Goal: Task Accomplishment & Management: Manage account settings

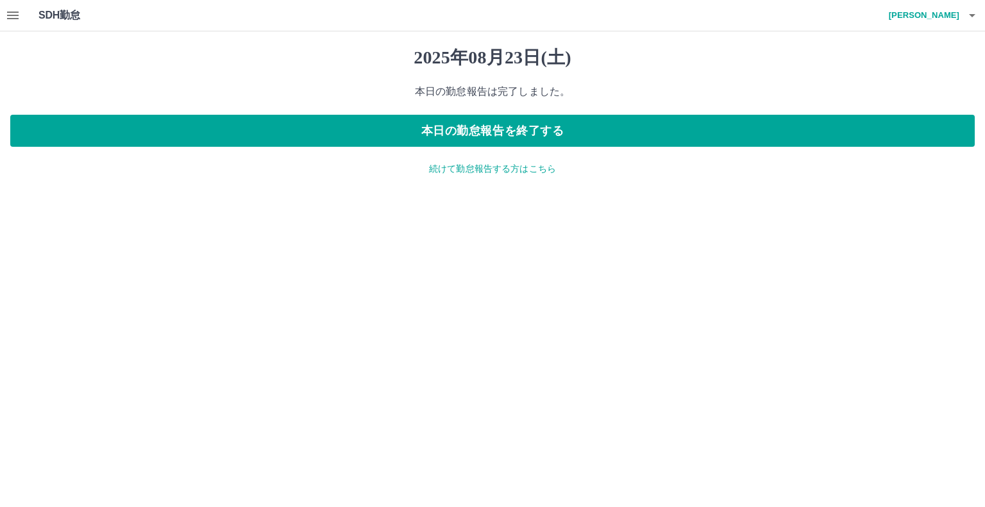
click at [10, 13] on icon "button" at bounding box center [12, 15] width 15 height 15
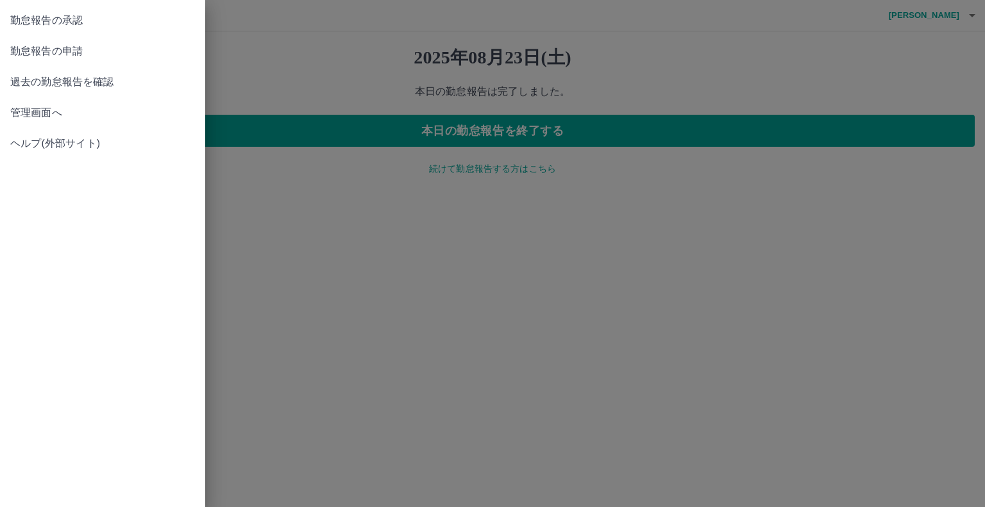
click at [56, 115] on span "管理画面へ" at bounding box center [102, 112] width 185 height 15
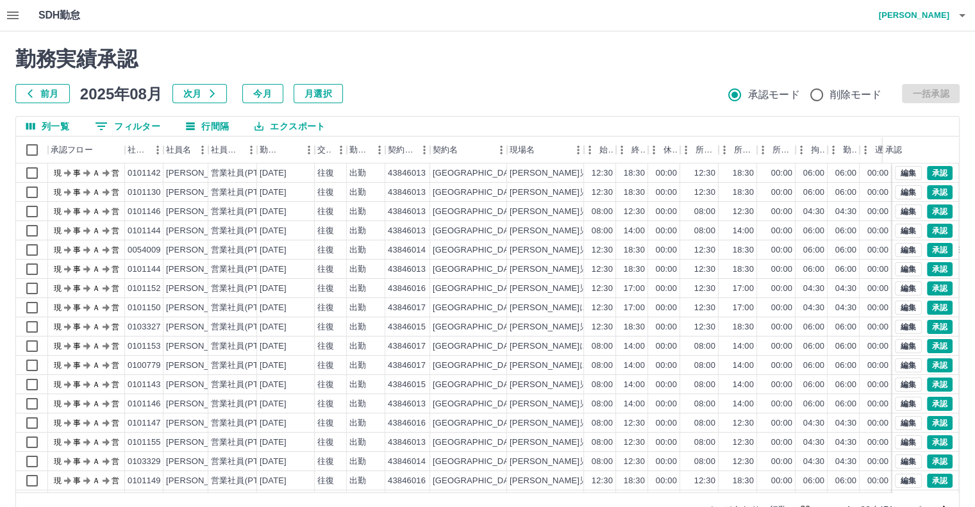
scroll to position [35, 0]
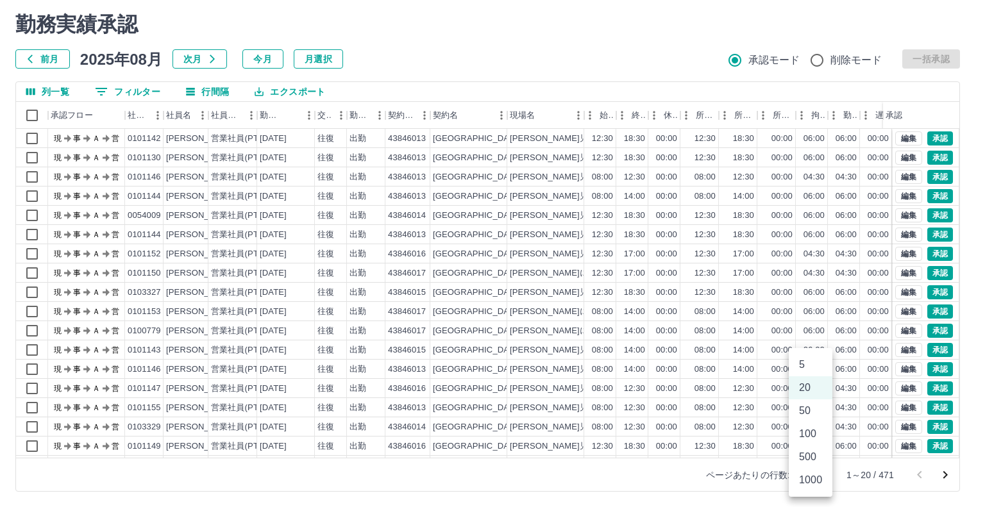
click at [816, 476] on body "SDH勤怠 [PERSON_NAME] 勤務実績承認 前月 [DATE] 次月 今月 月選択 承認モード 削除モード 一括承認 列一覧 0 フィルター 行間隔…" at bounding box center [492, 236] width 985 height 542
click at [808, 461] on li "500" at bounding box center [810, 456] width 44 height 23
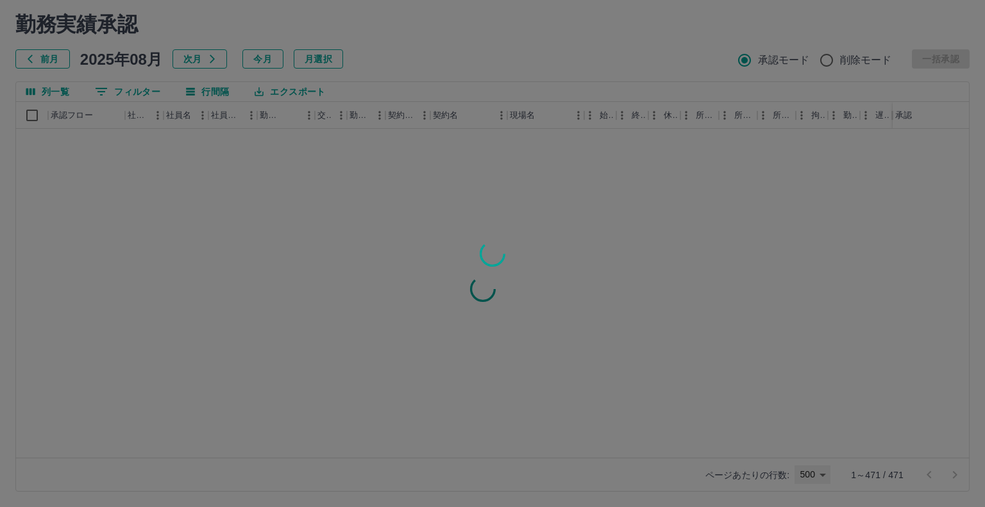
type input "***"
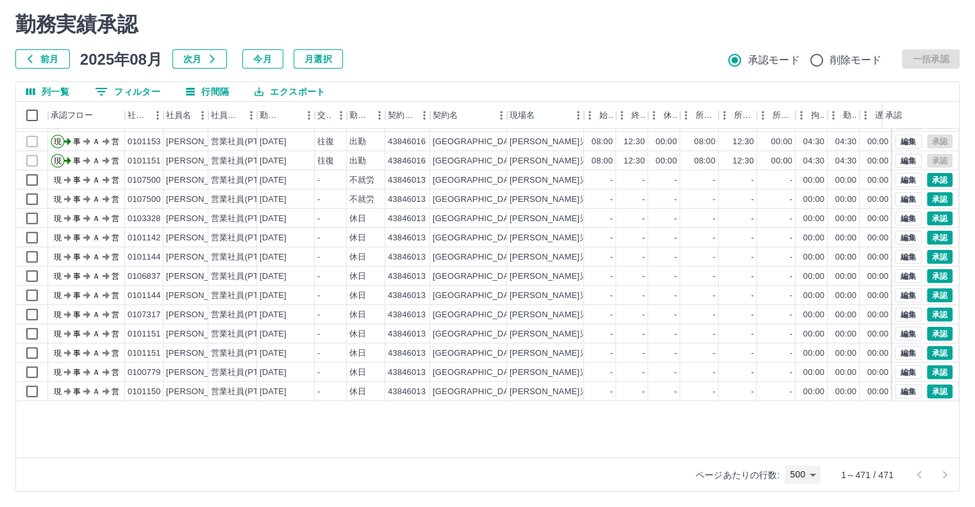
scroll to position [3423, 0]
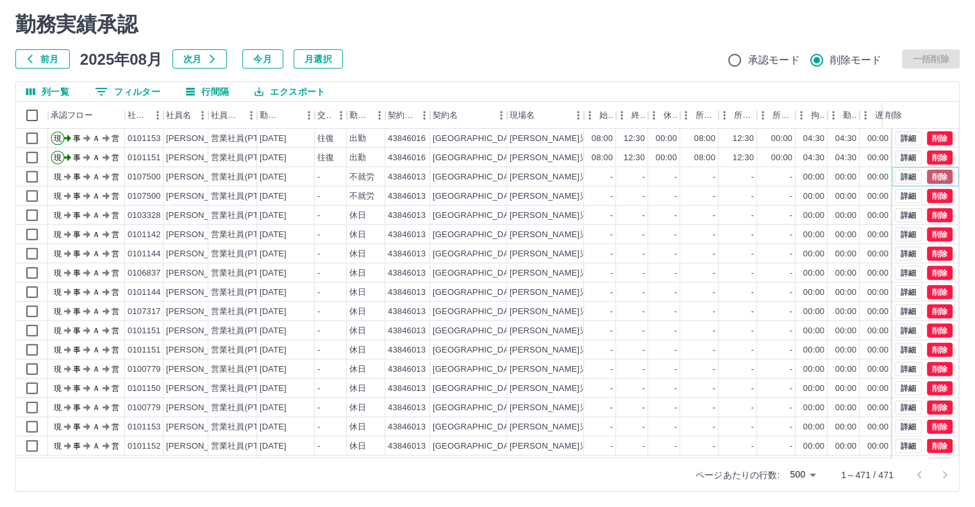
click at [927, 172] on button "削除" at bounding box center [940, 177] width 26 height 14
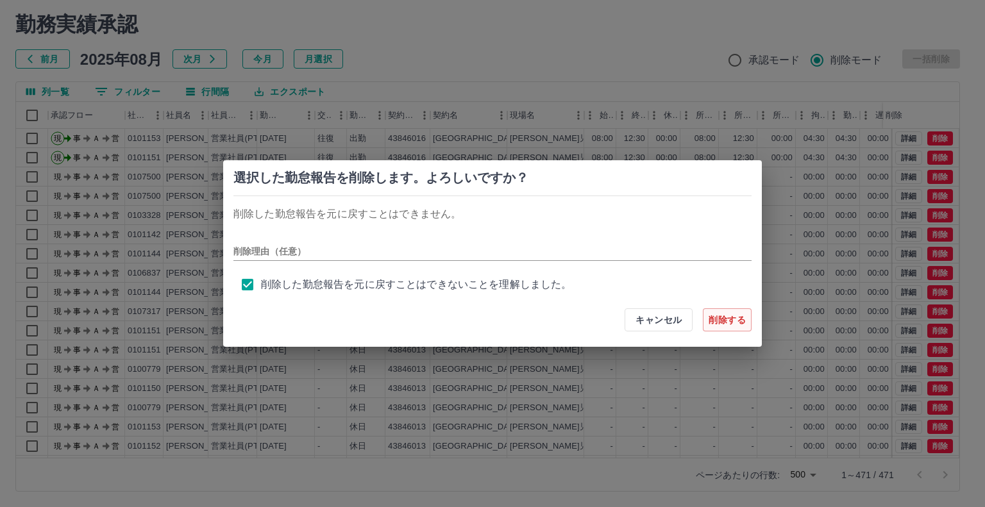
click at [717, 320] on button "削除する" at bounding box center [727, 319] width 49 height 23
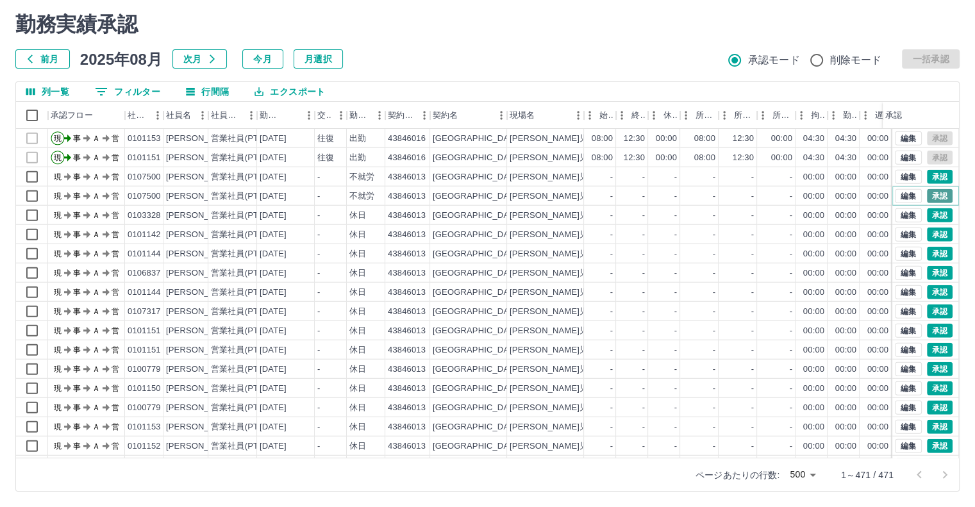
click at [931, 196] on button "承認" at bounding box center [940, 196] width 26 height 14
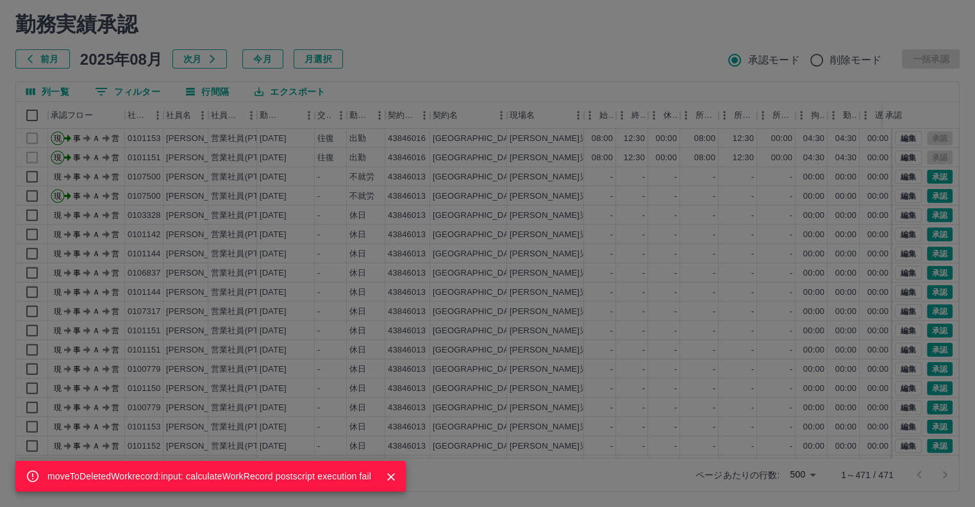
click at [388, 479] on icon "Close" at bounding box center [391, 476] width 13 height 13
click at [920, 197] on div "moveToDeletedWorkrecord:input: calculateWorkRecord postscript execution fail" at bounding box center [487, 253] width 975 height 507
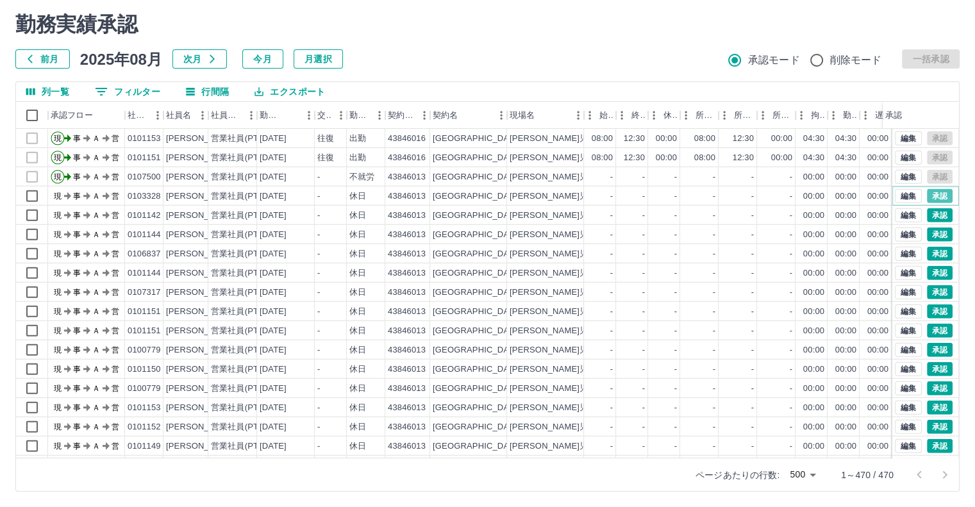
click at [927, 197] on button "承認" at bounding box center [940, 196] width 26 height 14
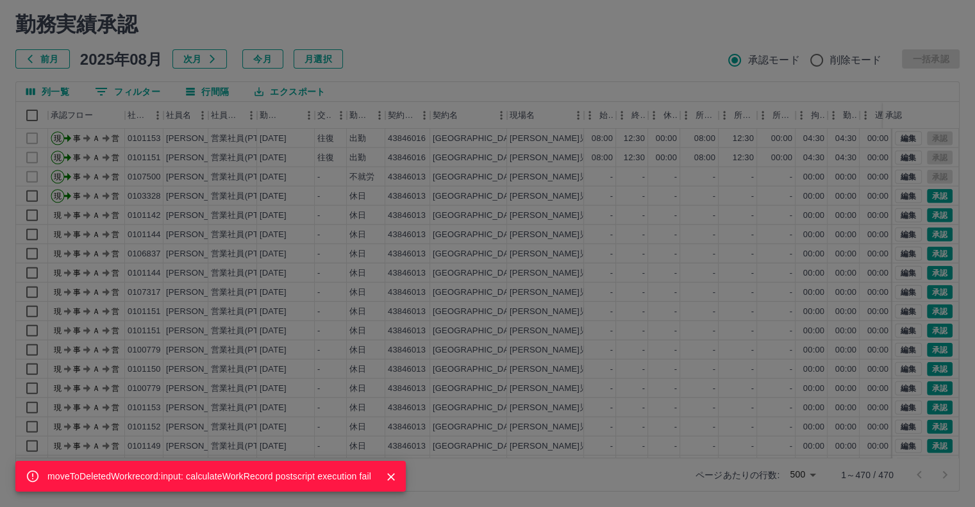
click at [934, 212] on div "moveToDeletedWorkrecord:input: calculateWorkRecord postscript execution fail" at bounding box center [487, 253] width 975 height 507
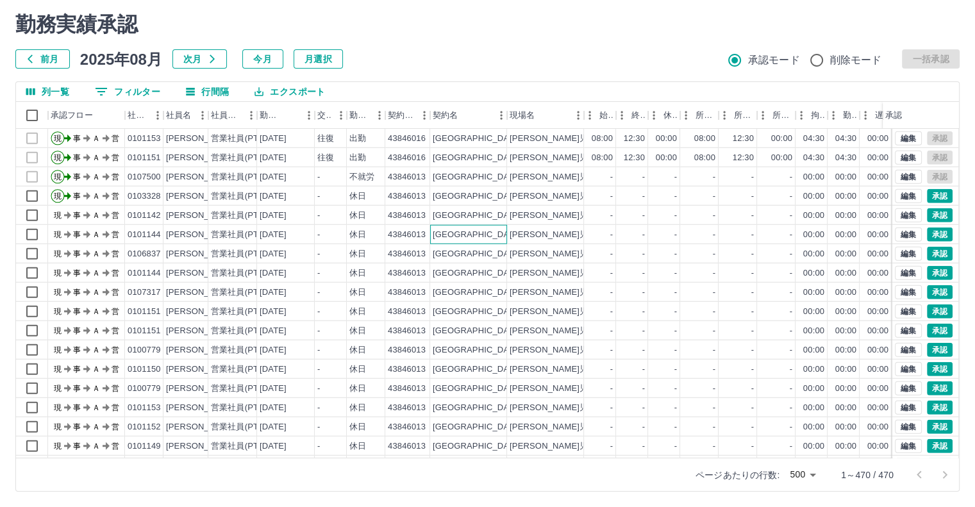
click at [459, 228] on div "[GEOGRAPHIC_DATA]" at bounding box center [468, 234] width 77 height 19
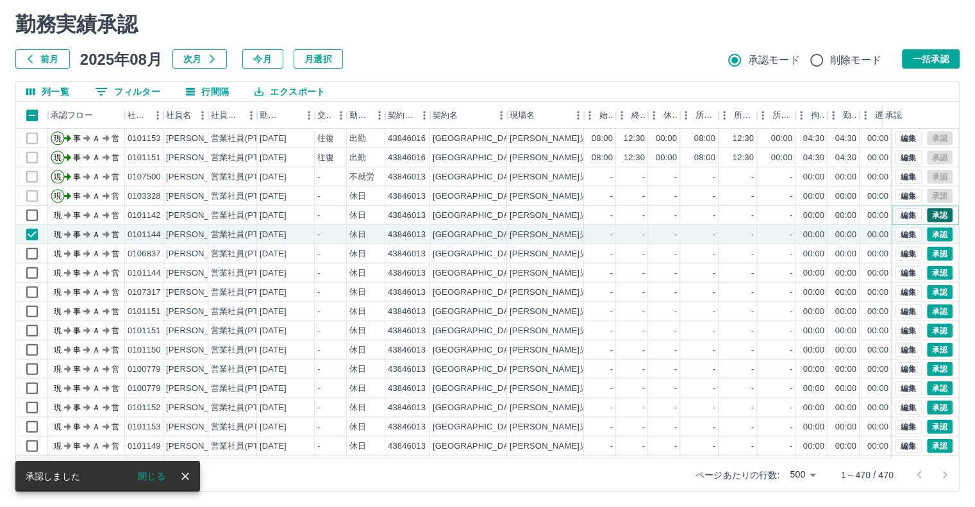
click at [933, 215] on button "承認" at bounding box center [940, 215] width 26 height 14
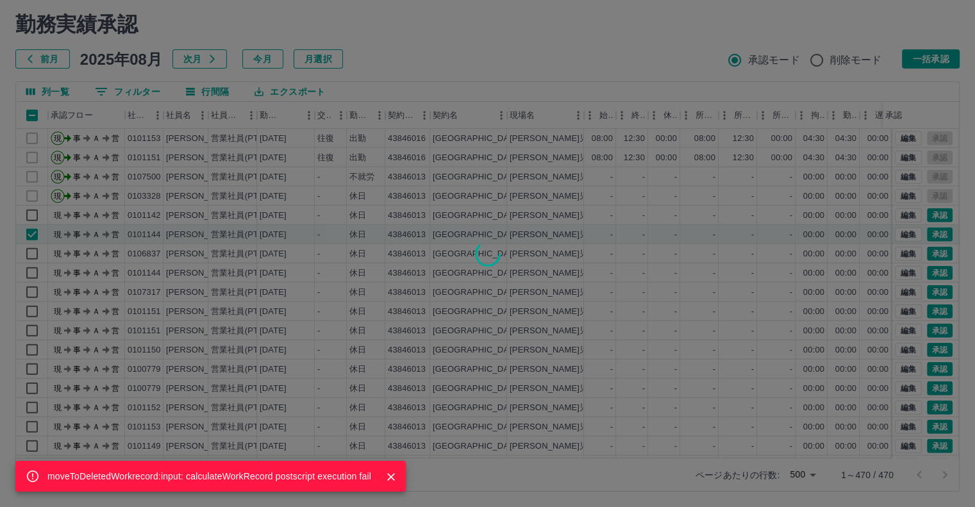
click at [928, 233] on div "moveToDeletedWorkrecord:input: calculateWorkRecord postscript execution fail" at bounding box center [487, 253] width 975 height 507
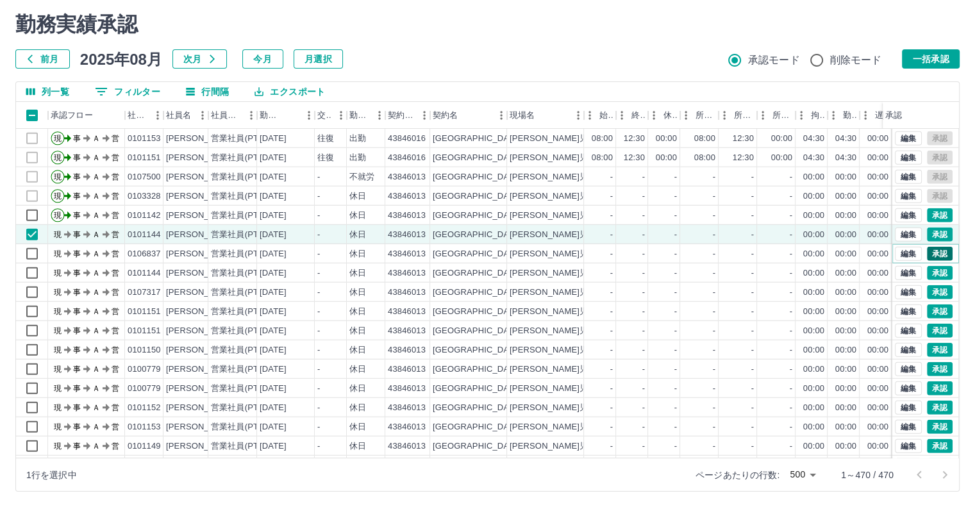
click at [928, 253] on button "承認" at bounding box center [940, 254] width 26 height 14
click at [928, 253] on div "moveToDeletedWorkrecord:input: calculateWorkRecord postscript execution fail" at bounding box center [487, 253] width 975 height 507
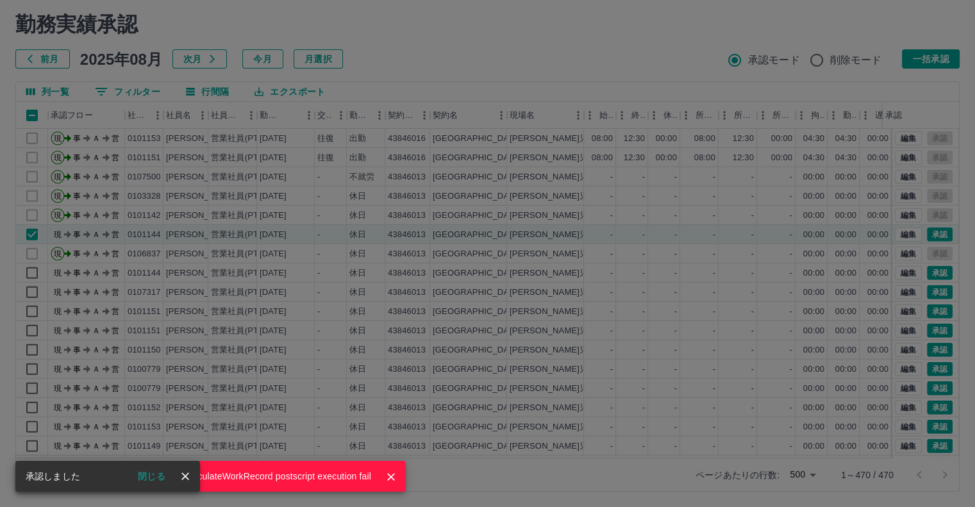
click at [387, 471] on icon "Close" at bounding box center [391, 476] width 13 height 13
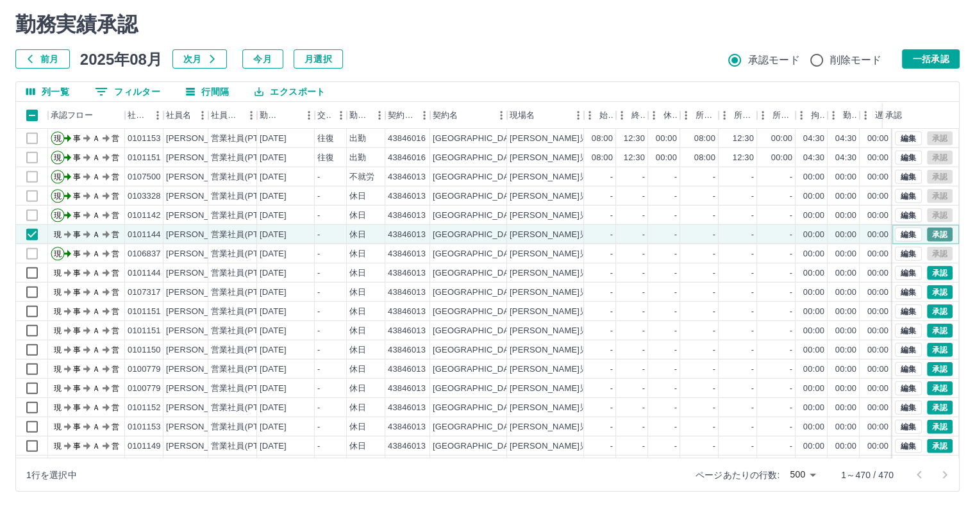
click at [927, 233] on button "承認" at bounding box center [940, 235] width 26 height 14
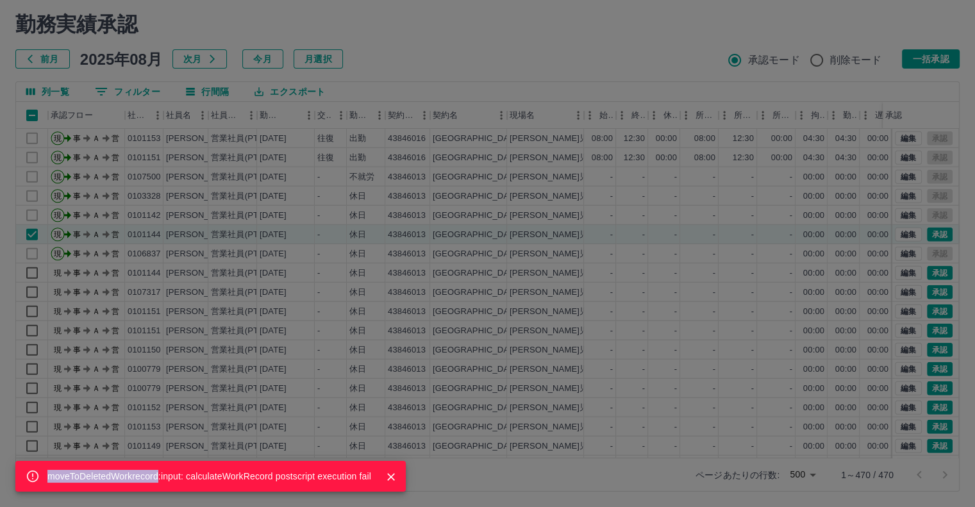
click at [390, 476] on icon "Close" at bounding box center [391, 477] width 8 height 8
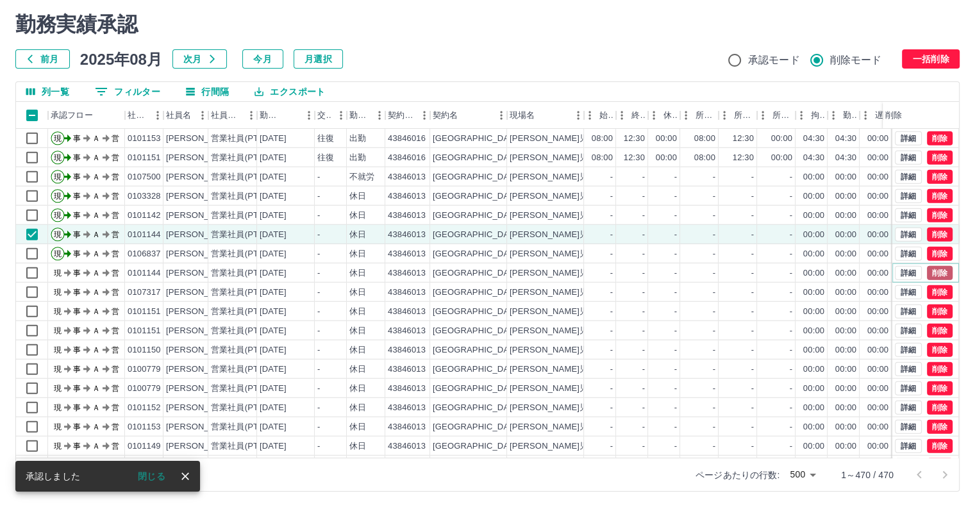
click at [928, 272] on button "削除" at bounding box center [940, 273] width 26 height 14
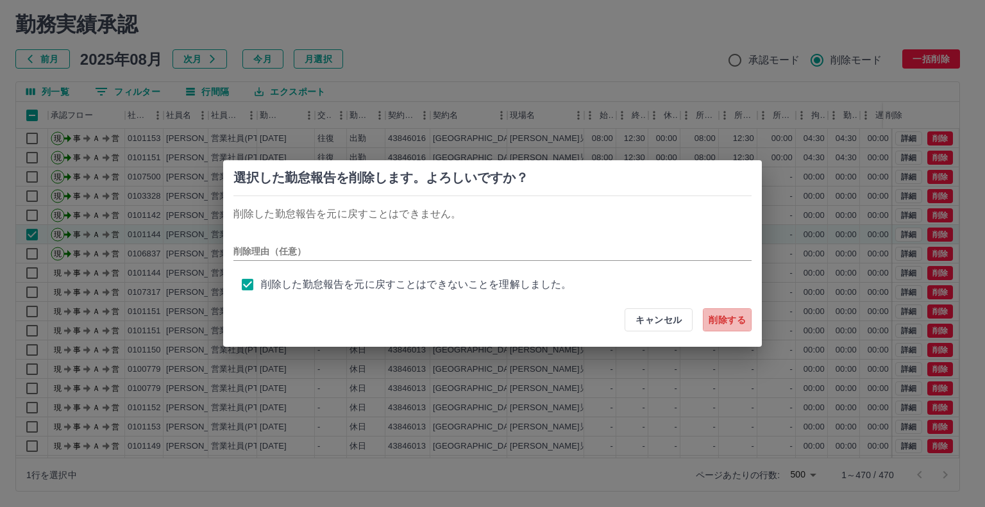
click at [718, 320] on button "削除する" at bounding box center [727, 319] width 49 height 23
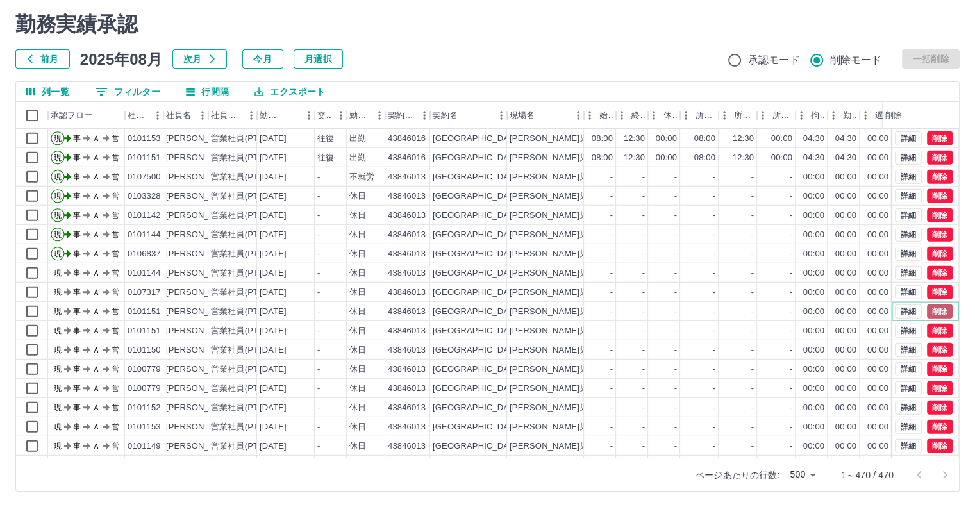
click at [927, 307] on button "削除" at bounding box center [940, 311] width 26 height 14
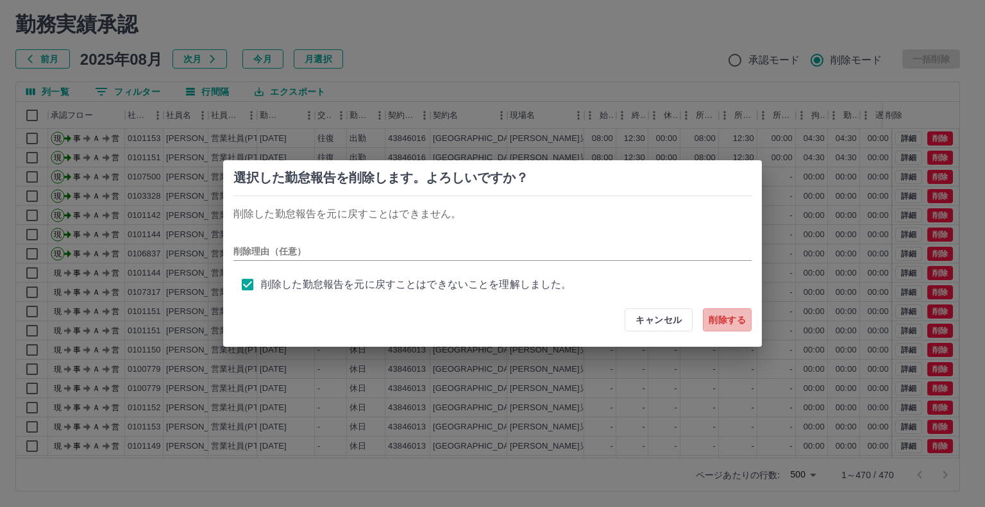
click at [724, 320] on button "削除する" at bounding box center [727, 319] width 49 height 23
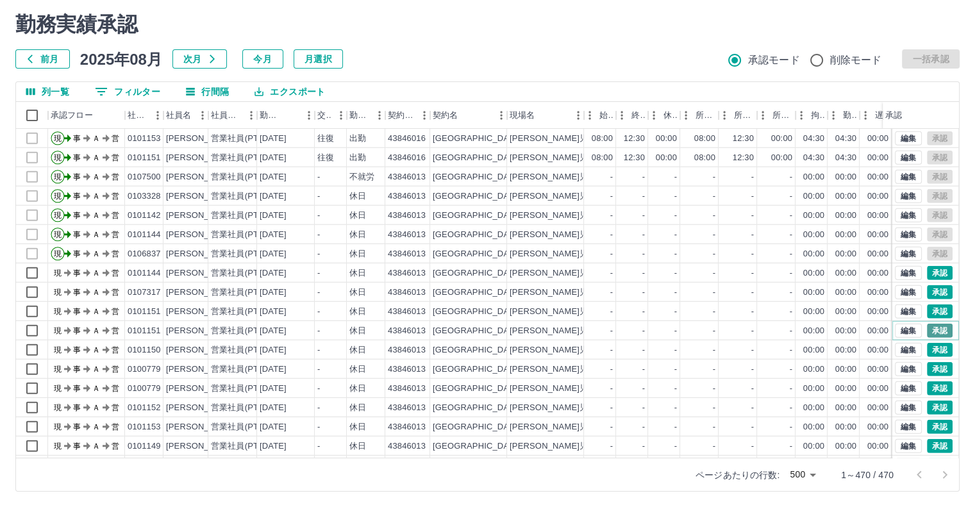
click at [930, 326] on button "承認" at bounding box center [940, 331] width 26 height 14
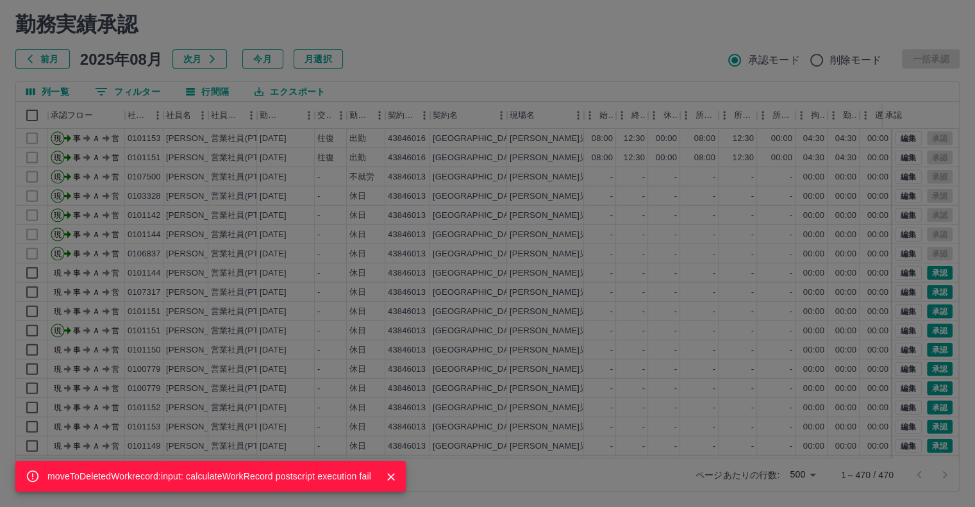
click at [920, 288] on div "moveToDeletedWorkrecord:input: calculateWorkRecord postscript execution fail" at bounding box center [487, 253] width 975 height 507
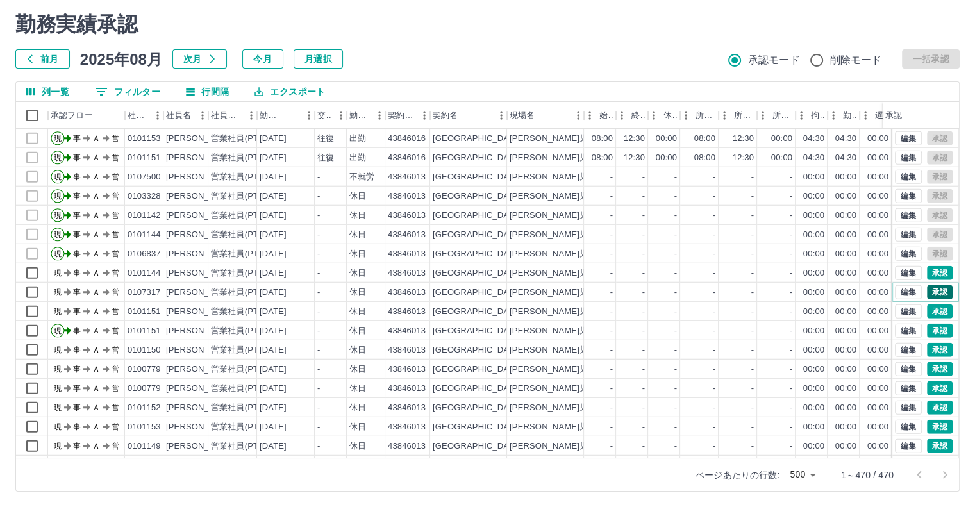
click at [927, 287] on button "承認" at bounding box center [940, 292] width 26 height 14
click at [927, 287] on div "moveToDeletedWorkrecord:input: calculateWorkRecord postscript execution fail" at bounding box center [487, 253] width 975 height 507
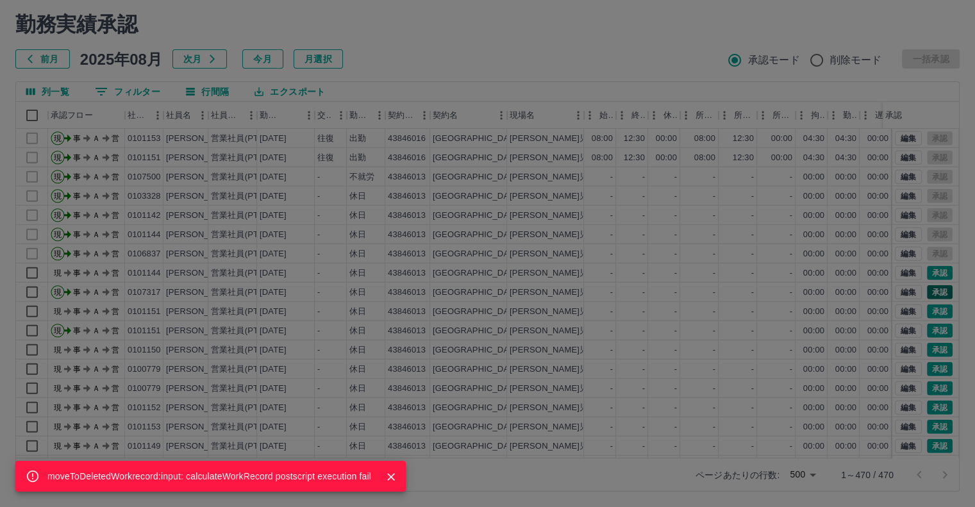
click at [927, 287] on div "moveToDeletedWorkrecord:input: calculateWorkRecord postscript execution fail" at bounding box center [487, 253] width 975 height 507
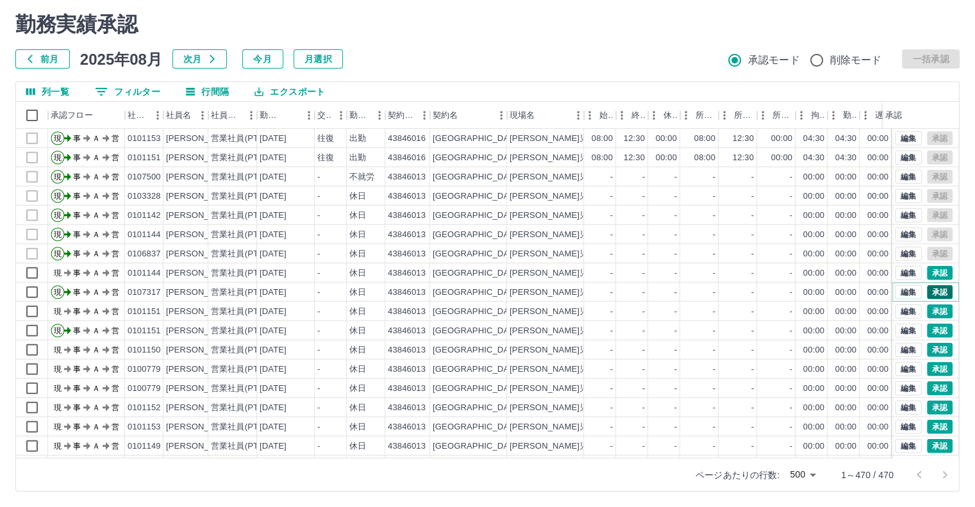
click at [927, 287] on button "承認" at bounding box center [940, 292] width 26 height 14
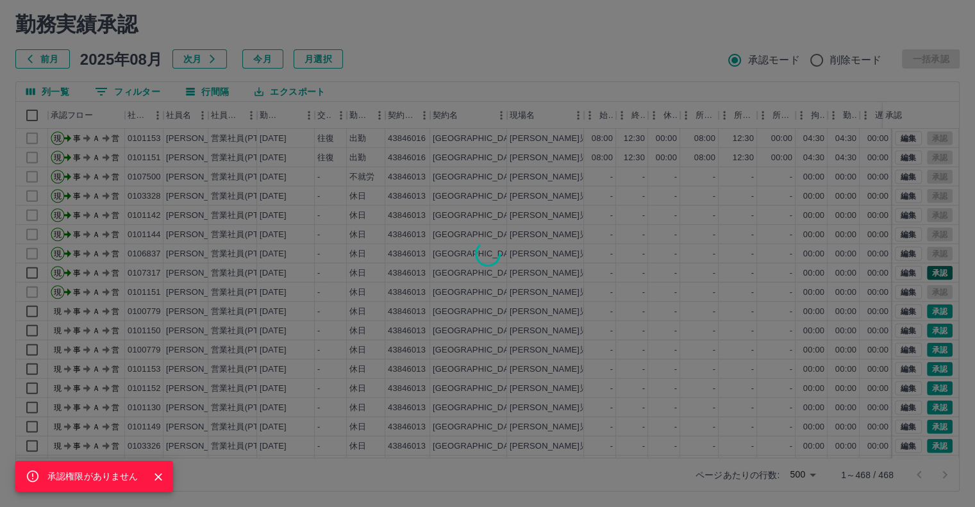
click at [927, 287] on div "承認権限がありません" at bounding box center [487, 253] width 975 height 507
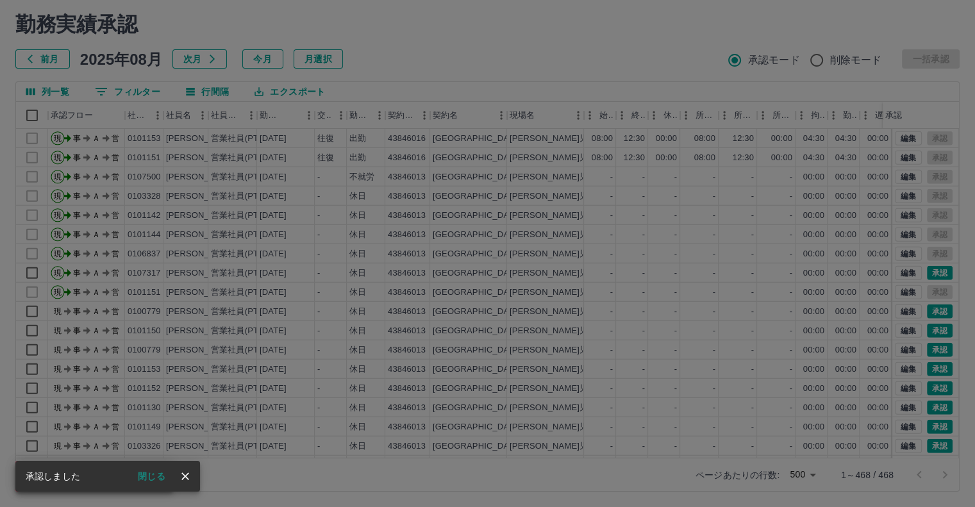
click at [190, 475] on icon "close" at bounding box center [185, 476] width 13 height 13
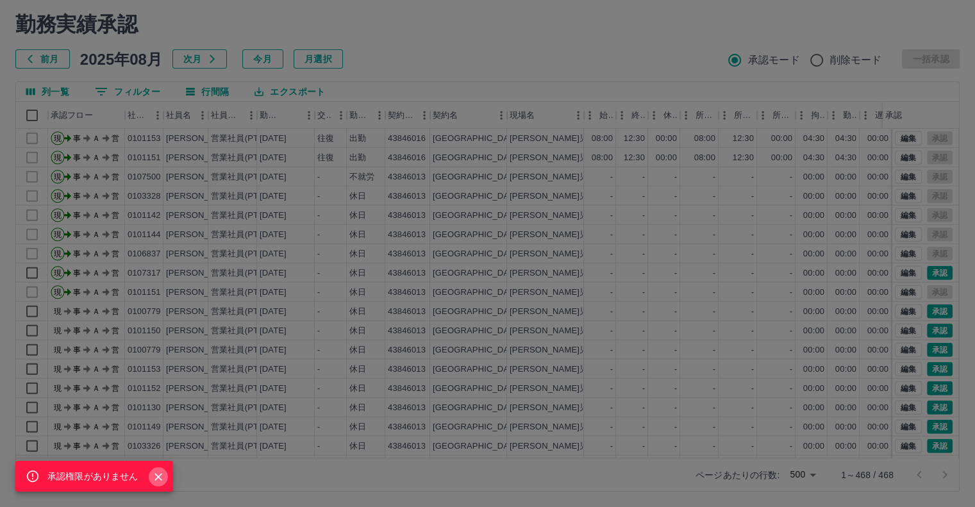
click at [154, 475] on icon "Close" at bounding box center [158, 476] width 13 height 13
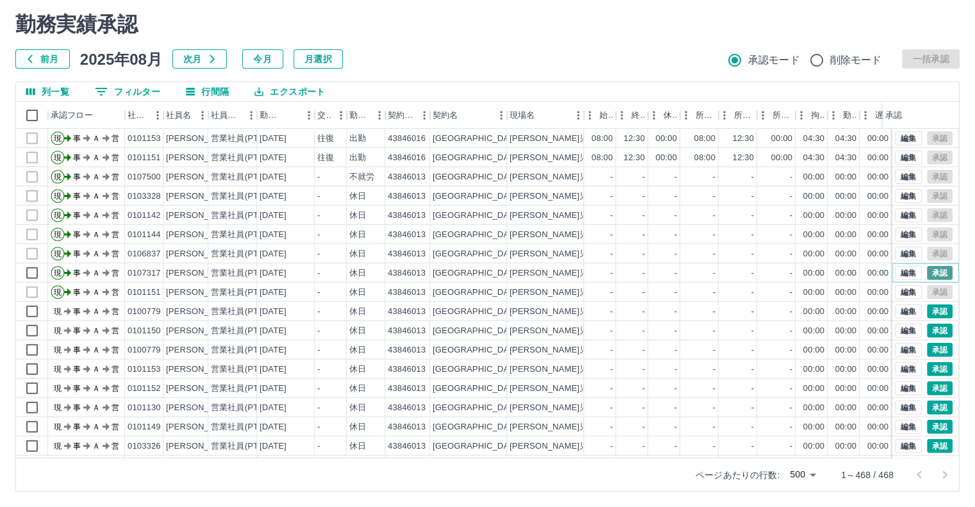
click at [931, 269] on button "承認" at bounding box center [940, 273] width 26 height 14
click at [931, 269] on div "承認権限がありません" at bounding box center [487, 253] width 975 height 507
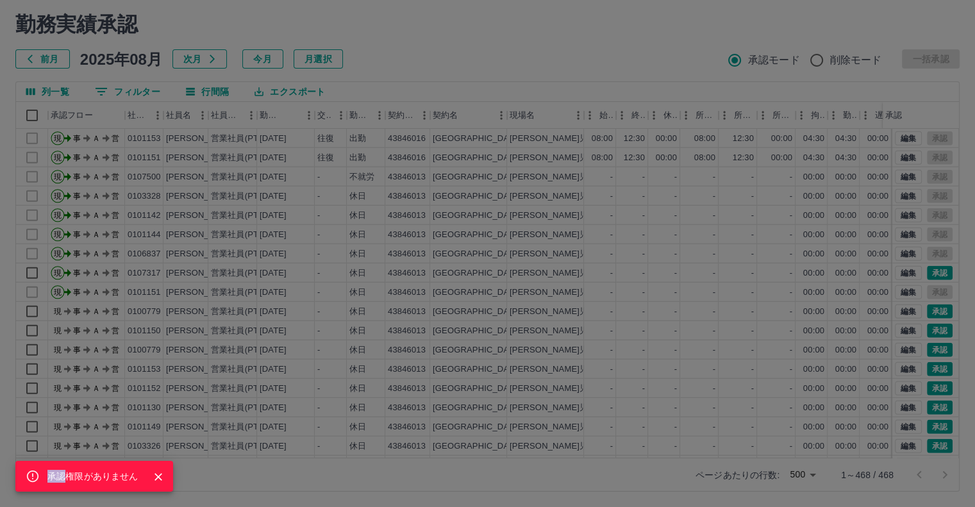
drag, startPoint x: 225, startPoint y: 331, endPoint x: 481, endPoint y: 389, distance: 262.8
click at [481, 389] on div "承認権限がありません" at bounding box center [487, 253] width 975 height 507
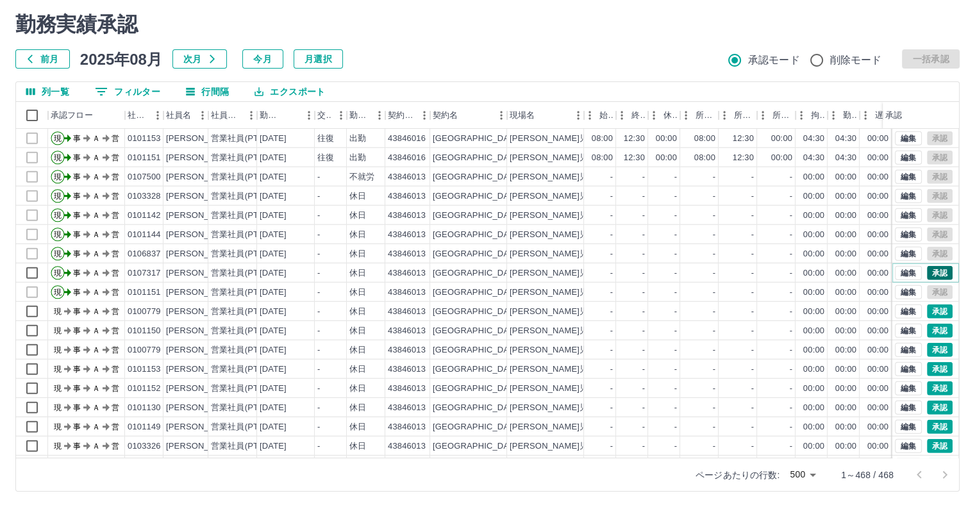
click at [928, 274] on button "承認" at bounding box center [940, 273] width 26 height 14
click at [928, 274] on div "承認権限がありません" at bounding box center [487, 253] width 975 height 507
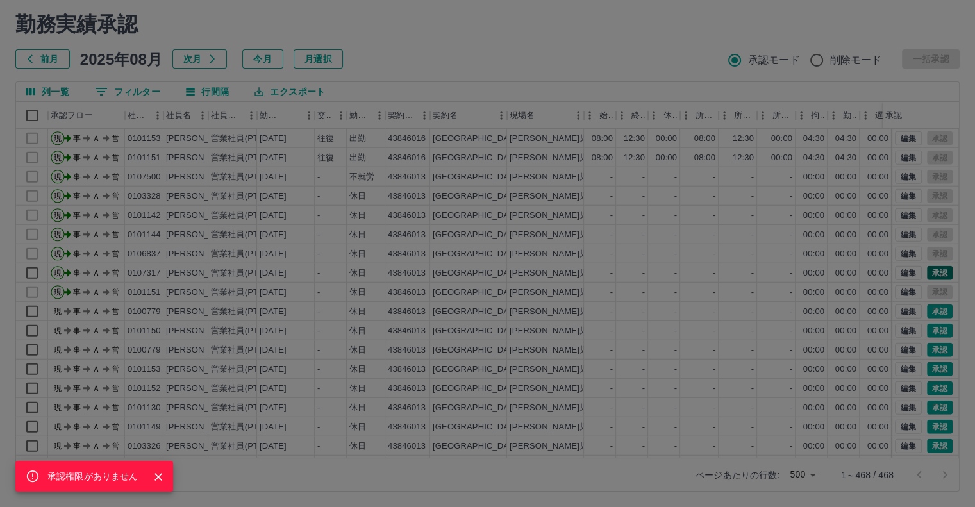
click at [928, 274] on div "承認権限がありません" at bounding box center [487, 253] width 975 height 507
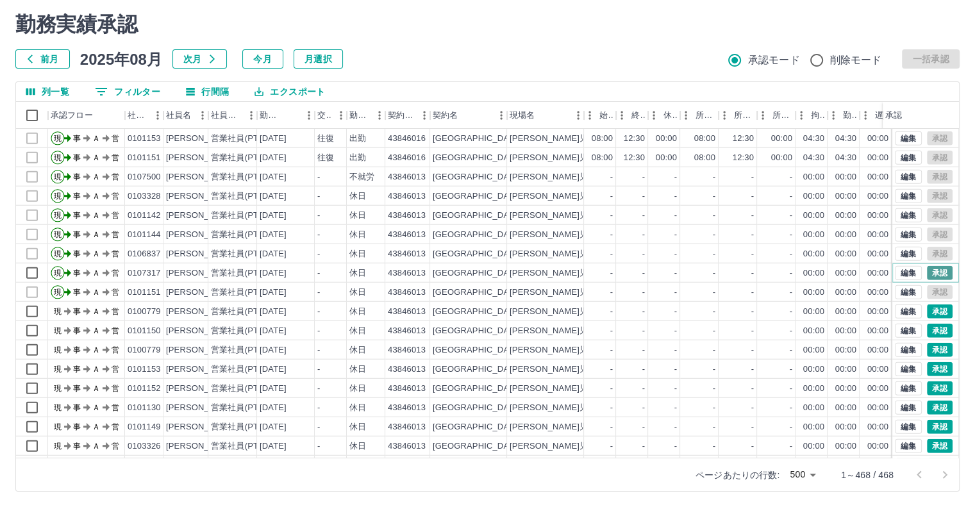
click at [928, 274] on button "承認" at bounding box center [940, 273] width 26 height 14
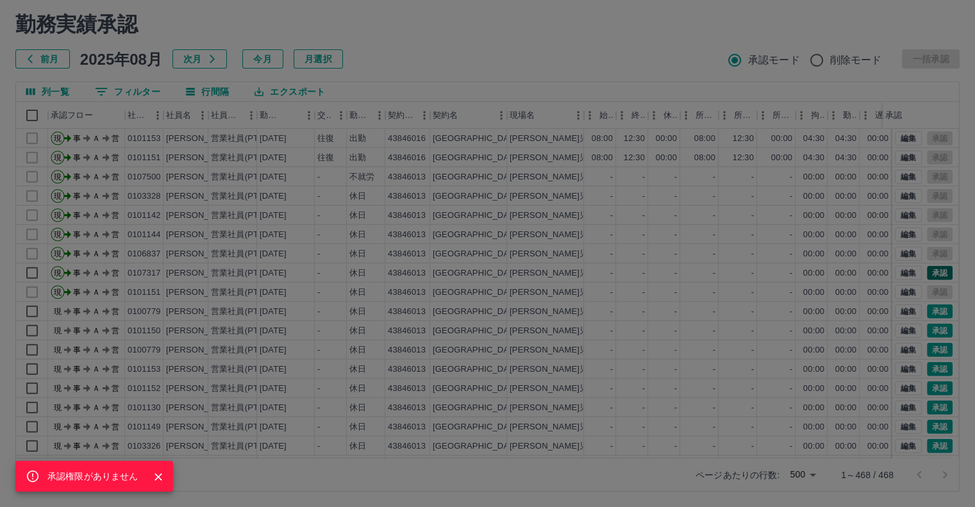
click at [928, 274] on div "承認権限がありません" at bounding box center [487, 253] width 975 height 507
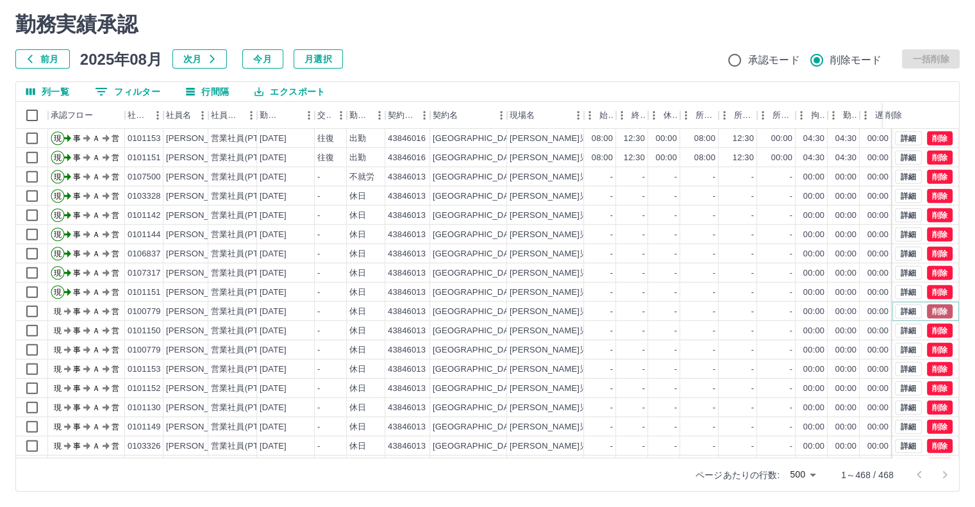
click at [929, 309] on button "削除" at bounding box center [940, 311] width 26 height 14
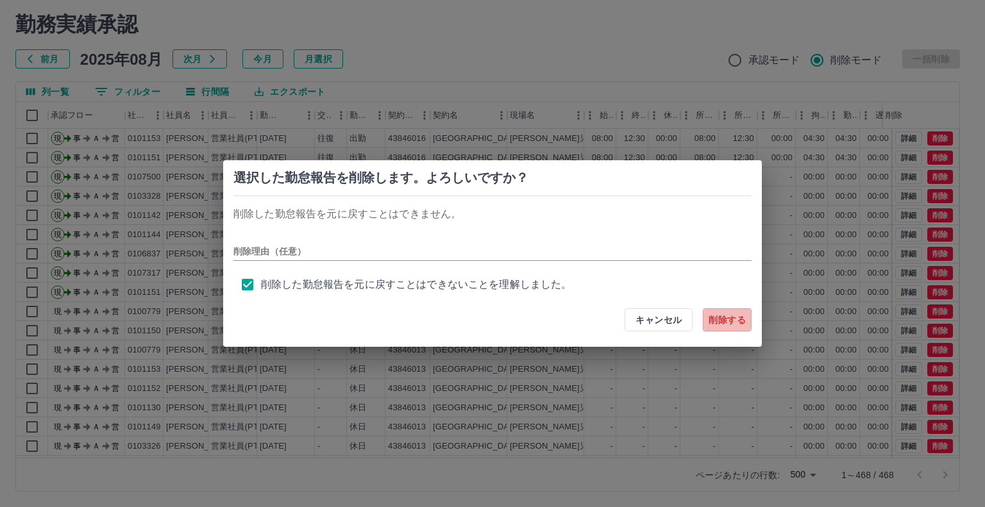
click at [723, 319] on button "削除する" at bounding box center [727, 319] width 49 height 23
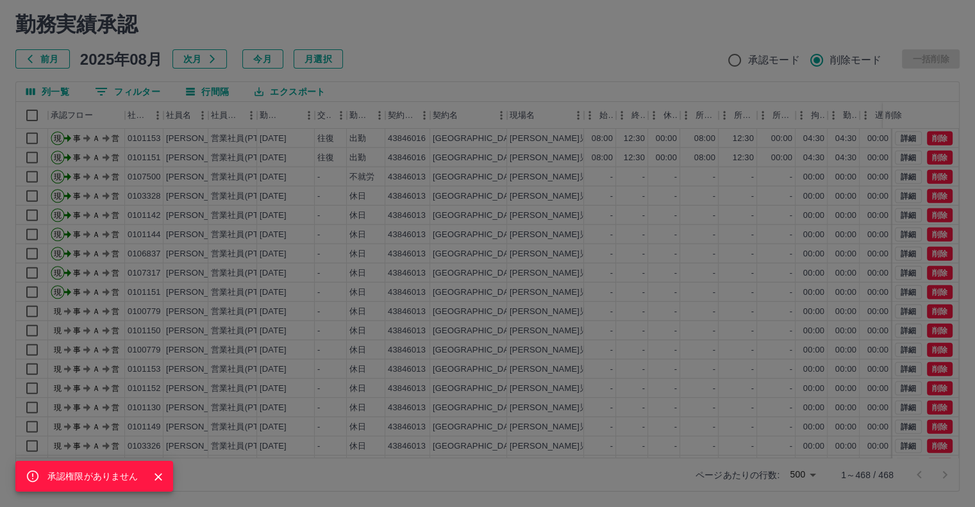
click at [159, 477] on icon "Close" at bounding box center [158, 476] width 13 height 13
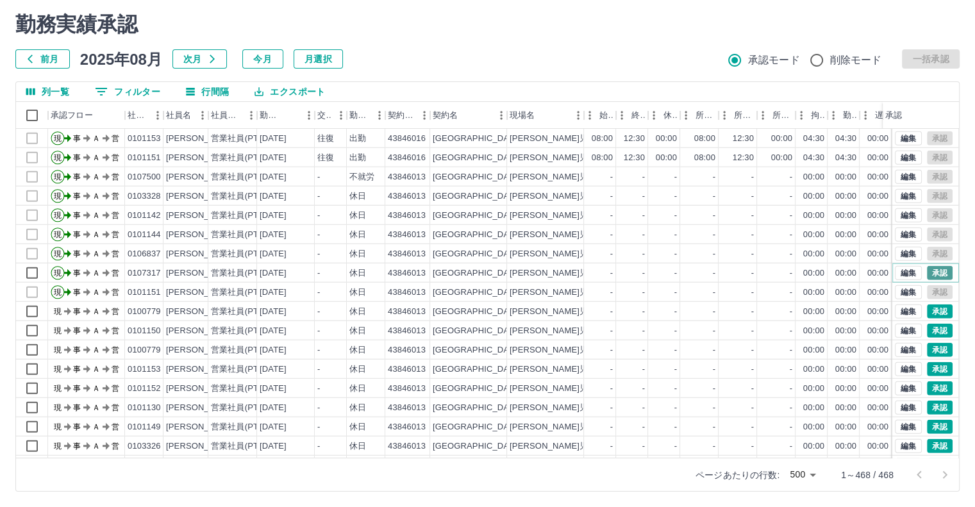
click at [928, 268] on button "承認" at bounding box center [940, 273] width 26 height 14
click at [928, 268] on div "承認権限がありません" at bounding box center [487, 253] width 975 height 507
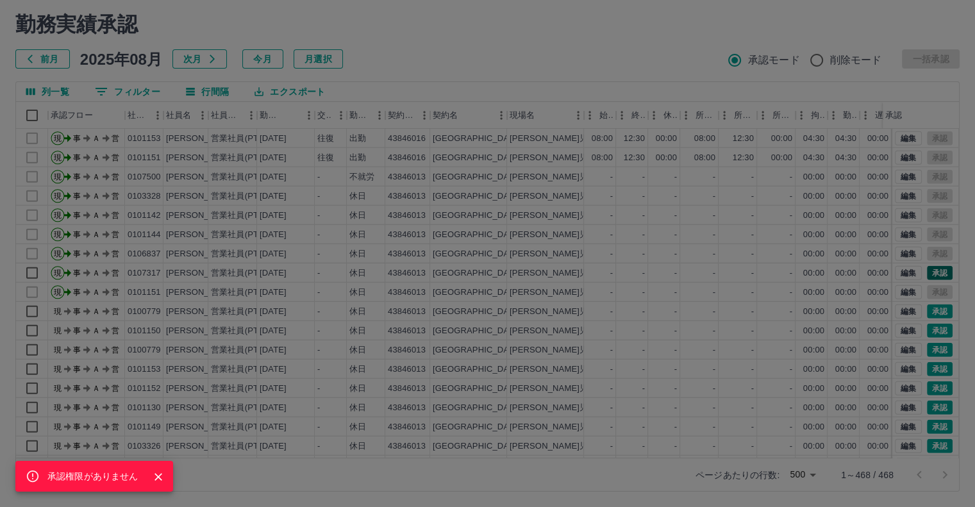
click at [928, 268] on div "承認権限がありません" at bounding box center [487, 253] width 975 height 507
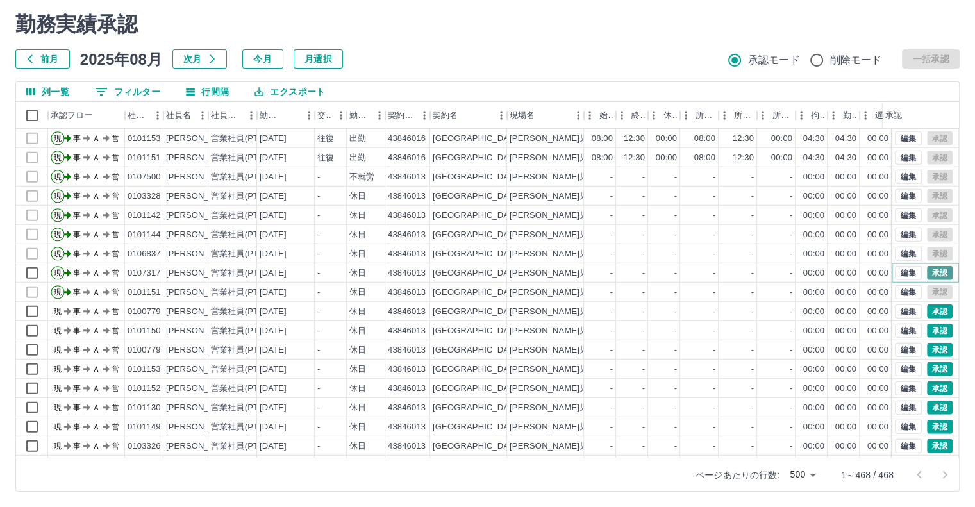
click at [928, 268] on button "承認" at bounding box center [940, 273] width 26 height 14
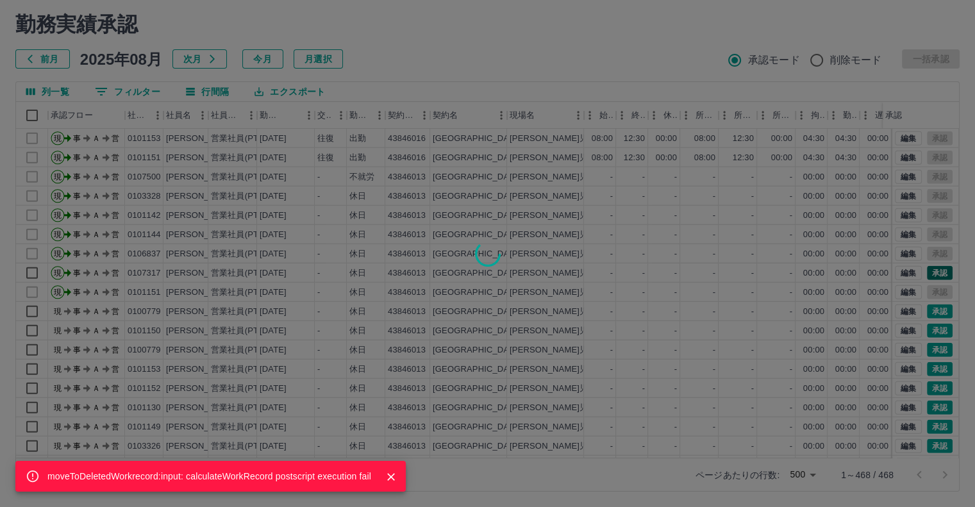
click at [928, 268] on div "moveToDeletedWorkrecord:input: calculateWorkRecord postscript execution fail" at bounding box center [487, 253] width 975 height 507
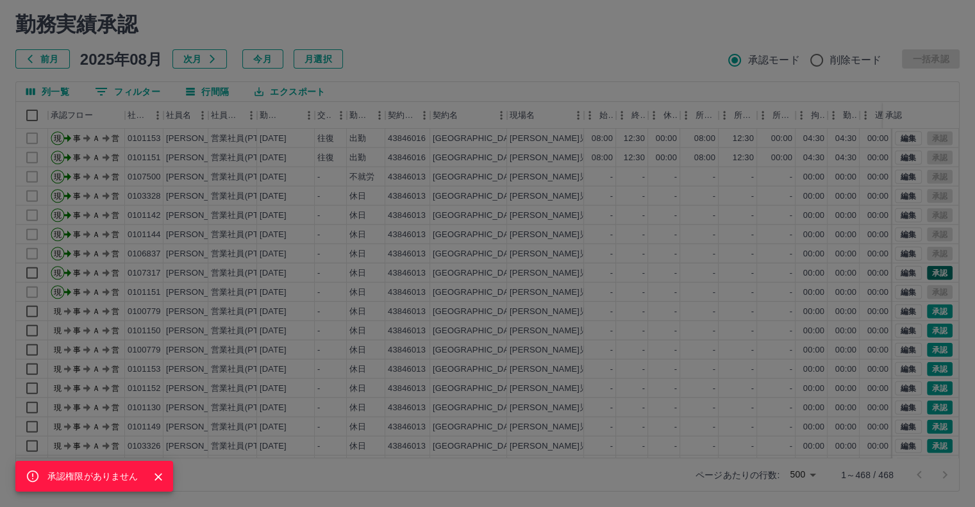
click at [928, 268] on div "承認権限がありません" at bounding box center [487, 253] width 975 height 507
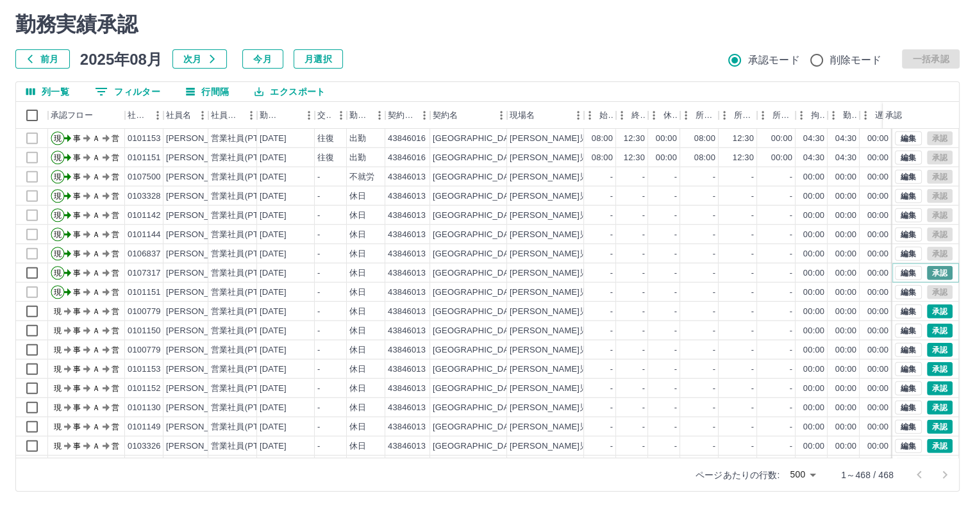
click at [928, 268] on button "承認" at bounding box center [940, 273] width 26 height 14
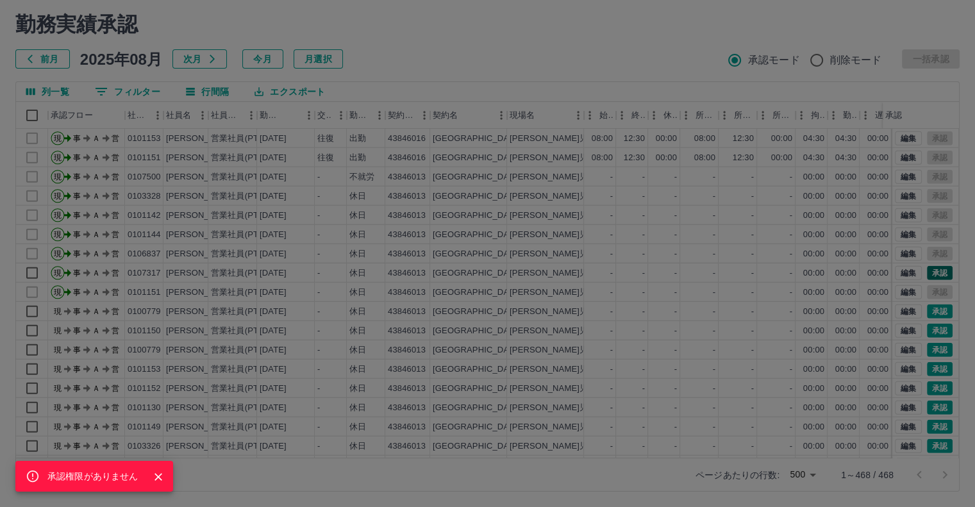
click at [928, 268] on div "承認権限がありません" at bounding box center [487, 253] width 975 height 507
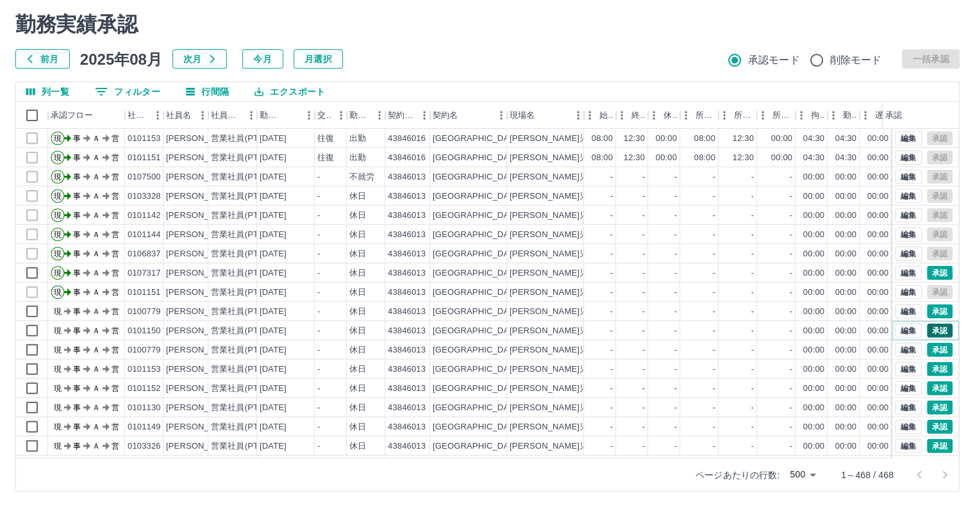
click at [927, 330] on button "承認" at bounding box center [940, 331] width 26 height 14
click at [925, 330] on div "承認権限がありません" at bounding box center [487, 253] width 975 height 507
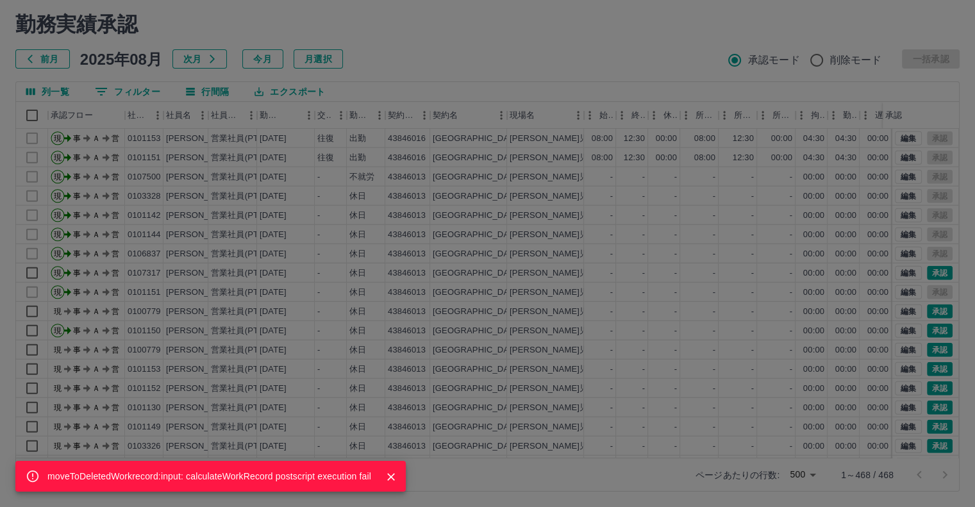
click at [924, 324] on div "moveToDeletedWorkrecord:input: calculateWorkRecord postscript execution fail" at bounding box center [487, 253] width 975 height 507
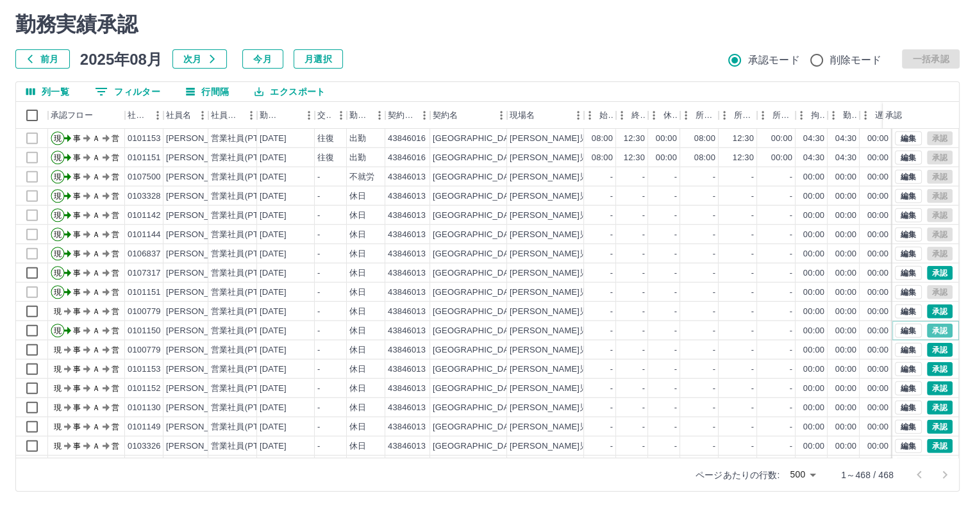
click at [927, 324] on button "承認" at bounding box center [940, 331] width 26 height 14
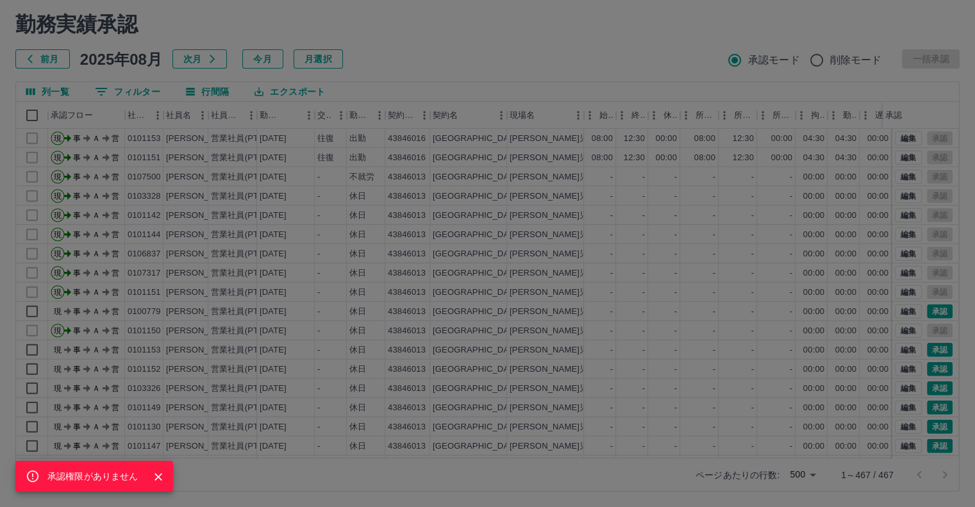
click at [929, 310] on div "承認権限がありません" at bounding box center [487, 253] width 975 height 507
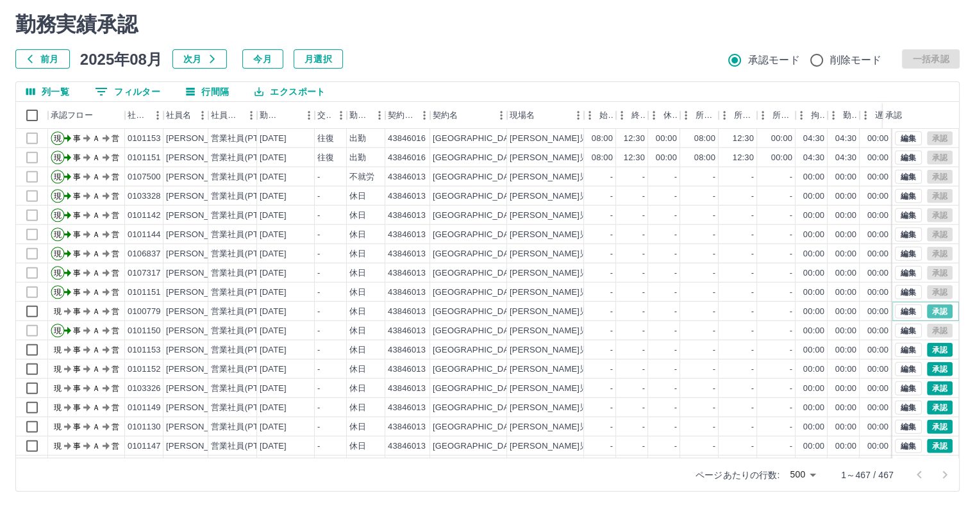
click at [929, 310] on button "承認" at bounding box center [940, 311] width 26 height 14
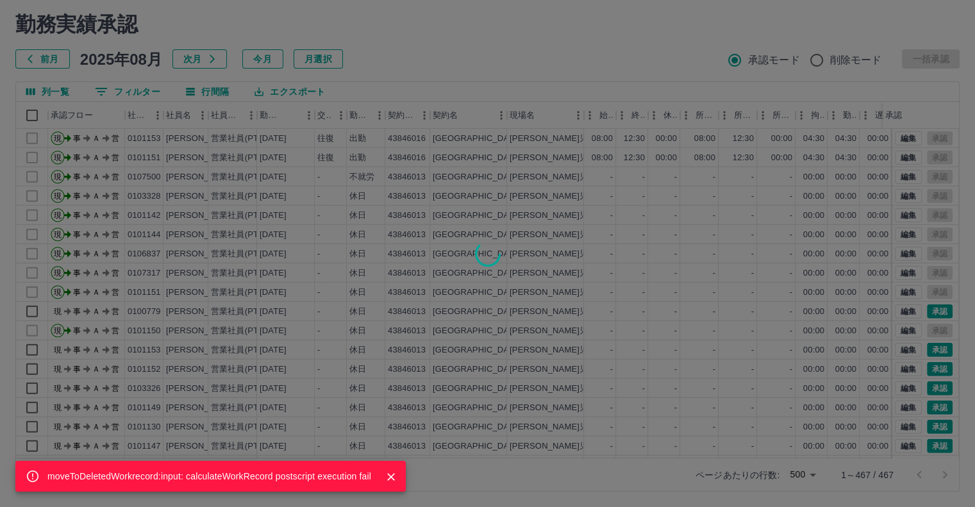
click at [929, 310] on div "moveToDeletedWorkrecord:input: calculateWorkRecord postscript execution fail" at bounding box center [487, 253] width 975 height 507
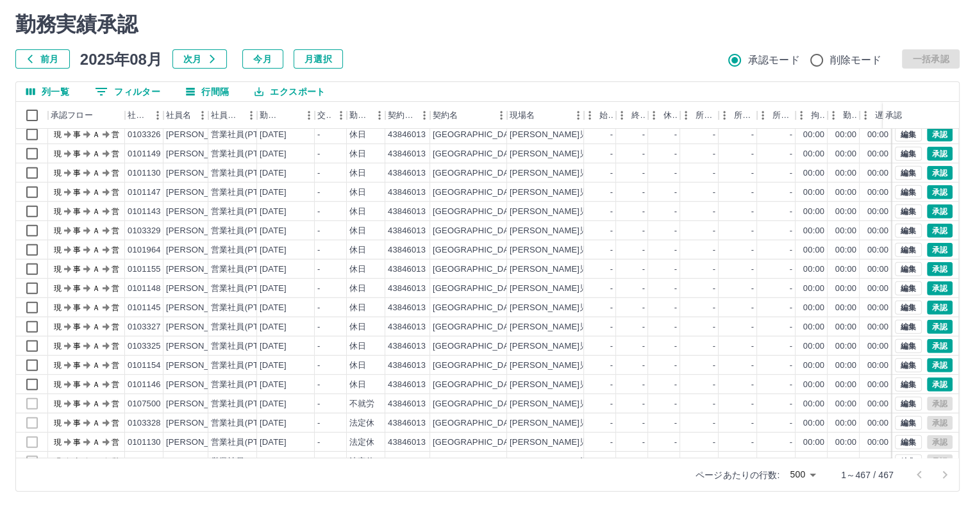
scroll to position [3679, 0]
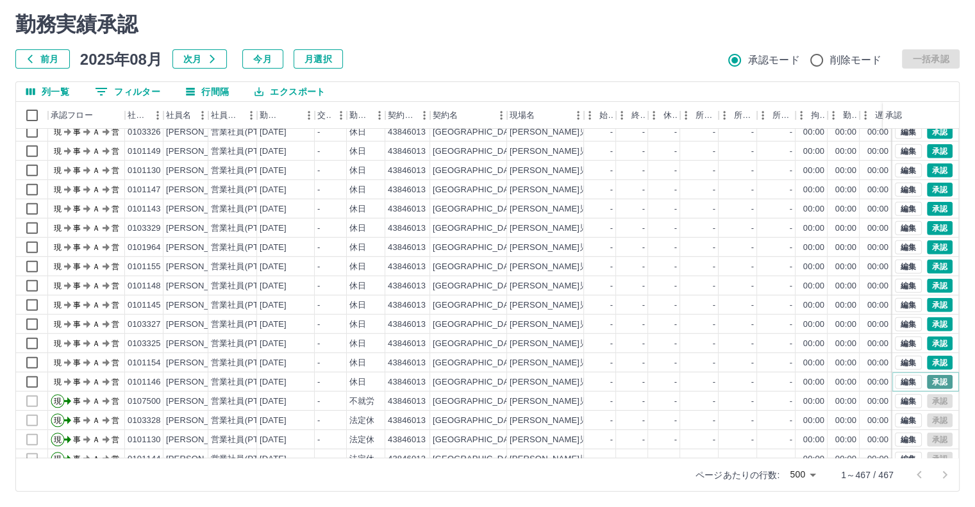
click at [937, 379] on button "承認" at bounding box center [940, 382] width 26 height 14
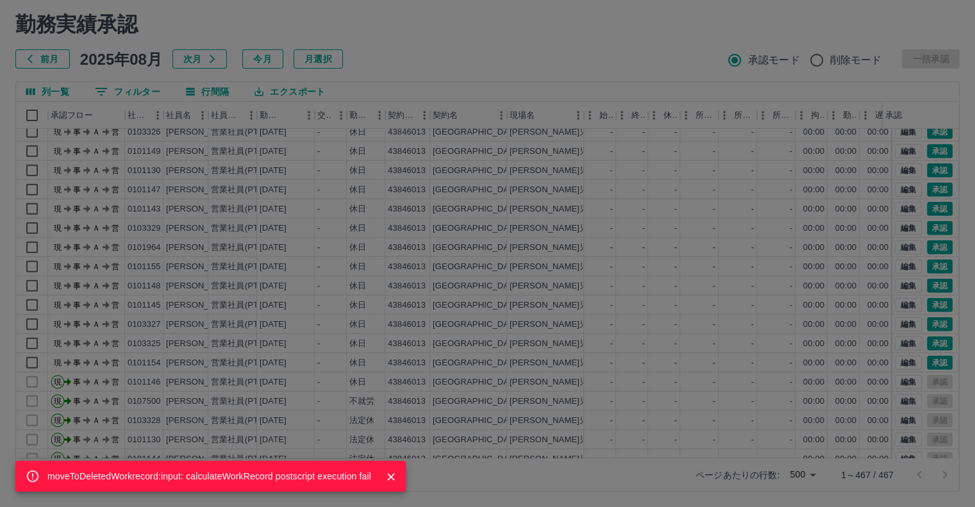
click at [912, 158] on div "moveToDeletedWorkrecord:input: calculateWorkRecord postscript execution fail" at bounding box center [487, 253] width 975 height 507
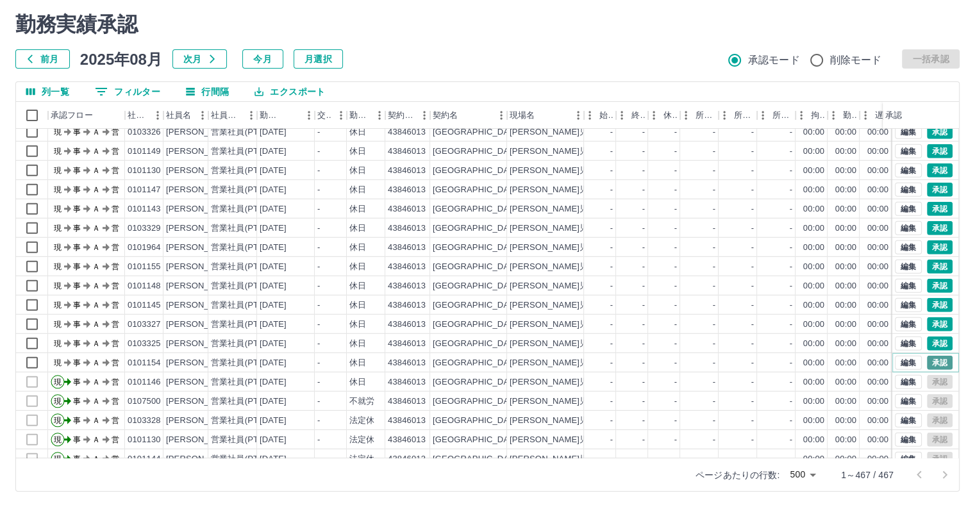
click at [928, 358] on button "承認" at bounding box center [940, 363] width 26 height 14
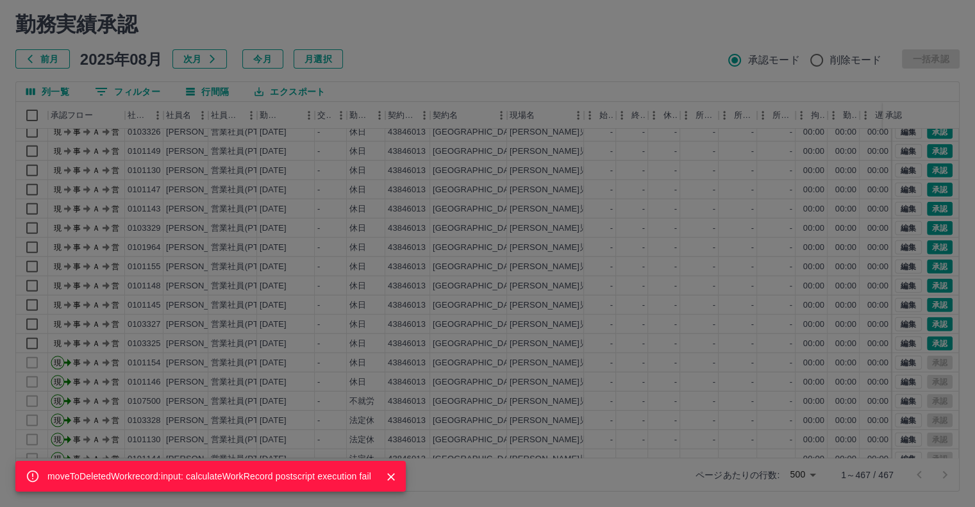
scroll to position [0, 0]
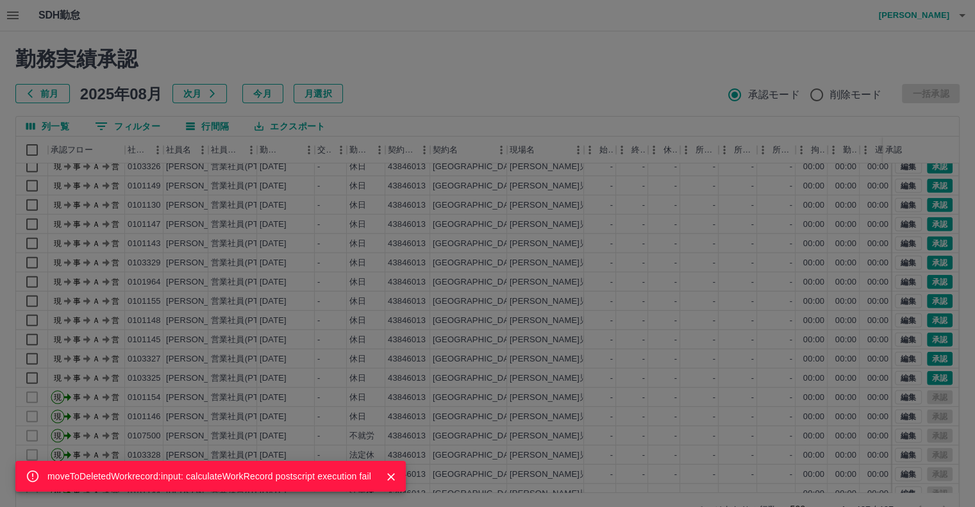
click at [935, 377] on div "moveToDeletedWorkrecord:input: calculateWorkRecord postscript execution fail" at bounding box center [487, 253] width 975 height 507
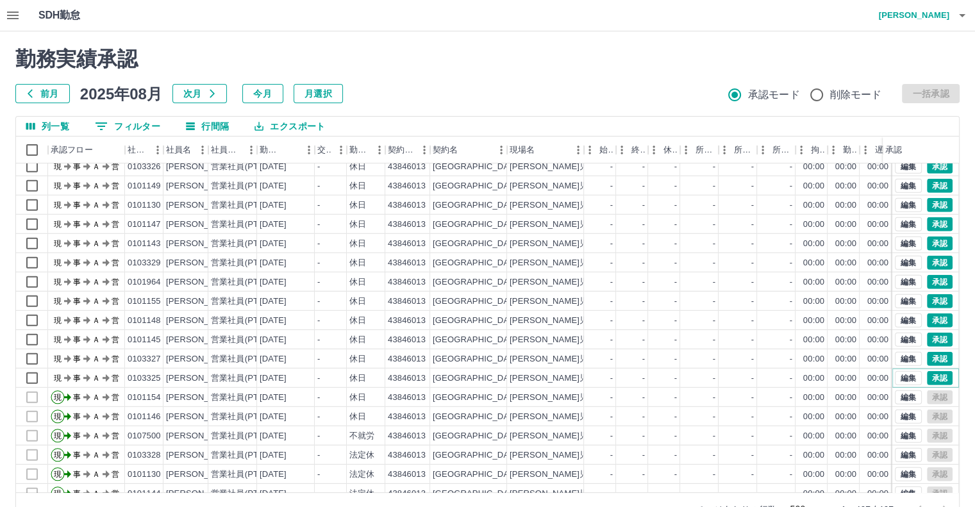
click at [935, 377] on button "承認" at bounding box center [940, 378] width 26 height 14
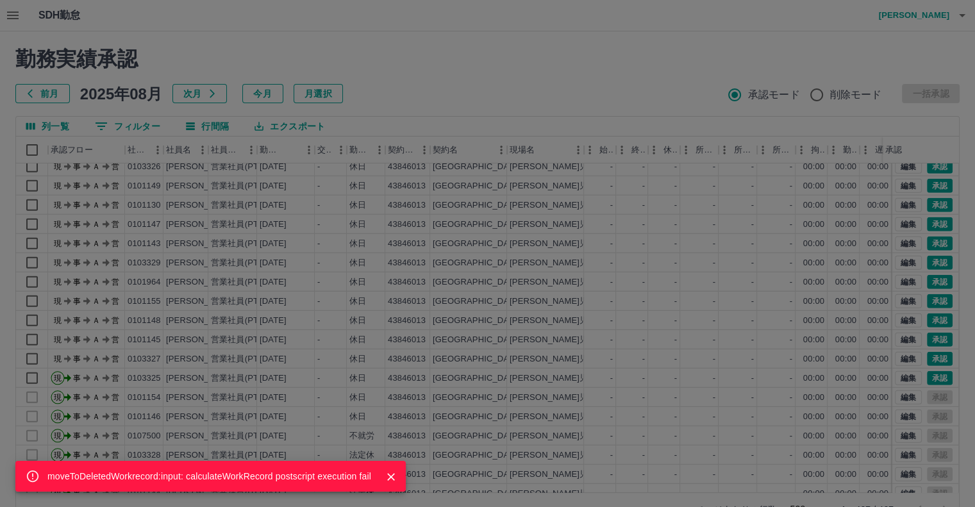
click at [935, 377] on div "moveToDeletedWorkrecord:input: calculateWorkRecord postscript execution fail" at bounding box center [487, 253] width 975 height 507
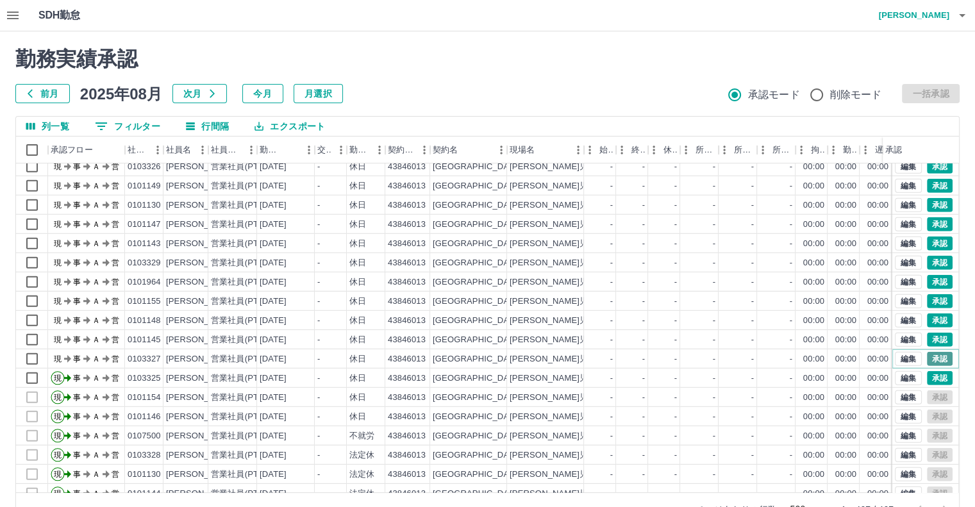
click at [930, 360] on button "承認" at bounding box center [940, 359] width 26 height 14
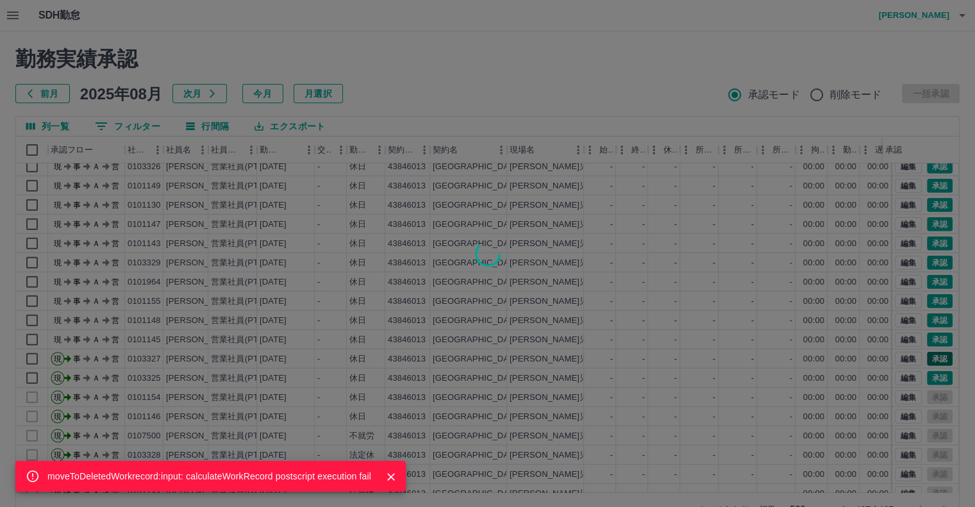
click at [930, 360] on div "moveToDeletedWorkrecord:input: calculateWorkRecord postscript execution fail" at bounding box center [487, 253] width 975 height 507
click at [927, 335] on div "moveToDeletedWorkrecord:input: calculateWorkRecord postscript execution fail" at bounding box center [487, 253] width 975 height 507
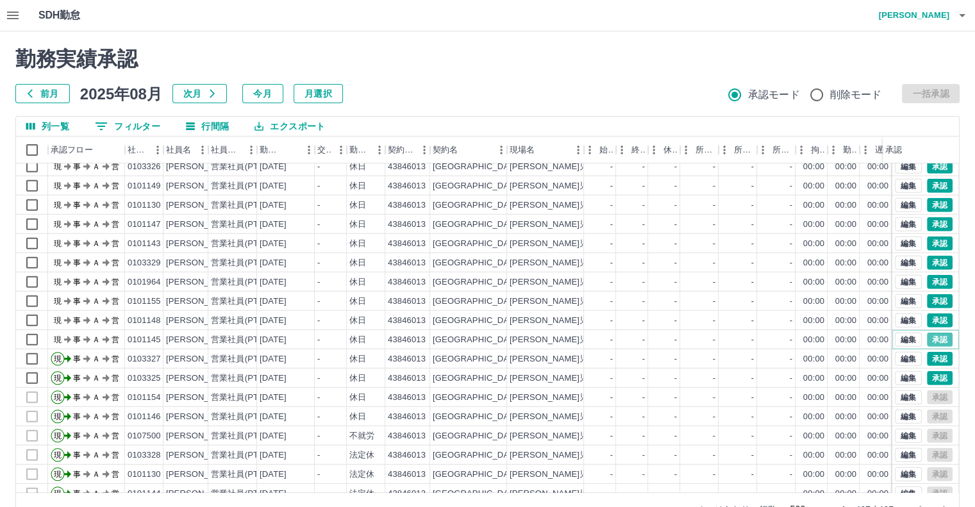
click at [927, 335] on button "承認" at bounding box center [940, 340] width 26 height 14
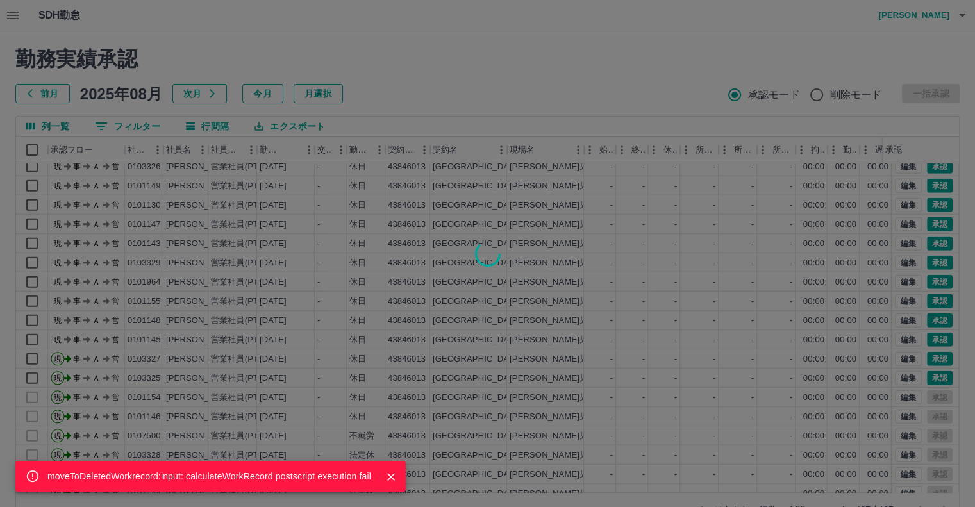
click at [923, 321] on div "moveToDeletedWorkrecord:input: calculateWorkRecord postscript execution fail" at bounding box center [487, 253] width 975 height 507
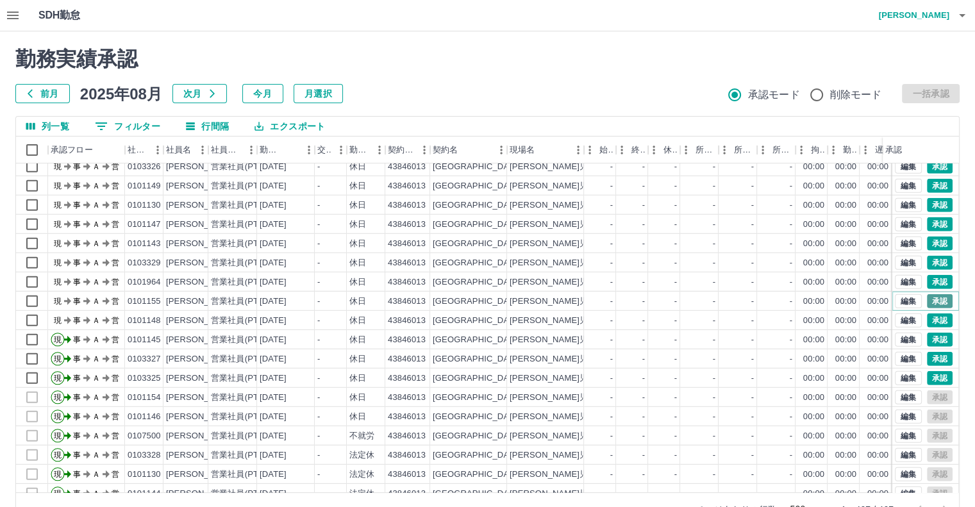
click at [927, 299] on button "承認" at bounding box center [940, 301] width 26 height 14
click at [924, 299] on div "moveToDeletedWorkrecord:input: calculateWorkRecord postscript execution fail" at bounding box center [487, 253] width 975 height 507
click at [934, 281] on div "moveToDeletedWorkrecord:input: calculateWorkRecord postscript execution fail" at bounding box center [487, 253] width 975 height 507
click at [927, 258] on button "承認" at bounding box center [940, 263] width 26 height 14
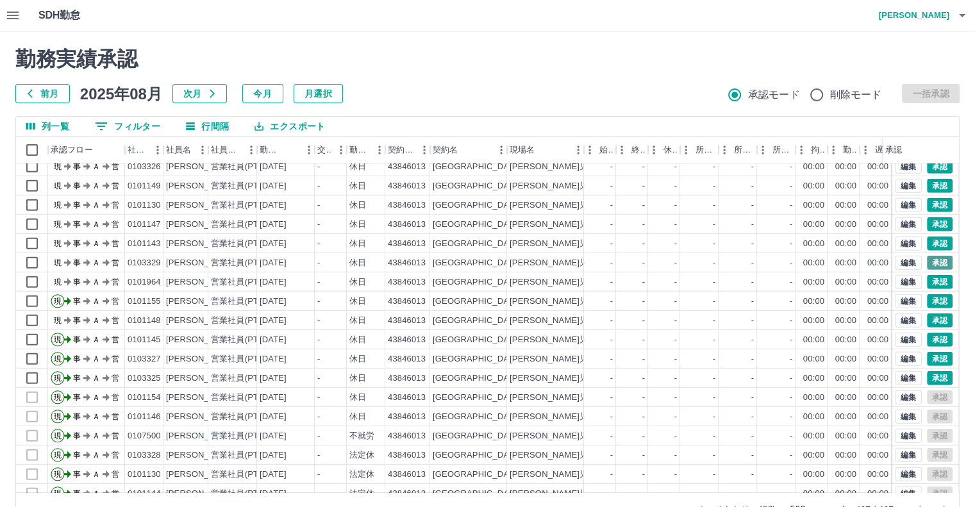
click at [927, 258] on div "moveToDeletedWorkrecord:input: calculateWorkRecord postscript execution fail" at bounding box center [487, 253] width 975 height 507
click at [930, 242] on div "moveToDeletedWorkrecord:input: calculateWorkRecord postscript execution fail 勤務…" at bounding box center [487, 286] width 975 height 510
click at [930, 242] on div "moveToDeletedWorkrecord:input: calculateWorkRecord postscript execution fail" at bounding box center [487, 253] width 975 height 507
click at [931, 224] on button "承認" at bounding box center [940, 224] width 26 height 14
click at [931, 224] on div "moveToDeletedWorkrecord:input: calculateWorkRecord postscript execution fail" at bounding box center [487, 253] width 975 height 507
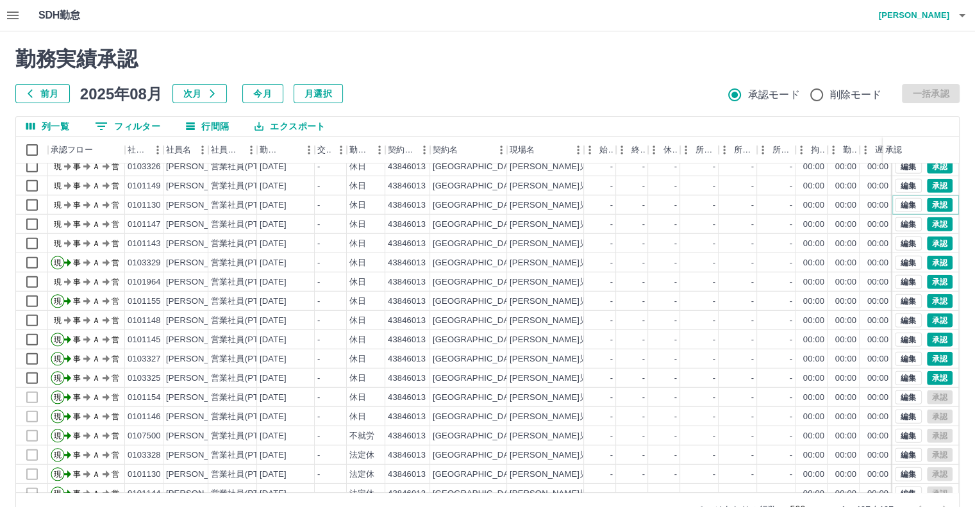
click at [931, 207] on button "承認" at bounding box center [940, 205] width 26 height 14
click at [931, 207] on div "moveToDeletedWorkrecord:input: calculateWorkRecord postscript execution fail 勤務…" at bounding box center [487, 286] width 975 height 510
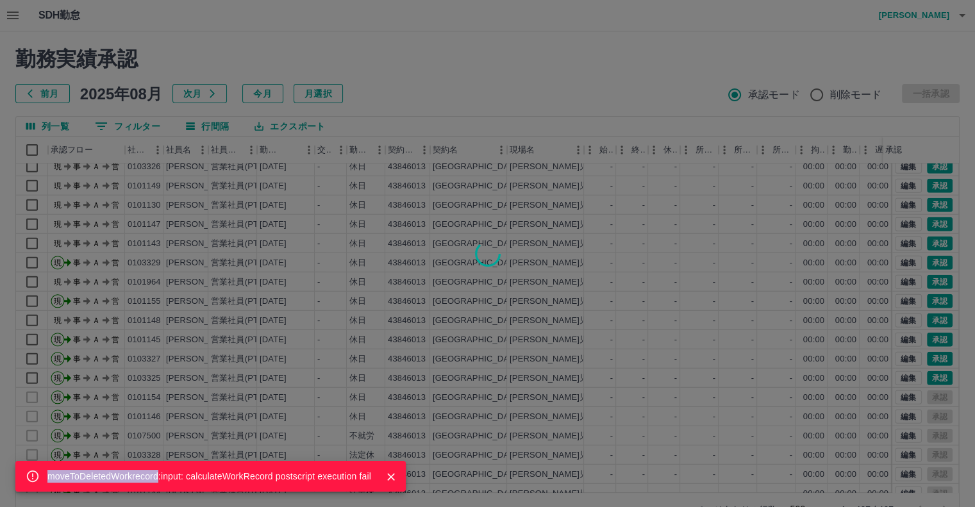
click at [931, 184] on div "moveToDeletedWorkrecord:input: calculateWorkRecord postscript execution fail" at bounding box center [487, 253] width 975 height 507
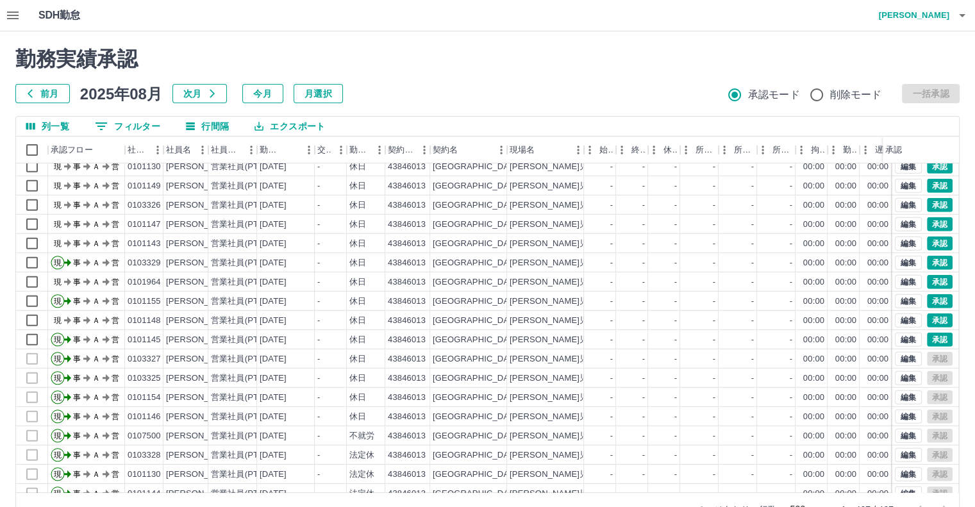
scroll to position [3679, 0]
click at [931, 168] on div "moveToDeletedWorkrecord:input: calculateWorkRecord postscript execution fail" at bounding box center [487, 253] width 975 height 507
click at [931, 168] on div "moveToDeletedWorkrecord:input: calculateWorkRecord postscript execution fail 勤務…" at bounding box center [487, 286] width 975 height 510
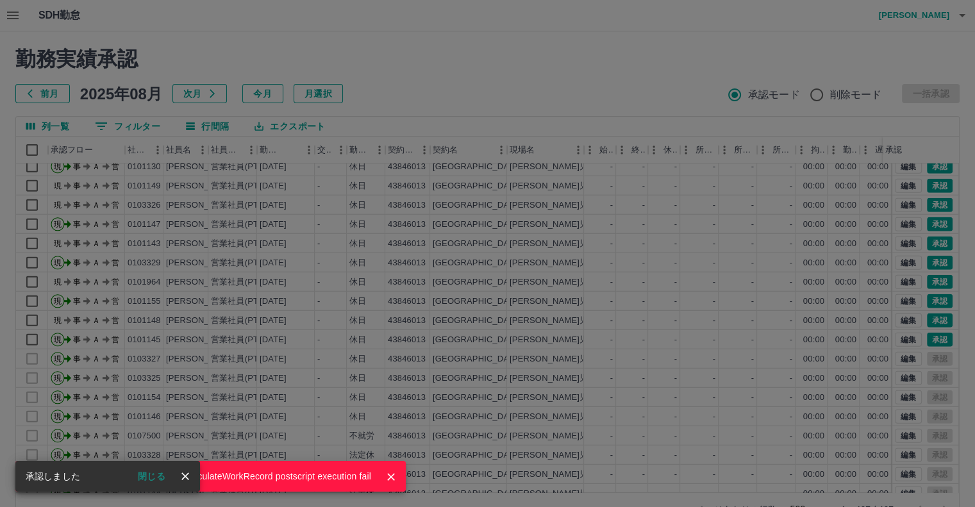
click at [931, 167] on div "moveToDeletedWorkrecord:input: calculateWorkRecord postscript execution fail" at bounding box center [487, 253] width 975 height 507
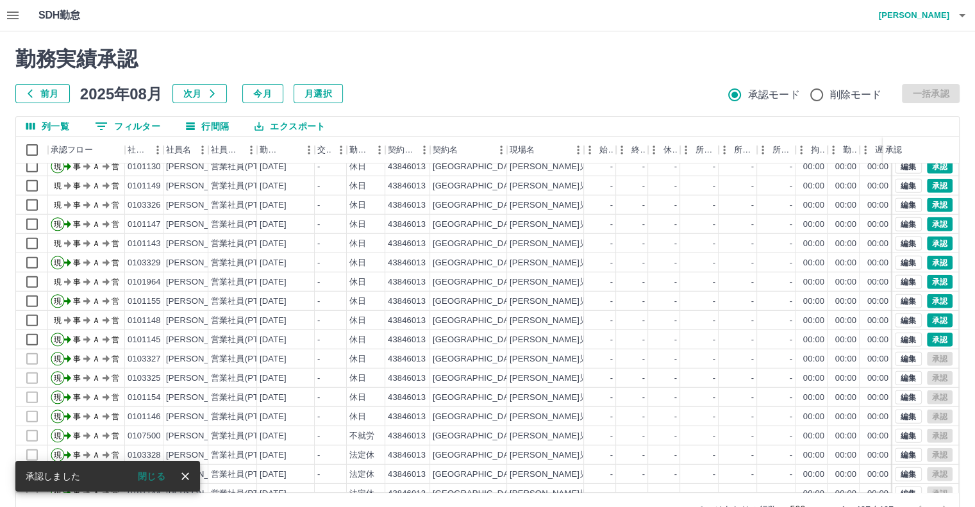
click at [931, 167] on div "moveToDeletedWorkrecord:input: calculateWorkRecord postscript execution fail 勤務…" at bounding box center [487, 286] width 975 height 510
click at [931, 179] on button "承認" at bounding box center [940, 186] width 26 height 14
click at [931, 179] on div "moveToDeletedWorkrecord:input: calculateWorkRecord postscript execution fail" at bounding box center [487, 253] width 975 height 507
click at [931, 201] on div "moveToDeletedWorkrecord:input: calculateWorkRecord postscript execution fail" at bounding box center [487, 253] width 975 height 507
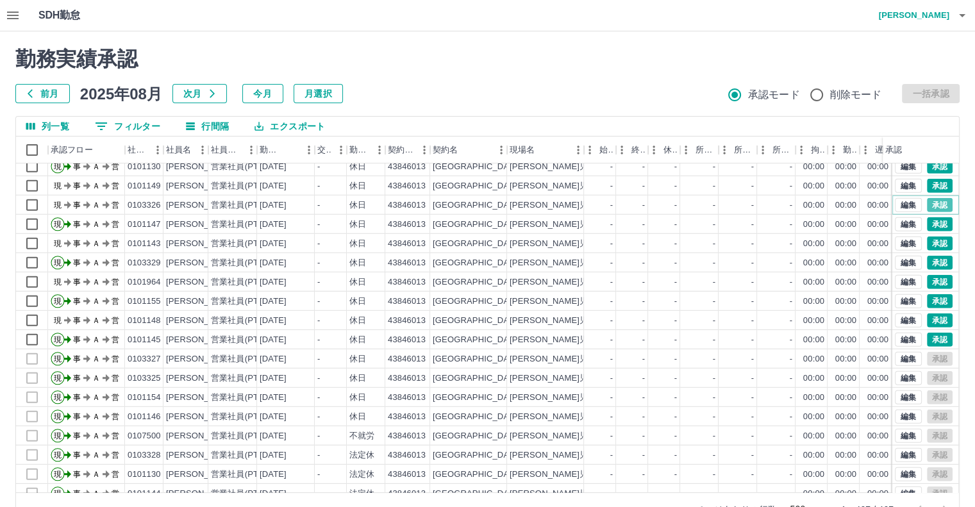
click at [931, 201] on div "moveToDeletedWorkrecord:input: calculateWorkRecord postscript execution fail 勤務…" at bounding box center [487, 286] width 975 height 510
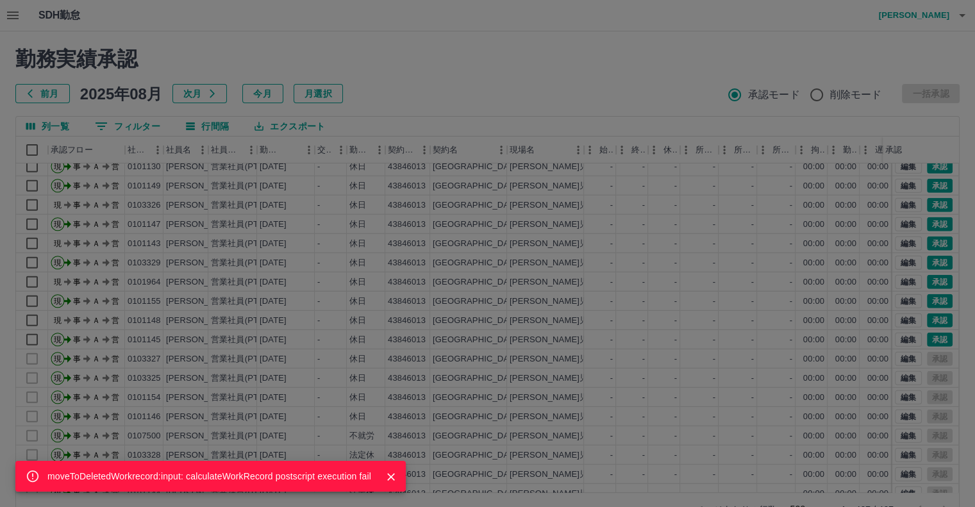
click at [935, 218] on div "moveToDeletedWorkrecord:input: calculateWorkRecord postscript execution fail" at bounding box center [487, 253] width 975 height 507
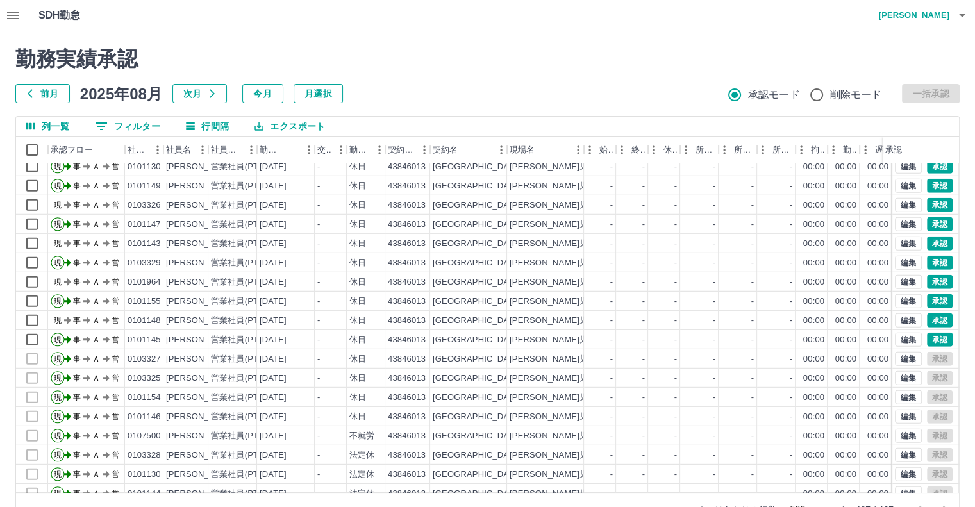
click at [935, 218] on div "moveToDeletedWorkrecord:input: calculateWorkRecord postscript execution fail 勤務…" at bounding box center [487, 286] width 975 height 510
click at [935, 238] on button "承認" at bounding box center [940, 244] width 26 height 14
click at [935, 238] on div "moveToDeletedWorkrecord:input: calculateWorkRecord postscript execution fail" at bounding box center [487, 253] width 975 height 507
click at [933, 258] on button "承認" at bounding box center [940, 263] width 26 height 14
click at [933, 258] on div "moveToDeletedWorkrecord:input: calculateWorkRecord postscript execution fail 勤務…" at bounding box center [487, 286] width 975 height 510
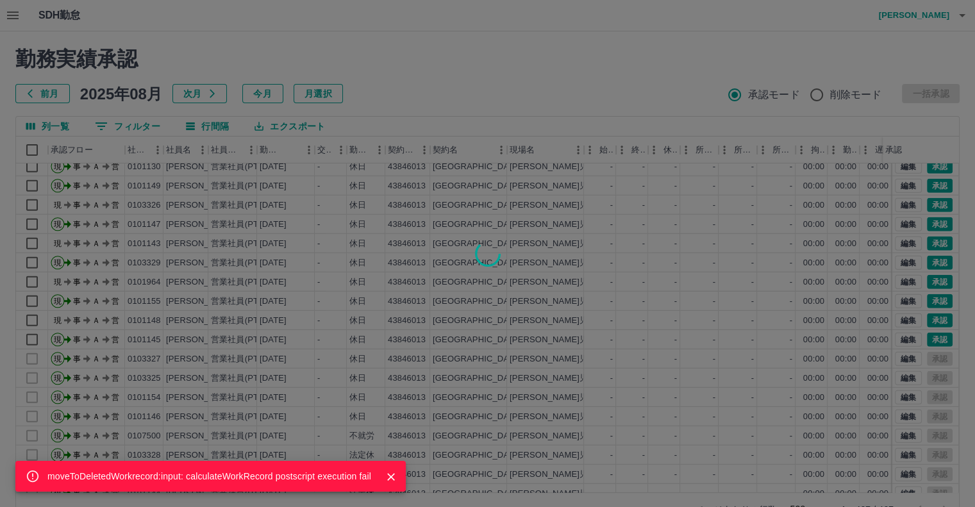
click at [928, 281] on div "moveToDeletedWorkrecord:input: calculateWorkRecord postscript execution fail" at bounding box center [487, 253] width 975 height 507
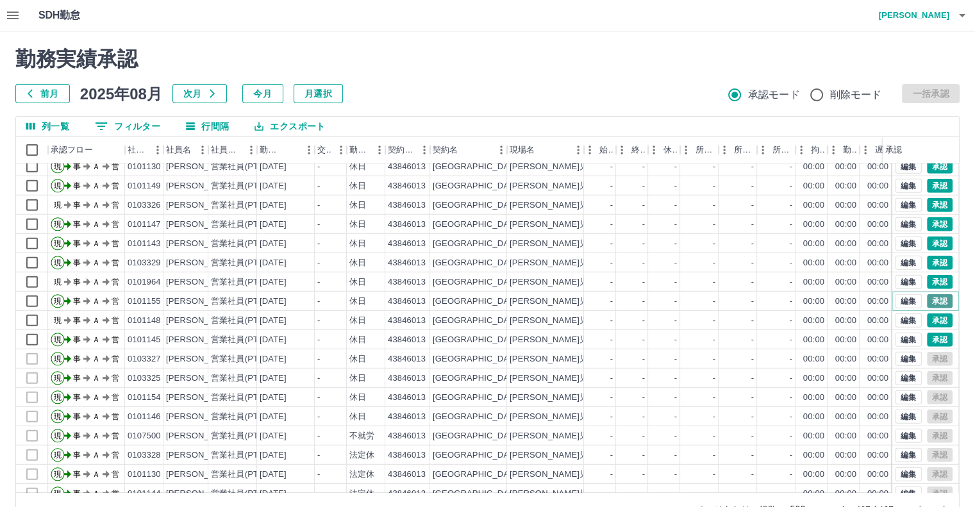
click at [929, 297] on button "承認" at bounding box center [940, 301] width 26 height 14
click at [929, 297] on div "承認権限がありません" at bounding box center [487, 253] width 975 height 507
click at [929, 320] on div "moveToDeletedWorkrecord:input: calculateWorkRecord postscript execution fail" at bounding box center [487, 253] width 975 height 507
click at [929, 320] on div "承認権限がありません" at bounding box center [487, 253] width 975 height 507
click at [930, 343] on div "編集 承認" at bounding box center [924, 340] width 58 height 14
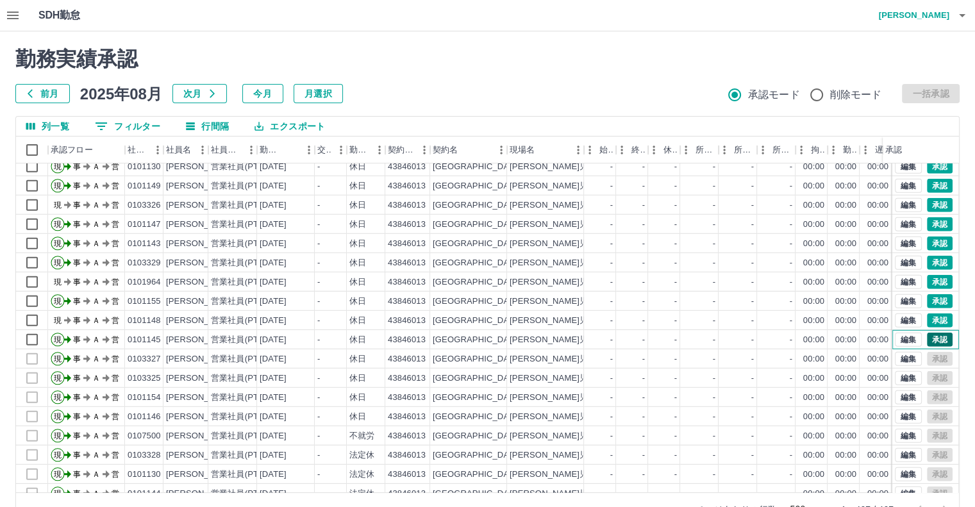
click at [930, 343] on div "編集 承認" at bounding box center [924, 340] width 58 height 14
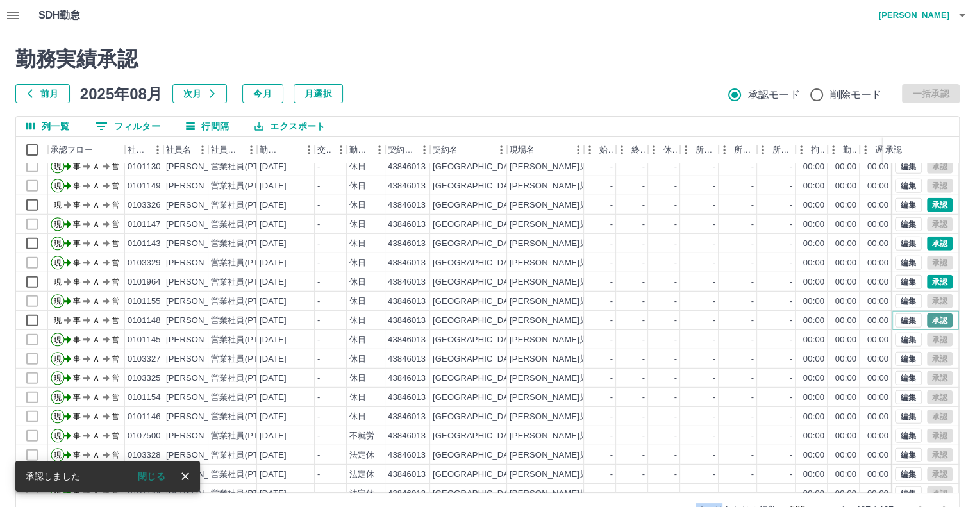
click at [929, 313] on button "承認" at bounding box center [940, 320] width 26 height 14
click at [929, 313] on div "承認権限がありません" at bounding box center [487, 253] width 975 height 507
click at [929, 313] on div "moveToDeletedWorkrecord:input: calculateWorkRecord postscript execution fail 勤務…" at bounding box center [487, 286] width 975 height 510
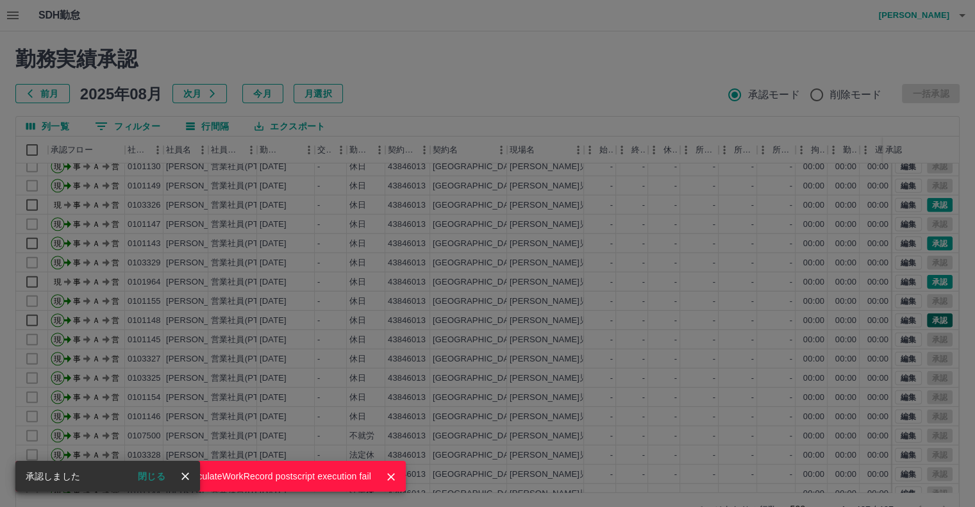
click at [929, 313] on div "moveToDeletedWorkrecord:input: calculateWorkRecord postscript execution fail" at bounding box center [487, 253] width 975 height 507
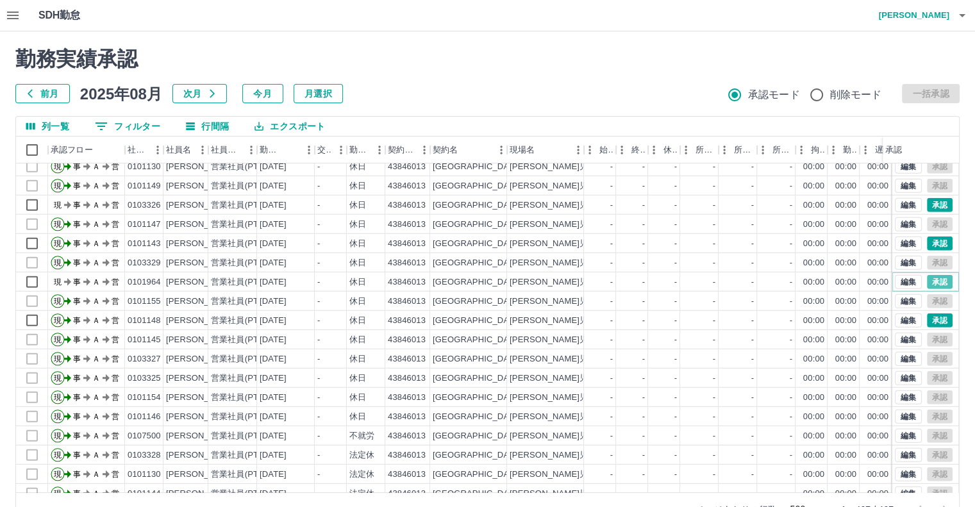
click at [927, 281] on button "承認" at bounding box center [940, 282] width 26 height 14
click at [926, 281] on div "moveToDeletedWorkrecord:input: calculateWorkRecord postscript execution fail" at bounding box center [487, 253] width 975 height 507
click at [926, 281] on div "moveToDeletedWorkrecord:input: calculateWorkRecord postscript execution fail 勤務…" at bounding box center [487, 286] width 975 height 510
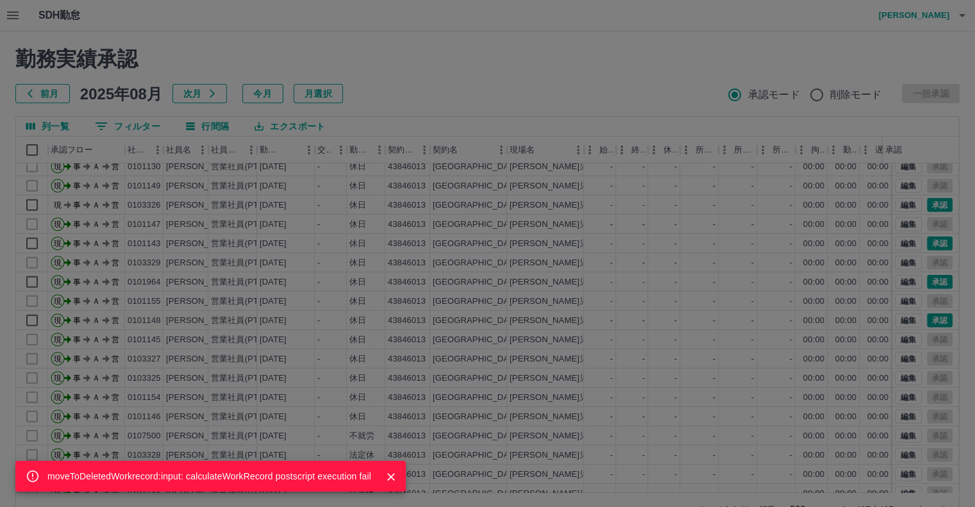
click at [926, 281] on div "moveToDeletedWorkrecord:input: calculateWorkRecord postscript execution fail" at bounding box center [487, 253] width 975 height 507
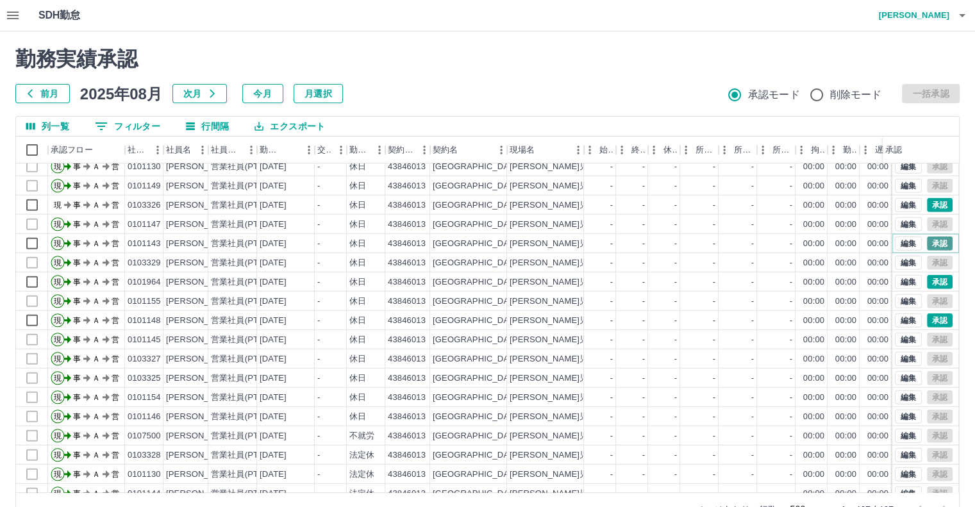
click at [929, 242] on button "承認" at bounding box center [940, 244] width 26 height 14
click at [929, 242] on div "moveToDeletedWorkrecord:input: calculateWorkRecord postscript execution fail" at bounding box center [487, 253] width 975 height 507
click at [936, 203] on button "承認" at bounding box center [940, 205] width 26 height 14
click at [936, 203] on div "承認権限がありません" at bounding box center [487, 253] width 975 height 507
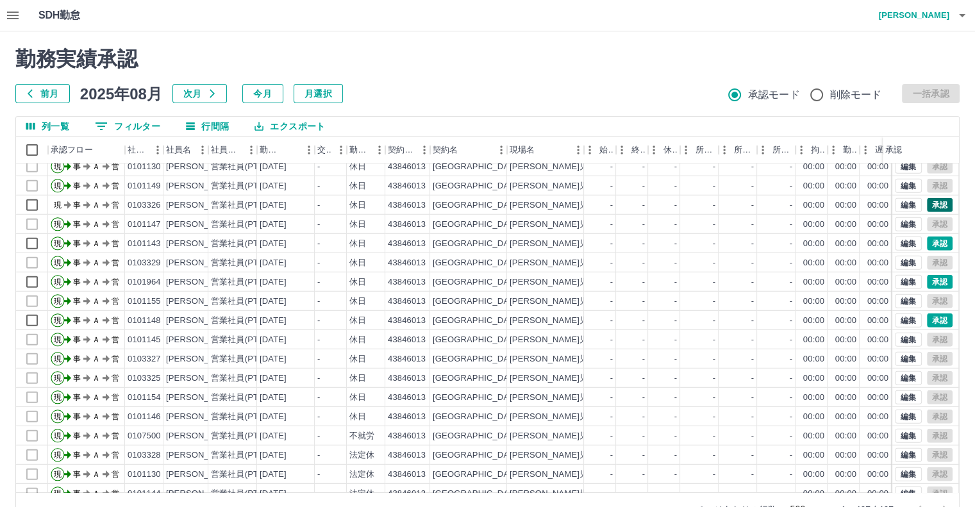
click at [936, 203] on div "moveToDeletedWorkrecord:input: calculateWorkRecord postscript execution fail" at bounding box center [487, 253] width 975 height 507
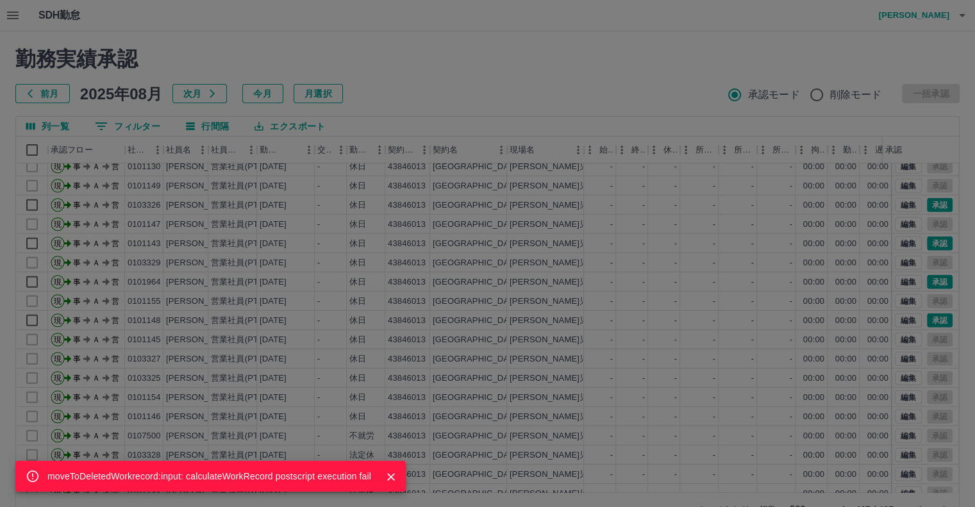
click at [928, 246] on div "moveToDeletedWorkrecord:input: calculateWorkRecord postscript execution fail" at bounding box center [487, 253] width 975 height 507
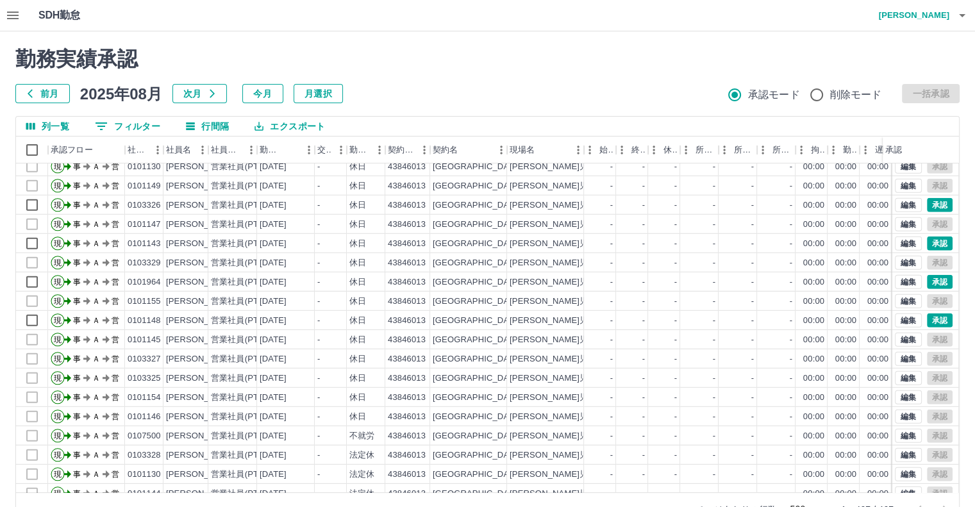
click at [928, 246] on div "moveToDeletedWorkrecord:input: calculateWorkRecord postscript execution fail 勤務…" at bounding box center [487, 286] width 975 height 510
click at [928, 246] on button "承認" at bounding box center [940, 244] width 26 height 14
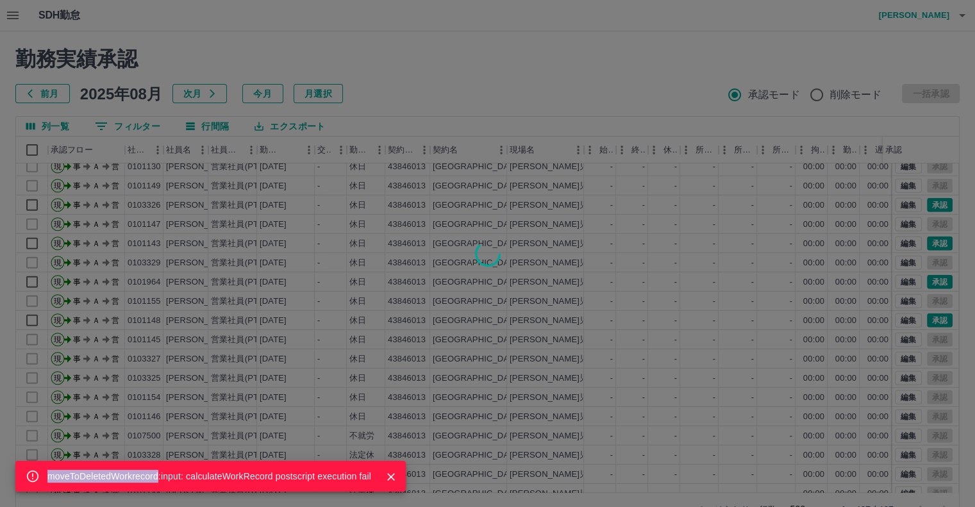
click at [934, 274] on div "moveToDeletedWorkrecord:input: calculateWorkRecord postscript execution fail" at bounding box center [487, 253] width 975 height 507
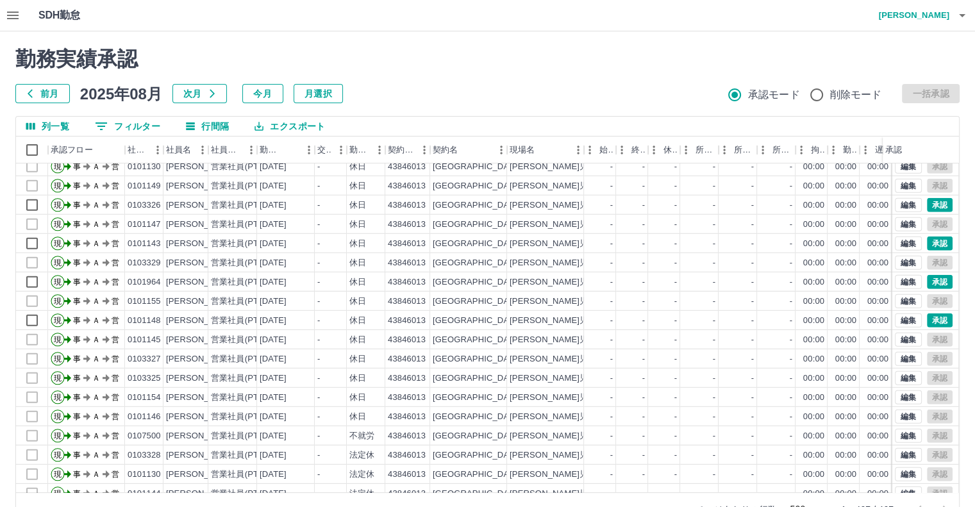
click at [934, 274] on div "承認権限がありません" at bounding box center [487, 253] width 975 height 507
click at [934, 274] on div "承認権限がありません 勤務実績承認 前月 [DATE] 次月 今月 月選択 承認モード 削除モード 一括承認 列一覧 0 フィルター 行間隔 エクスポート 承…" at bounding box center [487, 286] width 975 height 510
click at [929, 308] on div "編集 承認" at bounding box center [924, 301] width 58 height 14
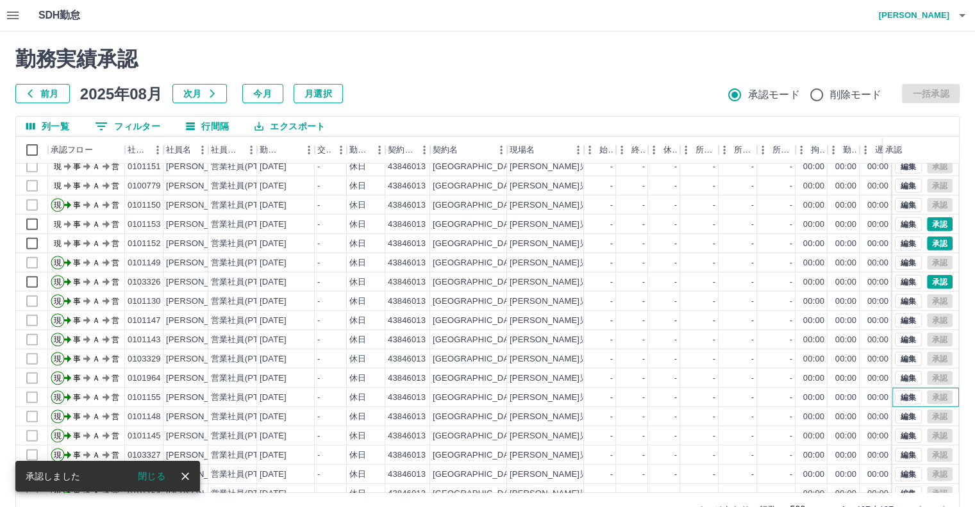
scroll to position [3532, 0]
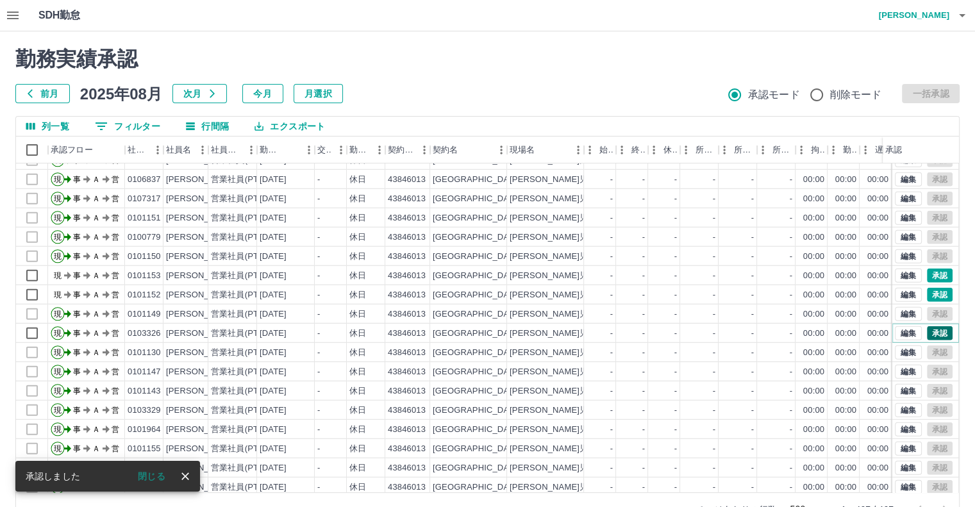
click at [927, 328] on button "承認" at bounding box center [940, 333] width 26 height 14
click at [926, 328] on div "承認権限がありません" at bounding box center [487, 253] width 975 height 507
click at [926, 327] on div "moveToDeletedWorkrecord:input: calculateWorkRecord postscript execution fail" at bounding box center [487, 253] width 975 height 507
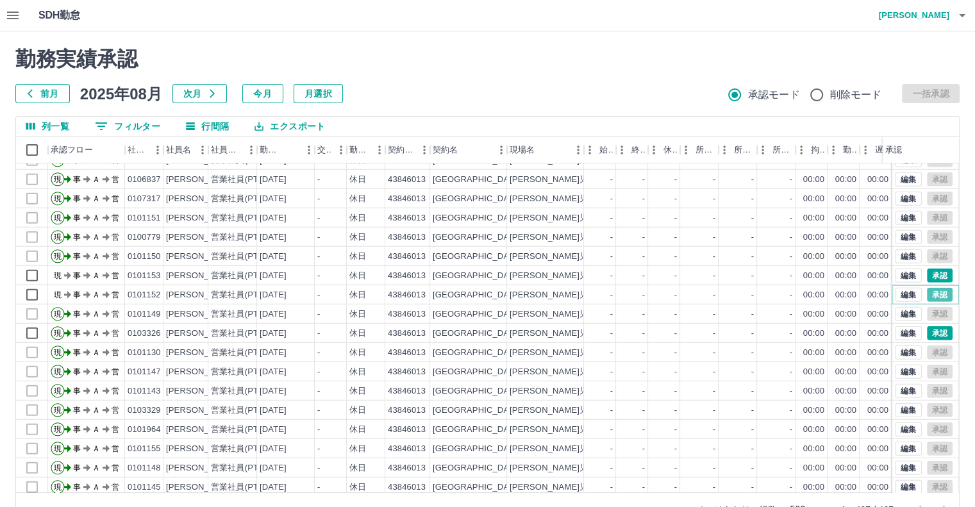
click at [931, 292] on button "承認" at bounding box center [940, 295] width 26 height 14
click at [931, 292] on div "承認権限がありません" at bounding box center [487, 253] width 975 height 507
click at [931, 292] on div "moveToDeletedWorkrecord:input: calculateWorkRecord postscript execution fail" at bounding box center [487, 253] width 975 height 507
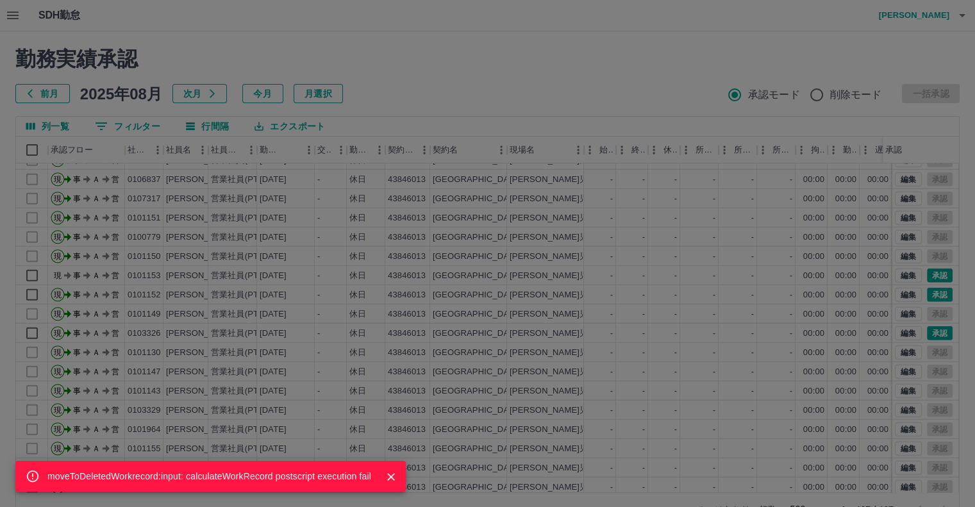
click at [929, 276] on div "moveToDeletedWorkrecord:input: calculateWorkRecord postscript execution fail" at bounding box center [487, 253] width 975 height 507
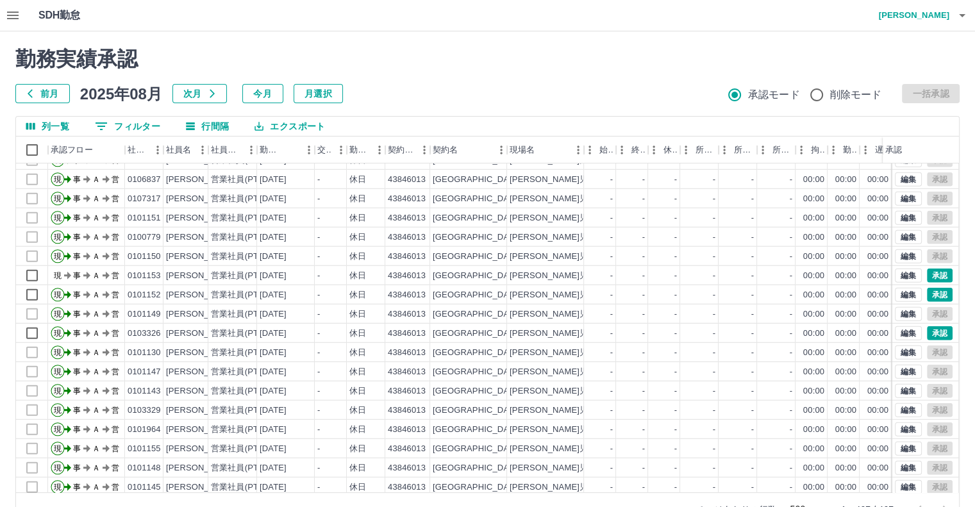
click at [929, 276] on div "moveToDeletedWorkrecord:input: calculateWorkRecord postscript execution fail 勤務…" at bounding box center [487, 286] width 975 height 510
click at [929, 276] on button "承認" at bounding box center [940, 276] width 26 height 14
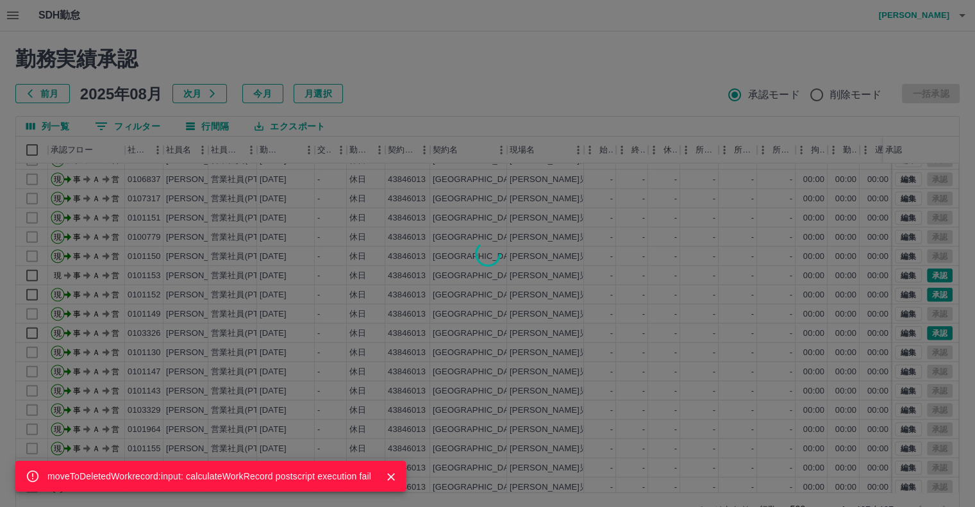
click at [929, 276] on div "moveToDeletedWorkrecord:input: calculateWorkRecord postscript execution fail" at bounding box center [487, 253] width 975 height 507
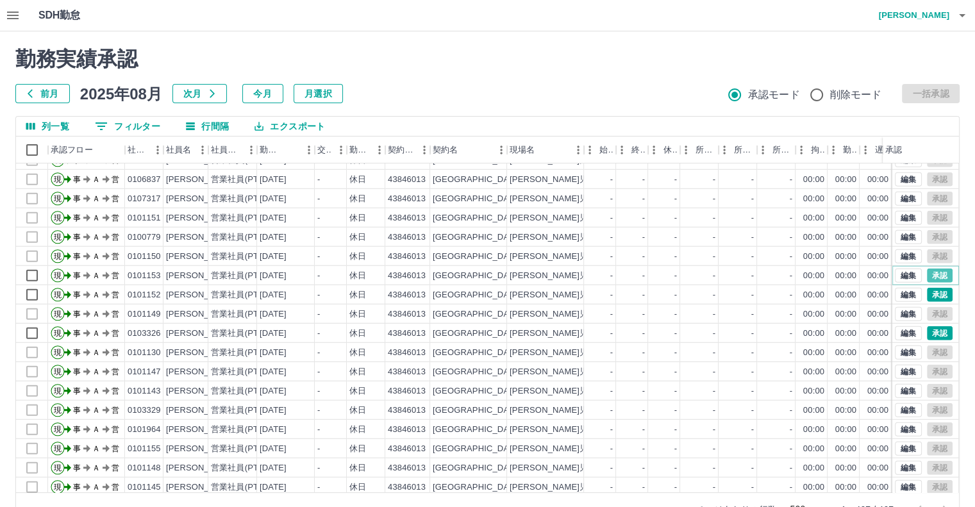
click at [929, 276] on button "承認" at bounding box center [940, 276] width 26 height 14
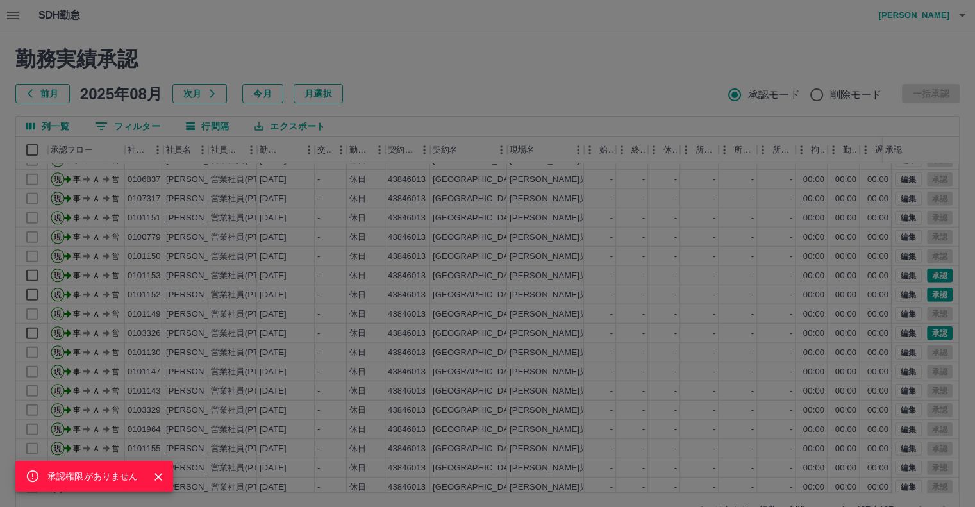
click at [933, 296] on div "承認権限がありません" at bounding box center [487, 253] width 975 height 507
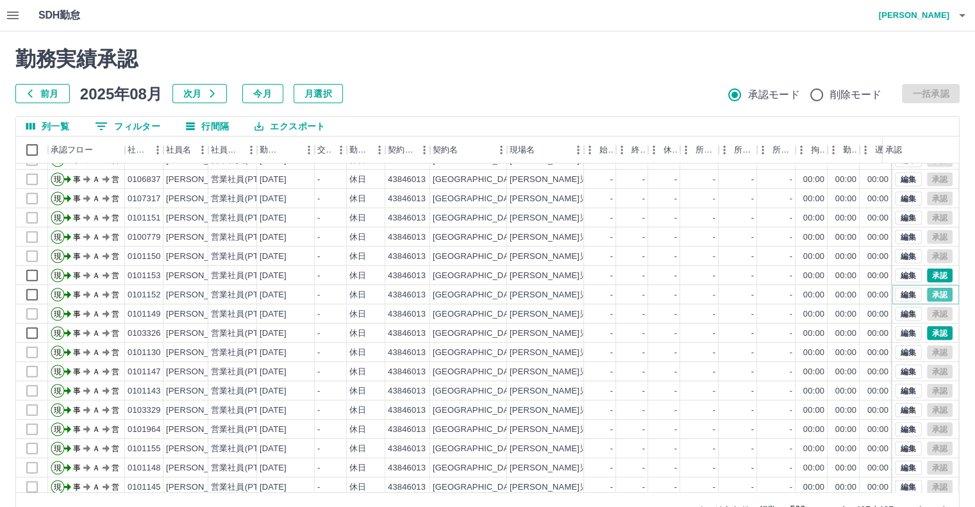
click at [933, 296] on button "承認" at bounding box center [940, 295] width 26 height 14
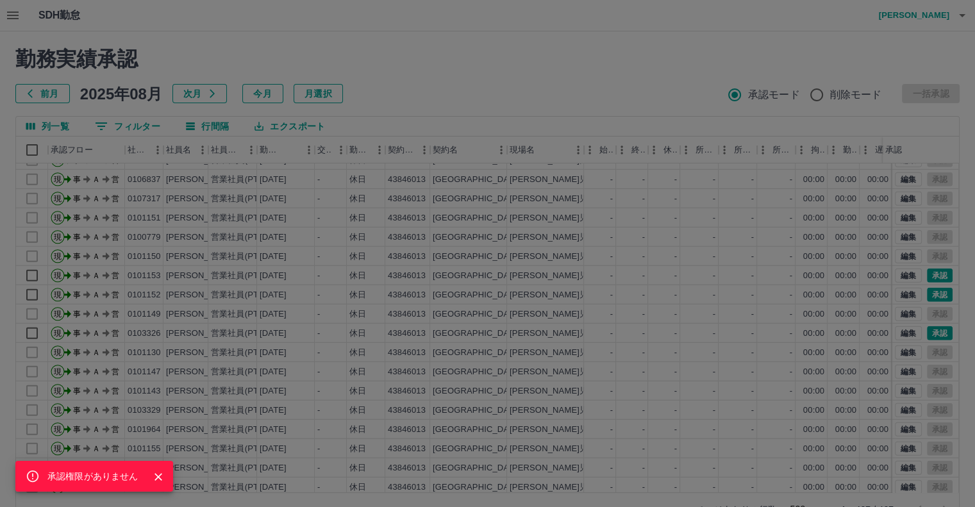
click at [932, 330] on div "承認権限がありません" at bounding box center [487, 253] width 975 height 507
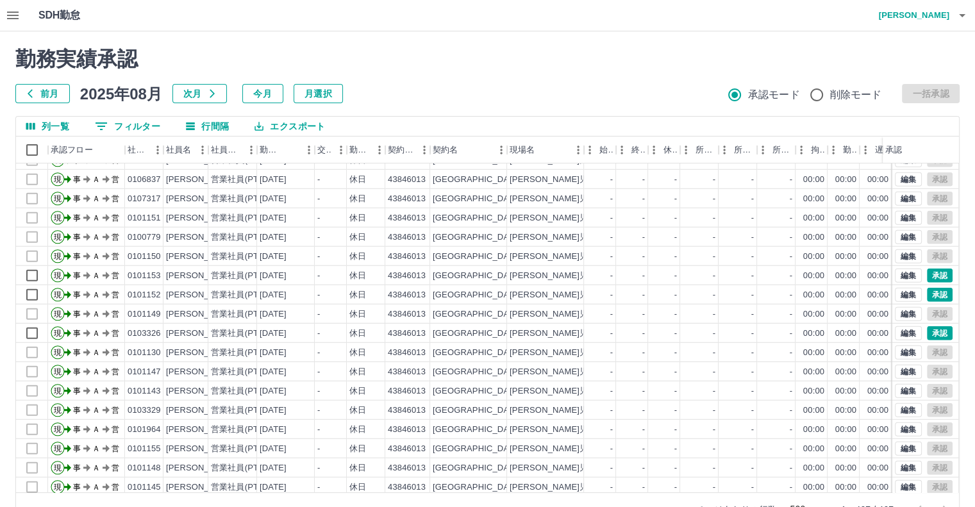
click at [932, 330] on div "承認権限がありません 勤務実績承認 前月 [DATE] 次月 今月 月選択 承認モード 削除モード 一括承認 列一覧 0 フィルター 行間隔 エクスポート 承…" at bounding box center [487, 286] width 975 height 510
click at [932, 329] on button "承認" at bounding box center [940, 333] width 26 height 14
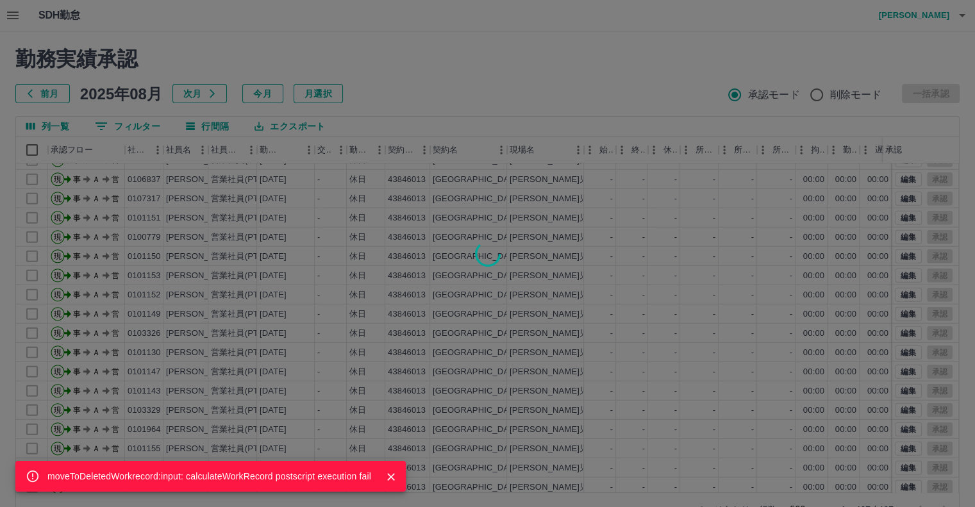
click at [710, 358] on div "moveToDeletedWorkrecord:input: calculateWorkRecord postscript execution fail" at bounding box center [487, 253] width 975 height 507
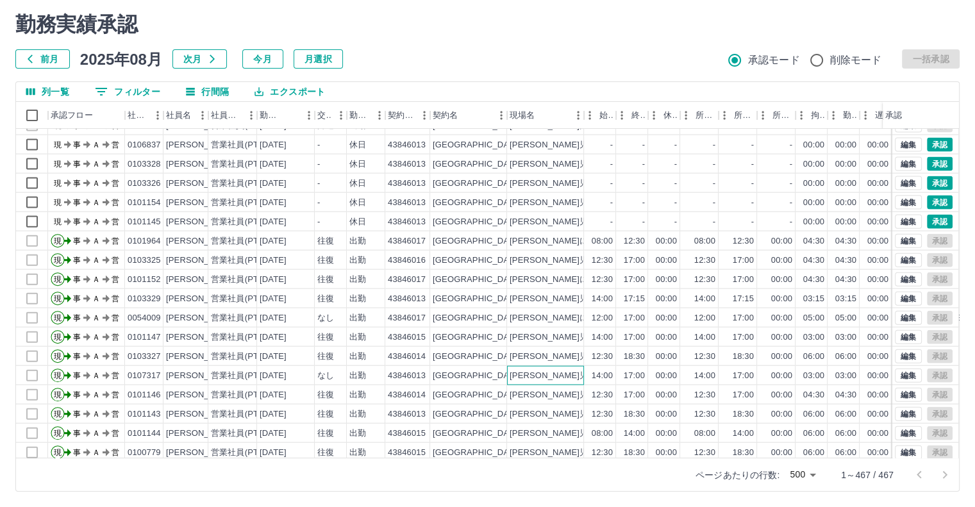
scroll to position [2891, 0]
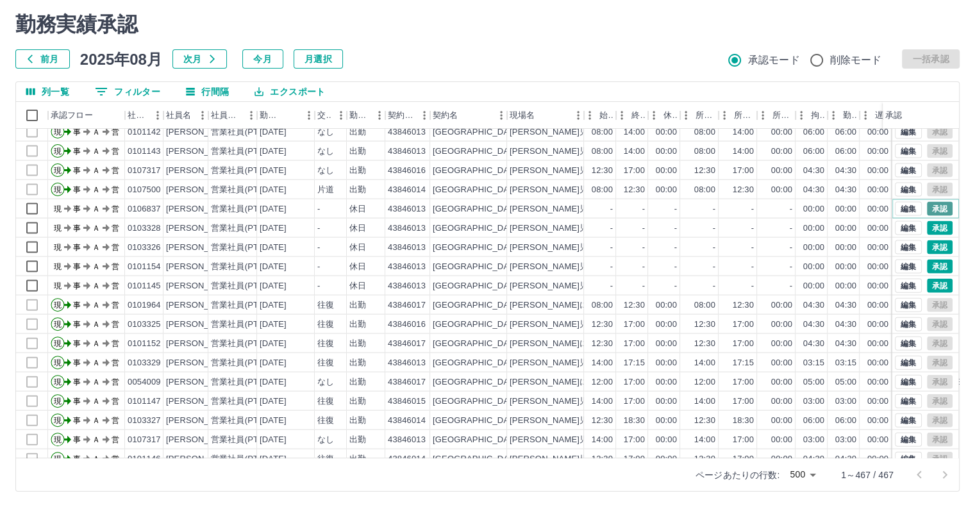
click at [928, 204] on button "承認" at bounding box center [940, 209] width 26 height 14
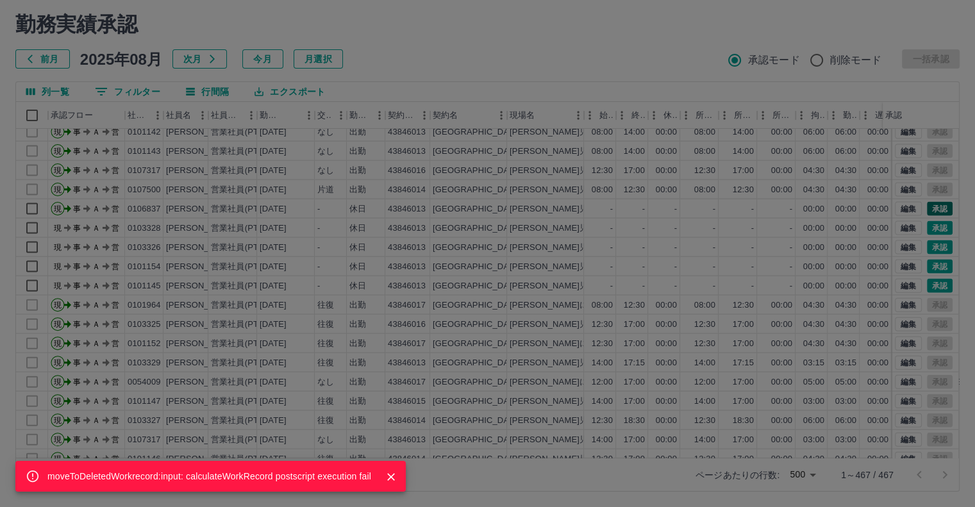
click at [928, 204] on div "moveToDeletedWorkrecord:input: calculateWorkRecord postscript execution fail" at bounding box center [487, 253] width 975 height 507
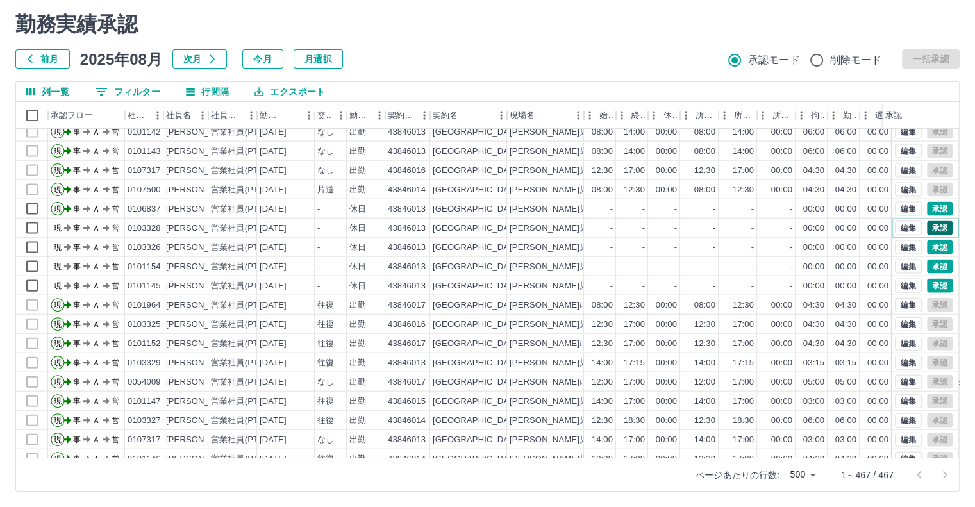
click at [932, 223] on button "承認" at bounding box center [940, 228] width 26 height 14
click at [932, 223] on div "moveToDeletedWorkrecord:input: calculateWorkRecord postscript execution fail" at bounding box center [487, 253] width 975 height 507
click at [931, 247] on div "moveToDeletedWorkrecord:input: calculateWorkRecord postscript execution fail" at bounding box center [487, 253] width 975 height 507
click at [927, 261] on button "承認" at bounding box center [940, 267] width 26 height 14
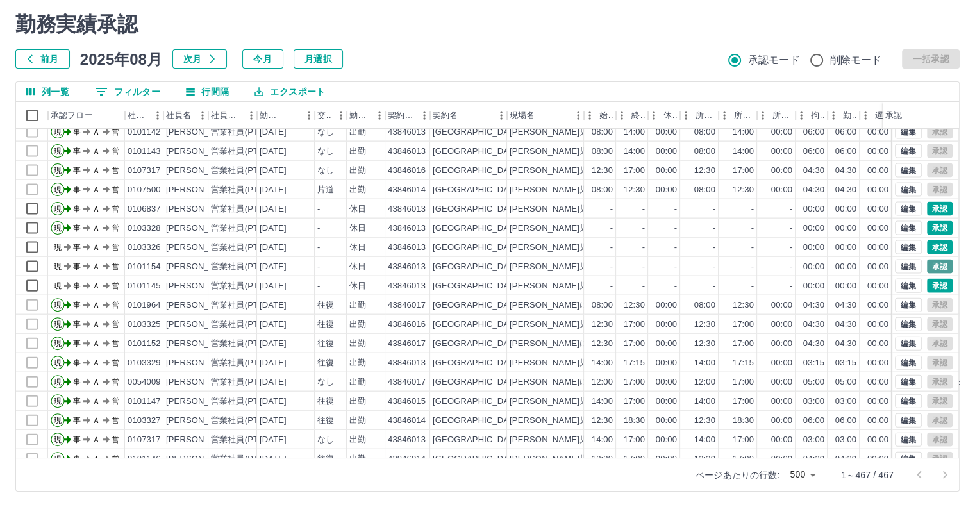
click at [926, 261] on div "moveToDeletedWorkrecord:input: calculateWorkRecord postscript execution fail" at bounding box center [487, 253] width 975 height 507
click at [928, 282] on div "moveToDeletedWorkrecord:input: calculateWorkRecord postscript execution fail" at bounding box center [487, 253] width 975 height 507
click at [928, 282] on div "moveToDeletedWorkrecord:input: calculateWorkRecord postscript execution fail 勤務…" at bounding box center [487, 252] width 975 height 510
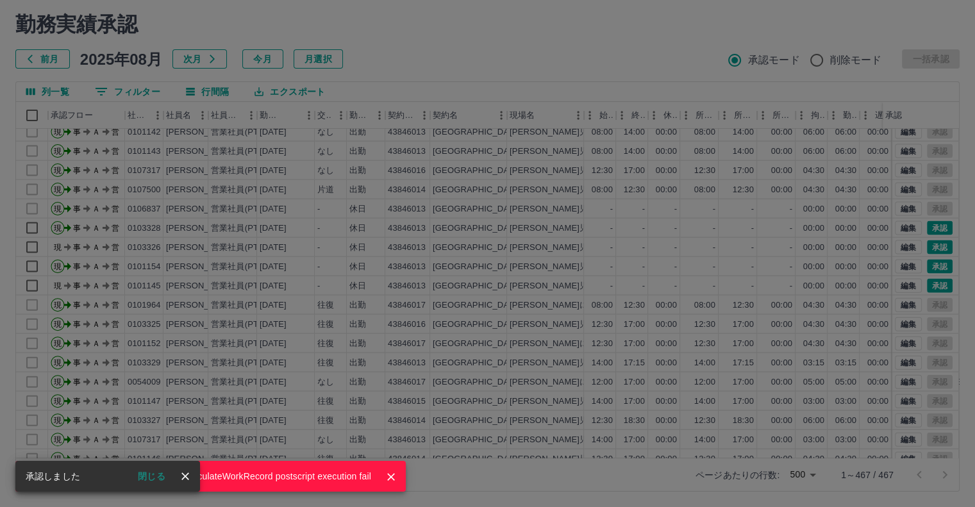
click at [928, 282] on div "moveToDeletedWorkrecord:input: calculateWorkRecord postscript execution fail" at bounding box center [487, 253] width 975 height 507
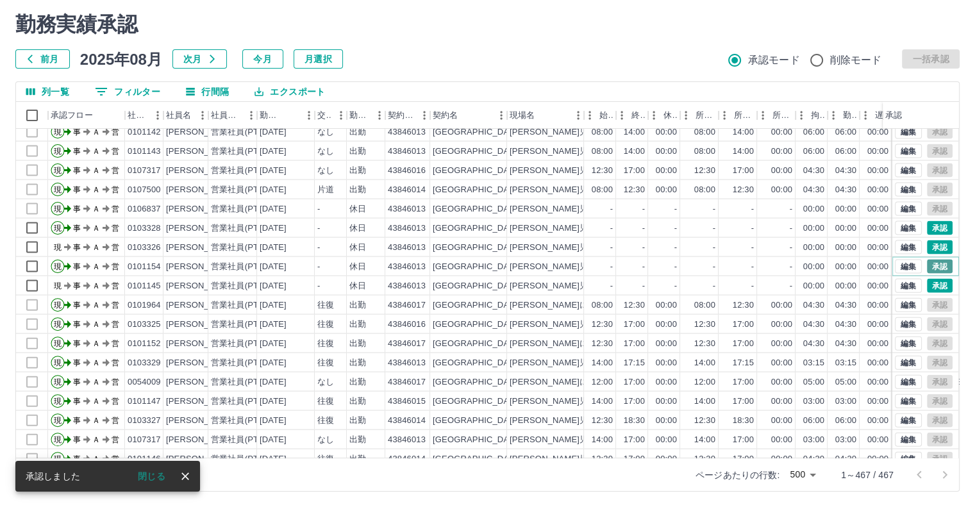
click at [931, 265] on button "承認" at bounding box center [940, 267] width 26 height 14
click at [931, 265] on div "moveToDeletedWorkrecord:input: calculateWorkRecord postscript execution fail" at bounding box center [487, 253] width 975 height 507
click at [931, 244] on div "moveToDeletedWorkrecord:input: calculateWorkRecord postscript execution fail" at bounding box center [487, 253] width 975 height 507
click at [931, 244] on div "承認権限がありません 勤務実績承認 前月 [DATE] 次月 今月 月選択 承認モード 削除モード 一括承認 列一覧 0 フィルター 行間隔 エクスポート 承…" at bounding box center [487, 252] width 975 height 510
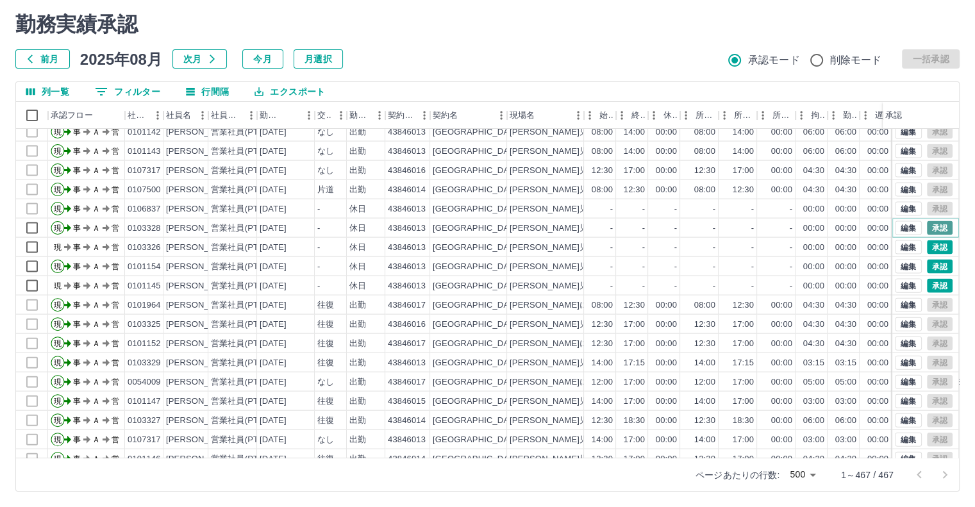
click at [933, 224] on button "承認" at bounding box center [940, 228] width 26 height 14
click at [933, 224] on div "承認権限がありません" at bounding box center [487, 253] width 975 height 507
click at [933, 224] on div "moveToDeletedWorkrecord:input: calculateWorkRecord postscript execution fail" at bounding box center [487, 253] width 975 height 507
click at [933, 224] on button "承認" at bounding box center [940, 228] width 26 height 14
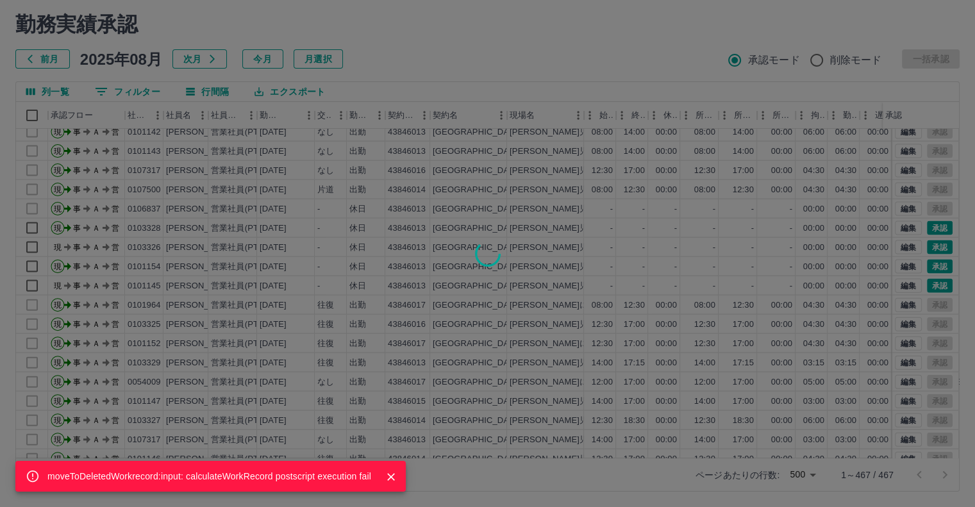
click at [923, 246] on div "moveToDeletedWorkrecord:input: calculateWorkRecord postscript execution fail" at bounding box center [487, 253] width 975 height 507
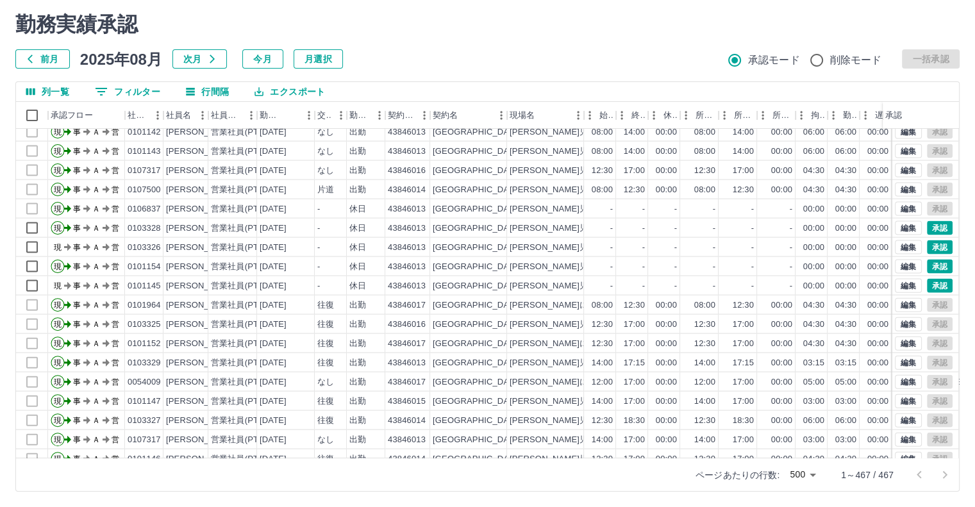
click at [923, 246] on div "承認権限がありません" at bounding box center [487, 253] width 975 height 507
click at [936, 263] on button "承認" at bounding box center [940, 267] width 26 height 14
click at [936, 263] on div "承認権限がありません" at bounding box center [487, 253] width 975 height 507
click at [936, 287] on div "moveToDeletedWorkrecord:input: calculateWorkRecord postscript execution fail" at bounding box center [487, 253] width 975 height 507
click at [936, 287] on div "承認権限がありません" at bounding box center [487, 253] width 975 height 507
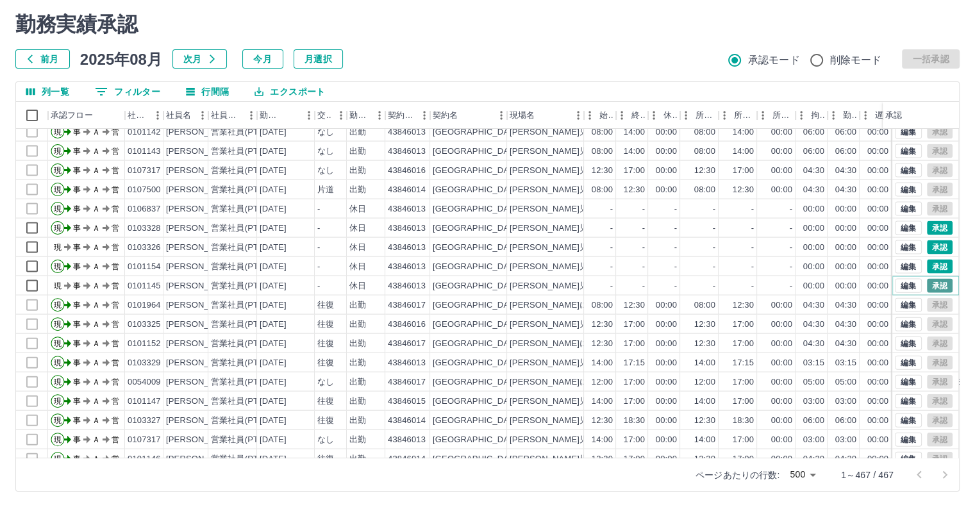
click at [936, 284] on button "承認" at bounding box center [940, 286] width 26 height 14
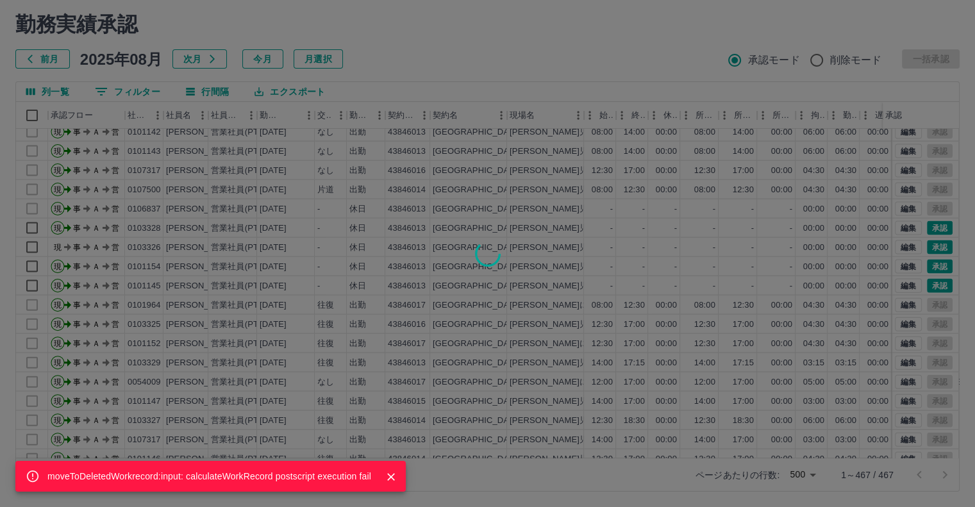
click at [930, 229] on div "moveToDeletedWorkrecord:input: calculateWorkRecord postscript execution fail" at bounding box center [487, 253] width 975 height 507
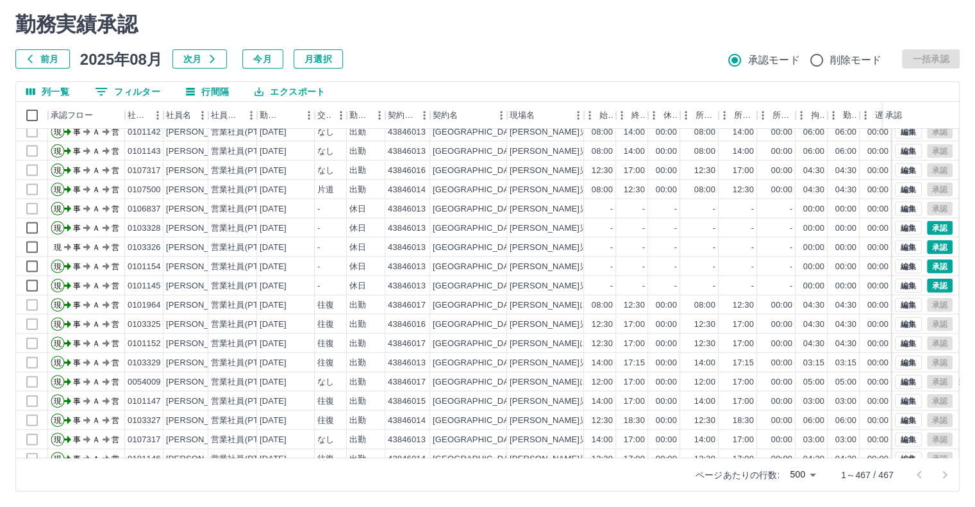
click at [930, 229] on div "moveToDeletedWorkrecord:input: calculateWorkRecord postscript execution fail" at bounding box center [487, 253] width 975 height 507
click at [930, 229] on div "編集 承認" at bounding box center [924, 228] width 58 height 14
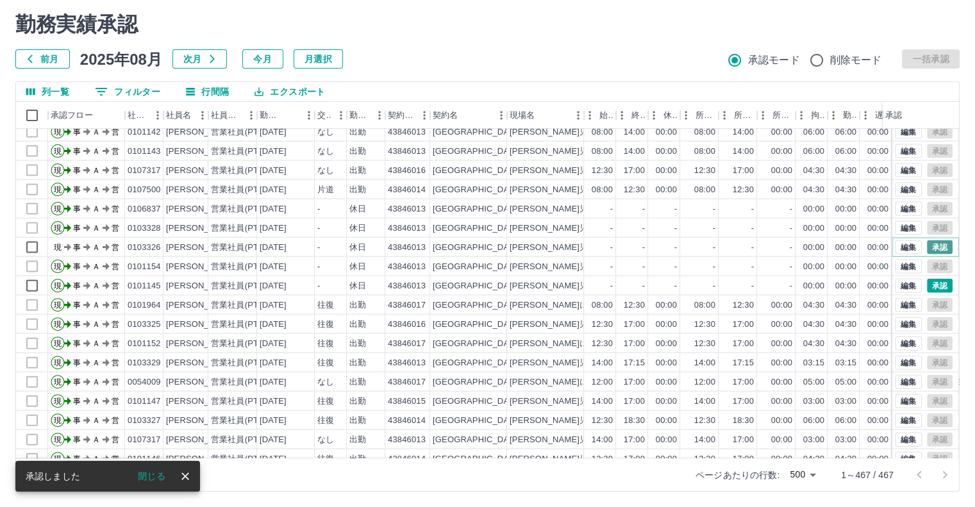
click at [931, 245] on button "承認" at bounding box center [940, 247] width 26 height 14
click at [931, 245] on div "moveToDeletedWorkrecord:input: calculateWorkRecord postscript execution fail" at bounding box center [487, 253] width 975 height 507
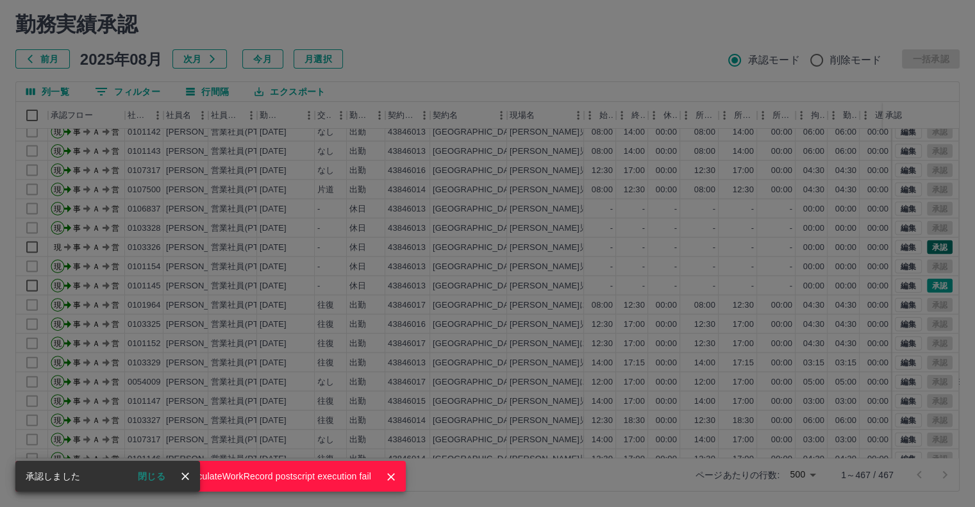
click at [931, 245] on div "moveToDeletedWorkrecord:input: calculateWorkRecord postscript execution fail" at bounding box center [487, 253] width 975 height 507
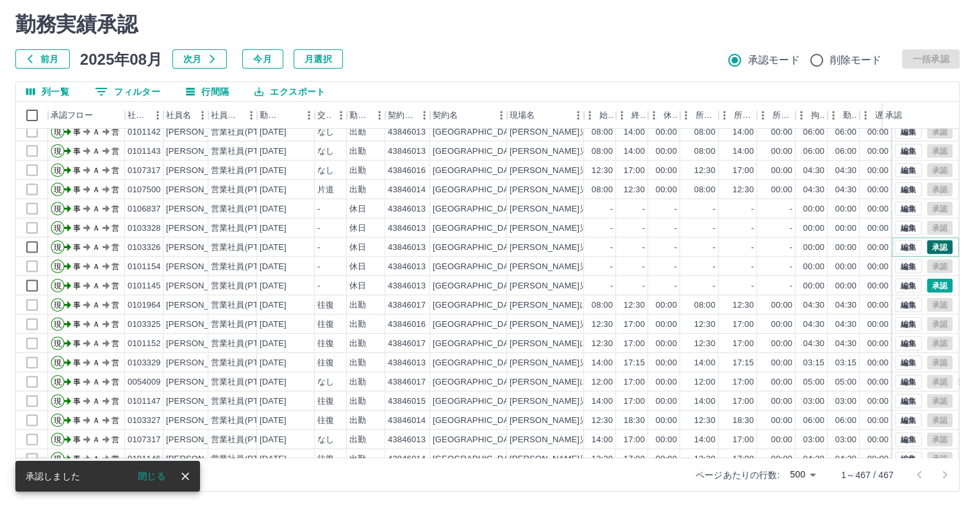
click at [931, 245] on button "承認" at bounding box center [940, 247] width 26 height 14
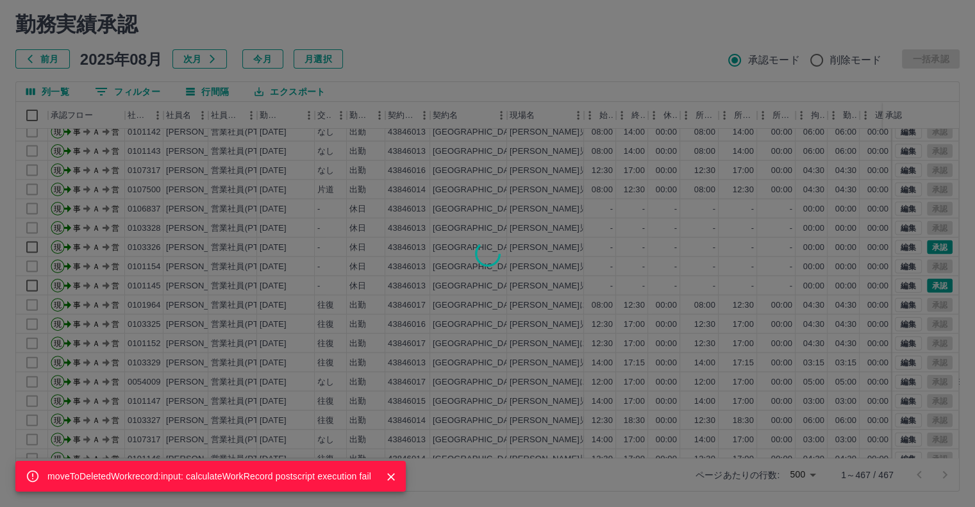
click at [933, 287] on div "moveToDeletedWorkrecord:input: calculateWorkRecord postscript execution fail" at bounding box center [487, 253] width 975 height 507
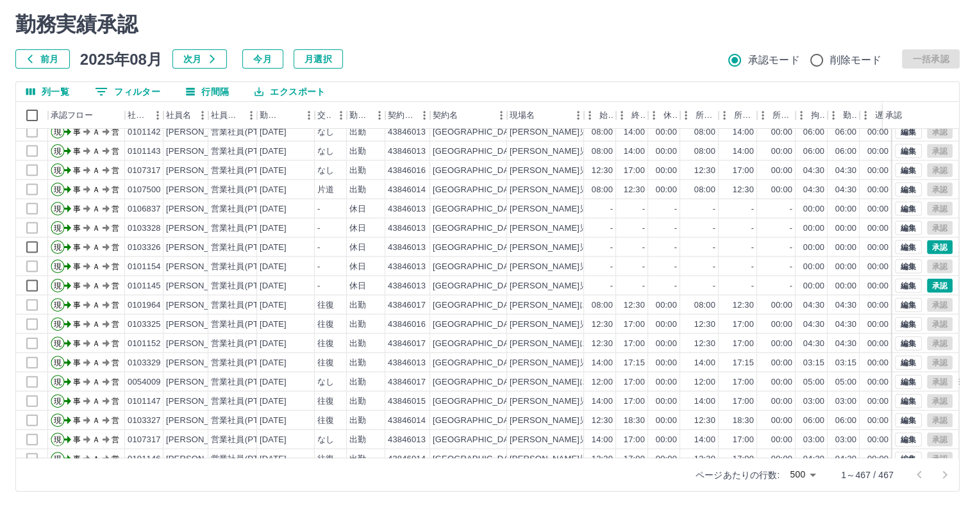
click at [933, 287] on div "承認権限がありません" at bounding box center [487, 253] width 975 height 507
click at [933, 286] on button "承認" at bounding box center [940, 286] width 26 height 14
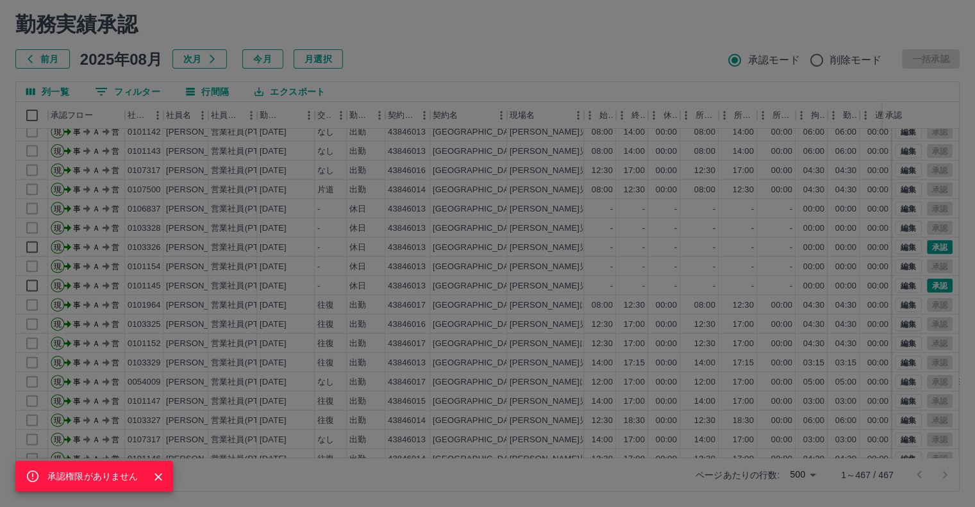
click at [929, 249] on div "承認権限がありません" at bounding box center [487, 253] width 975 height 507
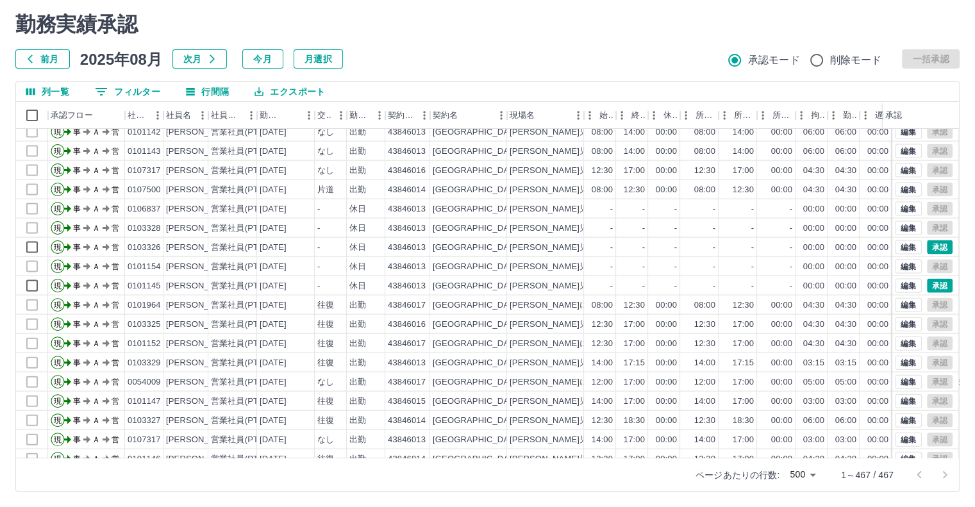
click at [929, 249] on div "承認権限がありません" at bounding box center [487, 253] width 975 height 507
click at [929, 249] on button "承認" at bounding box center [940, 247] width 26 height 14
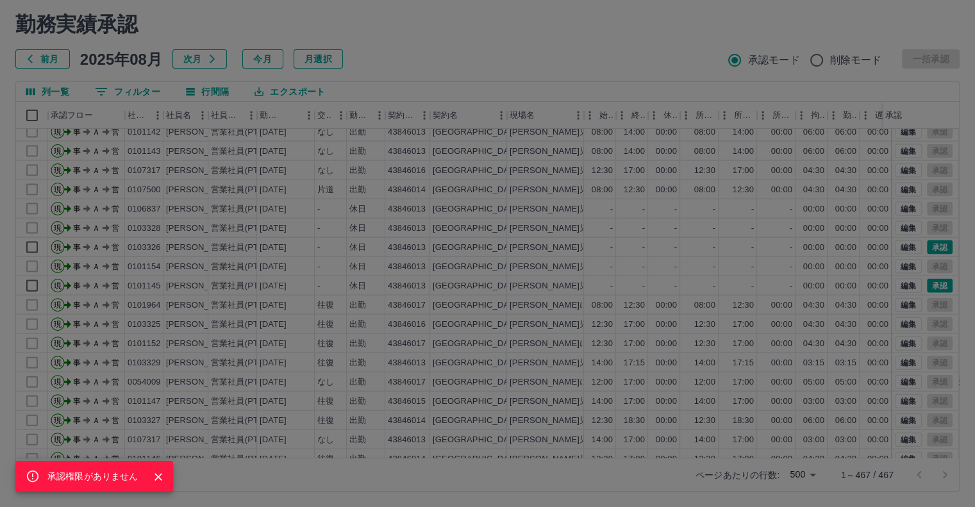
click at [929, 249] on div "承認権限がありません" at bounding box center [487, 253] width 975 height 507
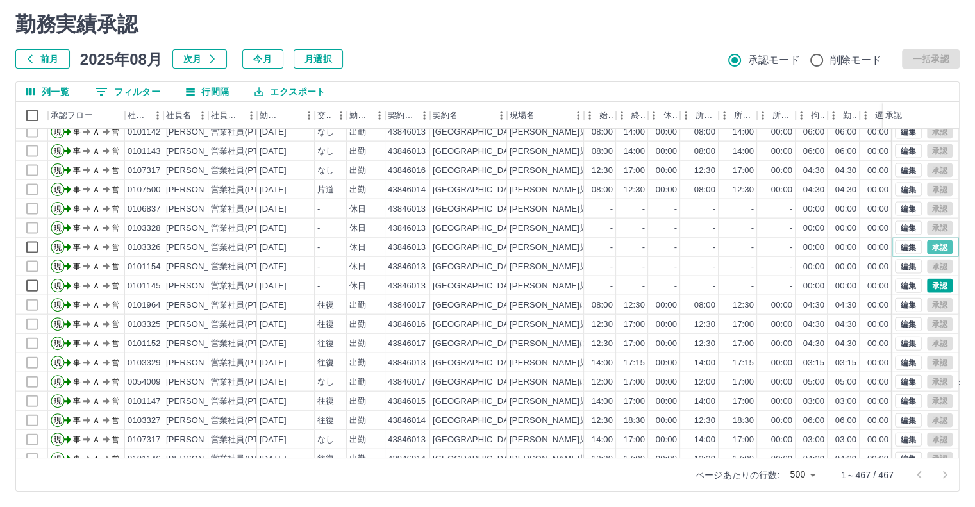
click at [929, 249] on button "承認" at bounding box center [940, 247] width 26 height 14
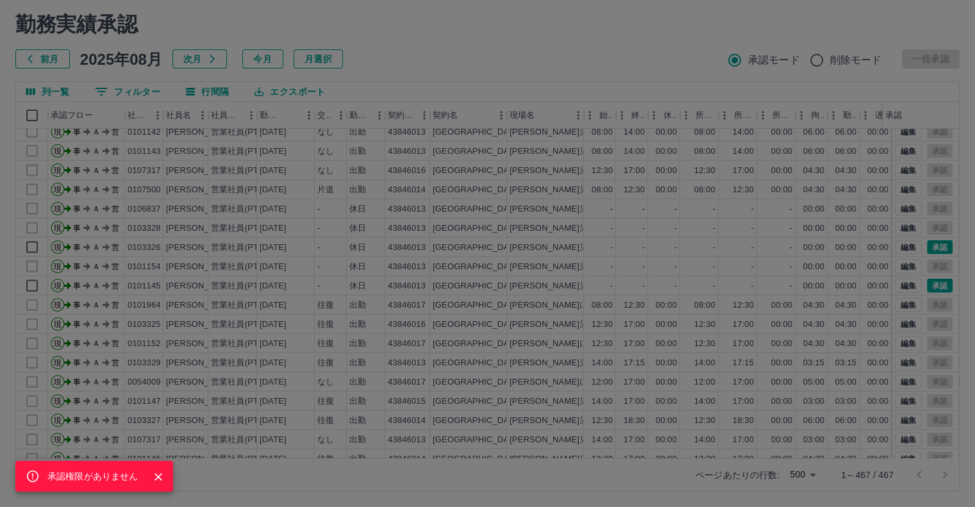
click at [933, 246] on div "承認権限がありません" at bounding box center [487, 253] width 975 height 507
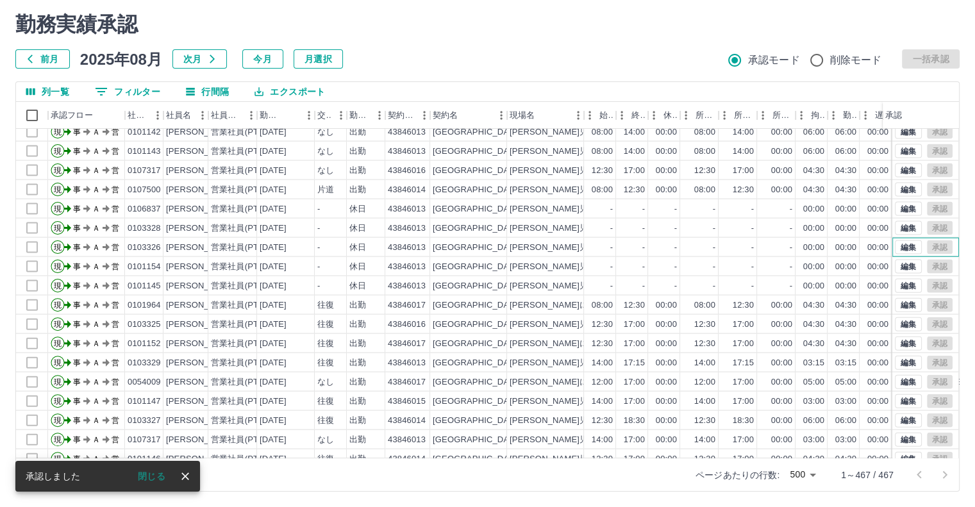
click at [936, 246] on div "編集 承認" at bounding box center [924, 247] width 58 height 14
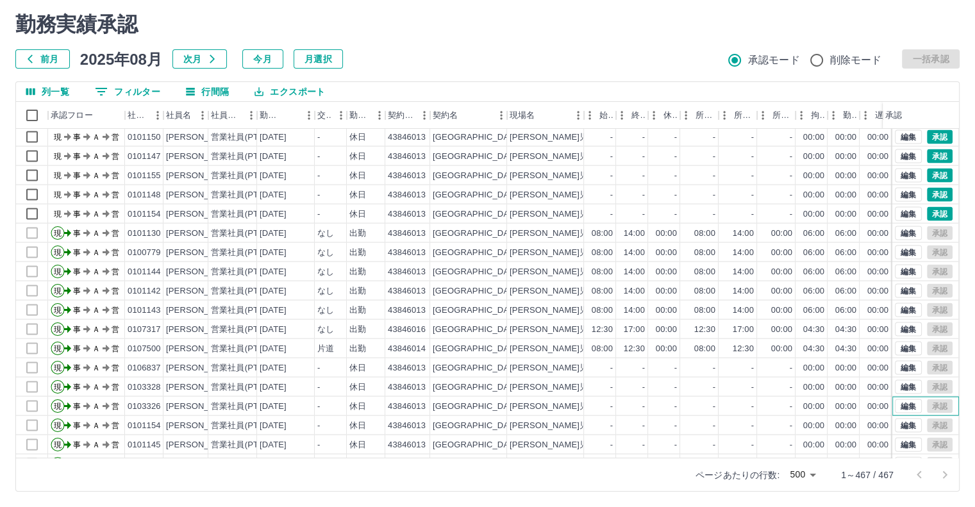
scroll to position [2763, 0]
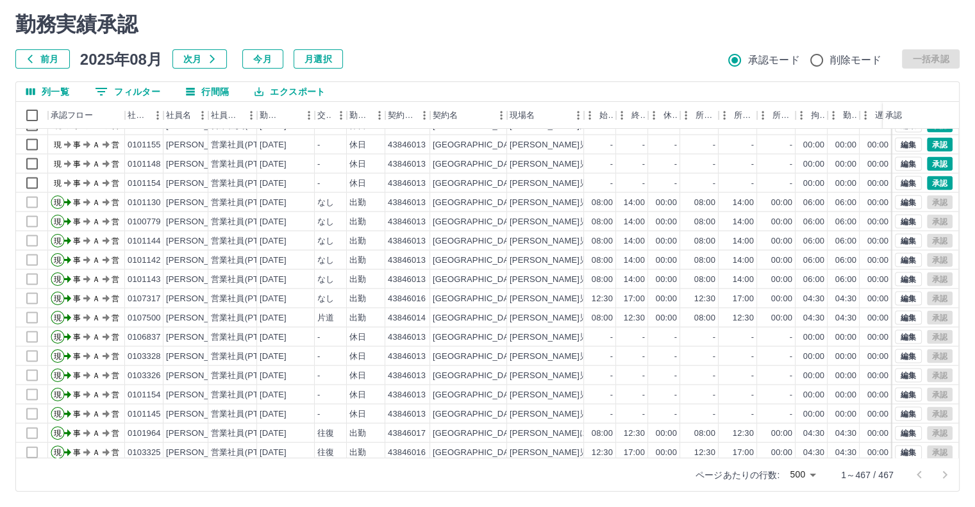
drag, startPoint x: 964, startPoint y: 235, endPoint x: 514, endPoint y: 38, distance: 491.1
click at [514, 38] on div "承認権限がありません 勤務実績承認 前月 [DATE] 次月 今月 月選択 承認モード 削除モード 一括承認" at bounding box center [487, 40] width 944 height 56
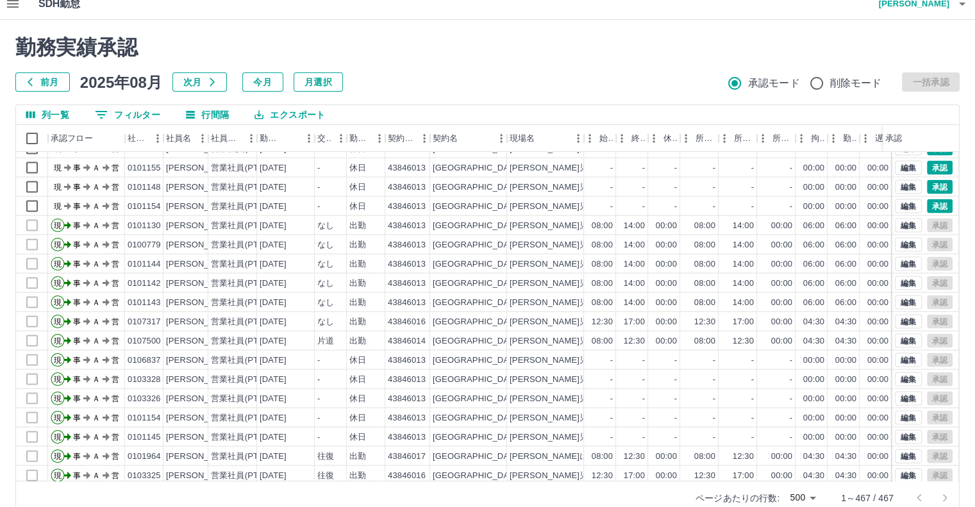
scroll to position [0, 0]
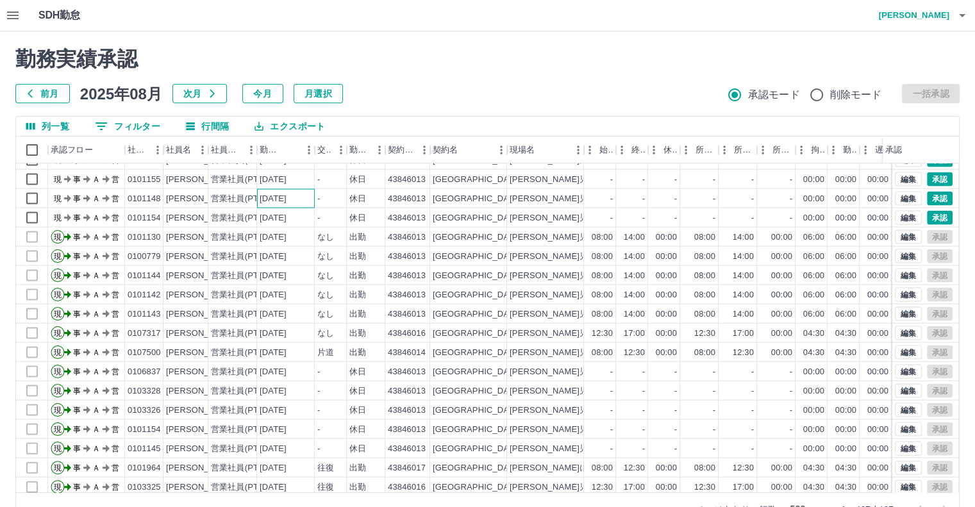
click at [258, 192] on div "[DATE]" at bounding box center [286, 198] width 58 height 19
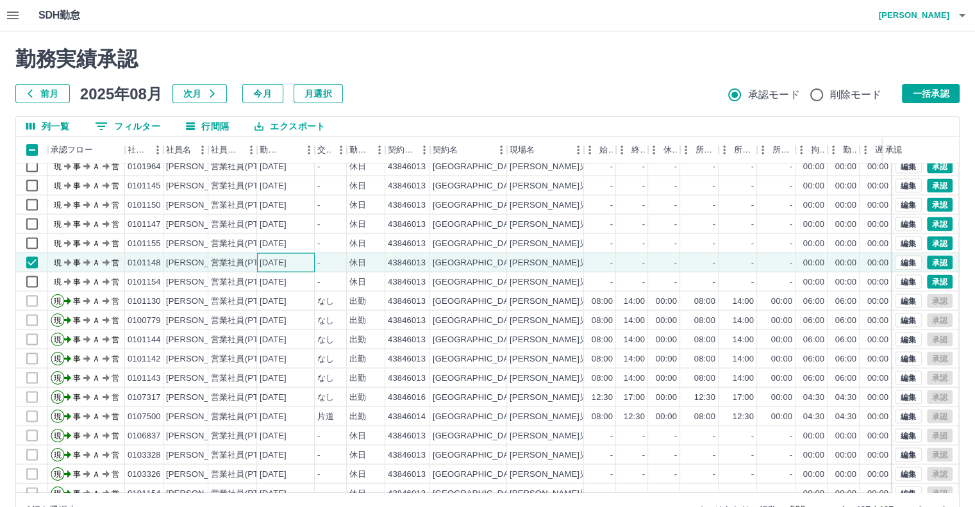
scroll to position [2635, 0]
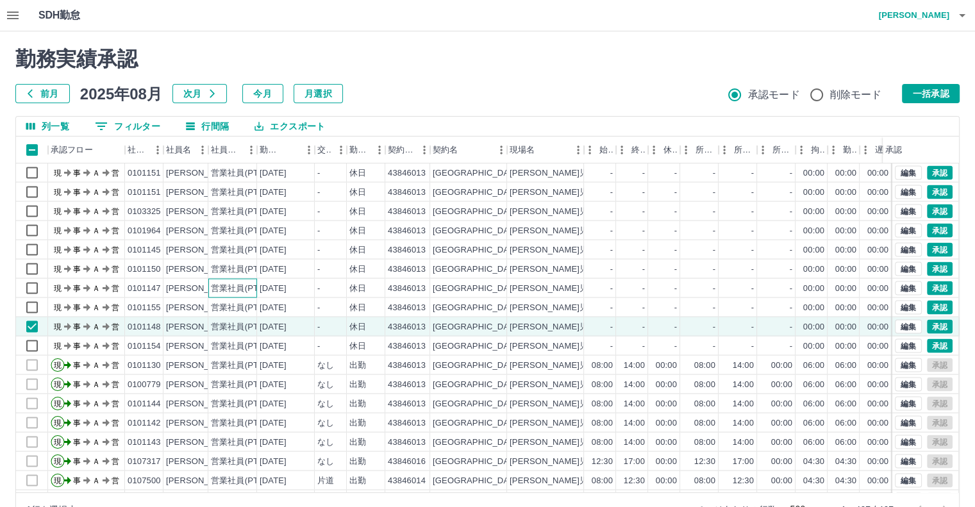
click at [215, 287] on div "営業社員(PT契約)" at bounding box center [244, 289] width 67 height 12
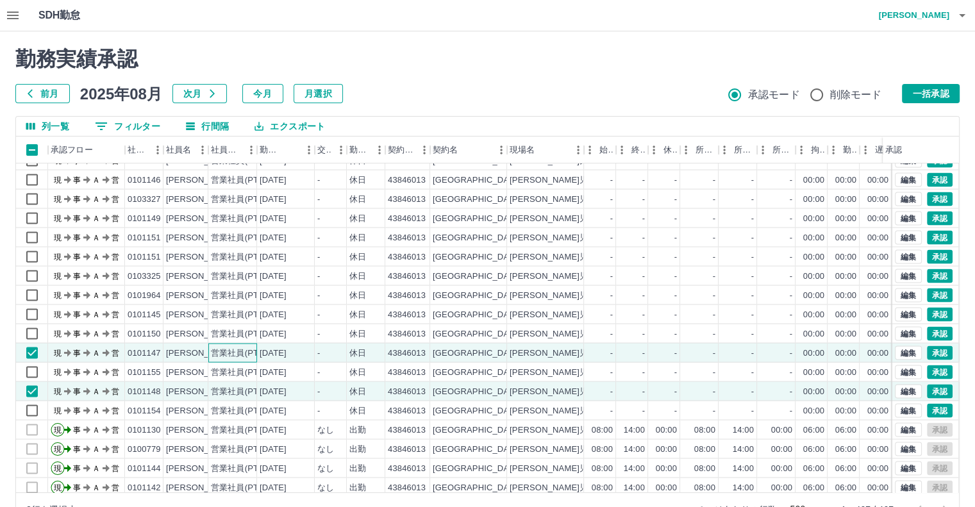
scroll to position [2506, 0]
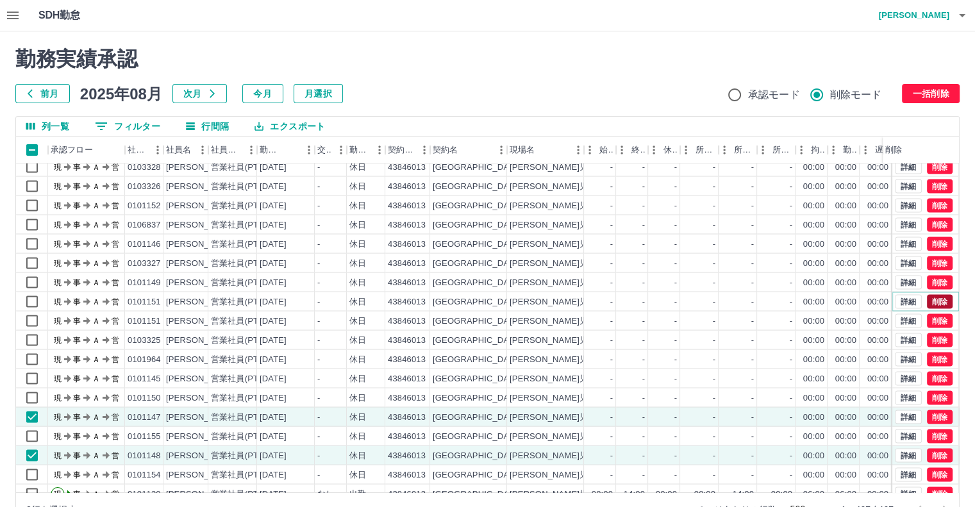
click at [928, 297] on button "削除" at bounding box center [940, 301] width 26 height 14
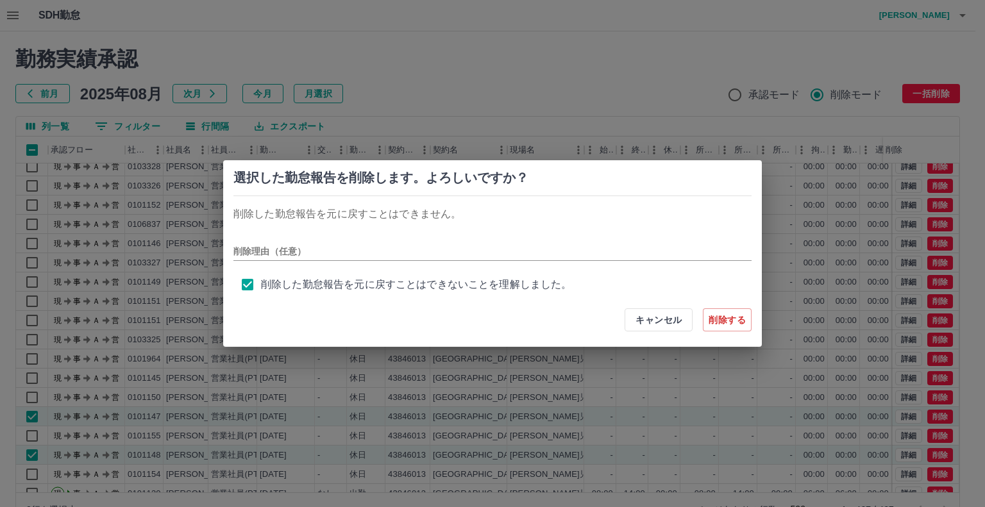
click at [731, 325] on button "削除する" at bounding box center [727, 319] width 49 height 23
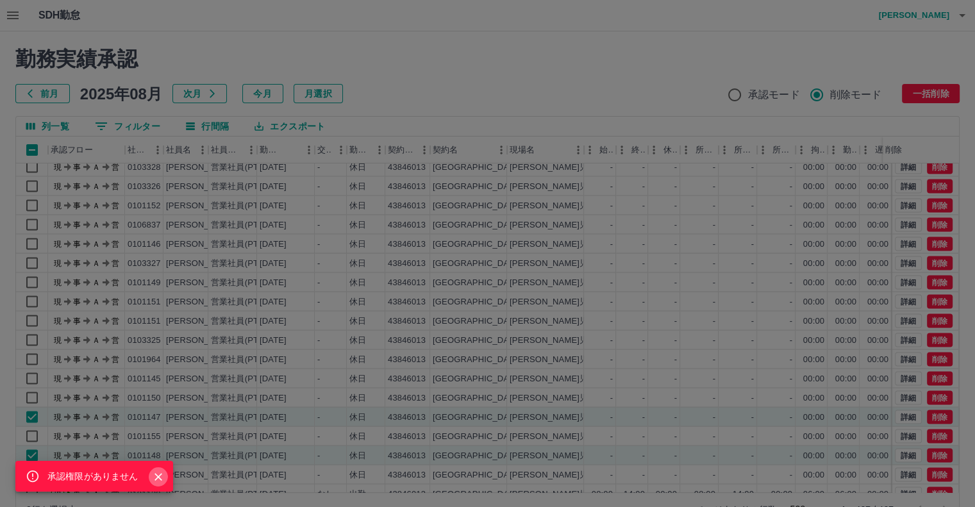
click at [161, 479] on icon "Close" at bounding box center [158, 476] width 13 height 13
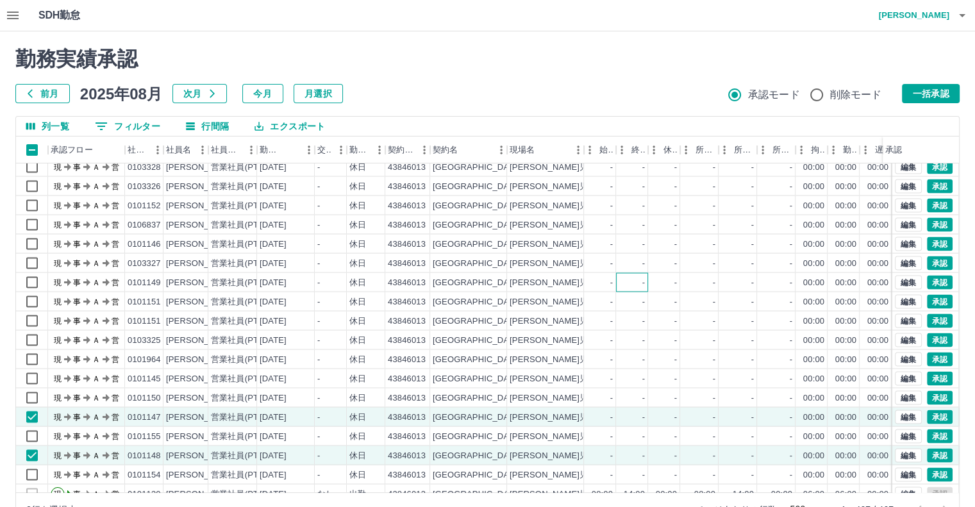
click at [623, 283] on div "-" at bounding box center [632, 281] width 32 height 19
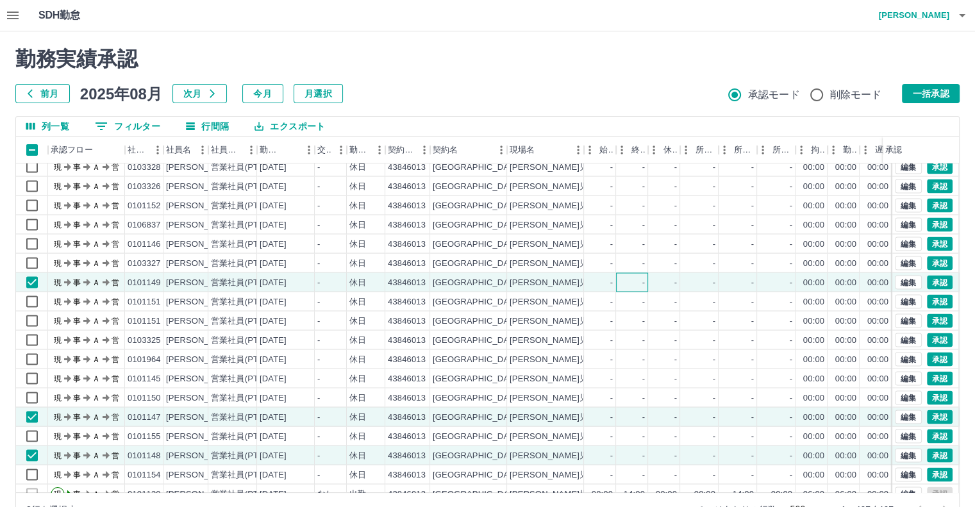
click at [623, 283] on div "-" at bounding box center [632, 281] width 32 height 19
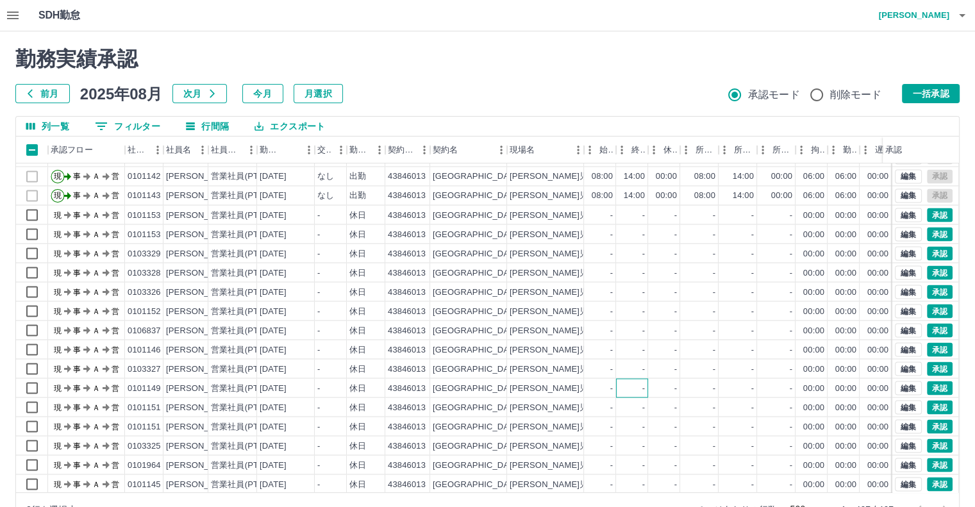
scroll to position [2378, 0]
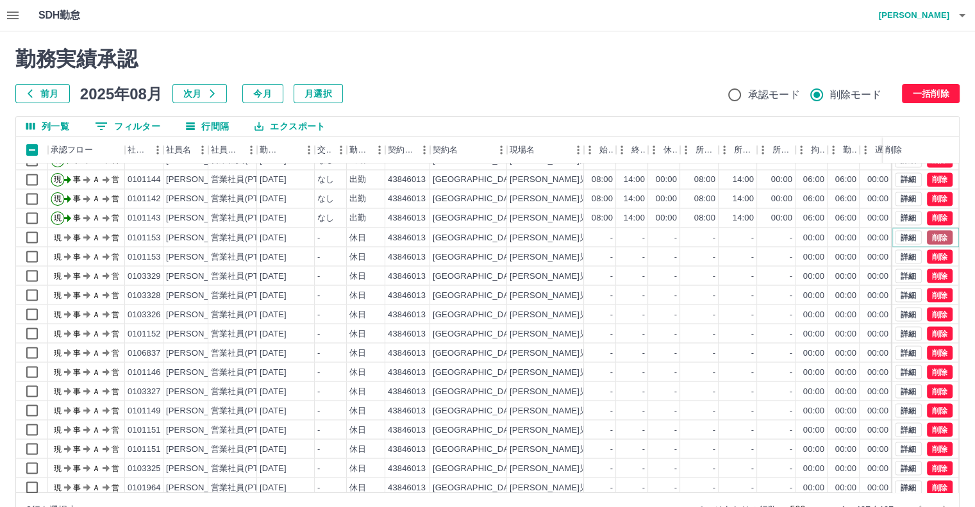
click at [927, 231] on button "削除" at bounding box center [940, 237] width 26 height 14
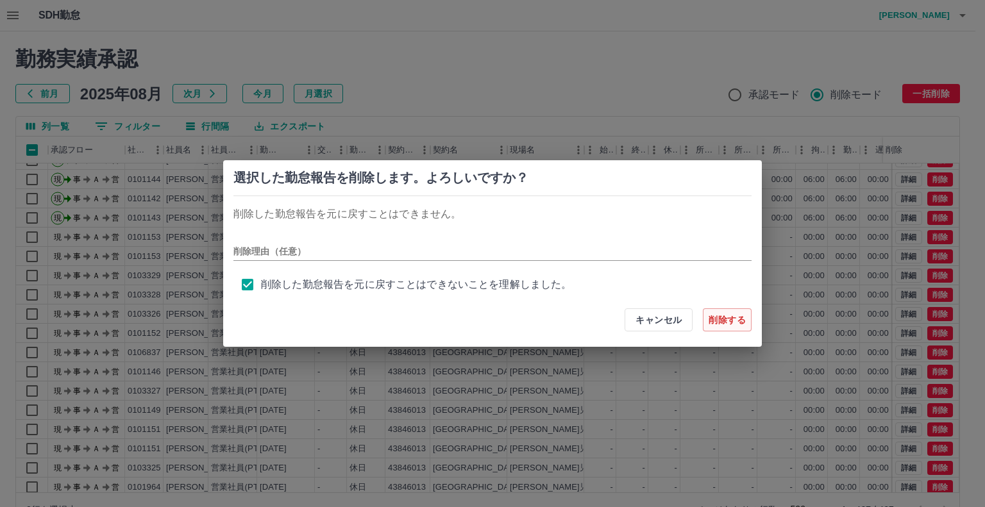
click at [731, 318] on button "削除する" at bounding box center [727, 319] width 49 height 23
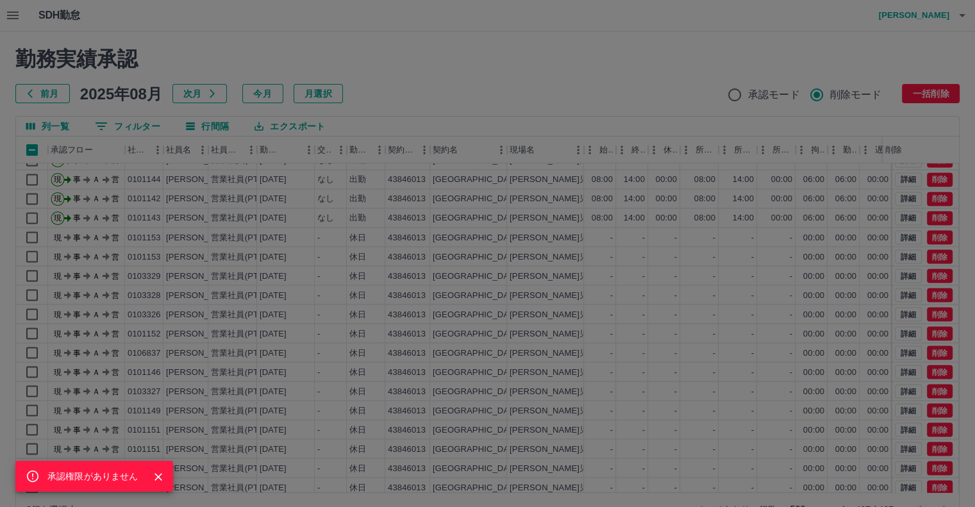
click at [731, 94] on div "承認権限がありません" at bounding box center [487, 253] width 975 height 507
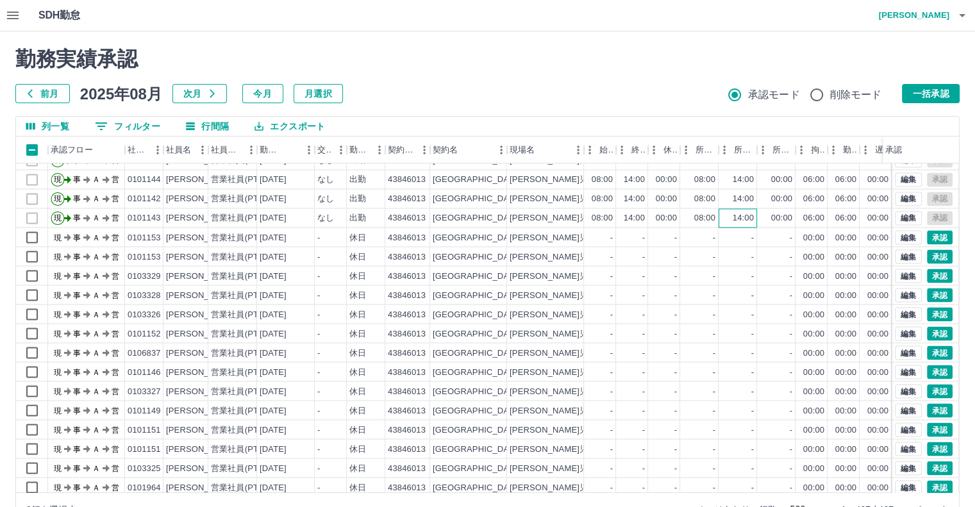
click at [722, 212] on div "14:00" at bounding box center [738, 217] width 38 height 19
click at [933, 250] on button "承認" at bounding box center [940, 256] width 26 height 14
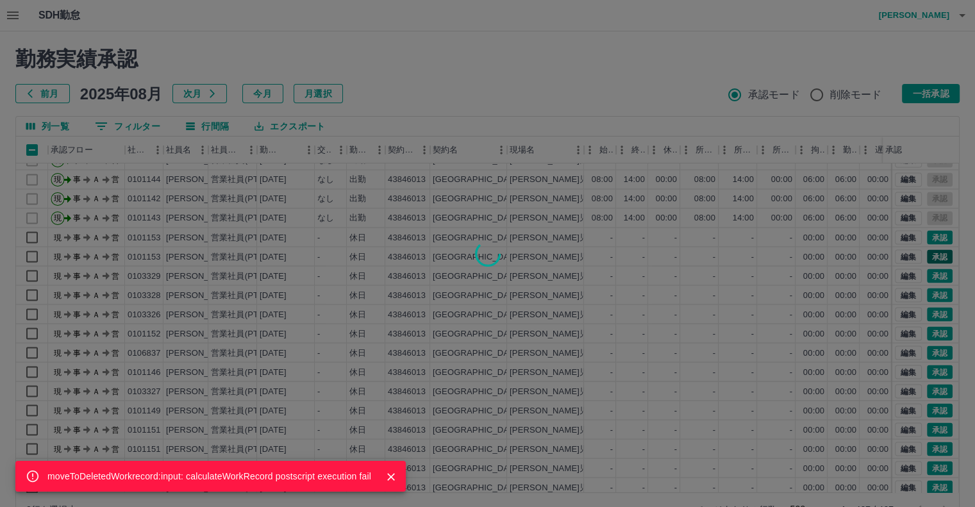
click at [933, 250] on div "moveToDeletedWorkrecord:input: calculateWorkRecord postscript execution fail" at bounding box center [487, 253] width 975 height 507
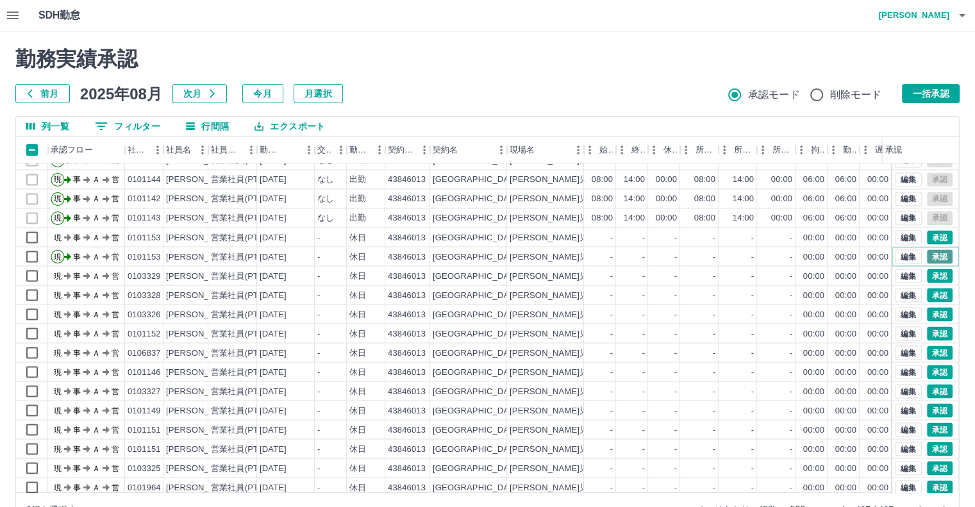
click at [933, 250] on button "承認" at bounding box center [940, 256] width 26 height 14
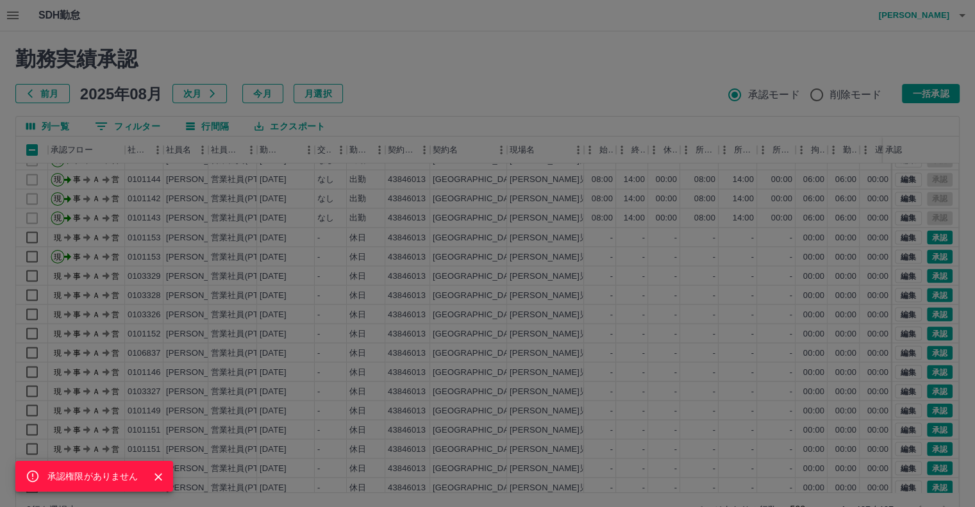
click at [923, 275] on div "承認権限がありません" at bounding box center [487, 253] width 975 height 507
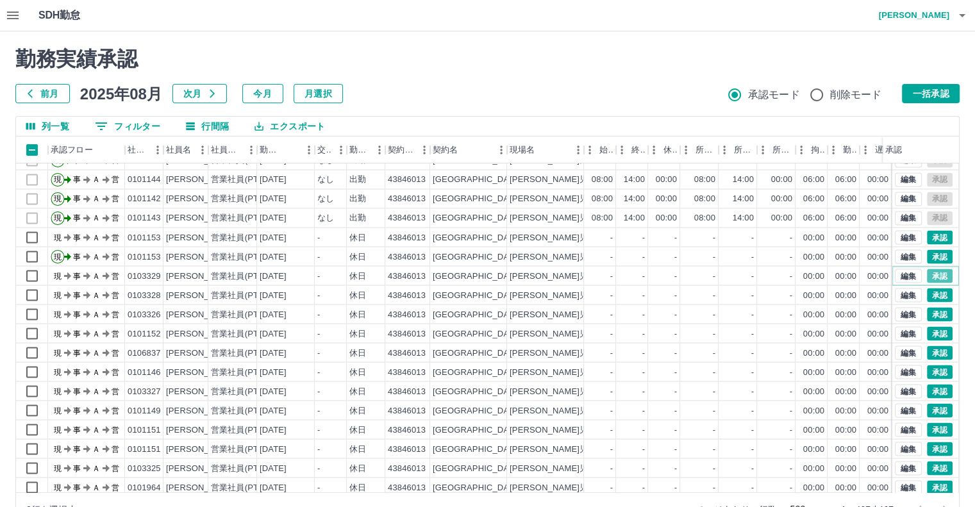
click at [927, 275] on button "承認" at bounding box center [940, 276] width 26 height 14
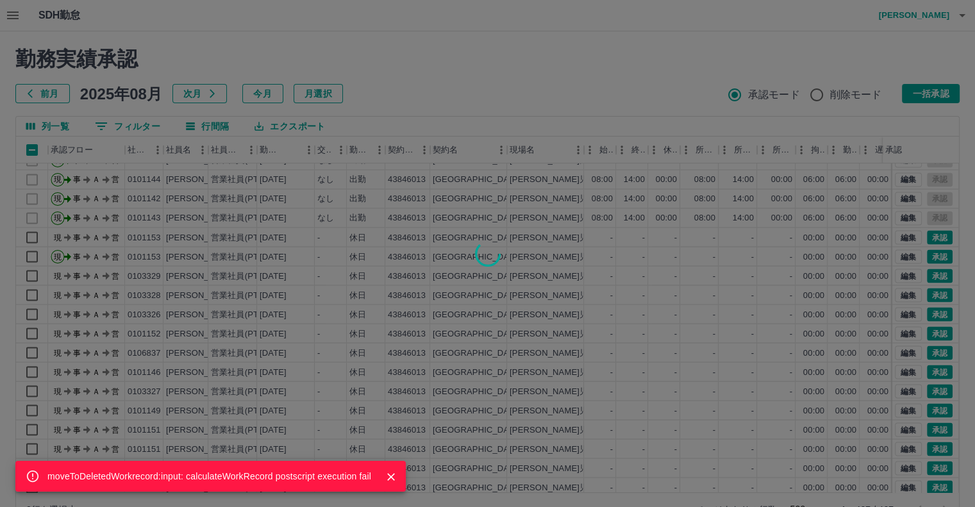
click at [923, 275] on div "moveToDeletedWorkrecord:input: calculateWorkRecord postscript execution fail" at bounding box center [487, 253] width 975 height 507
click at [930, 294] on div "moveToDeletedWorkrecord:input: calculateWorkRecord postscript execution fail" at bounding box center [487, 253] width 975 height 507
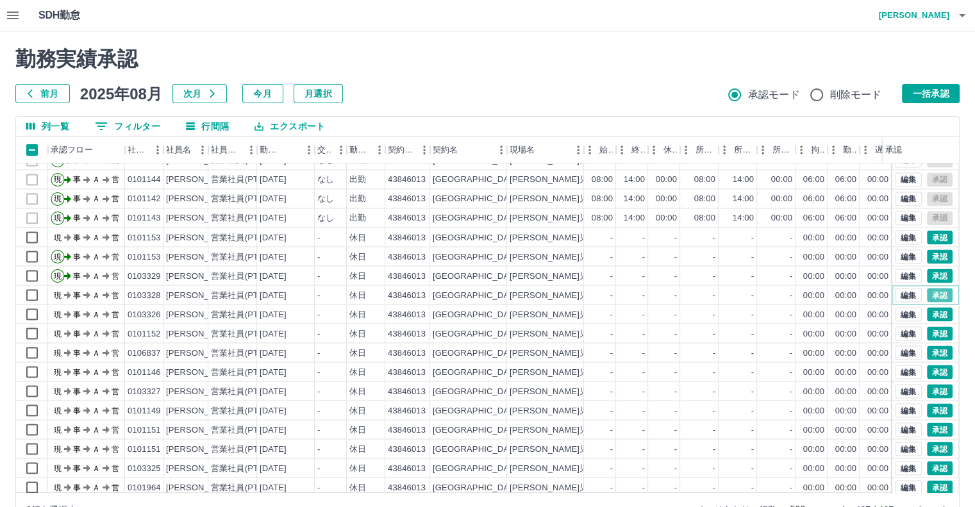
click at [930, 294] on button "承認" at bounding box center [940, 295] width 26 height 14
click at [930, 294] on div "moveToDeletedWorkrecord:input: calculateWorkRecord postscript execution fail" at bounding box center [487, 253] width 975 height 507
click at [928, 313] on div "moveToDeletedWorkrecord:input: calculateWorkRecord postscript execution fail" at bounding box center [487, 253] width 975 height 507
click at [928, 313] on div "moveToDeletedWorkrecord:input: calculateWorkRecord postscript execution fail 勤務…" at bounding box center [487, 286] width 975 height 510
click at [928, 313] on button "承認" at bounding box center [940, 314] width 26 height 14
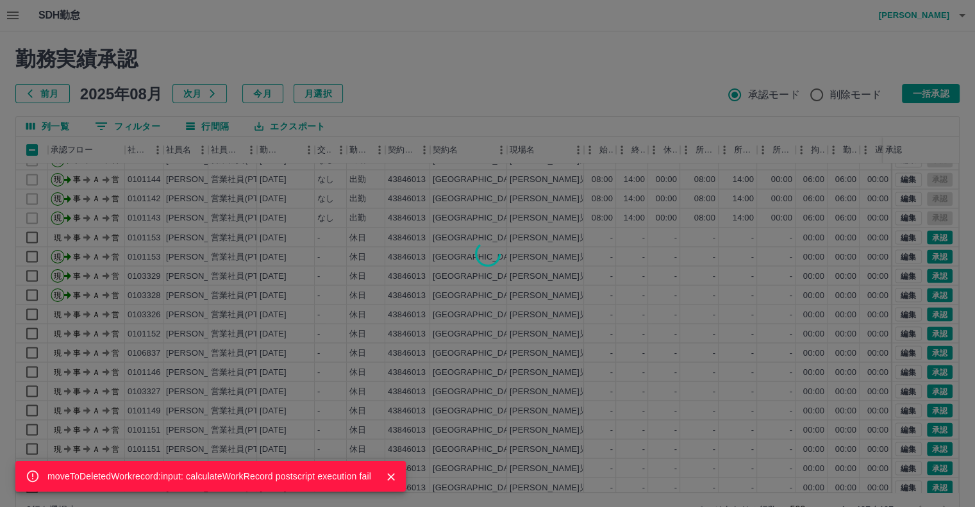
click at [932, 328] on div "moveToDeletedWorkrecord:input: calculateWorkRecord postscript execution fail" at bounding box center [487, 253] width 975 height 507
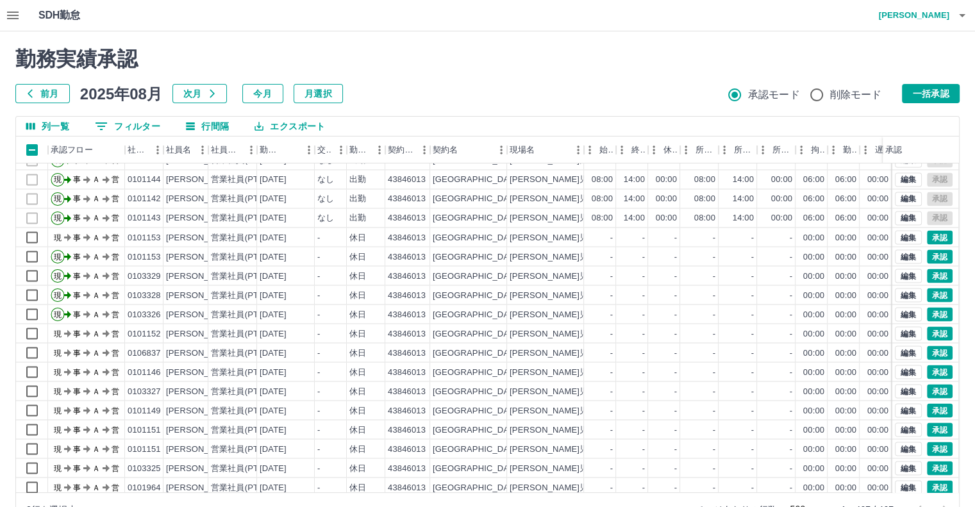
click at [932, 328] on div "moveToDeletedWorkrecord:input: calculateWorkRecord postscript execution fail" at bounding box center [487, 253] width 975 height 507
click at [932, 328] on div "moveToDeletedWorkrecord:input: calculateWorkRecord postscript execution fail 勤務…" at bounding box center [487, 286] width 975 height 510
click at [927, 351] on button "承認" at bounding box center [940, 353] width 26 height 14
click at [926, 351] on div "moveToDeletedWorkrecord:input: calculateWorkRecord postscript execution fail" at bounding box center [487, 253] width 975 height 507
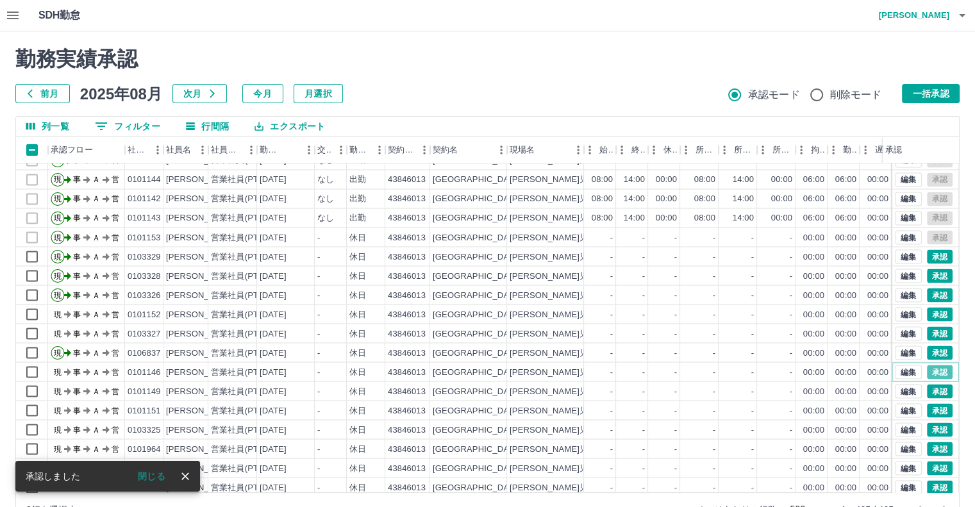
click at [929, 369] on button "承認" at bounding box center [940, 372] width 26 height 14
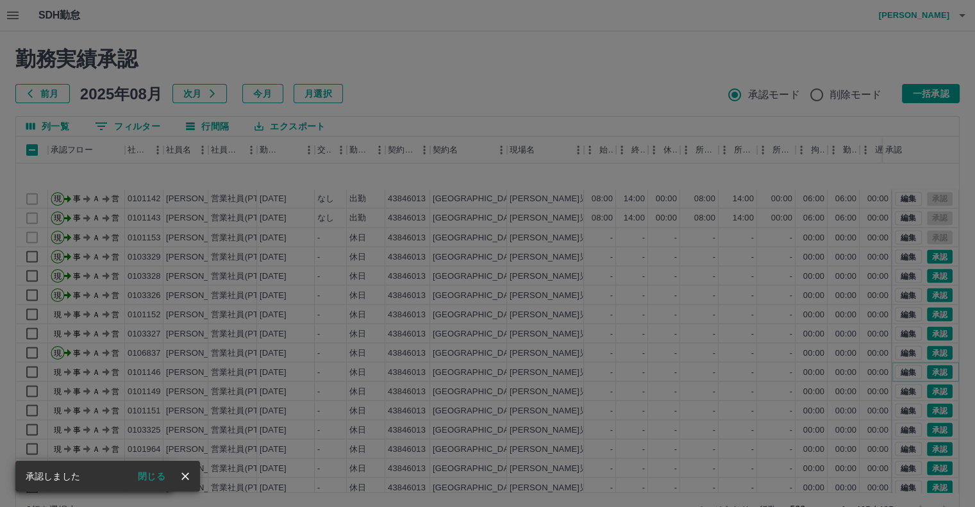
scroll to position [2442, 0]
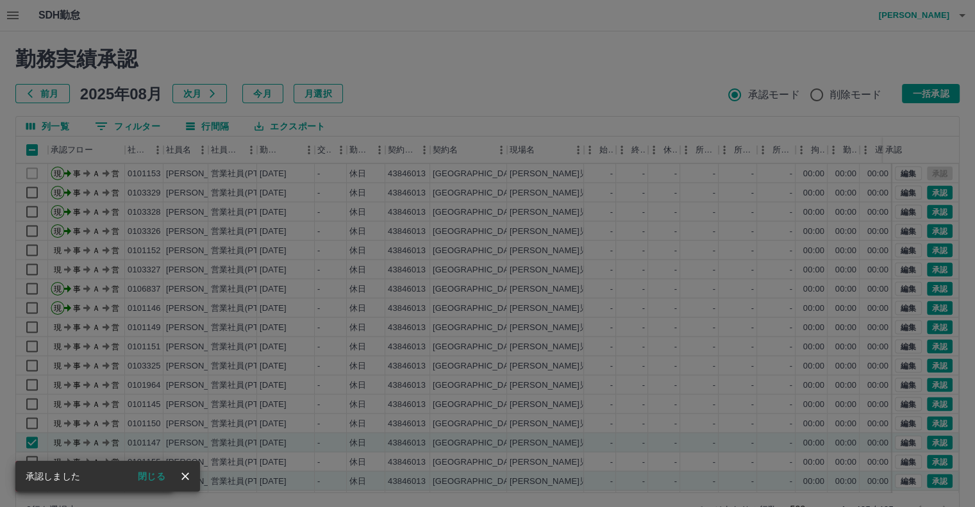
click at [929, 369] on div "承認権限がありません" at bounding box center [487, 253] width 975 height 507
click at [929, 368] on div "承認権限がありません" at bounding box center [487, 253] width 975 height 507
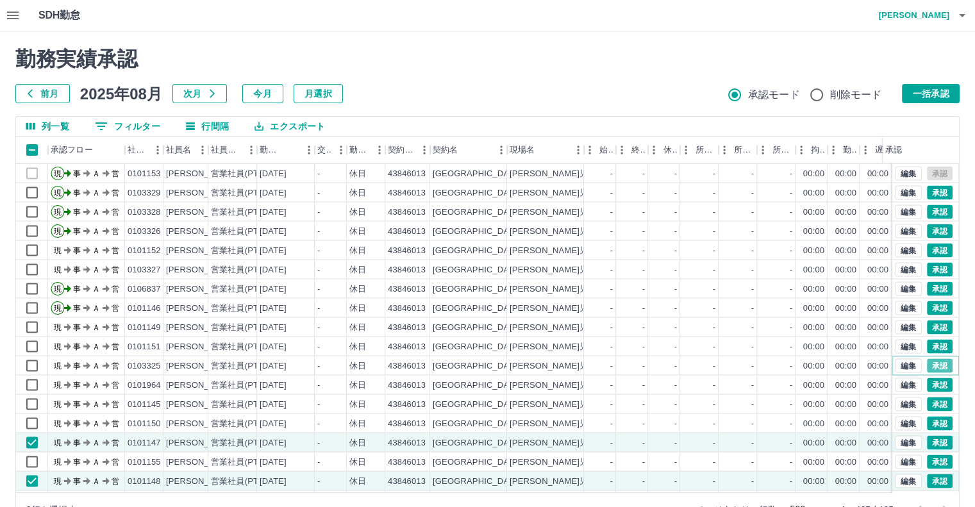
click at [929, 365] on button "承認" at bounding box center [940, 365] width 26 height 14
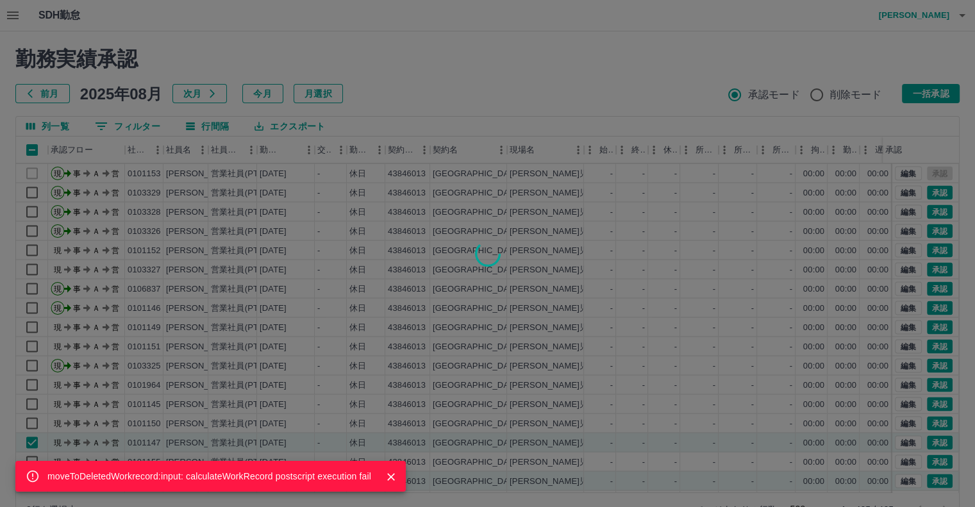
click at [930, 382] on div "moveToDeletedWorkrecord:input: calculateWorkRecord postscript execution fail" at bounding box center [487, 253] width 975 height 507
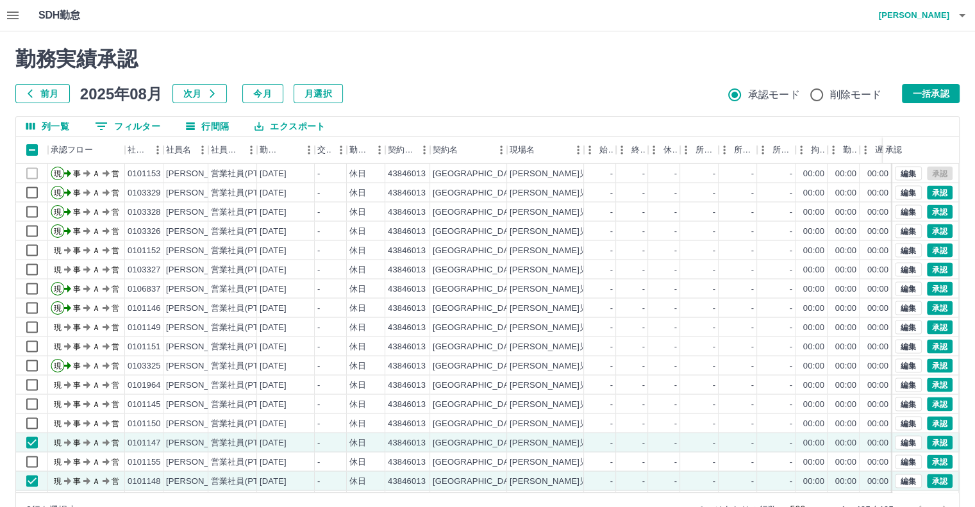
click at [929, 381] on div "moveToDeletedWorkrecord:input: calculateWorkRecord postscript execution fail" at bounding box center [487, 253] width 975 height 507
click at [929, 381] on button "承認" at bounding box center [940, 385] width 26 height 14
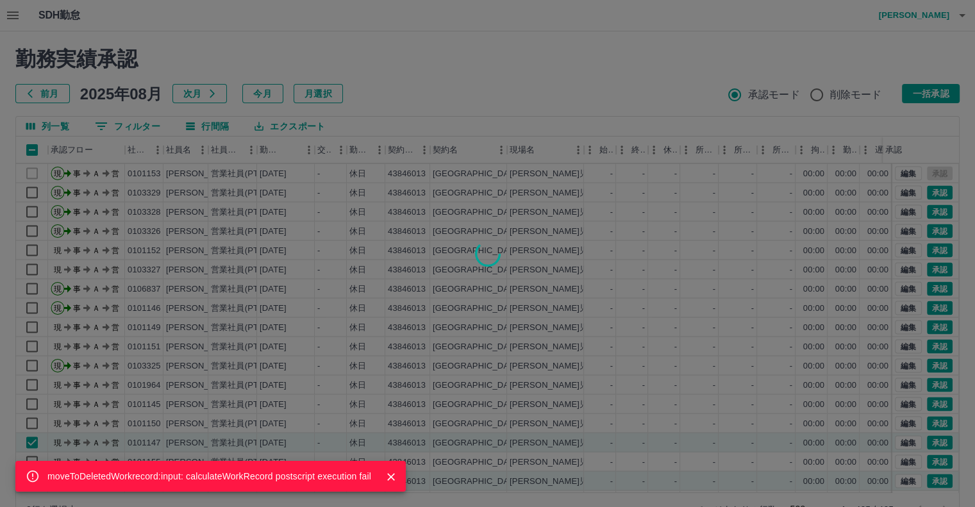
click at [931, 398] on div "moveToDeletedWorkrecord:input: calculateWorkRecord postscript execution fail" at bounding box center [487, 253] width 975 height 507
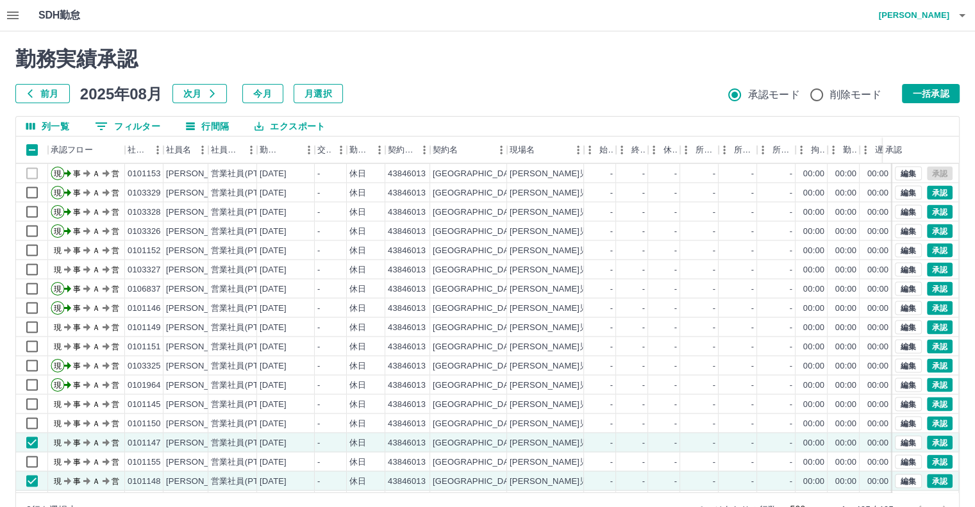
click at [931, 398] on div "moveToDeletedWorkrecord:input: calculateWorkRecord postscript execution fail" at bounding box center [487, 253] width 975 height 507
click at [930, 422] on button "承認" at bounding box center [940, 423] width 26 height 14
click at [930, 421] on div "moveToDeletedWorkrecord:input: calculateWorkRecord postscript execution fail" at bounding box center [487, 253] width 975 height 507
click at [931, 422] on div "moveToDeletedWorkrecord:input: calculateWorkRecord postscript execution fail" at bounding box center [487, 253] width 975 height 507
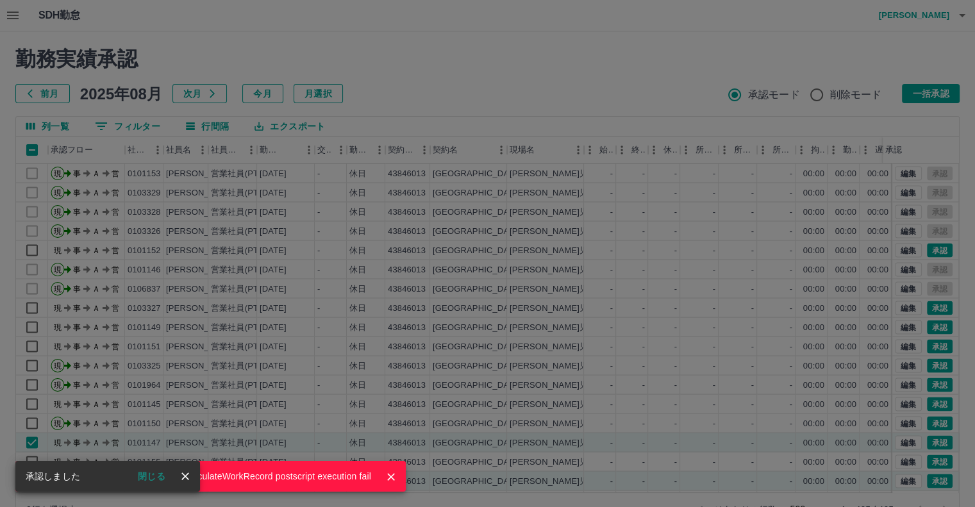
scroll to position [35, 0]
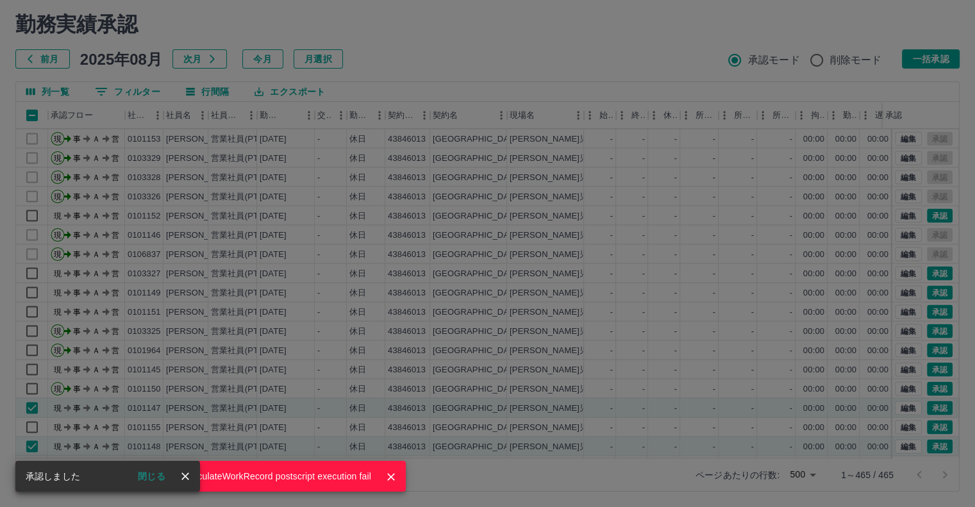
click at [928, 270] on div "moveToDeletedWorkrecord:input: calculateWorkRecord postscript execution fail" at bounding box center [487, 253] width 975 height 507
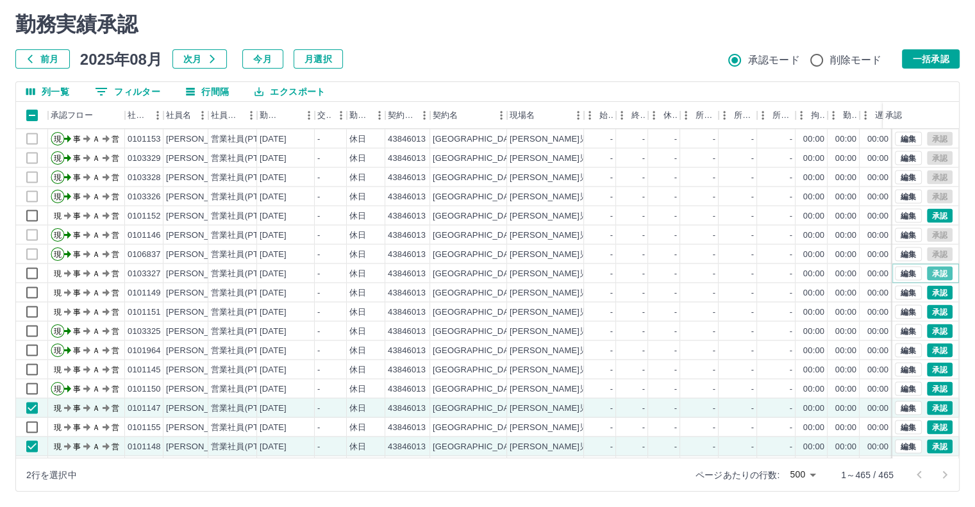
click at [927, 270] on button "承認" at bounding box center [940, 273] width 26 height 14
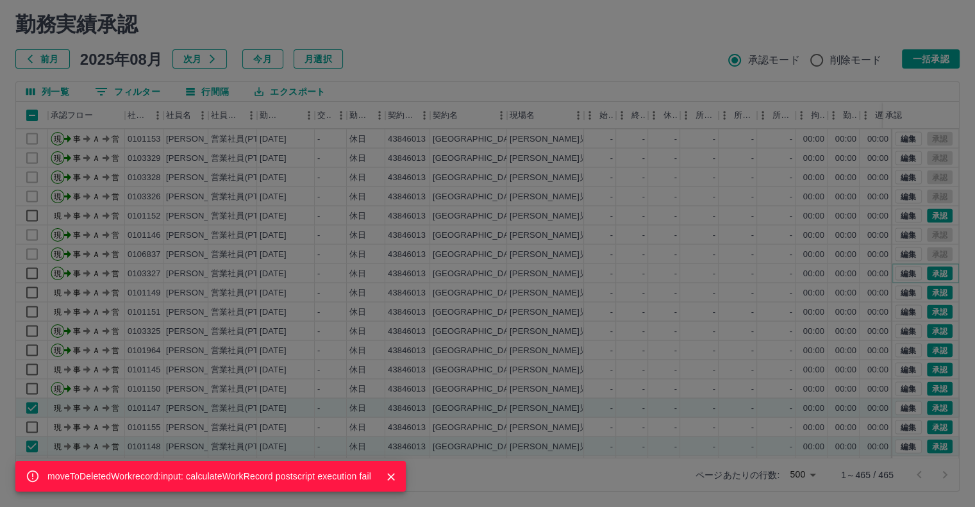
scroll to position [0, 0]
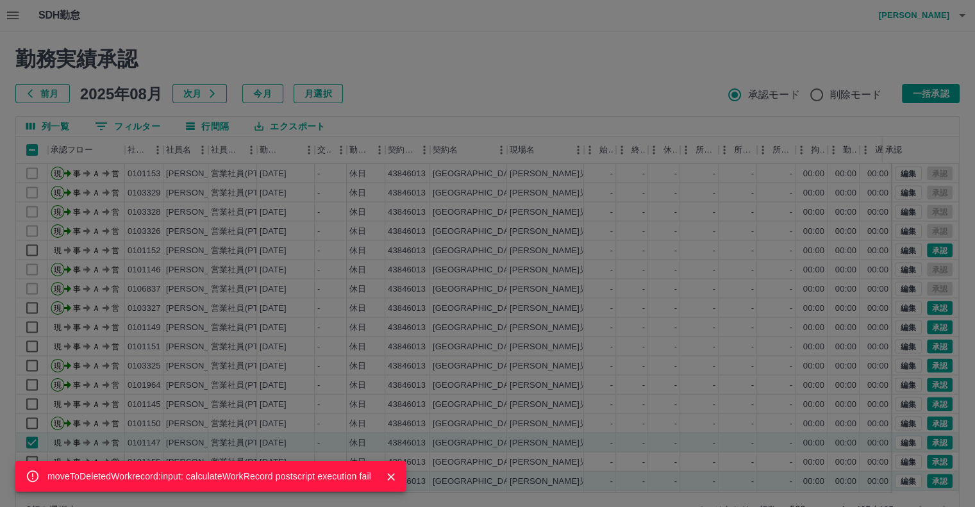
click at [955, 167] on div "moveToDeletedWorkrecord:input: calculateWorkRecord postscript execution fail" at bounding box center [487, 253] width 975 height 507
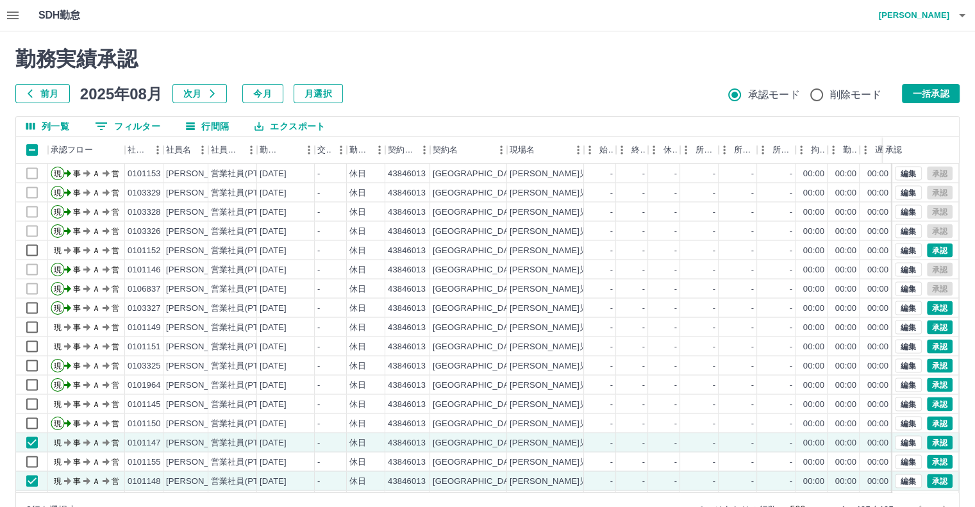
scroll to position [2417, 0]
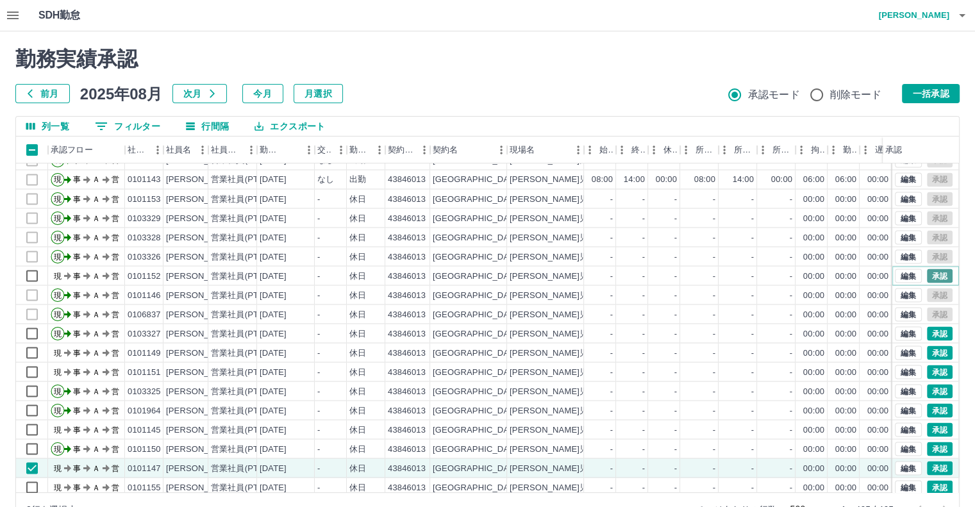
click at [931, 272] on button "承認" at bounding box center [940, 276] width 26 height 14
click at [931, 272] on div "moveToDeletedWorkrecord:input: calculateWorkRecord postscript execution fail" at bounding box center [487, 253] width 975 height 507
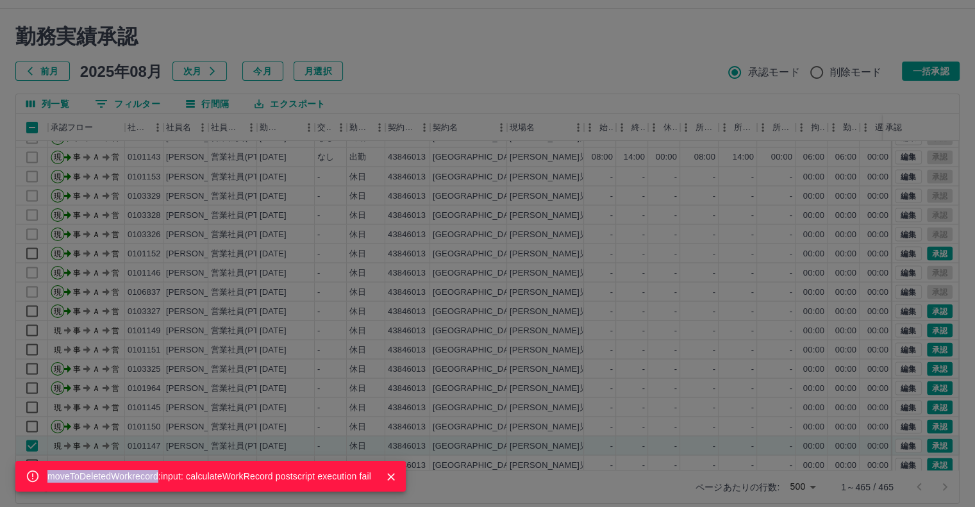
scroll to position [35, 0]
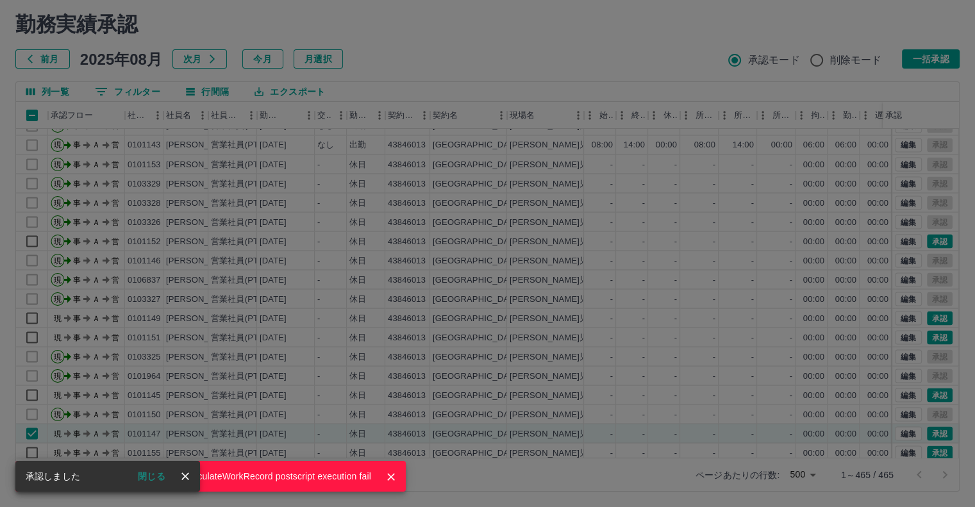
drag, startPoint x: 954, startPoint y: 224, endPoint x: 946, endPoint y: 233, distance: 11.3
click at [949, 237] on div "moveToDeletedWorkrecord:input: calculateWorkRecord postscript execution fail" at bounding box center [487, 253] width 975 height 507
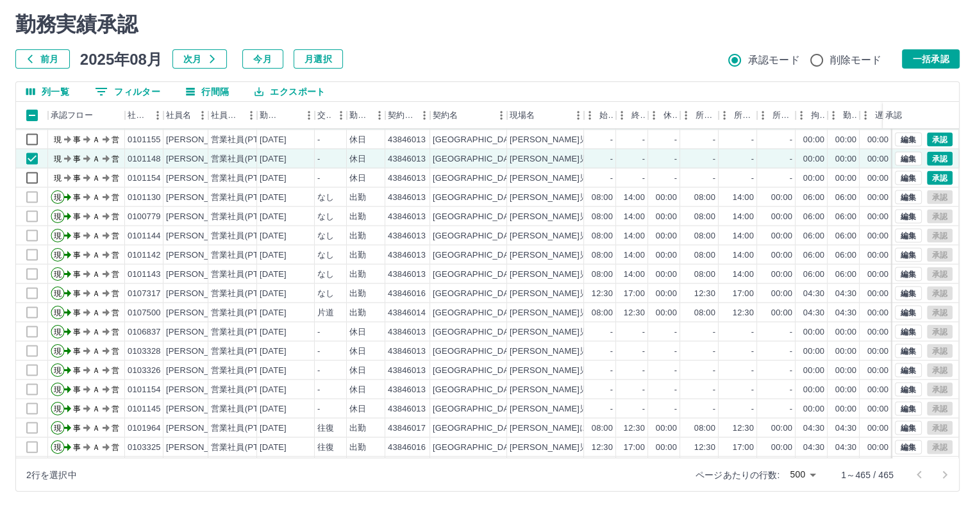
scroll to position [2745, 0]
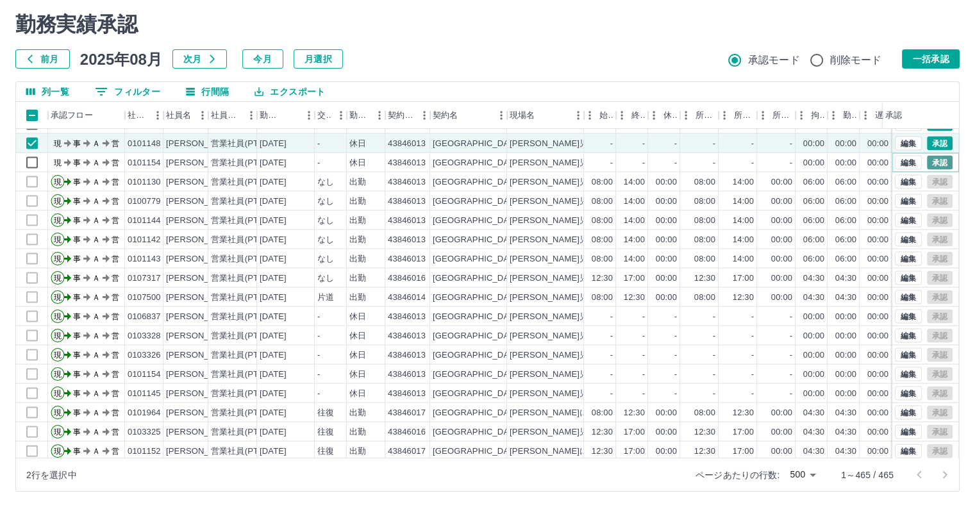
click at [928, 163] on button "承認" at bounding box center [940, 163] width 26 height 14
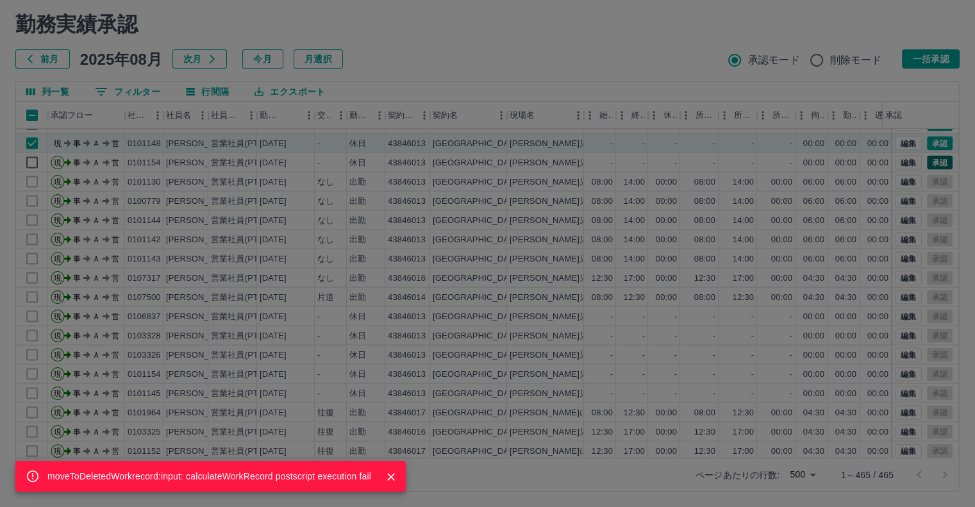
click at [928, 163] on div "moveToDeletedWorkrecord:input: calculateWorkRecord postscript execution fail" at bounding box center [487, 253] width 975 height 507
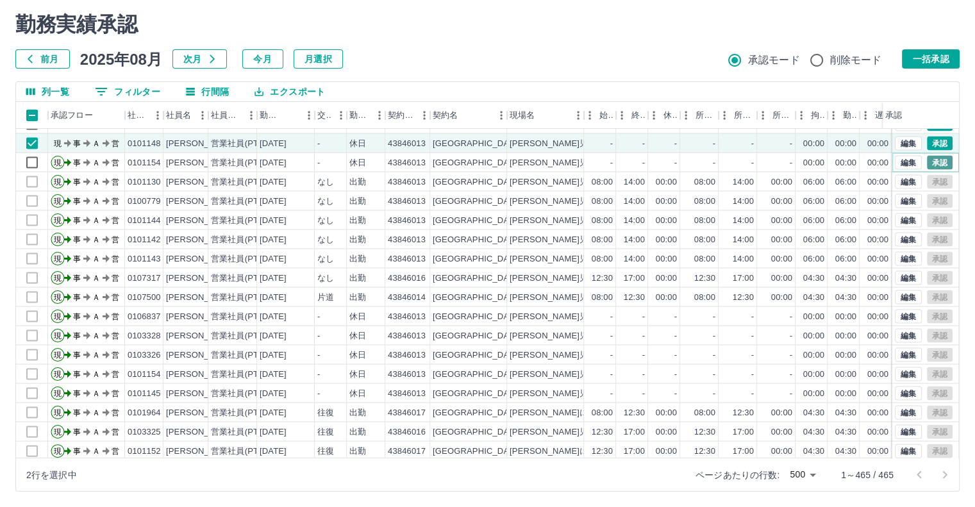
click at [928, 163] on button "承認" at bounding box center [940, 163] width 26 height 14
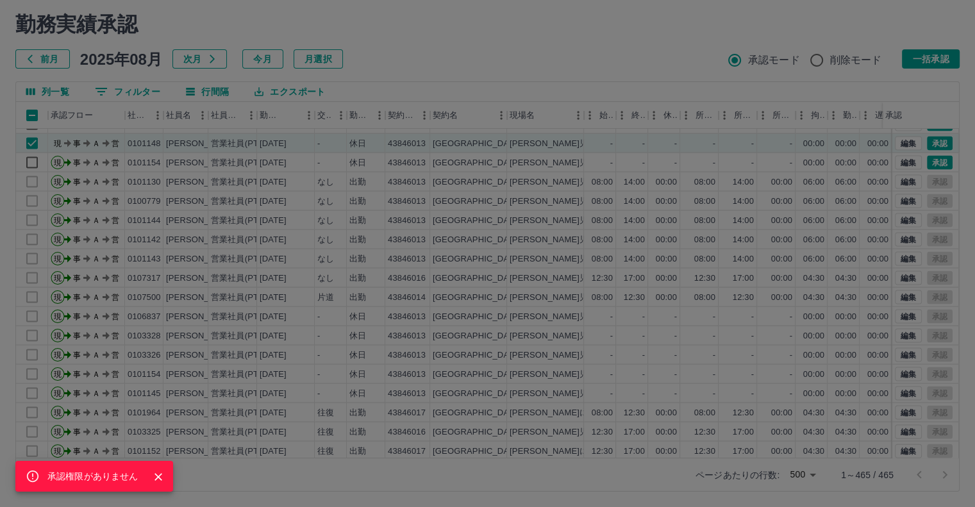
click at [928, 143] on div "承認権限がありません" at bounding box center [487, 253] width 975 height 507
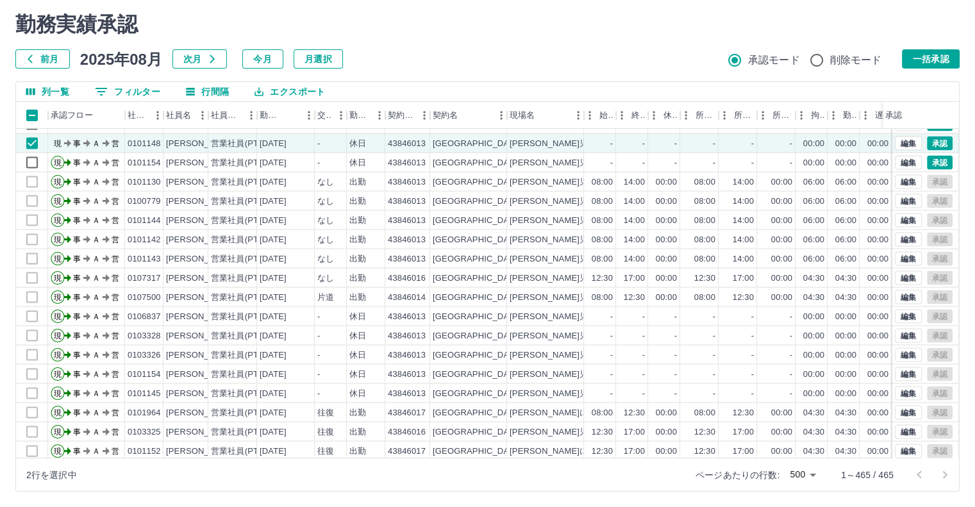
click at [928, 143] on div "承認権限がありません 勤務実績承認 前月 [DATE] 次月 今月 月選択 承認モード 削除モード 一括承認 列一覧 0 フィルター 行間隔 エクスポート 承…" at bounding box center [487, 252] width 975 height 510
click at [928, 143] on button "承認" at bounding box center [940, 144] width 26 height 14
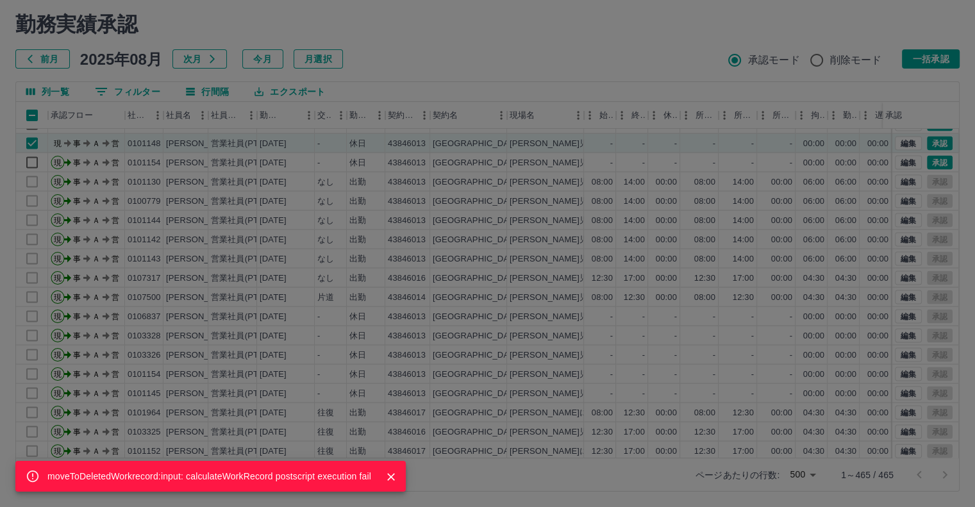
click at [929, 165] on div "moveToDeletedWorkrecord:input: calculateWorkRecord postscript execution fail" at bounding box center [487, 253] width 975 height 507
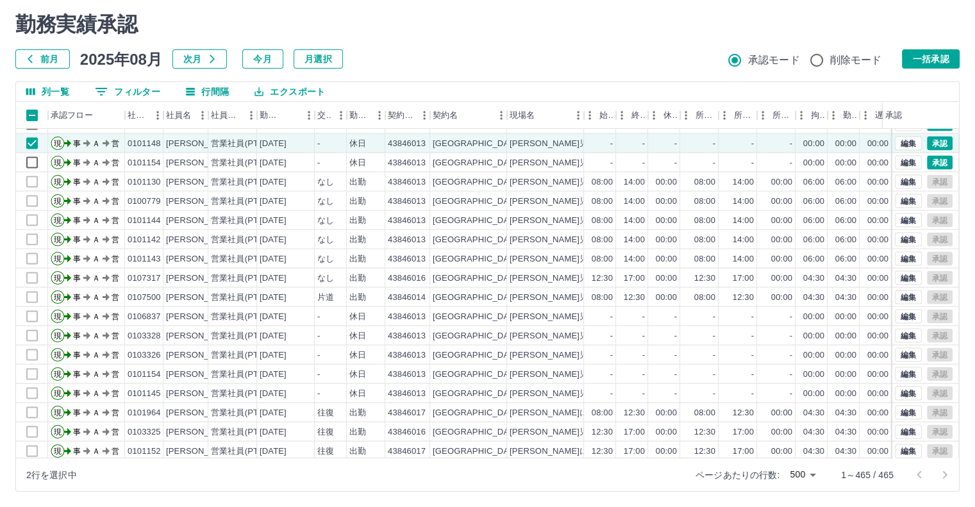
click at [929, 165] on div "moveToDeletedWorkrecord:input: calculateWorkRecord postscript execution fail 勤務…" at bounding box center [487, 252] width 975 height 510
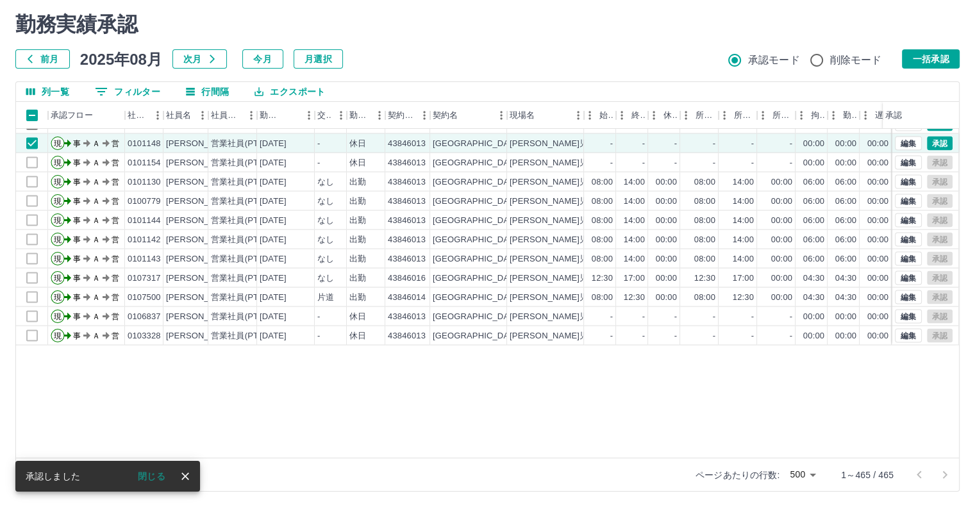
scroll to position [2572, 0]
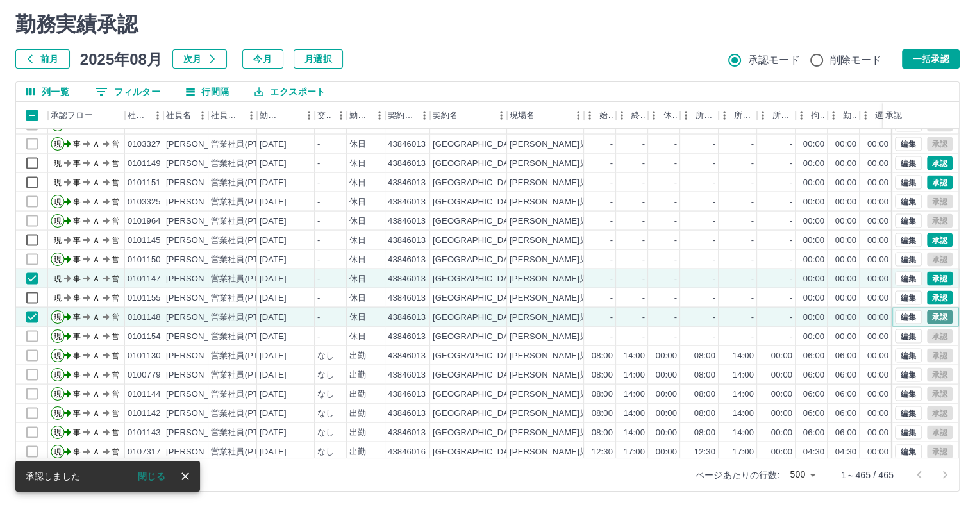
click at [927, 310] on button "承認" at bounding box center [940, 317] width 26 height 14
click at [923, 310] on div "moveToDeletedWorkrecord:input: calculateWorkRecord postscript execution fail" at bounding box center [487, 253] width 975 height 507
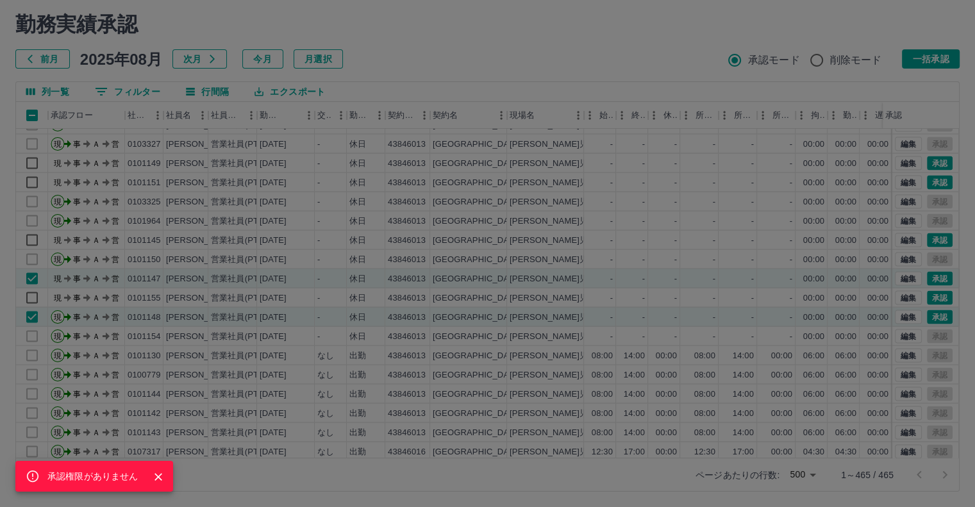
click at [928, 294] on div "承認権限がありません" at bounding box center [487, 253] width 975 height 507
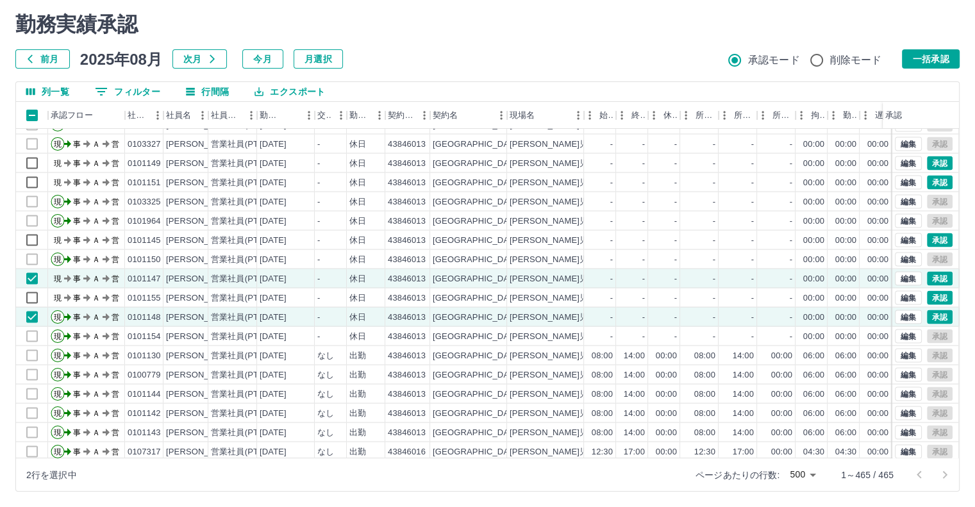
click at [928, 294] on div "承認権限がありません 勤務実績承認 前月 [DATE] 次月 今月 月選択 承認モード 削除モード 一括承認 列一覧 0 フィルター 行間隔 エクスポート 承…" at bounding box center [487, 252] width 975 height 510
click at [928, 294] on button "承認" at bounding box center [940, 297] width 26 height 14
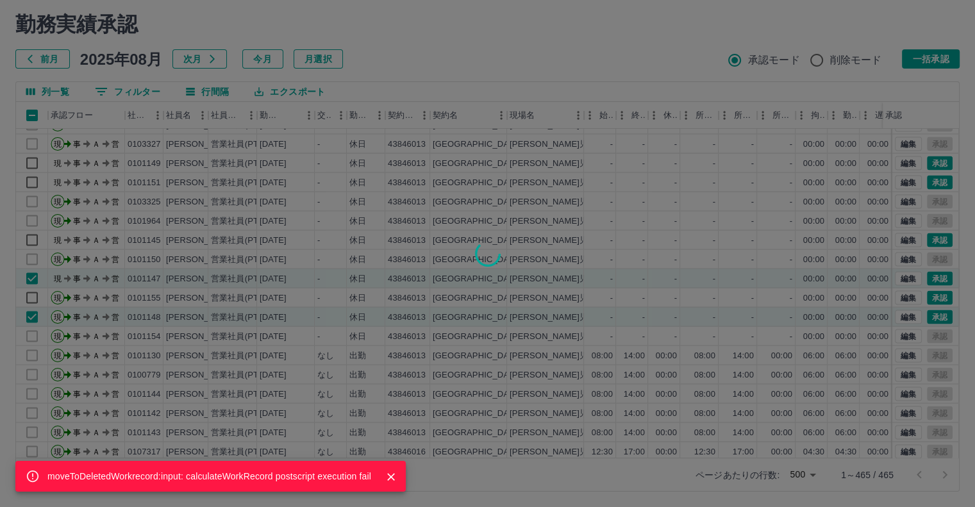
click at [928, 276] on div "moveToDeletedWorkrecord:input: calculateWorkRecord postscript execution fail" at bounding box center [487, 253] width 975 height 507
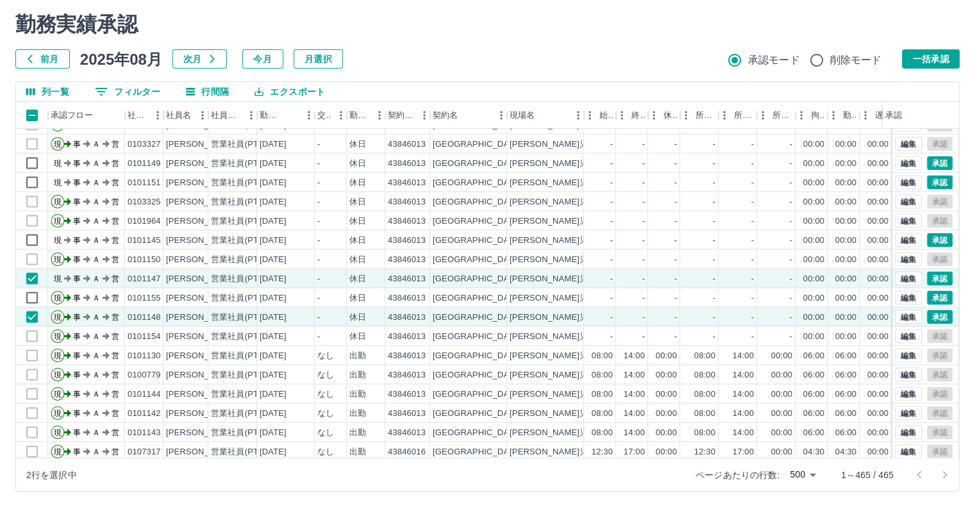
click at [928, 276] on div "moveToDeletedWorkrecord:input: calculateWorkRecord postscript execution fail 勤務…" at bounding box center [487, 252] width 975 height 510
click at [935, 239] on button "承認" at bounding box center [940, 240] width 26 height 14
click at [935, 239] on div "moveToDeletedWorkrecord:input: calculateWorkRecord postscript execution fail" at bounding box center [487, 253] width 975 height 507
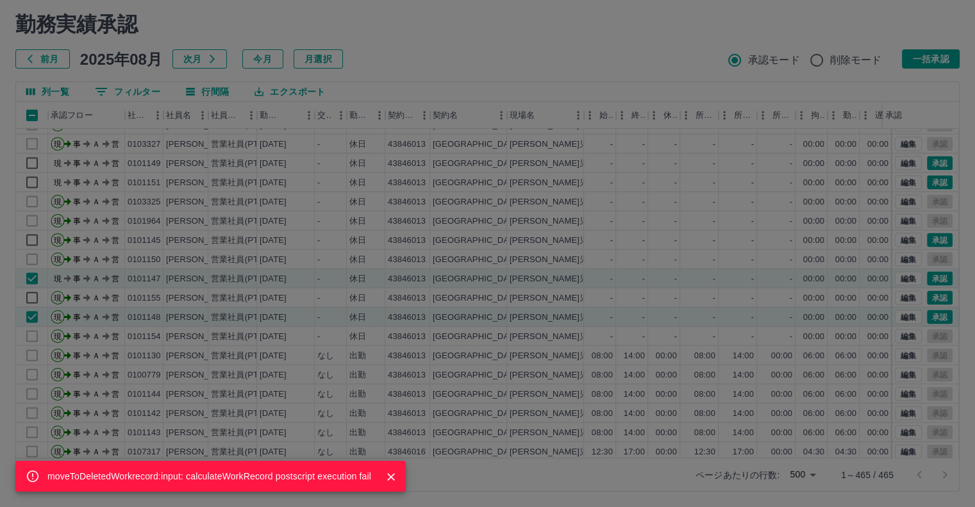
click at [925, 181] on div "moveToDeletedWorkrecord:input: calculateWorkRecord postscript execution fail" at bounding box center [487, 253] width 975 height 507
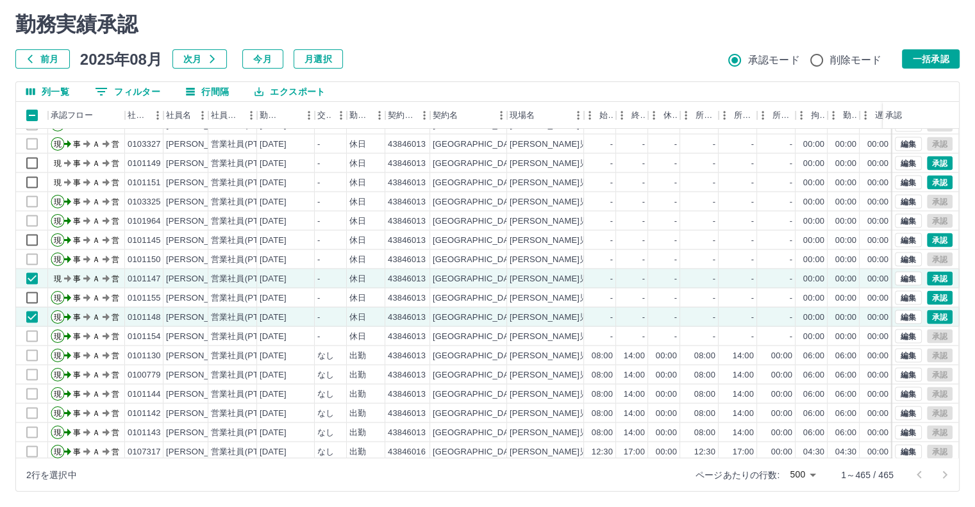
click at [925, 181] on div "moveToDeletedWorkrecord:input: calculateWorkRecord postscript execution fail 勤務…" at bounding box center [487, 252] width 975 height 510
click at [927, 181] on button "承認" at bounding box center [940, 182] width 26 height 14
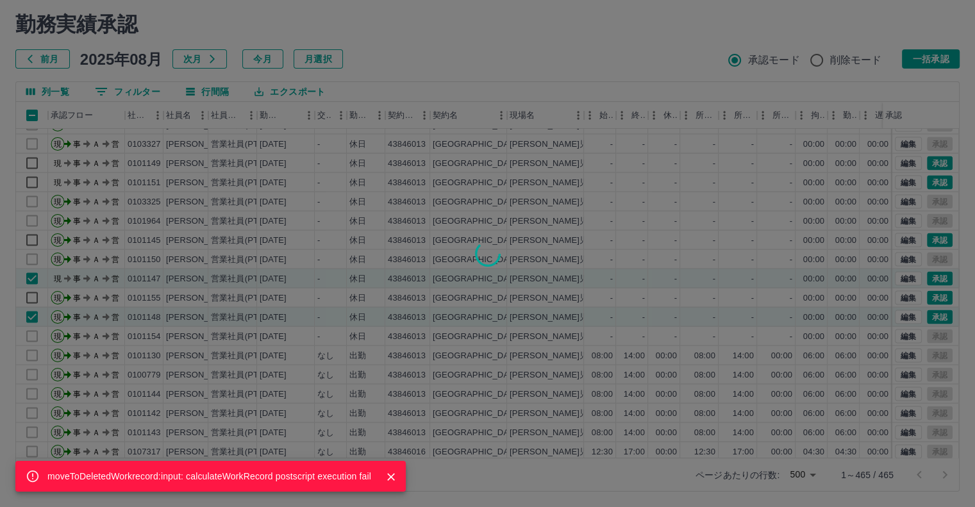
click at [930, 162] on div "moveToDeletedWorkrecord:input: calculateWorkRecord postscript execution fail" at bounding box center [487, 253] width 975 height 507
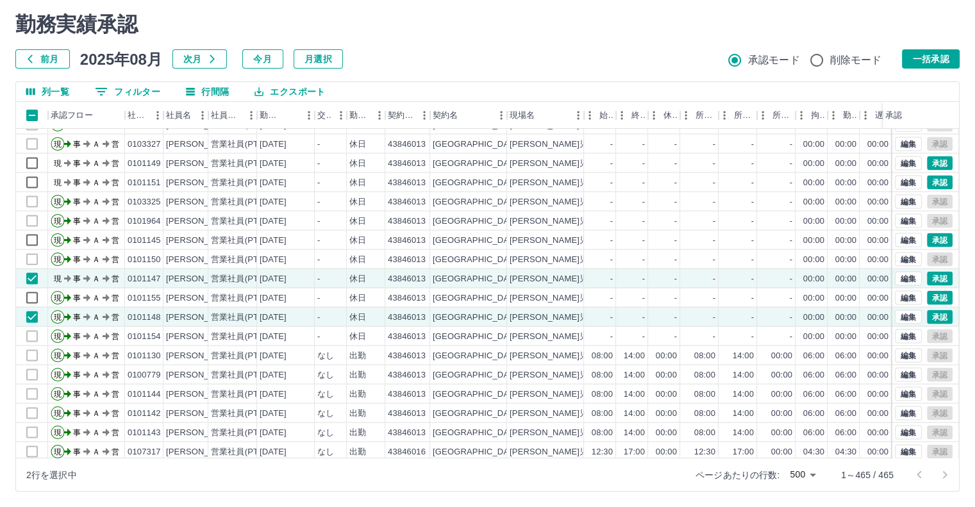
click at [930, 162] on div "moveToDeletedWorkrecord:input: calculateWorkRecord postscript execution fail" at bounding box center [487, 253] width 975 height 507
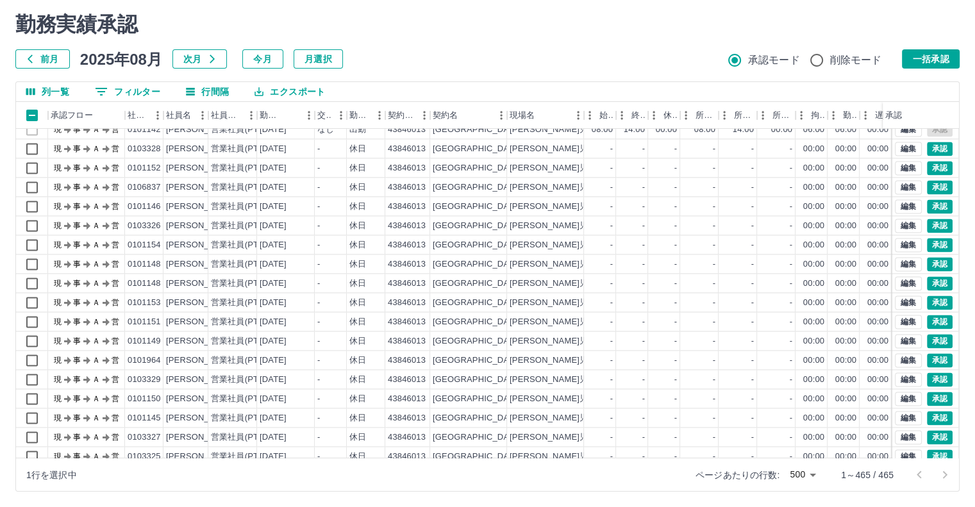
scroll to position [1931, 0]
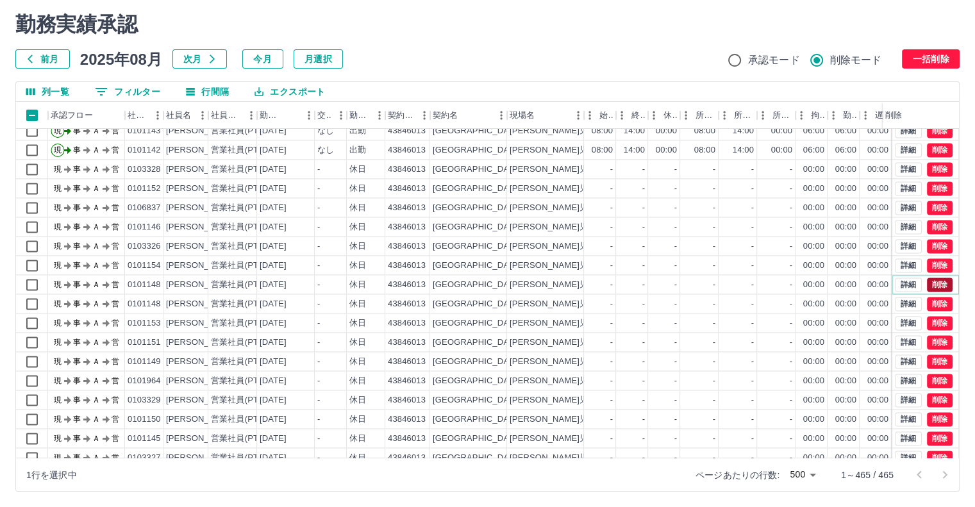
click at [928, 285] on button "削除" at bounding box center [940, 285] width 26 height 14
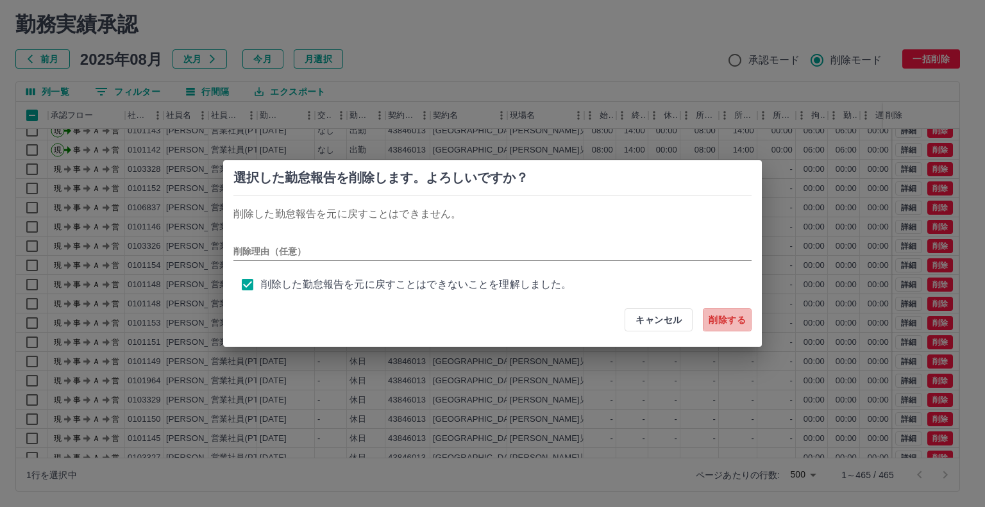
click at [720, 322] on button "削除する" at bounding box center [727, 319] width 49 height 23
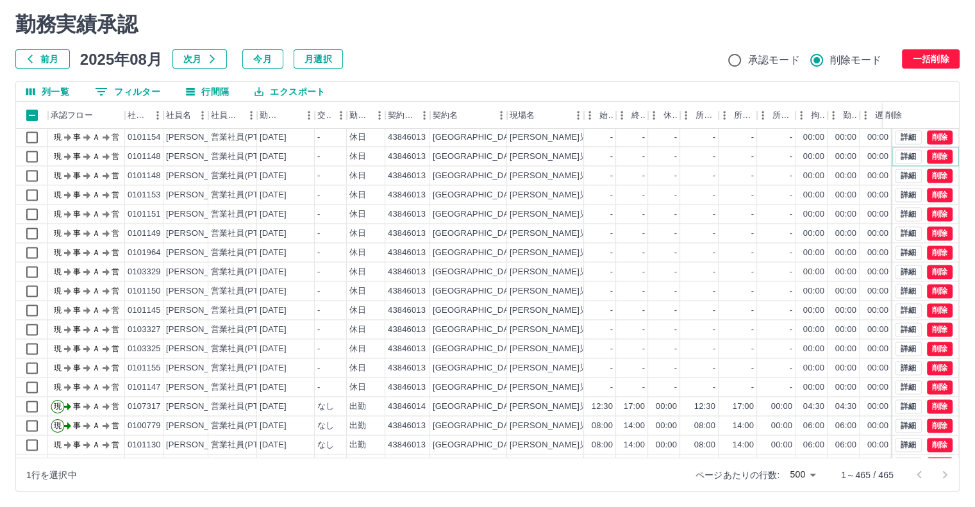
scroll to position [2123, 0]
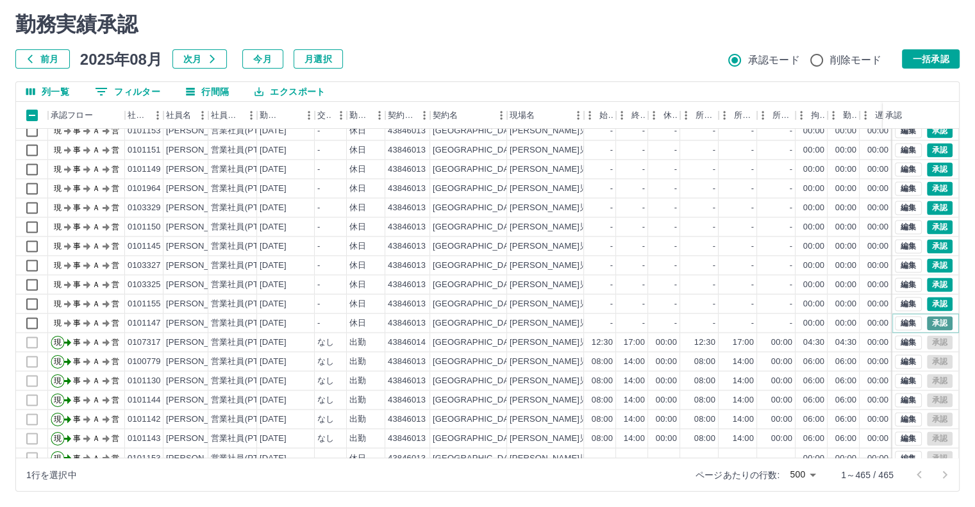
click at [935, 319] on button "承認" at bounding box center [940, 323] width 26 height 14
click at [935, 319] on div "moveToDeletedWorkrecord:input: calculateWorkRecord postscript execution fail" at bounding box center [487, 253] width 975 height 507
click at [933, 304] on div "moveToDeletedWorkrecord:input: calculateWorkRecord postscript execution fail" at bounding box center [487, 253] width 975 height 507
click at [933, 303] on div "moveToDeletedWorkrecord:input: calculateWorkRecord postscript execution fail 勤務…" at bounding box center [487, 252] width 975 height 510
click at [930, 282] on button "承認" at bounding box center [940, 285] width 26 height 14
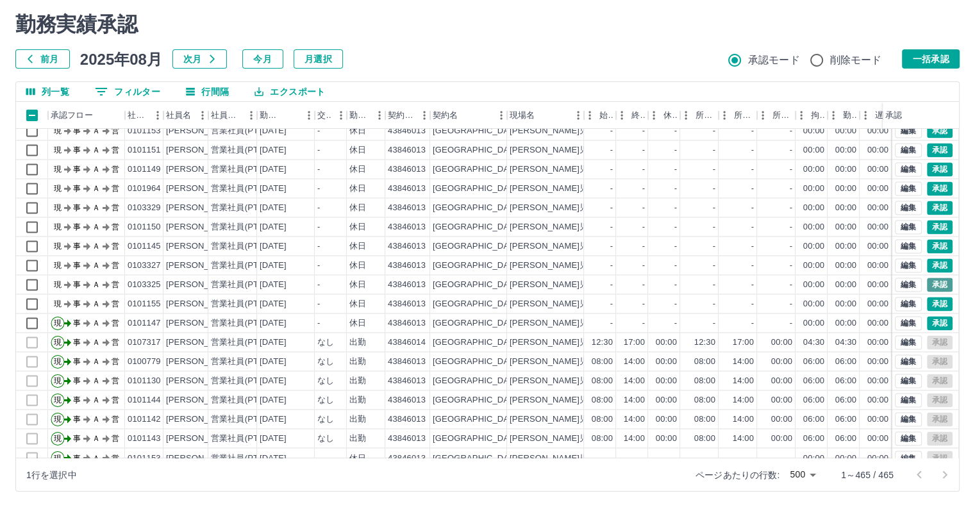
click at [930, 282] on div "moveToDeletedWorkrecord:input: calculateWorkRecord postscript execution fail" at bounding box center [487, 253] width 975 height 507
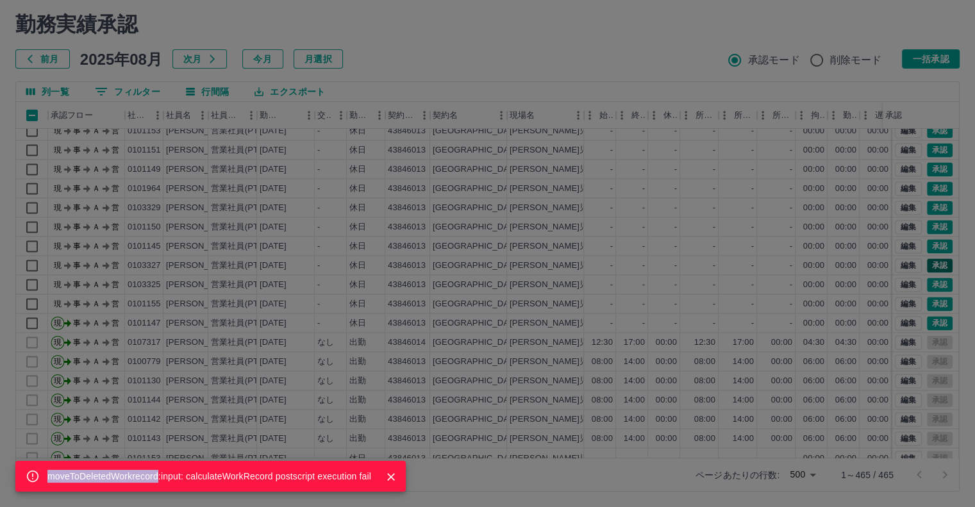
click at [931, 262] on div "moveToDeletedWorkrecord:input: calculateWorkRecord postscript execution fail" at bounding box center [487, 253] width 975 height 507
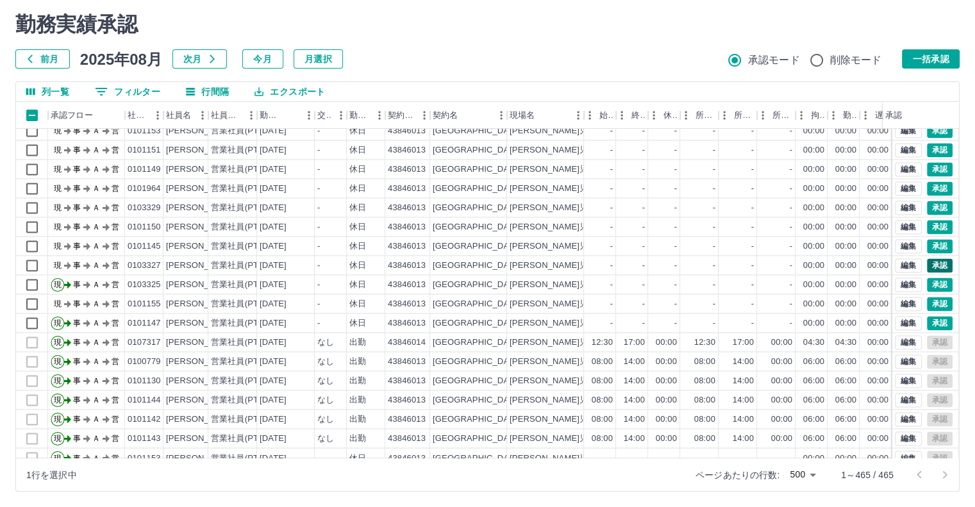
click at [931, 262] on div "moveToDeletedWorkrecord:input: calculateWorkRecord postscript execution fail 勤務…" at bounding box center [487, 252] width 975 height 510
click at [934, 243] on button "承認" at bounding box center [940, 246] width 26 height 14
click at [934, 243] on div "moveToDeletedWorkrecord:input: calculateWorkRecord postscript execution fail" at bounding box center [487, 253] width 975 height 507
click at [929, 226] on div "moveToDeletedWorkrecord:input: calculateWorkRecord postscript execution fail 勤務…" at bounding box center [487, 252] width 975 height 510
click at [929, 226] on div "moveToDeletedWorkrecord:input: calculateWorkRecord postscript execution fail" at bounding box center [487, 253] width 975 height 507
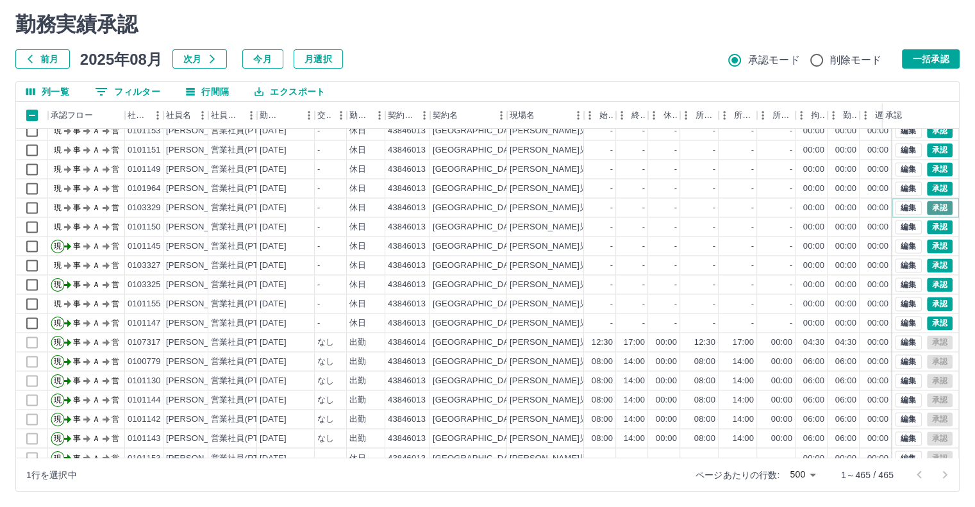
click at [937, 204] on button "承認" at bounding box center [940, 208] width 26 height 14
click at [937, 204] on div "moveToDeletedWorkrecord:input: calculateWorkRecord postscript execution fail" at bounding box center [487, 253] width 975 height 507
click at [926, 187] on div "moveToDeletedWorkrecord:input: calculateWorkRecord postscript execution fail" at bounding box center [487, 253] width 975 height 507
click at [926, 187] on div "moveToDeletedWorkrecord:input: calculateWorkRecord postscript execution fail 勤務…" at bounding box center [487, 252] width 975 height 510
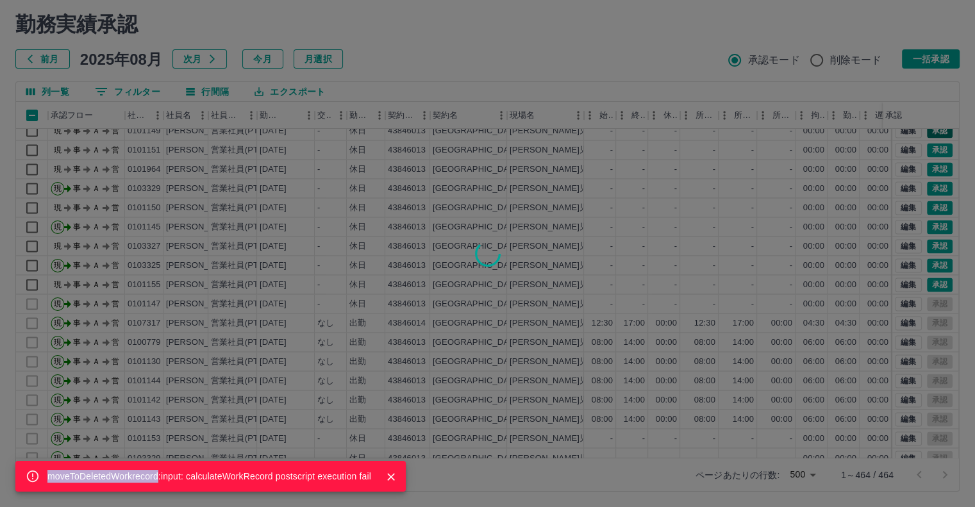
click at [931, 172] on div "moveToDeletedWorkrecord:input: calculateWorkRecord postscript execution fail" at bounding box center [487, 253] width 975 height 507
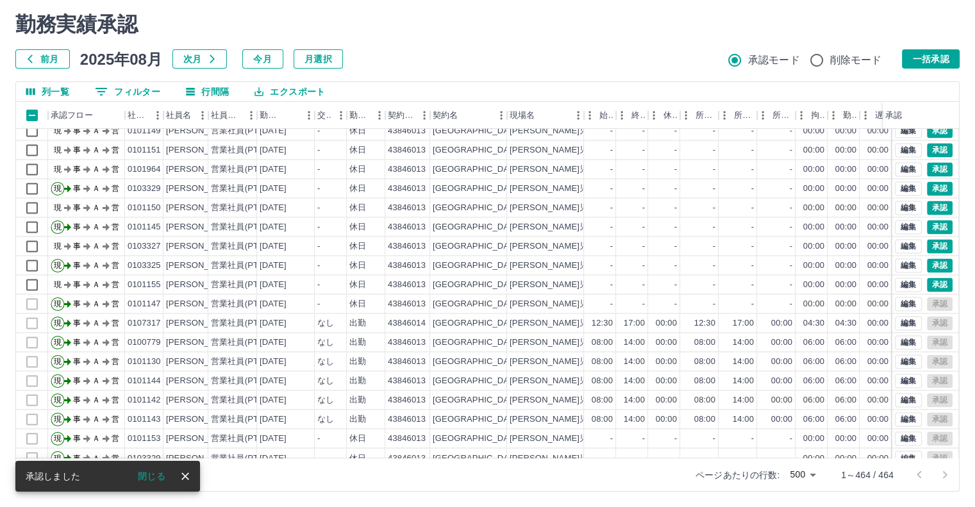
click at [931, 172] on div "moveToDeletedWorkrecord:input: calculateWorkRecord postscript execution fail" at bounding box center [487, 253] width 975 height 507
click at [931, 166] on button "承認" at bounding box center [940, 169] width 26 height 14
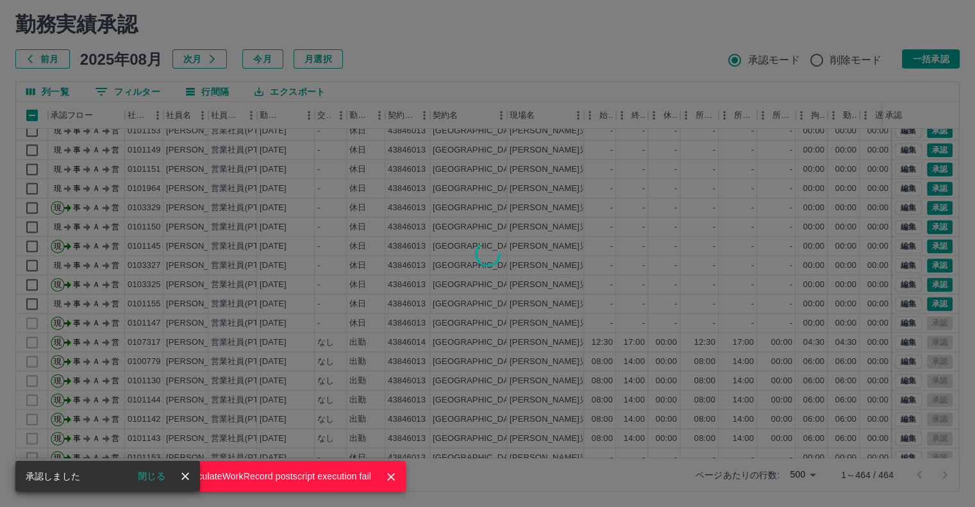
click at [926, 149] on div "moveToDeletedWorkrecord:input: calculateWorkRecord postscript execution fail" at bounding box center [487, 253] width 975 height 507
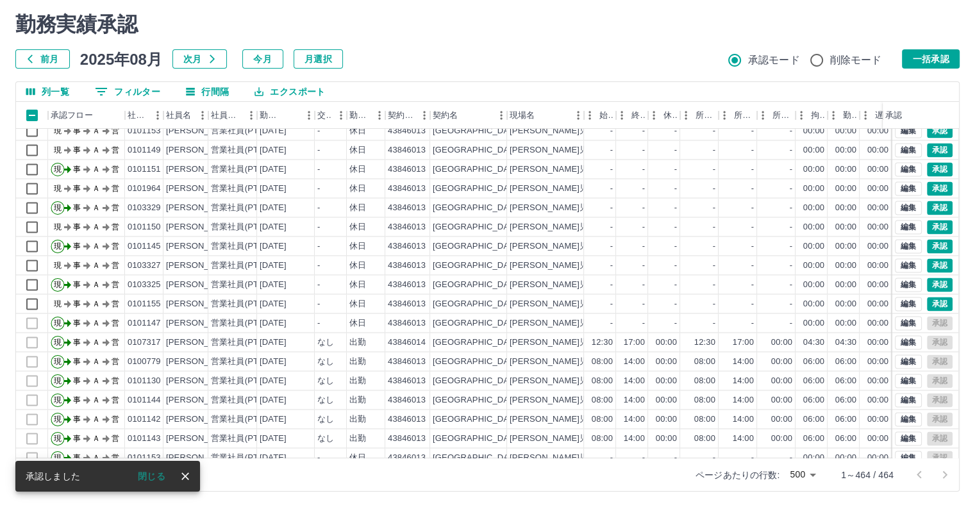
click at [926, 149] on div "moveToDeletedWorkrecord:input: calculateWorkRecord postscript execution fail 勤務…" at bounding box center [487, 252] width 975 height 510
click at [927, 149] on button "承認" at bounding box center [940, 150] width 26 height 14
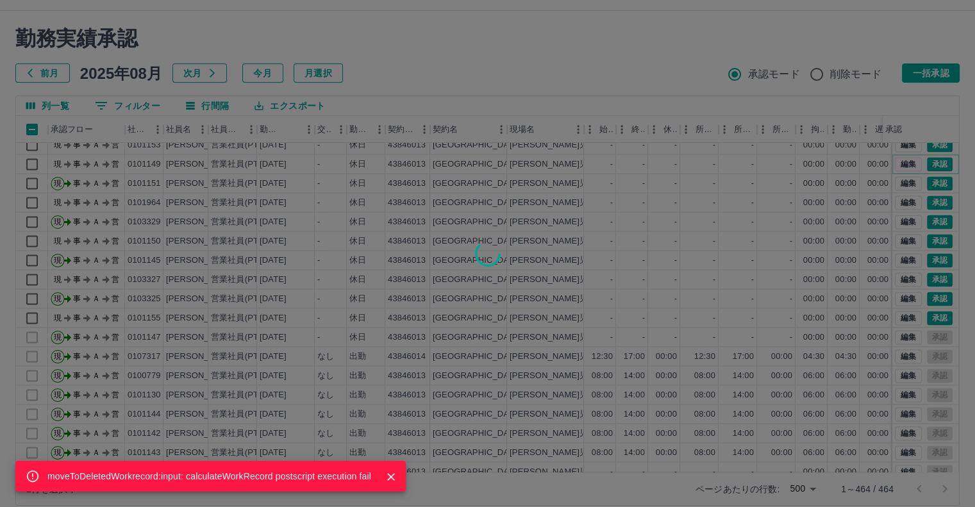
scroll to position [0, 0]
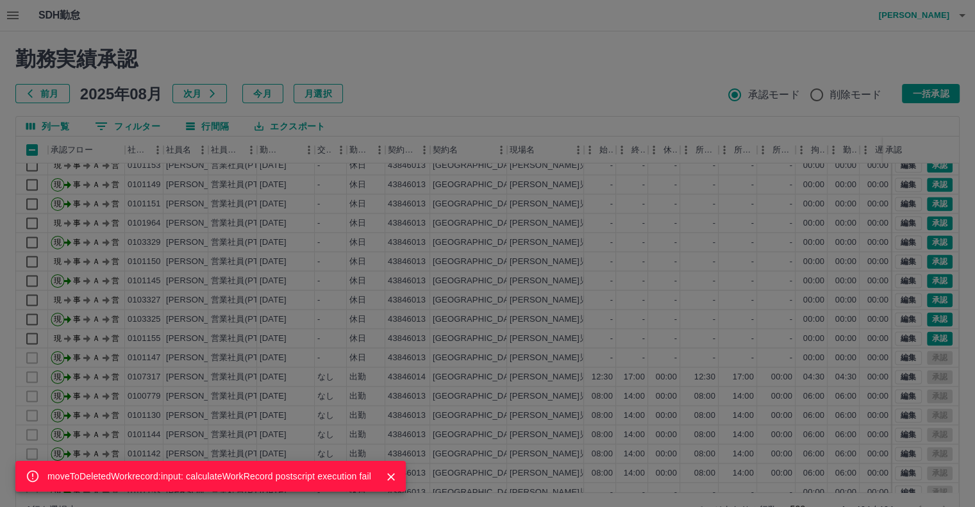
click at [953, 170] on div "moveToDeletedWorkrecord:input: calculateWorkRecord postscript execution fail" at bounding box center [487, 253] width 975 height 507
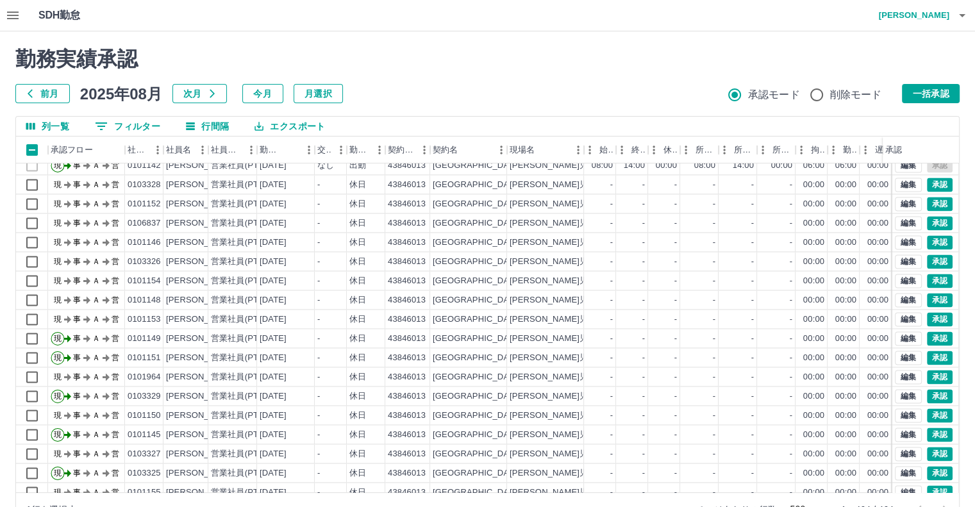
scroll to position [1924, 0]
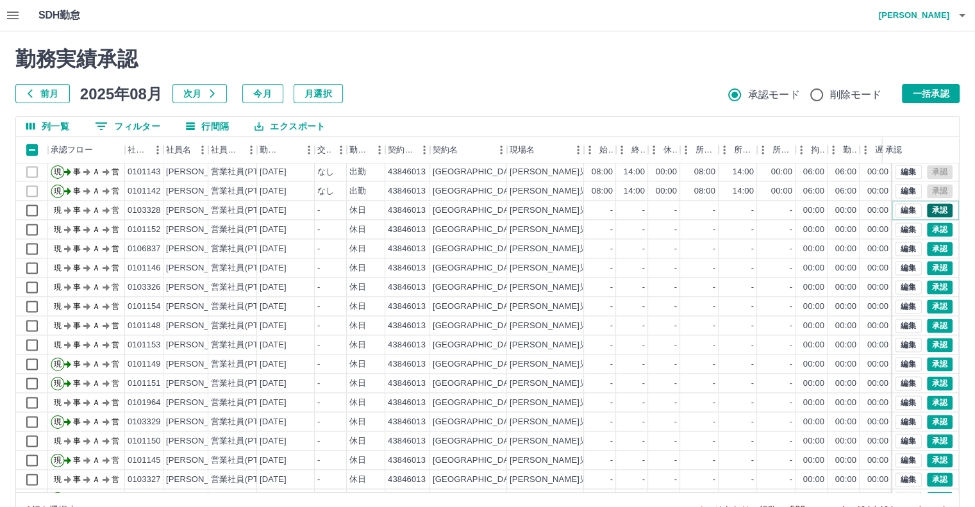
click at [927, 206] on button "承認" at bounding box center [940, 210] width 26 height 14
click at [927, 206] on div "moveToDeletedWorkrecord:input: calculateWorkRecord postscript execution fail" at bounding box center [487, 253] width 975 height 507
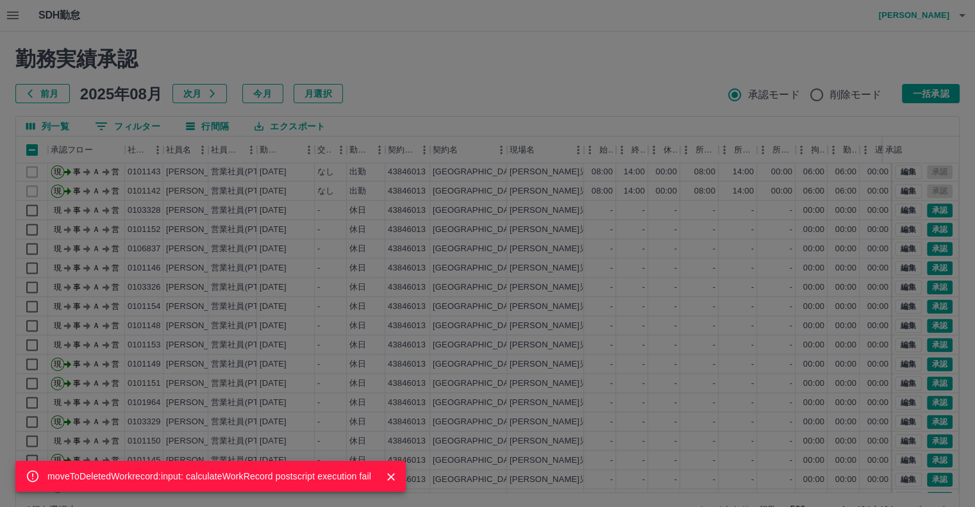
click at [932, 226] on div "moveToDeletedWorkrecord:input: calculateWorkRecord postscript execution fail" at bounding box center [487, 253] width 975 height 507
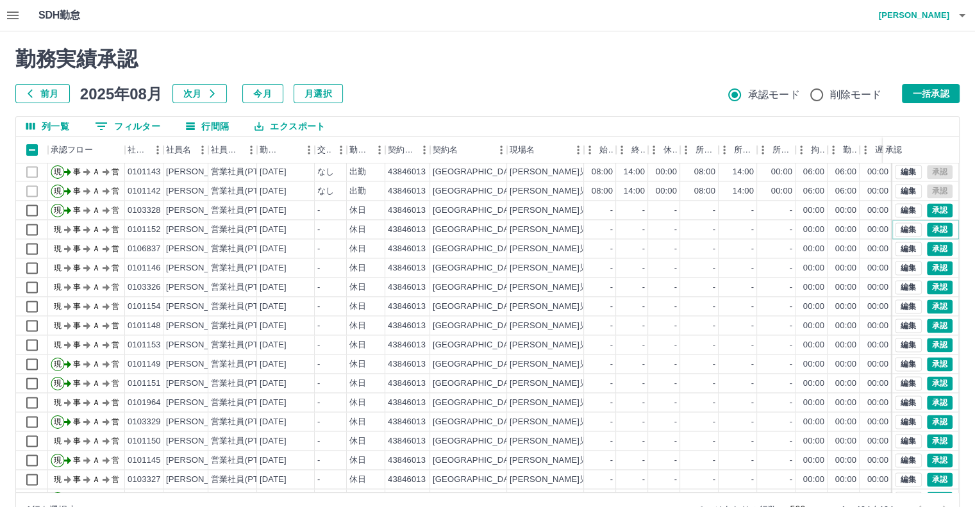
click at [930, 225] on button "承認" at bounding box center [940, 229] width 26 height 14
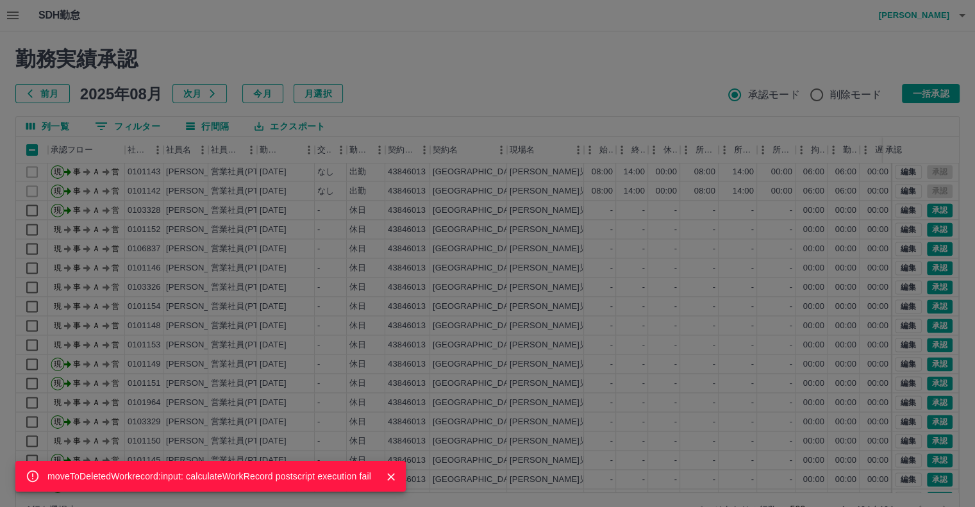
click at [926, 246] on div "moveToDeletedWorkrecord:input: calculateWorkRecord postscript execution fail" at bounding box center [487, 253] width 975 height 507
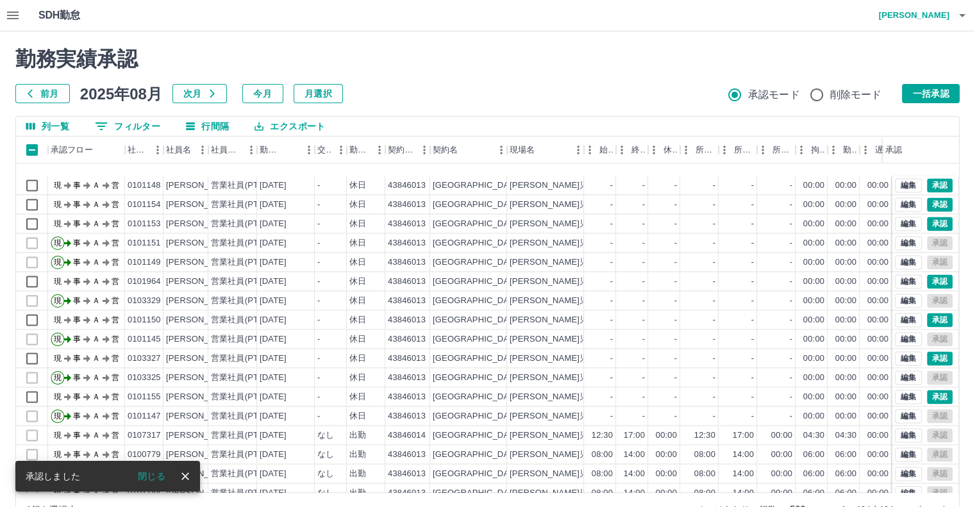
scroll to position [2117, 0]
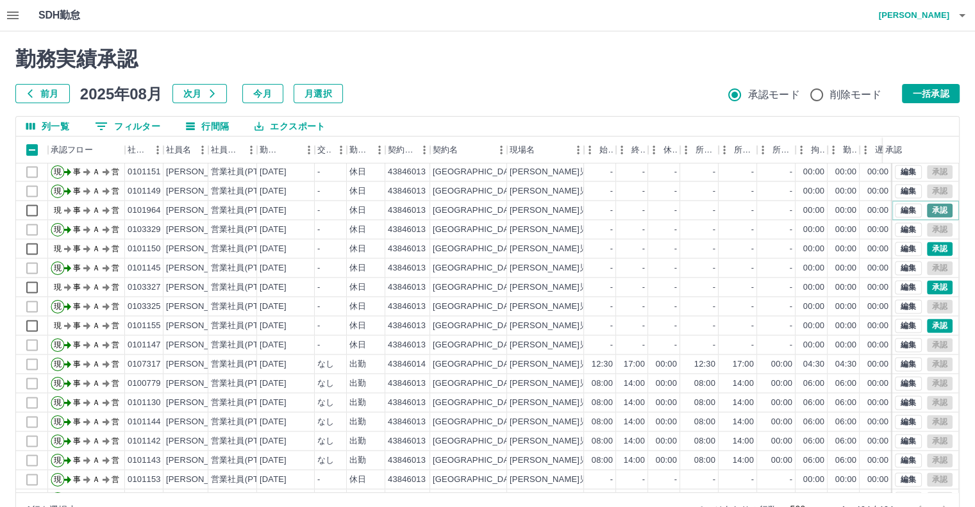
click at [927, 205] on button "承認" at bounding box center [940, 210] width 26 height 14
click at [923, 205] on div "moveToDeletedWorkrecord:input: calculateWorkRecord postscript execution fail" at bounding box center [487, 253] width 975 height 507
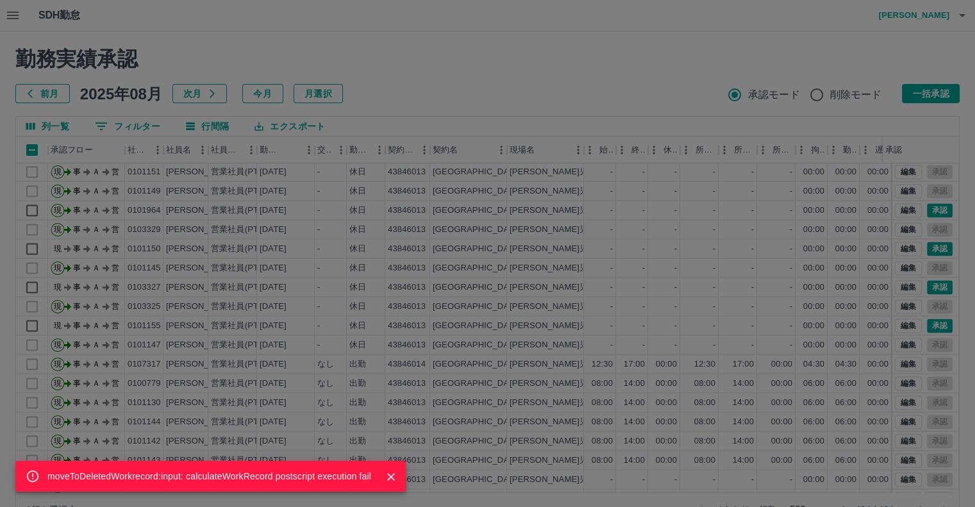
click at [953, 169] on div "moveToDeletedWorkrecord:input: calculateWorkRecord postscript execution fail" at bounding box center [487, 253] width 975 height 507
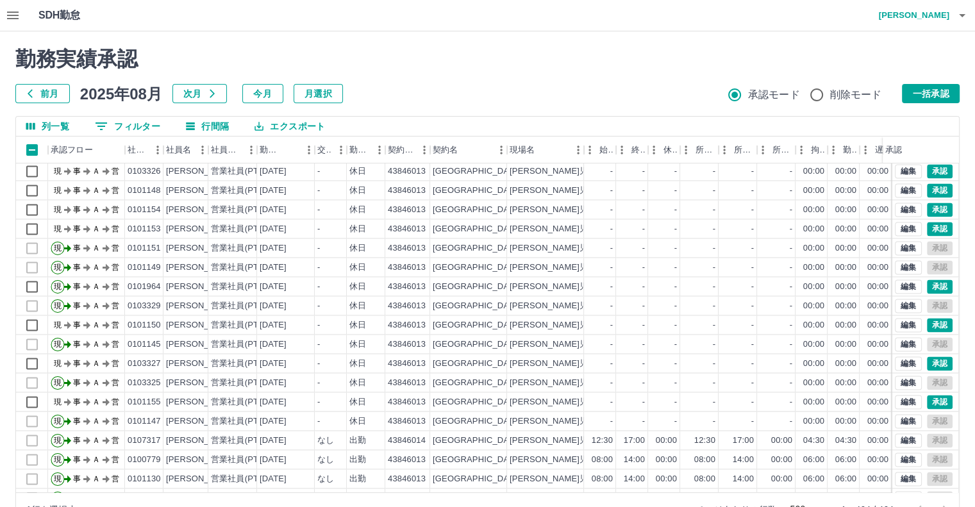
scroll to position [2040, 0]
click at [933, 221] on div "編集 承認" at bounding box center [925, 229] width 67 height 19
click at [933, 222] on button "承認" at bounding box center [940, 229] width 26 height 14
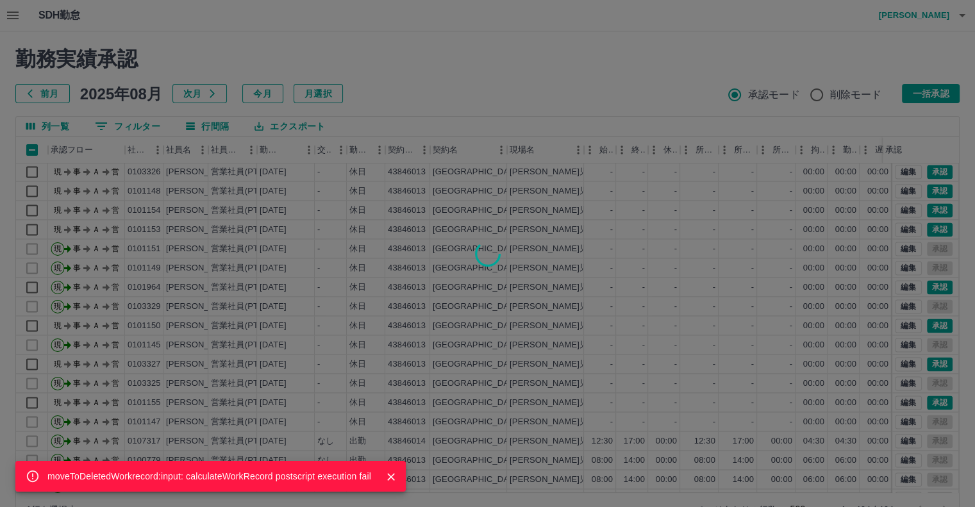
click at [927, 208] on div "moveToDeletedWorkrecord:input: calculateWorkRecord postscript execution fail" at bounding box center [487, 253] width 975 height 507
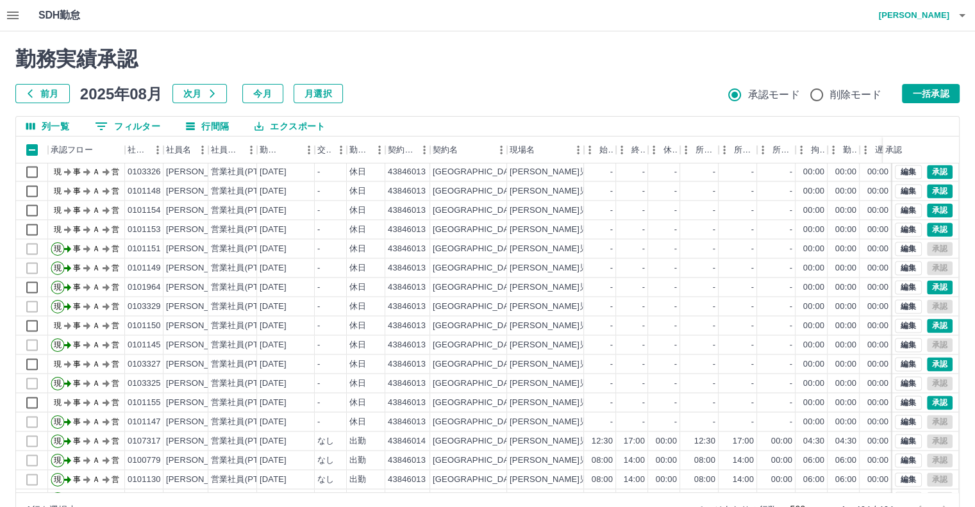
click at [927, 208] on div "moveToDeletedWorkrecord:input: calculateWorkRecord postscript execution fail" at bounding box center [487, 253] width 975 height 507
click at [926, 191] on div "moveToDeletedWorkrecord:input: calculateWorkRecord postscript execution fail 勤務…" at bounding box center [487, 286] width 975 height 510
click at [927, 191] on button "承認" at bounding box center [940, 191] width 26 height 14
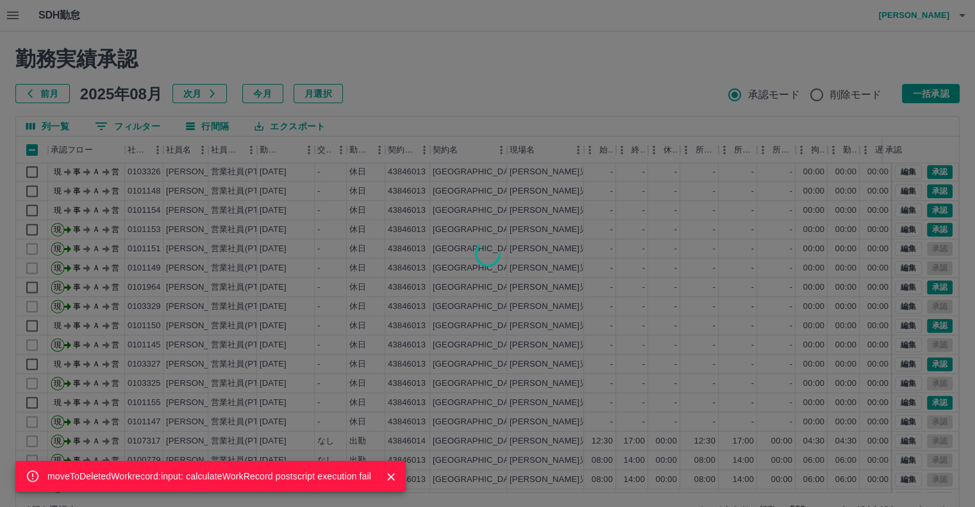
click at [929, 171] on div "moveToDeletedWorkrecord:input: calculateWorkRecord postscript execution fail" at bounding box center [487, 253] width 975 height 507
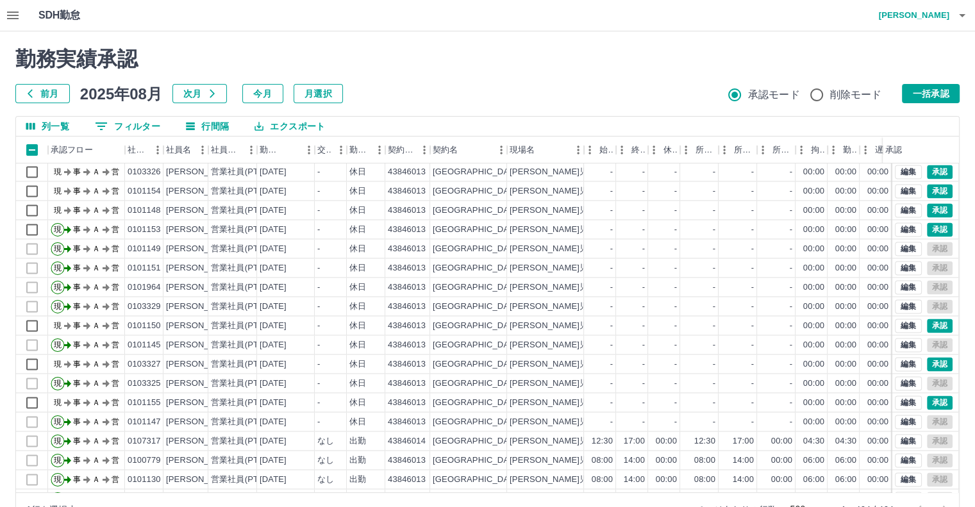
click at [929, 171] on div "moveToDeletedWorkrecord:input: calculateWorkRecord postscript execution fail" at bounding box center [487, 253] width 975 height 507
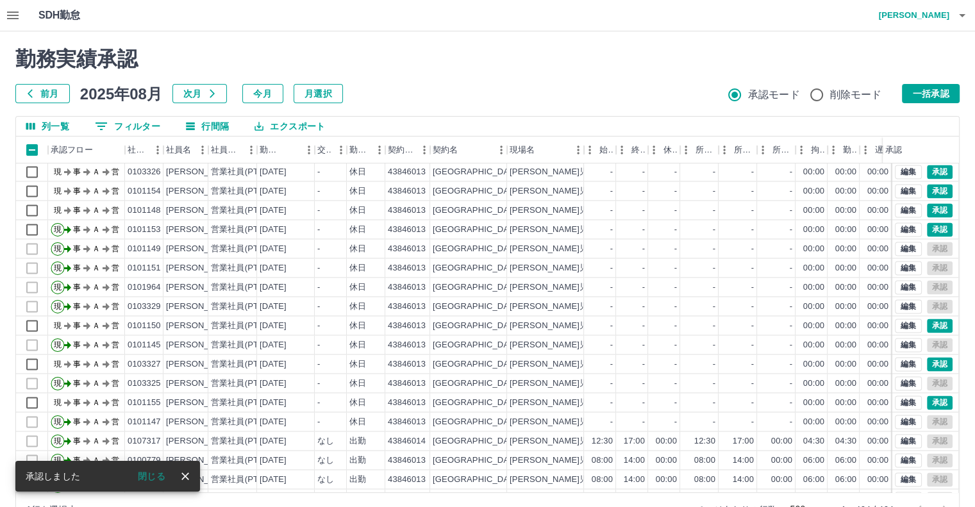
click at [929, 171] on div "moveToDeletedWorkrecord:input: calculateWorkRecord postscript execution fail" at bounding box center [487, 253] width 975 height 507
click at [929, 171] on div "moveToDeletedWorkrecord:input: calculateWorkRecord postscript execution fail 勤務…" at bounding box center [487, 286] width 975 height 510
click at [931, 190] on button "承認" at bounding box center [940, 191] width 26 height 14
click at [931, 190] on div "moveToDeletedWorkrecord:input: calculateWorkRecord postscript execution fail" at bounding box center [487, 253] width 975 height 507
click at [927, 210] on button "承認" at bounding box center [940, 210] width 26 height 14
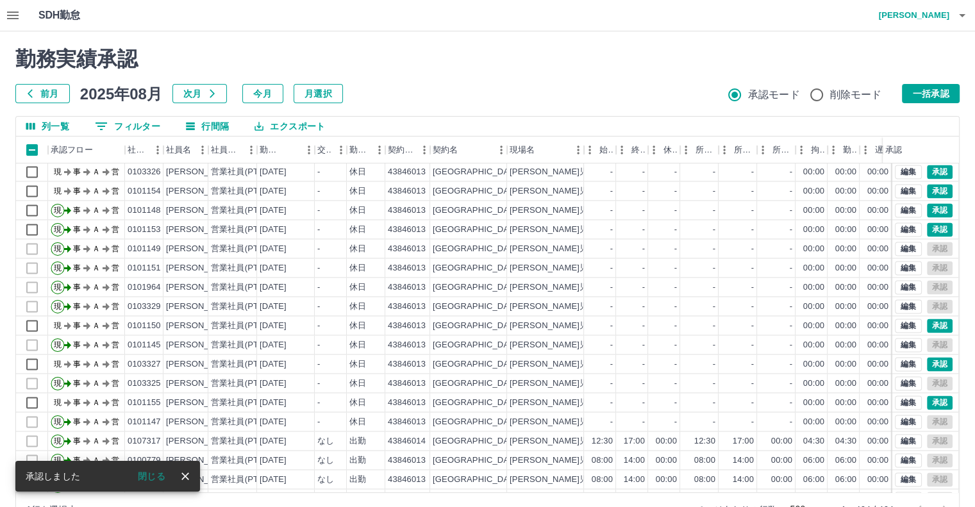
click at [923, 208] on div "moveToDeletedWorkrecord:input: calculateWorkRecord postscript execution fail" at bounding box center [487, 253] width 975 height 507
click at [927, 225] on div "moveToDeletedWorkrecord:input: calculateWorkRecord postscript execution fail" at bounding box center [487, 253] width 975 height 507
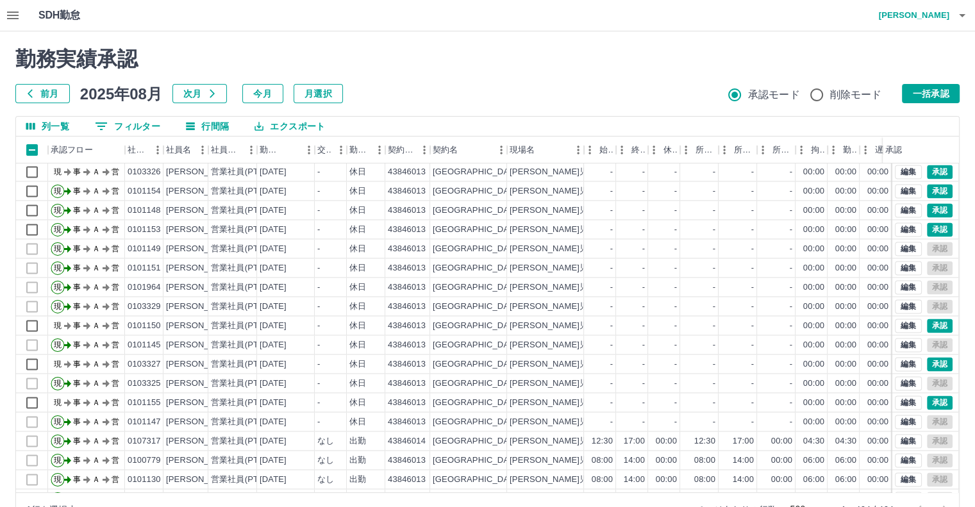
click at [927, 225] on div "moveToDeletedWorkrecord:input: calculateWorkRecord postscript execution fail" at bounding box center [487, 253] width 975 height 507
click at [927, 323] on button "承認" at bounding box center [940, 326] width 26 height 14
click at [924, 323] on div "承認権限がありません" at bounding box center [487, 253] width 975 height 507
click at [926, 354] on div "編集 承認" at bounding box center [925, 363] width 67 height 19
click at [926, 354] on div "moveToDeletedWorkrecord:input: calculateWorkRecord postscript execution fail" at bounding box center [487, 253] width 975 height 507
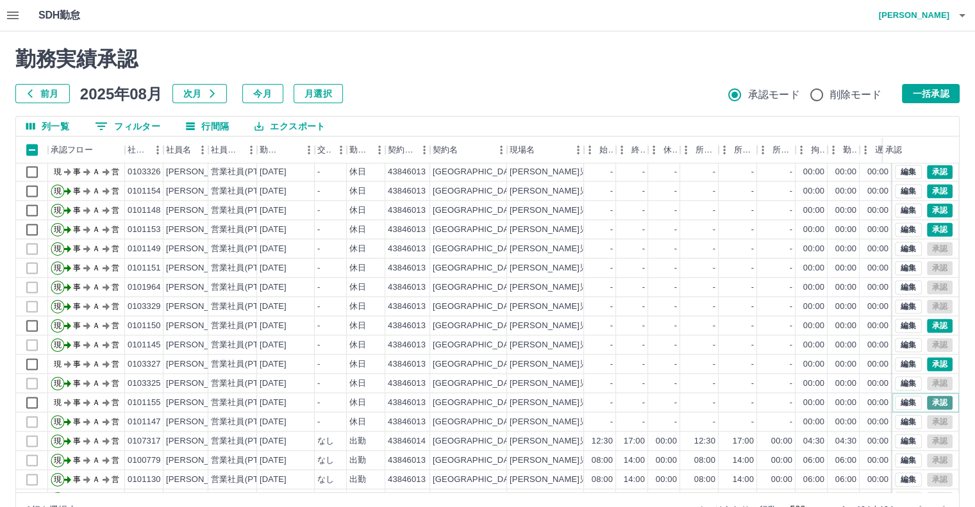
click at [933, 396] on button "承認" at bounding box center [940, 402] width 26 height 14
click at [933, 395] on div "moveToDeletedWorkrecord:input: calculateWorkRecord postscript execution fail" at bounding box center [487, 253] width 975 height 507
click at [931, 361] on div "moveToDeletedWorkrecord:input: calculateWorkRecord postscript execution fail" at bounding box center [487, 253] width 975 height 507
click at [930, 361] on div "moveToDeletedWorkrecord:input: calculateWorkRecord postscript execution fail 勤務…" at bounding box center [487, 286] width 975 height 510
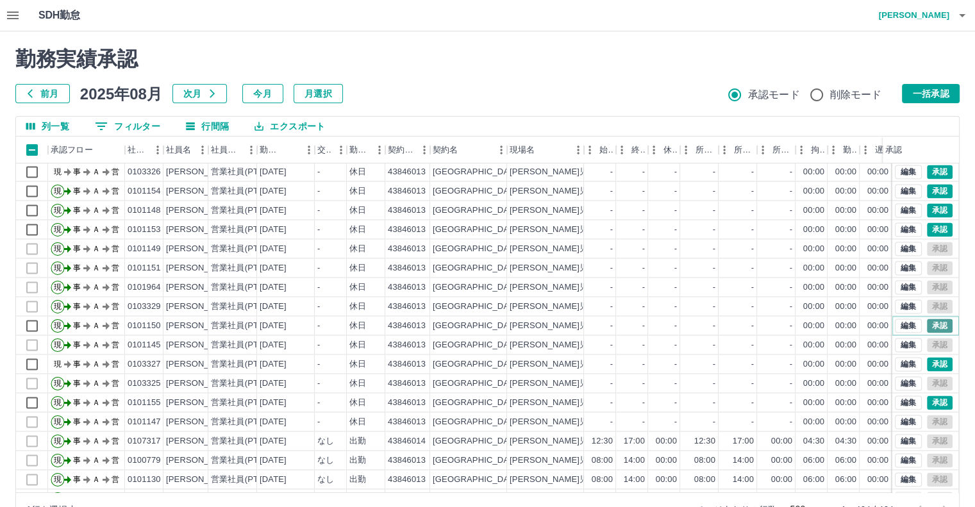
click at [927, 322] on button "承認" at bounding box center [940, 326] width 26 height 14
click at [920, 322] on div "moveToDeletedWorkrecord:input: calculateWorkRecord postscript execution fail" at bounding box center [487, 253] width 975 height 507
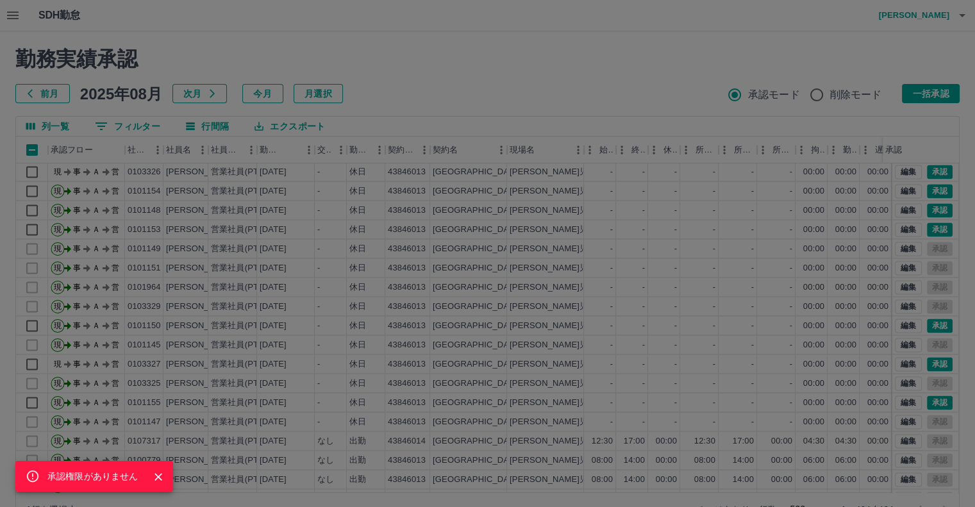
click at [929, 228] on div "承認権限がありません" at bounding box center [487, 253] width 975 height 507
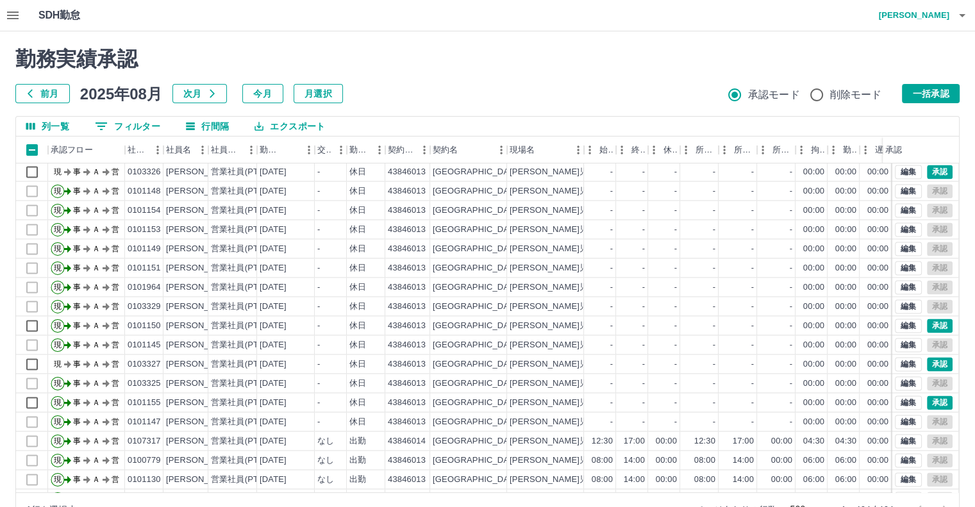
click at [931, 207] on div "承認権限がありません" at bounding box center [487, 253] width 975 height 507
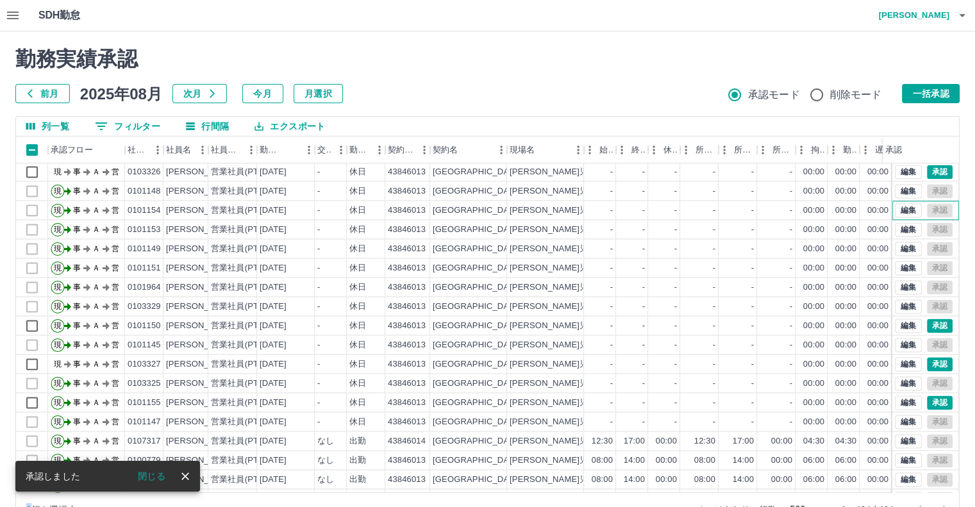
click at [931, 207] on div "編集 承認" at bounding box center [924, 210] width 58 height 14
click at [931, 176] on button "承認" at bounding box center [940, 172] width 26 height 14
click at [931, 171] on div "承認権限がありません" at bounding box center [487, 253] width 975 height 507
click at [931, 171] on div "moveToDeletedWorkrecord:input: calculateWorkRecord postscript execution fail 勤務…" at bounding box center [487, 286] width 975 height 510
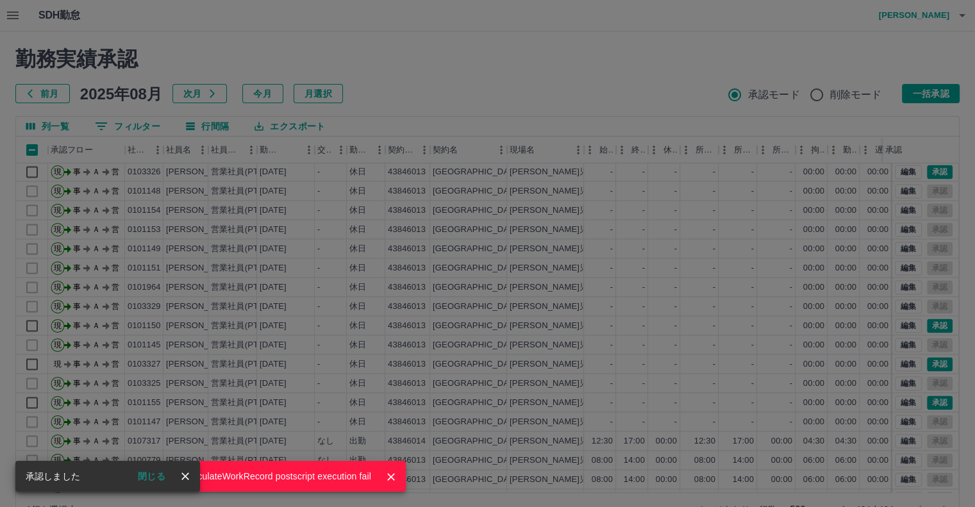
click at [935, 402] on div "moveToDeletedWorkrecord:input: calculateWorkRecord postscript execution fail" at bounding box center [487, 253] width 975 height 507
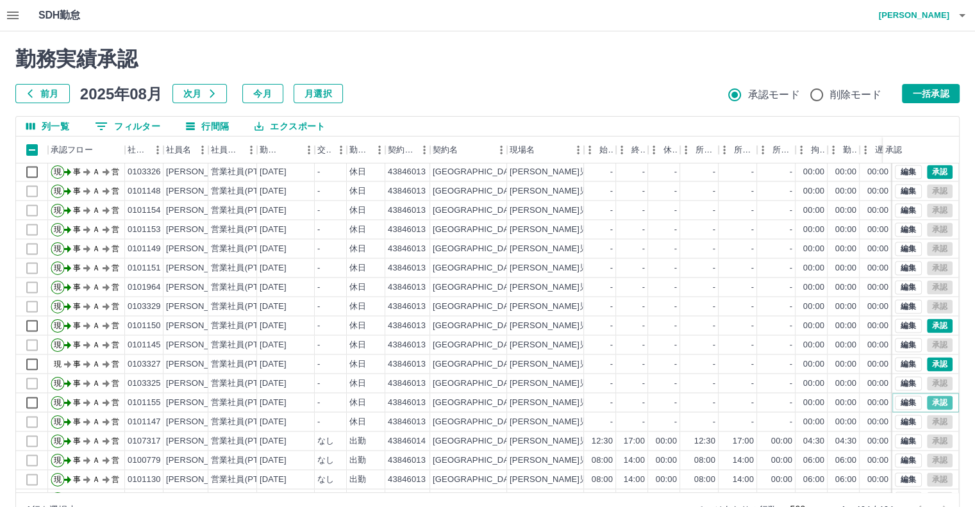
click at [935, 402] on button "承認" at bounding box center [940, 402] width 26 height 14
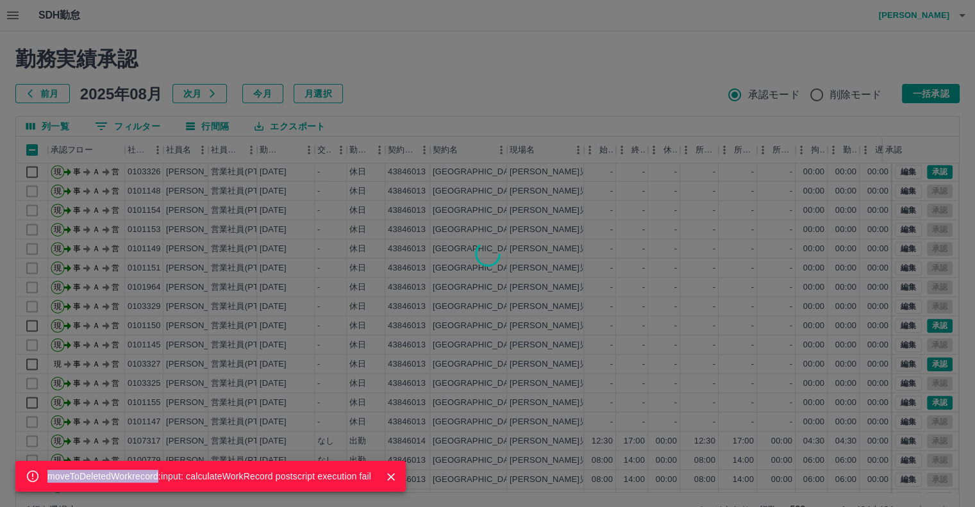
click at [924, 362] on div "moveToDeletedWorkrecord:input: calculateWorkRecord postscript execution fail" at bounding box center [487, 253] width 975 height 507
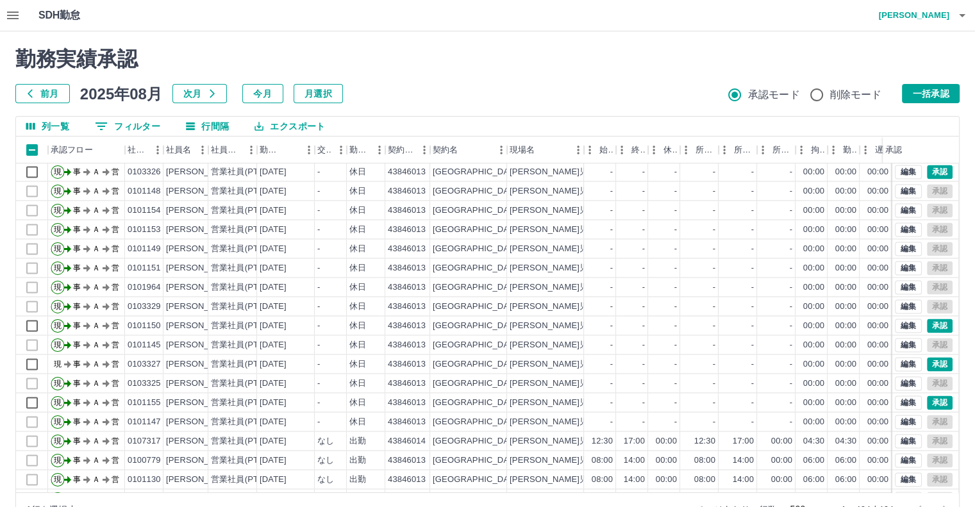
click at [924, 362] on div "承認権限がありません" at bounding box center [487, 253] width 975 height 507
click at [932, 321] on button "承認" at bounding box center [940, 326] width 26 height 14
click at [932, 321] on div "承認権限がありません" at bounding box center [487, 253] width 975 height 507
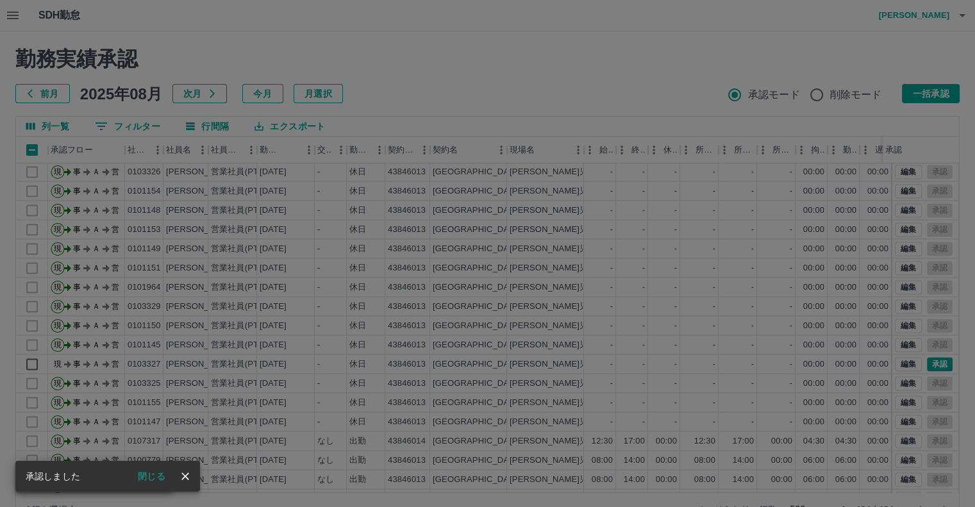
click at [953, 169] on div "承認権限がありません" at bounding box center [487, 253] width 975 height 507
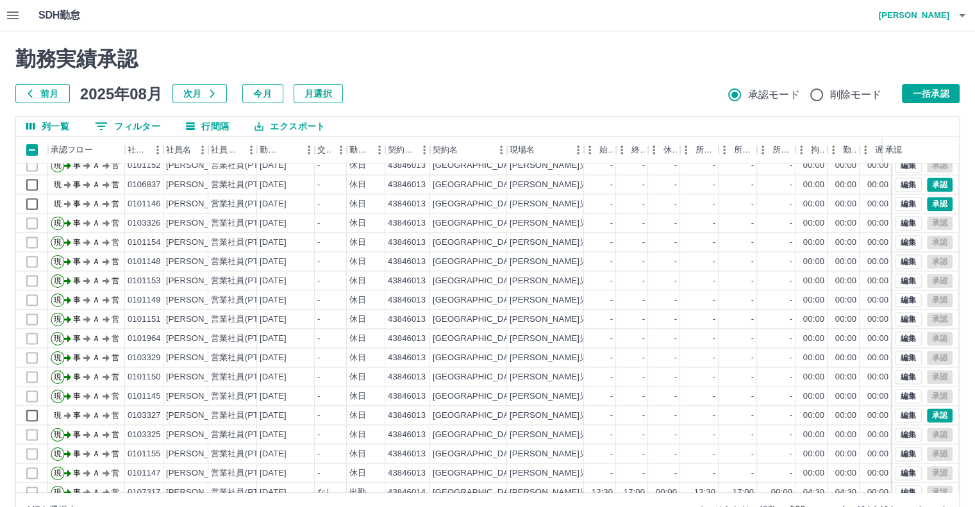
scroll to position [1937, 0]
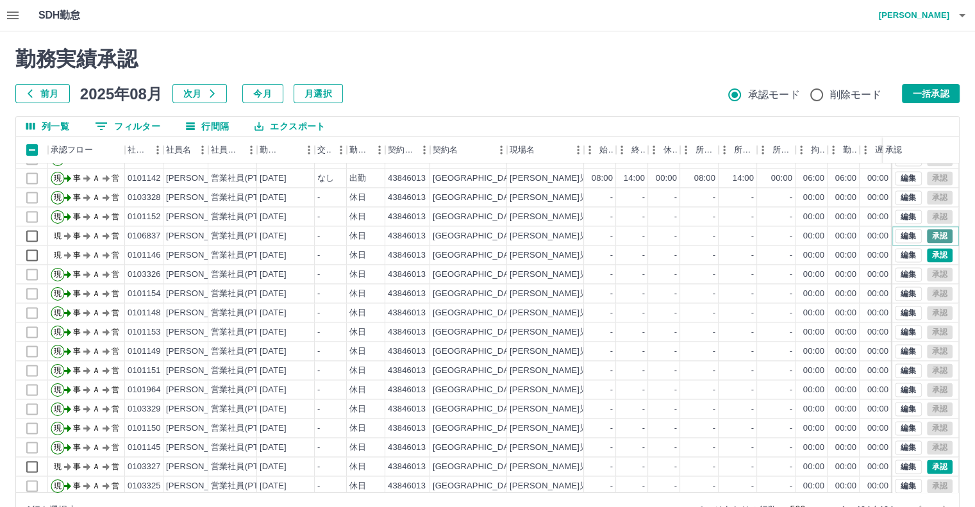
click at [929, 233] on button "承認" at bounding box center [940, 236] width 26 height 14
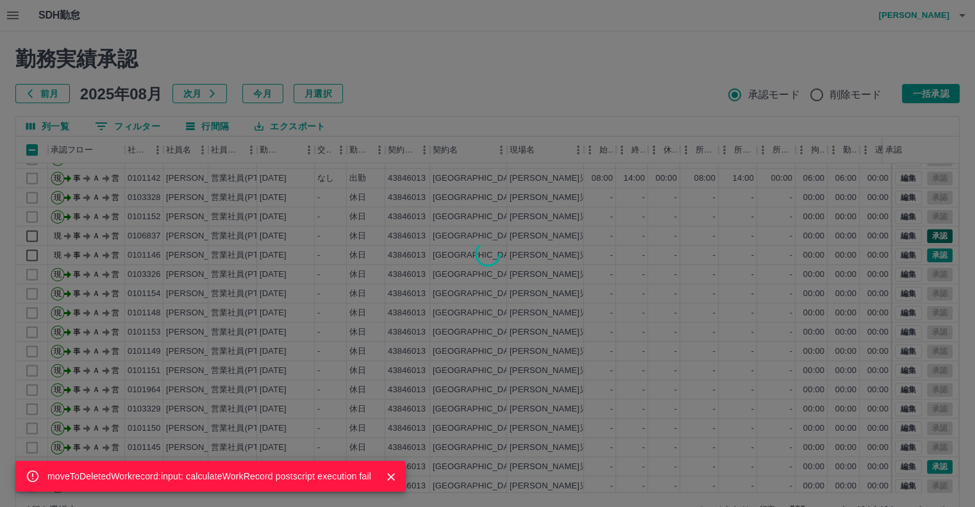
click at [929, 233] on div "moveToDeletedWorkrecord:input: calculateWorkRecord postscript execution fail" at bounding box center [487, 253] width 975 height 507
click at [926, 253] on div "moveToDeletedWorkrecord:input: calculateWorkRecord postscript execution fail" at bounding box center [487, 253] width 975 height 507
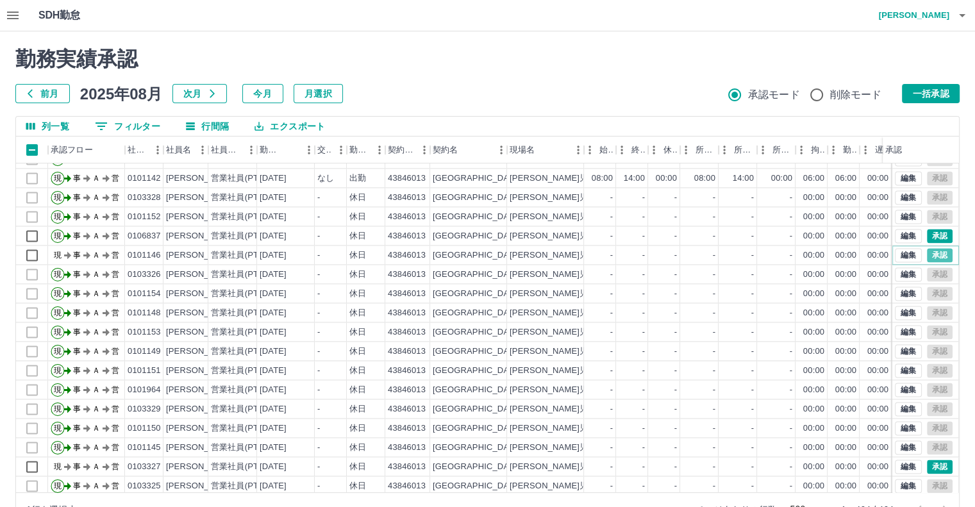
click at [927, 253] on button "承認" at bounding box center [940, 255] width 26 height 14
click at [926, 253] on div "moveToDeletedWorkrecord:input: calculateWorkRecord postscript execution fail" at bounding box center [487, 253] width 975 height 507
click at [933, 235] on div "moveToDeletedWorkrecord:input: calculateWorkRecord postscript execution fail" at bounding box center [487, 253] width 975 height 507
click at [927, 254] on button "承認" at bounding box center [940, 255] width 26 height 14
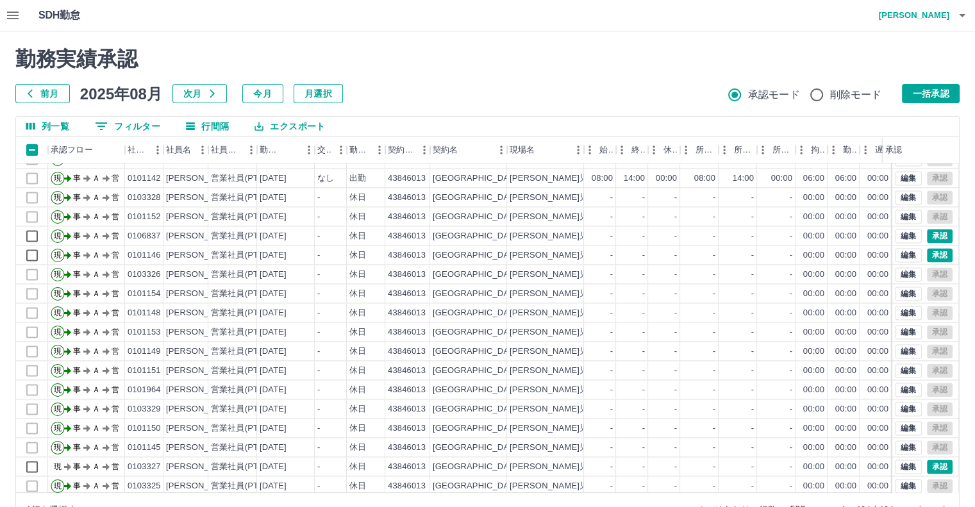
click at [924, 254] on div "moveToDeletedWorkrecord:input: calculateWorkRecord postscript execution fail" at bounding box center [487, 253] width 975 height 507
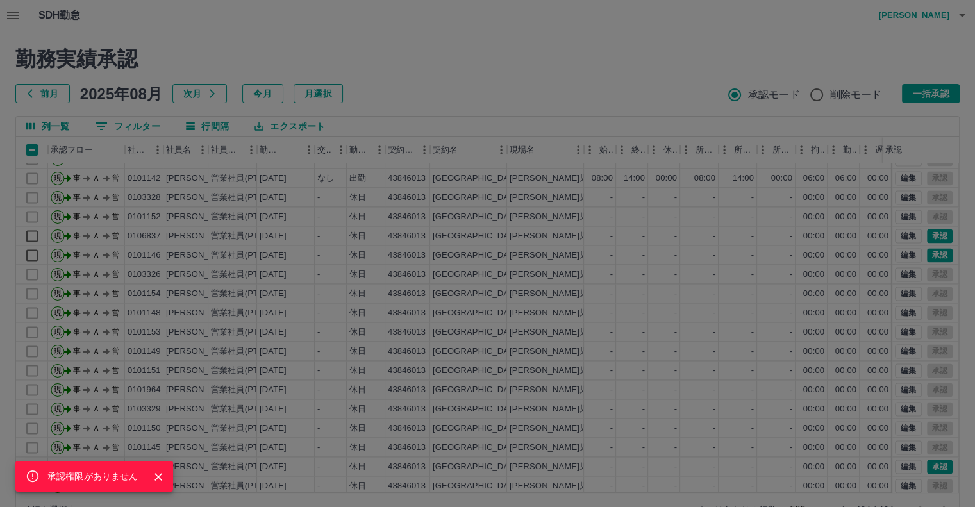
click at [932, 237] on div "承認権限がありません" at bounding box center [487, 253] width 975 height 507
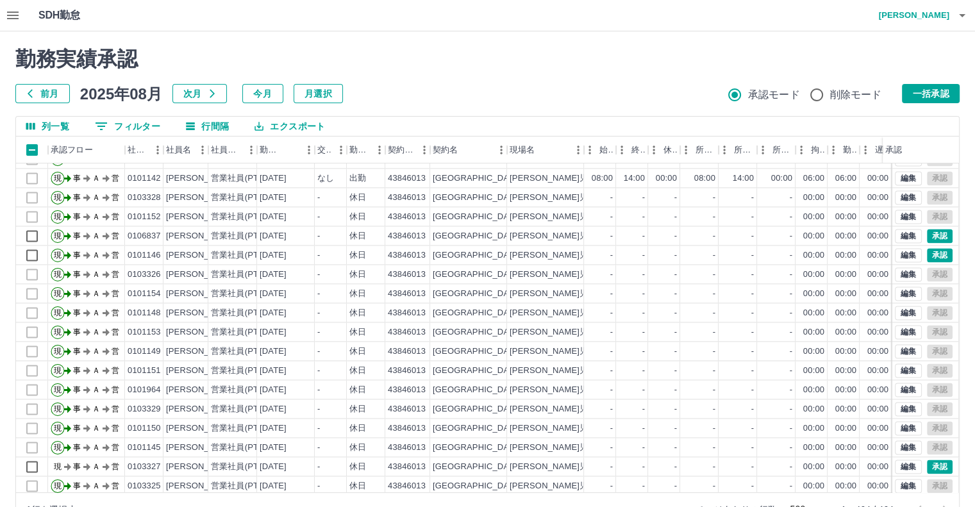
click at [932, 237] on div "承認権限がありません 勤務実績承認 前月 [DATE] 次月 今月 月選択 承認モード 削除モード 一括承認 列一覧 0 フィルター 行間隔 エクスポート 承…" at bounding box center [487, 286] width 975 height 510
click at [927, 251] on button "承認" at bounding box center [940, 255] width 26 height 14
click at [926, 251] on div "承認権限がありません" at bounding box center [487, 253] width 975 height 507
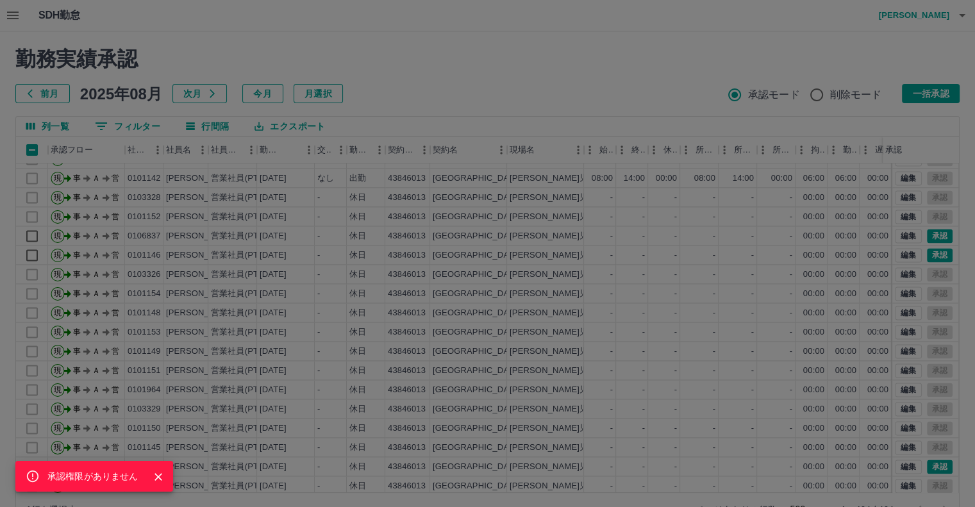
click at [926, 251] on div "承認権限がありません" at bounding box center [487, 253] width 975 height 507
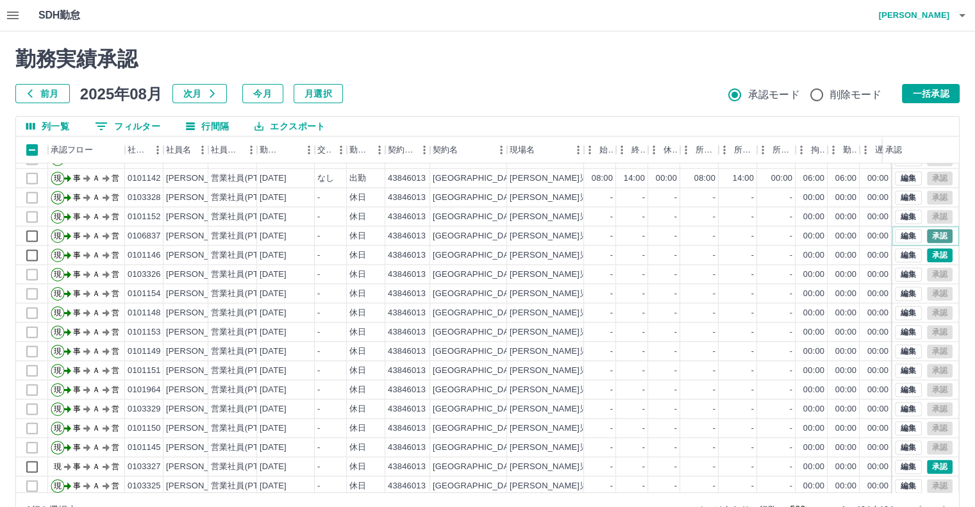
click at [928, 235] on button "承認" at bounding box center [940, 236] width 26 height 14
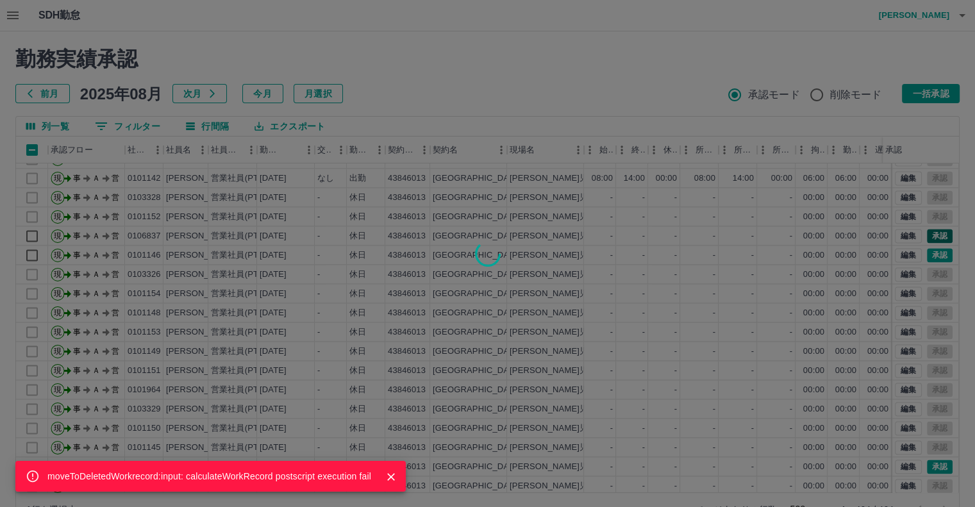
click at [928, 235] on div "moveToDeletedWorkrecord:input: calculateWorkRecord postscript execution fail" at bounding box center [487, 253] width 975 height 507
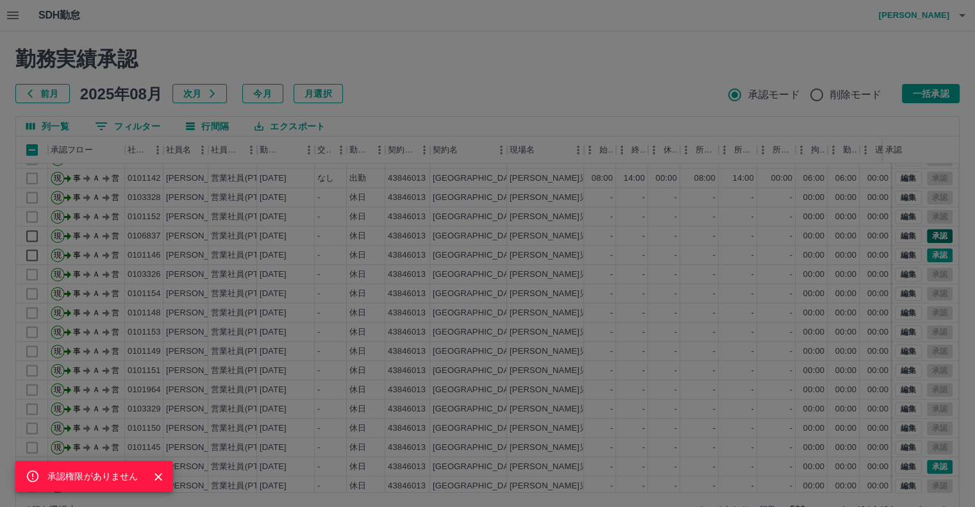
click at [928, 235] on div "承認権限がありません" at bounding box center [487, 253] width 975 height 507
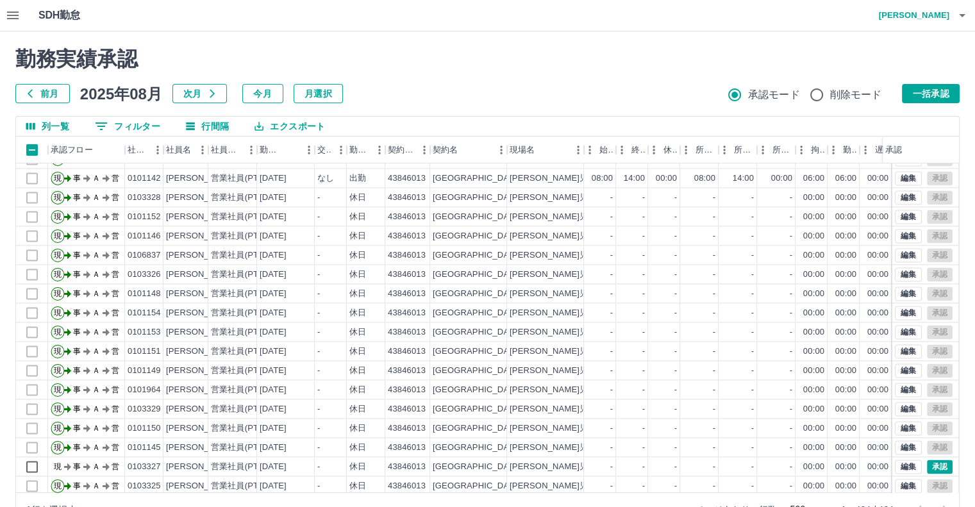
click at [928, 235] on div "承認権限がありません" at bounding box center [487, 253] width 975 height 507
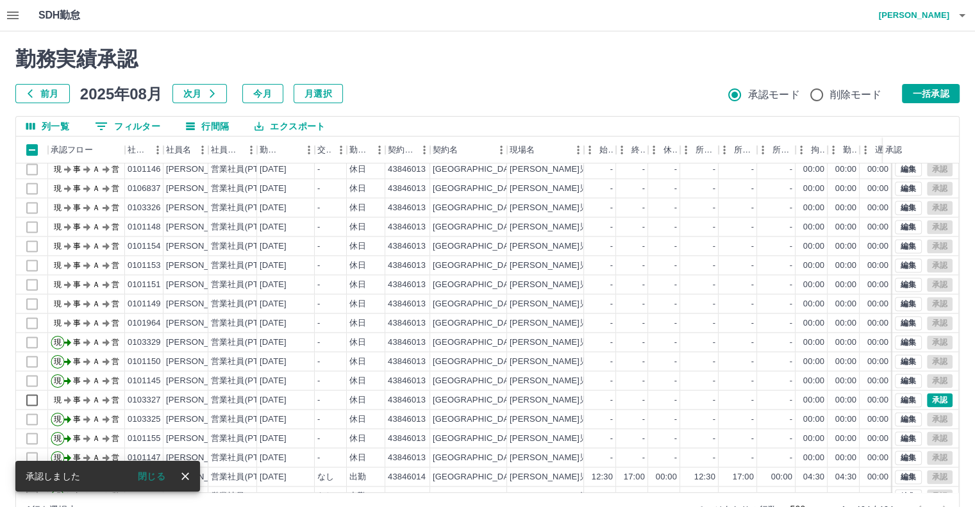
scroll to position [2001, 0]
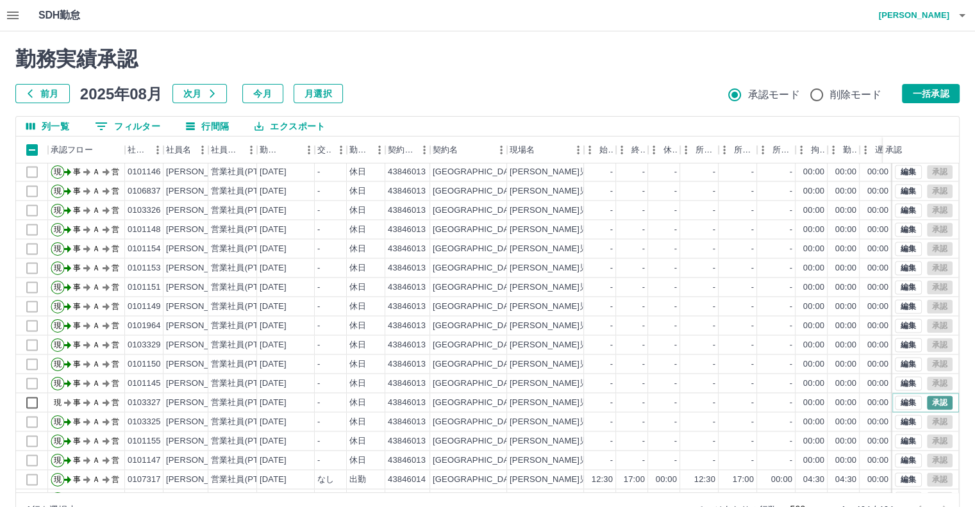
click at [931, 396] on button "承認" at bounding box center [940, 402] width 26 height 14
click at [931, 396] on div "承認権限がありません" at bounding box center [487, 253] width 975 height 507
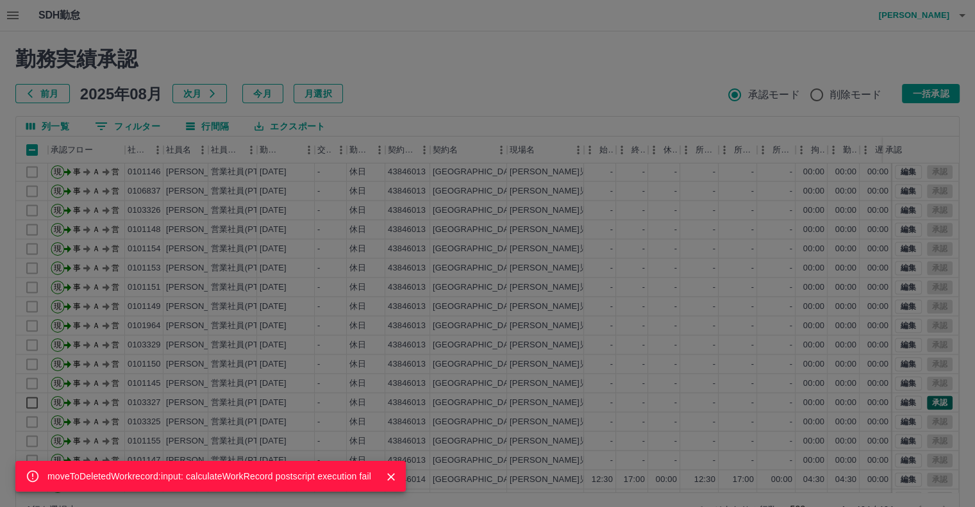
click at [931, 396] on div "moveToDeletedWorkrecord:input: calculateWorkRecord postscript execution fail" at bounding box center [487, 253] width 975 height 507
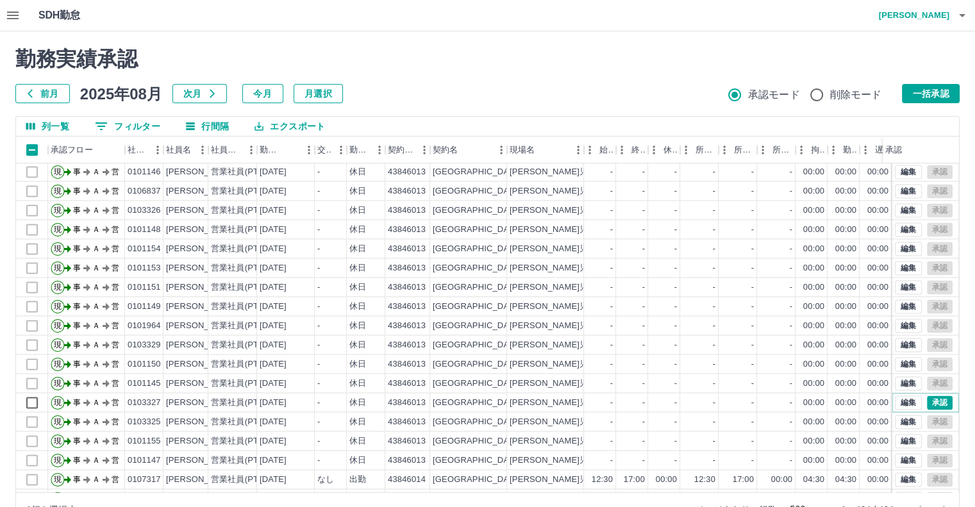
click at [937, 404] on button "承認" at bounding box center [940, 402] width 26 height 14
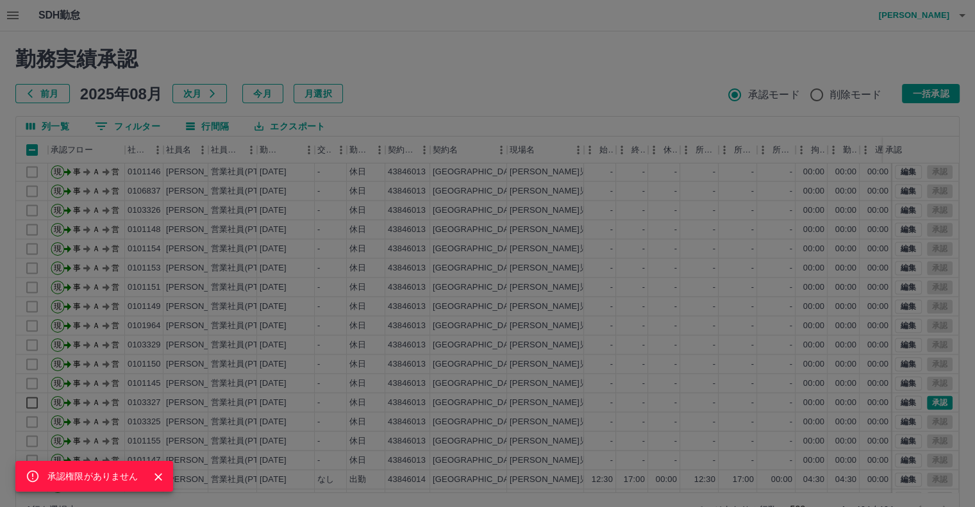
click at [946, 404] on div "承認権限がありません" at bounding box center [487, 253] width 975 height 507
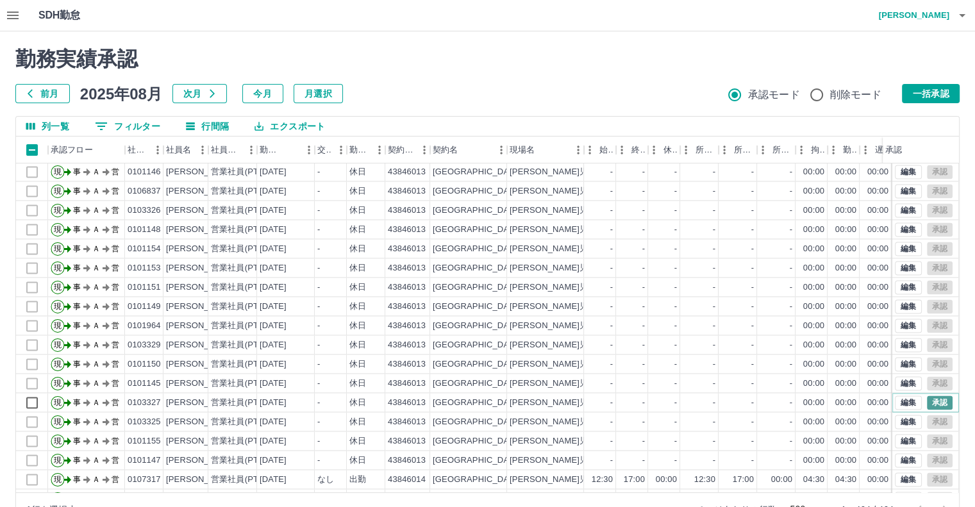
click at [929, 403] on button "承認" at bounding box center [940, 402] width 26 height 14
click at [929, 403] on div "承認権限がありません" at bounding box center [487, 253] width 975 height 507
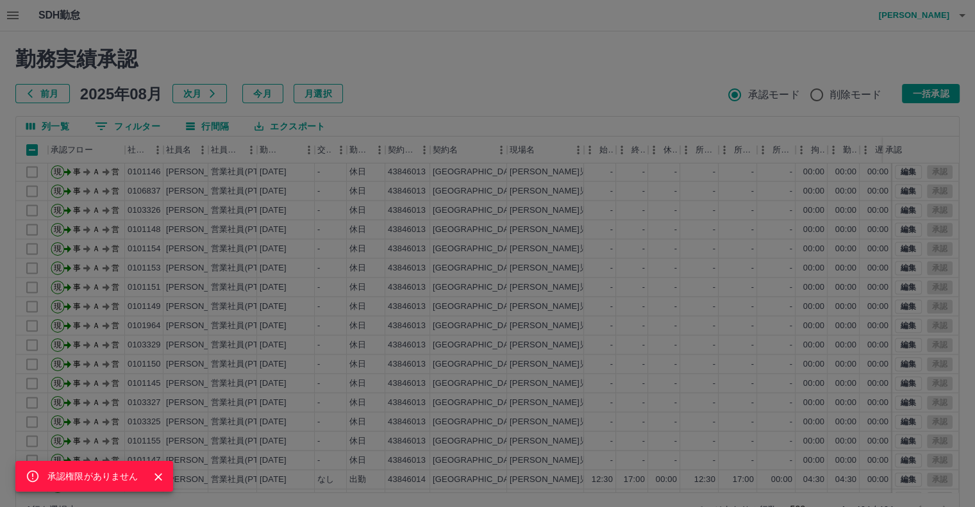
click at [715, 256] on div "承認権限がありません" at bounding box center [487, 253] width 975 height 507
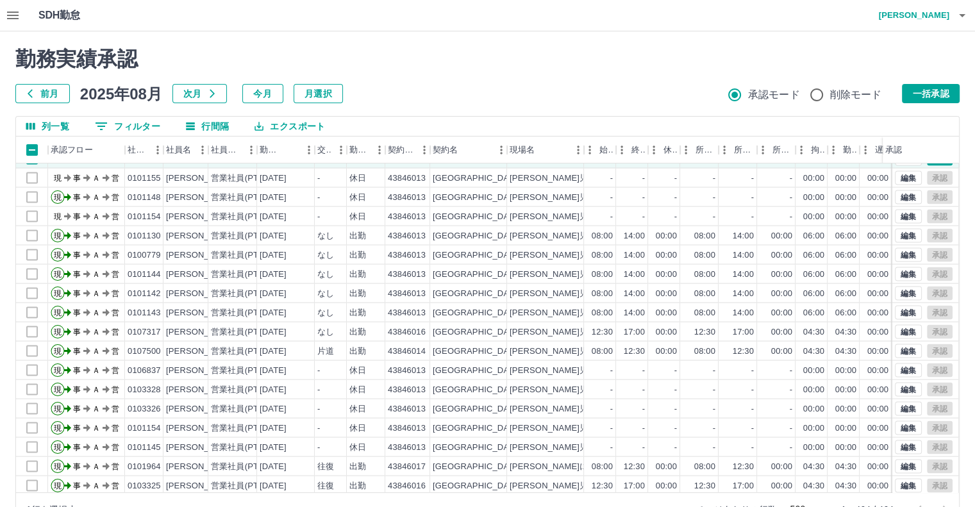
scroll to position [2450, 0]
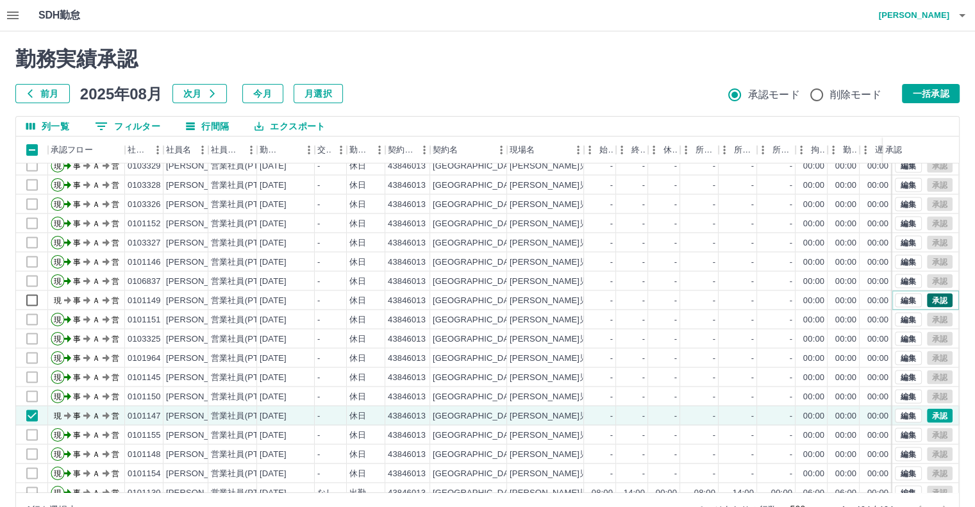
click at [927, 297] on button "承認" at bounding box center [940, 300] width 26 height 14
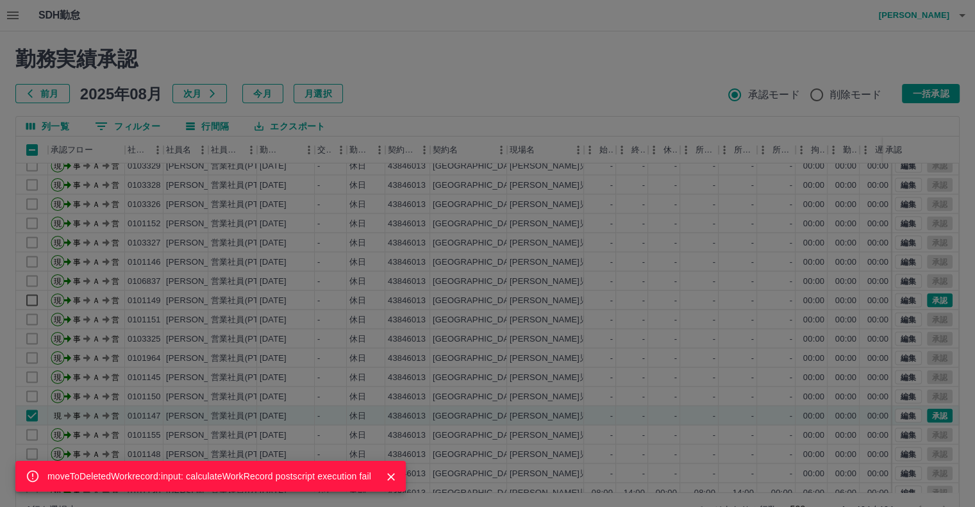
click at [927, 297] on div "moveToDeletedWorkrecord:input: calculateWorkRecord postscript execution fail" at bounding box center [487, 253] width 975 height 507
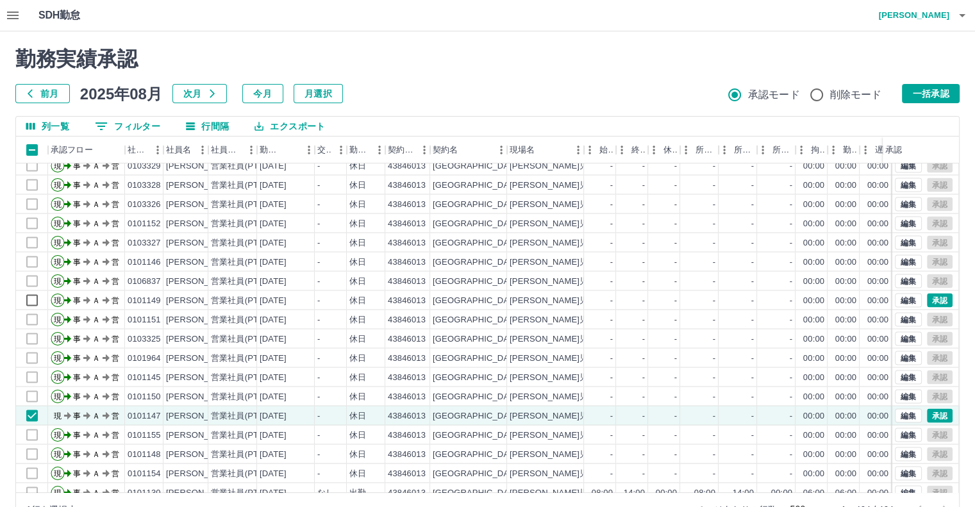
click at [927, 297] on div "moveToDeletedWorkrecord:input: calculateWorkRecord postscript execution fail 勤務…" at bounding box center [487, 286] width 975 height 510
click at [928, 297] on button "承認" at bounding box center [940, 300] width 26 height 14
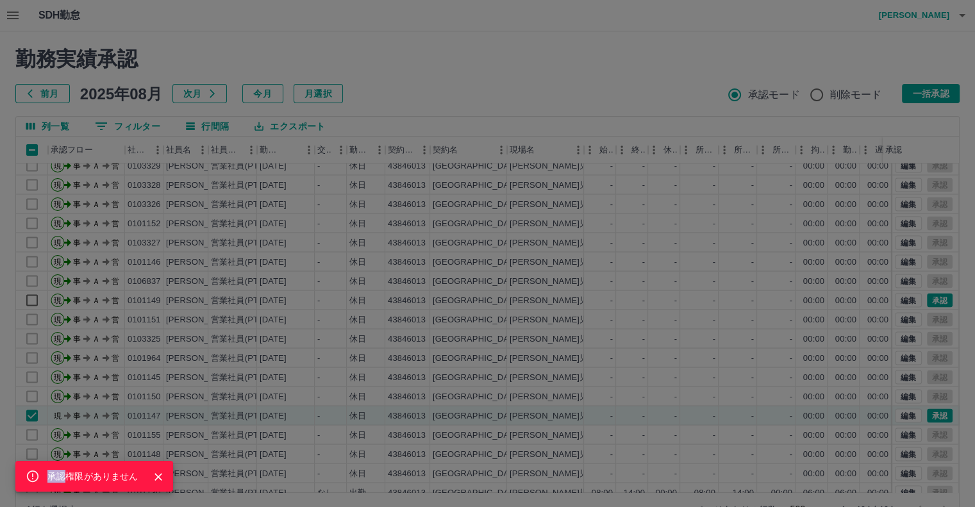
click at [929, 412] on div "承認権限がありません" at bounding box center [487, 253] width 975 height 507
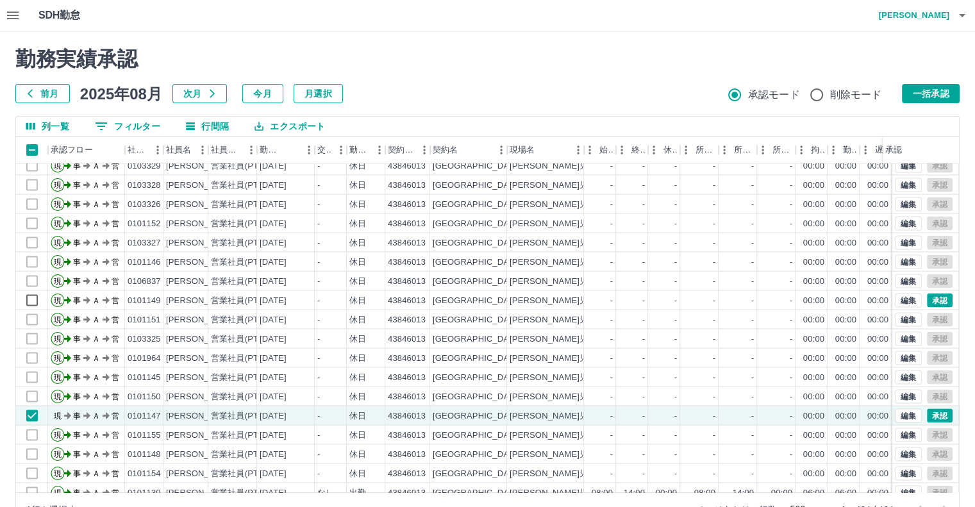
click at [929, 412] on div "承認権限がありません 勤務実績承認 前月 [DATE] 次月 今月 月選択 承認モード 削除モード 一括承認 列一覧 0 フィルター 行間隔 エクスポート 承…" at bounding box center [487, 286] width 975 height 510
click at [929, 412] on button "承認" at bounding box center [940, 415] width 26 height 14
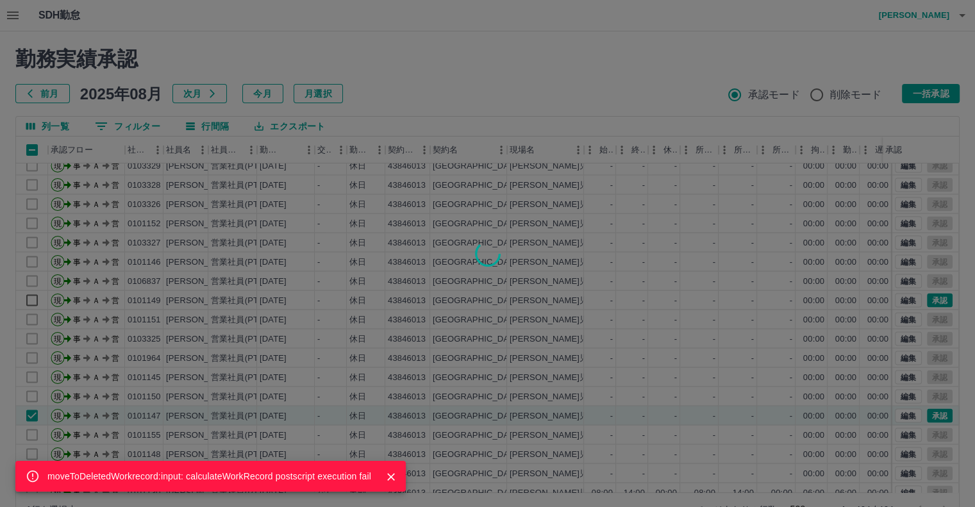
click at [930, 413] on div "moveToDeletedWorkrecord:input: calculateWorkRecord postscript execution fail" at bounding box center [487, 253] width 975 height 507
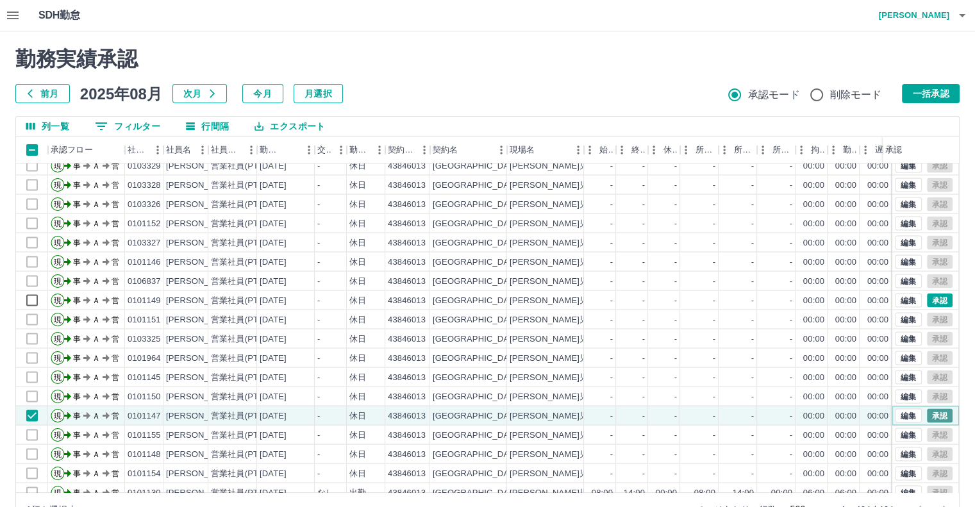
click at [933, 413] on button "承認" at bounding box center [940, 415] width 26 height 14
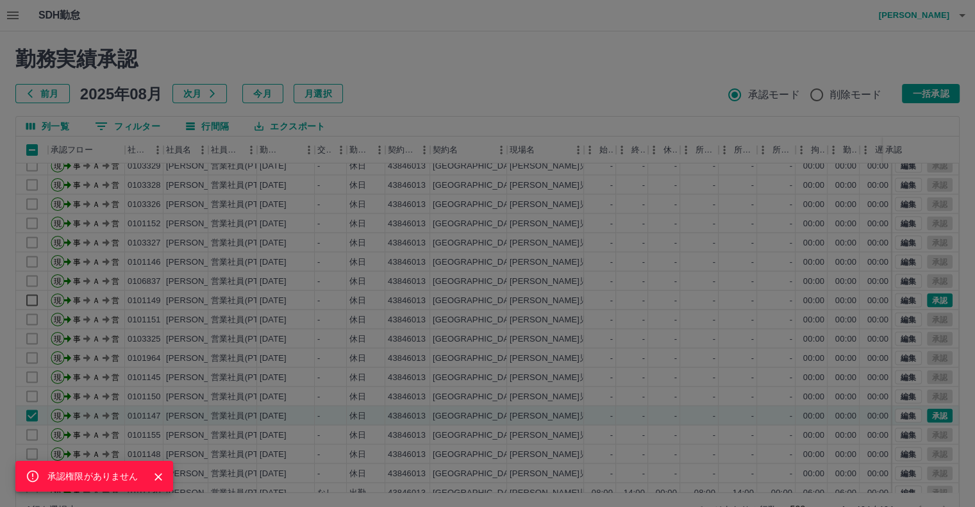
click at [926, 302] on div "承認権限がありません" at bounding box center [487, 253] width 975 height 507
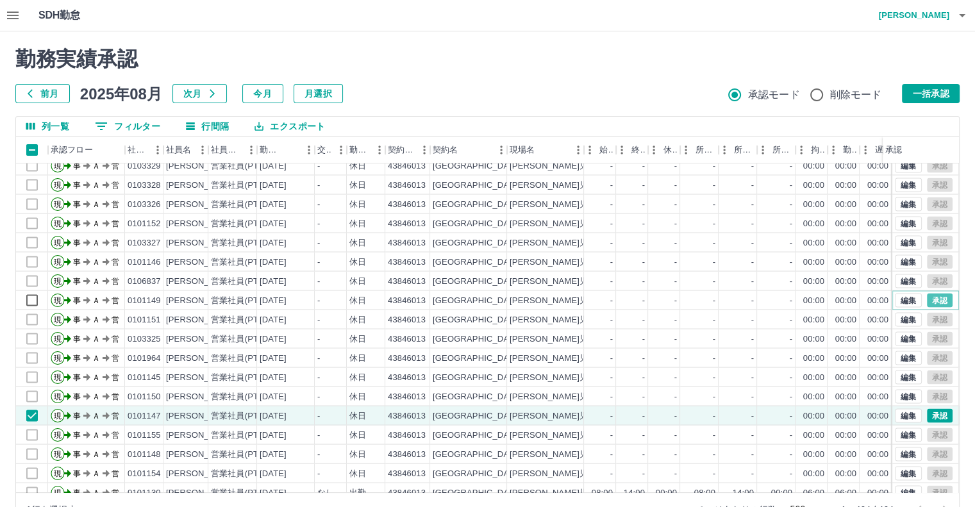
click at [927, 302] on button "承認" at bounding box center [940, 300] width 26 height 14
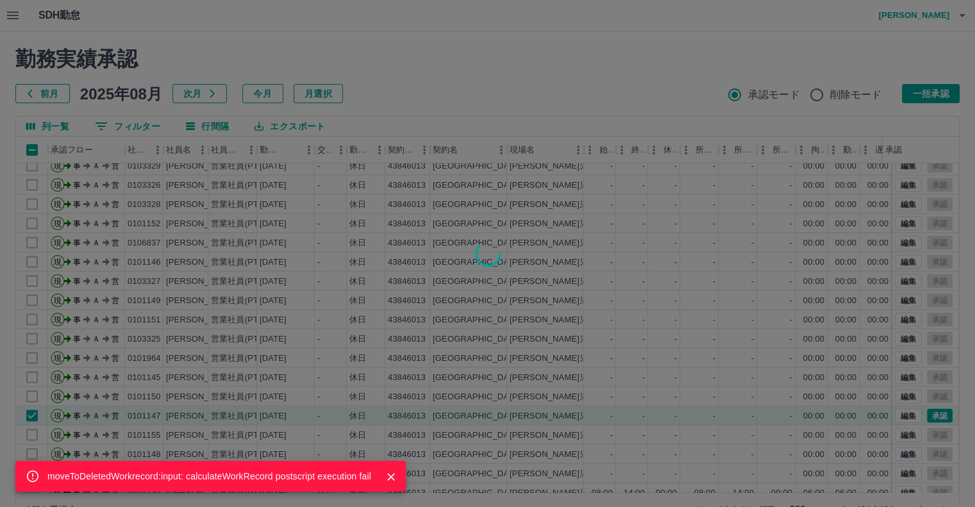
click at [926, 302] on div "moveToDeletedWorkrecord:input: calculateWorkRecord postscript execution fail" at bounding box center [487, 253] width 975 height 507
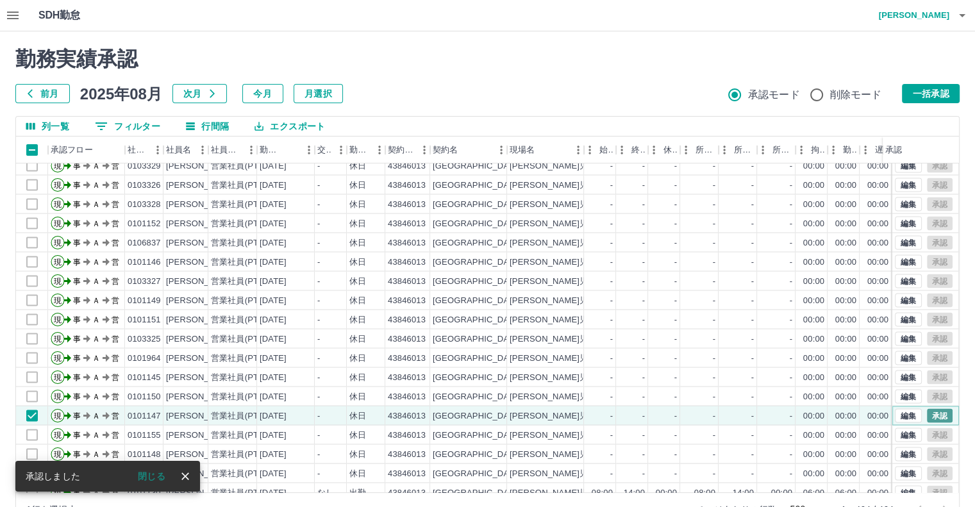
click at [934, 415] on button "承認" at bounding box center [940, 415] width 26 height 14
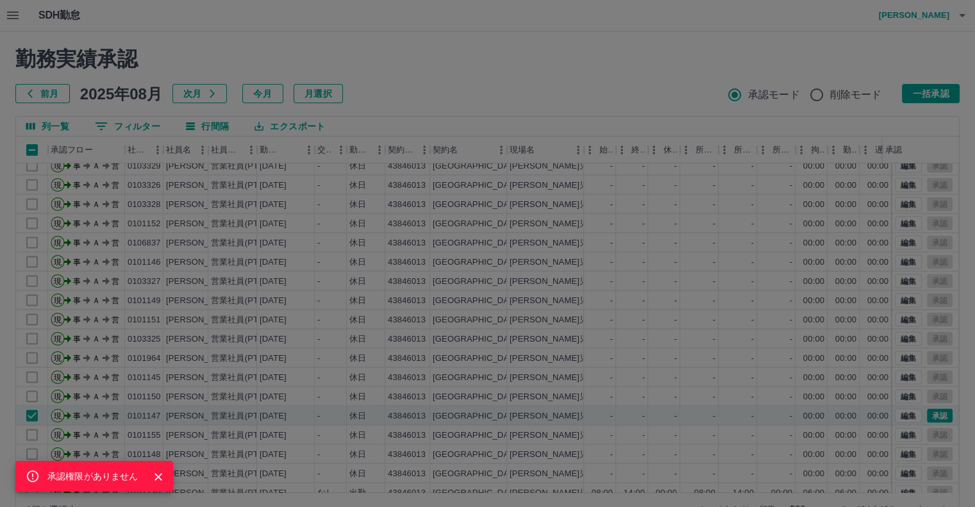
click at [588, 395] on div "承認権限がありません" at bounding box center [487, 253] width 975 height 507
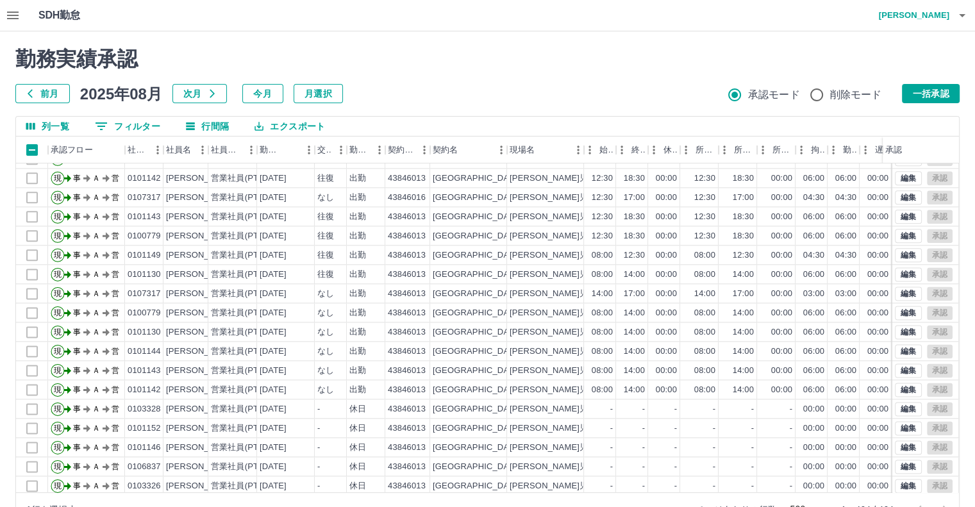
scroll to position [1745, 0]
click at [626, 399] on div "-" at bounding box center [632, 408] width 32 height 19
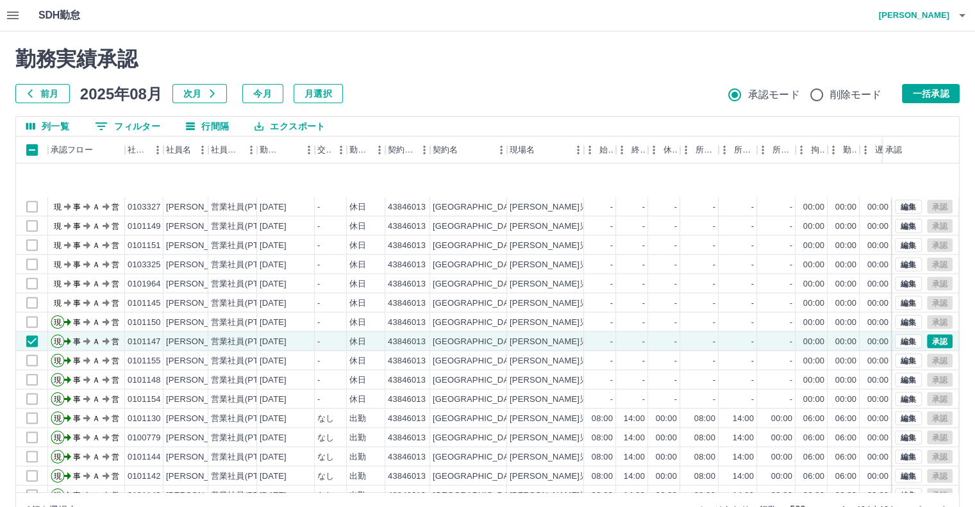
scroll to position [2514, 0]
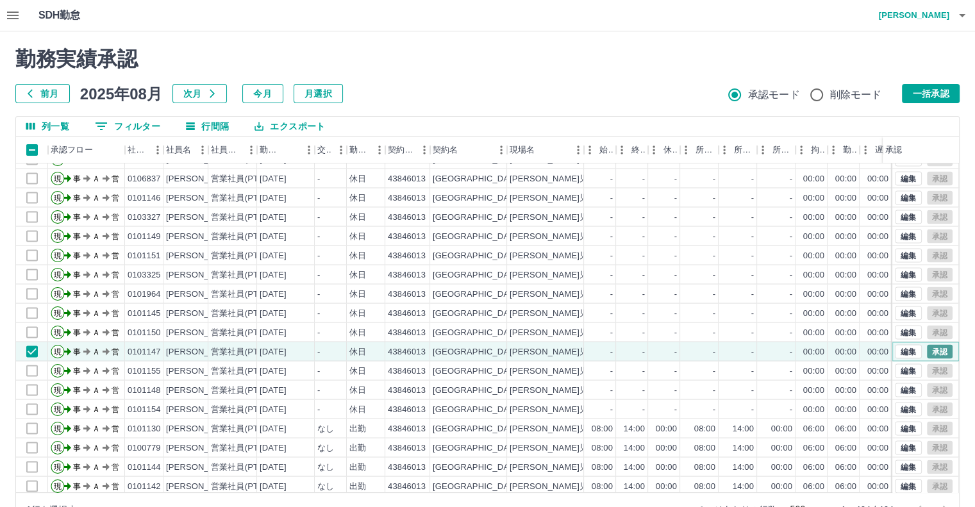
click at [927, 350] on button "承認" at bounding box center [940, 351] width 26 height 14
click at [926, 350] on div "承認権限がありません" at bounding box center [487, 253] width 975 height 507
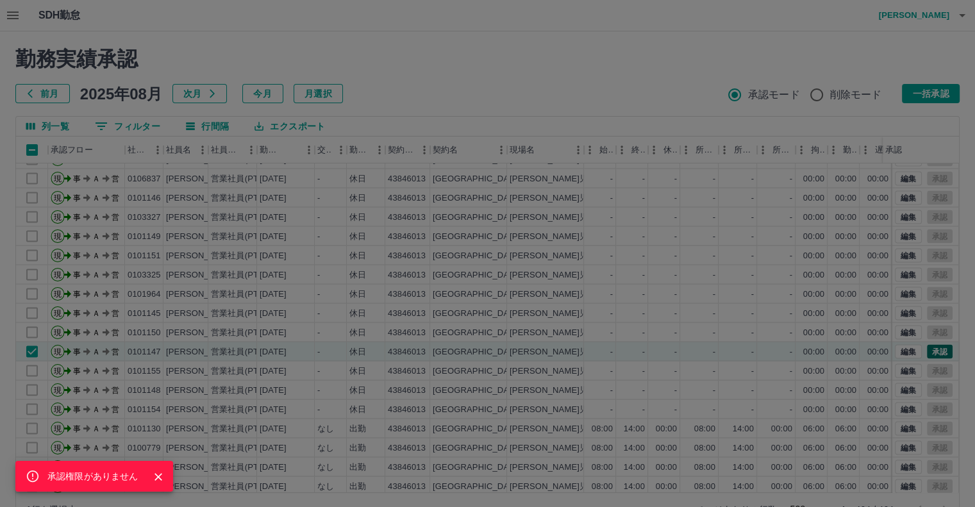
click at [926, 350] on div "承認権限がありません" at bounding box center [487, 253] width 975 height 507
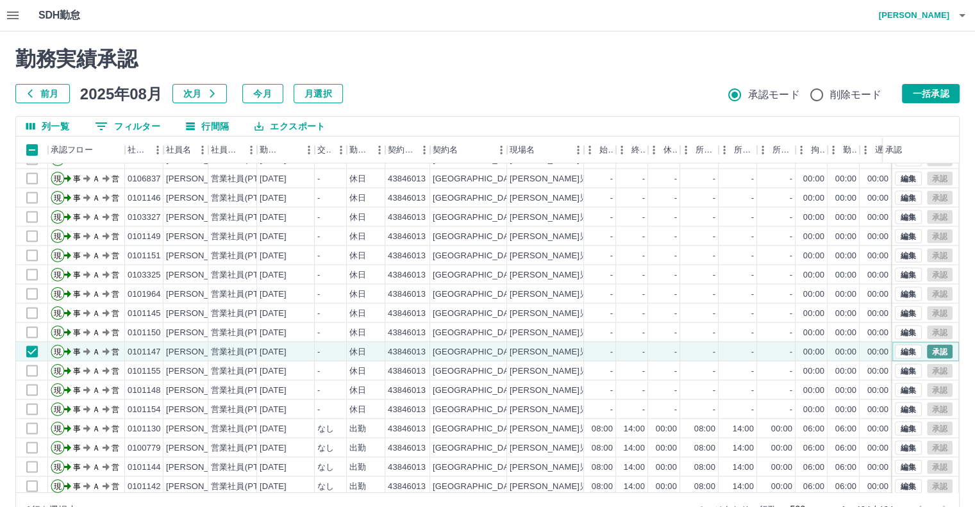
click at [927, 350] on button "承認" at bounding box center [940, 351] width 26 height 14
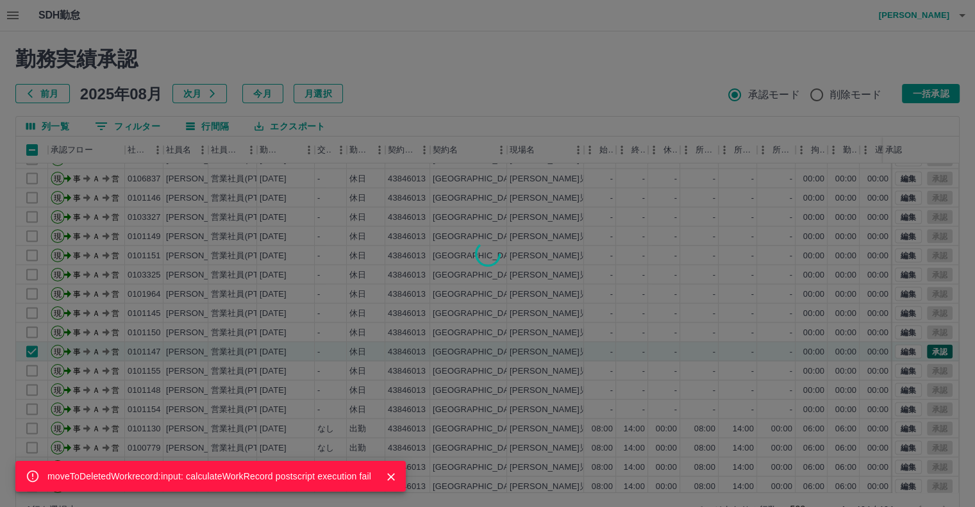
click at [926, 350] on div "moveToDeletedWorkrecord:input: calculateWorkRecord postscript execution fail" at bounding box center [487, 253] width 975 height 507
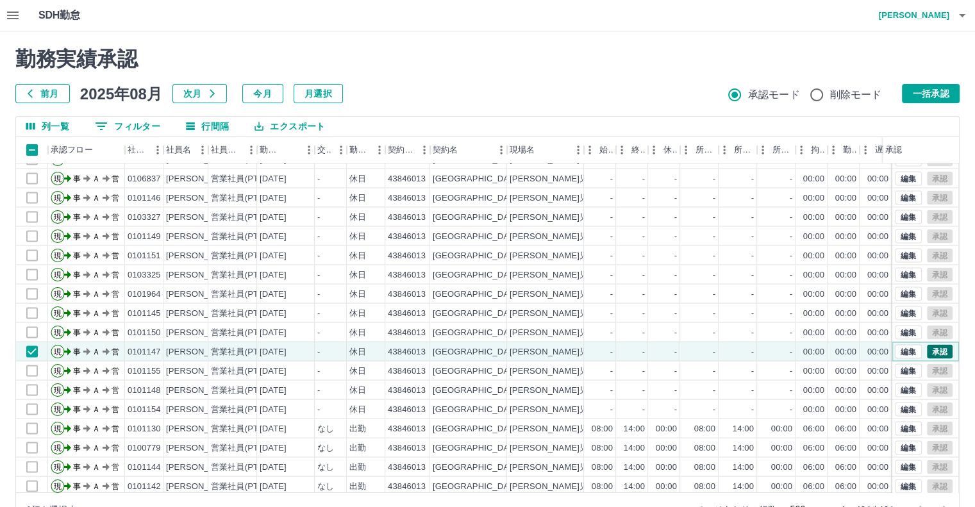
click at [927, 350] on button "承認" at bounding box center [940, 351] width 26 height 14
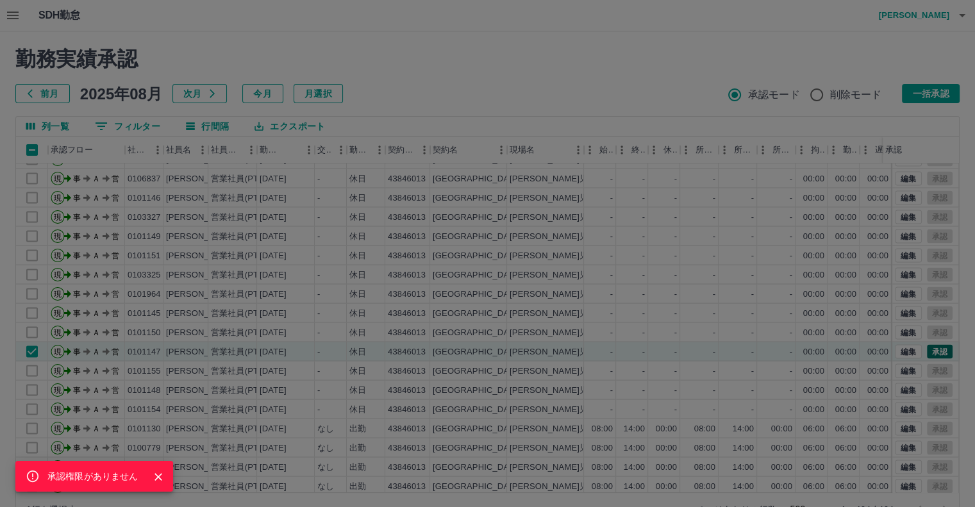
click at [926, 350] on div "承認権限がありません" at bounding box center [487, 253] width 975 height 507
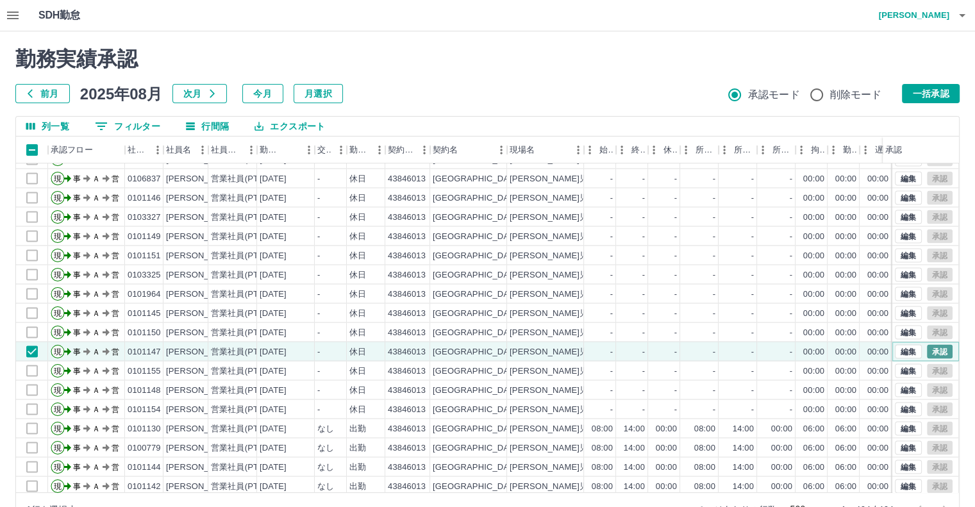
click at [927, 350] on button "承認" at bounding box center [940, 351] width 26 height 14
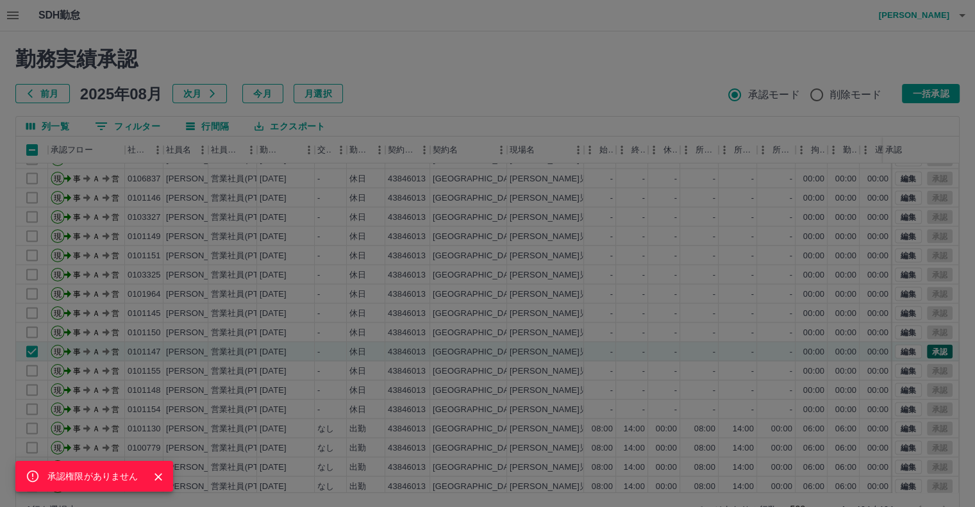
click at [926, 350] on div "承認権限がありません" at bounding box center [487, 253] width 975 height 507
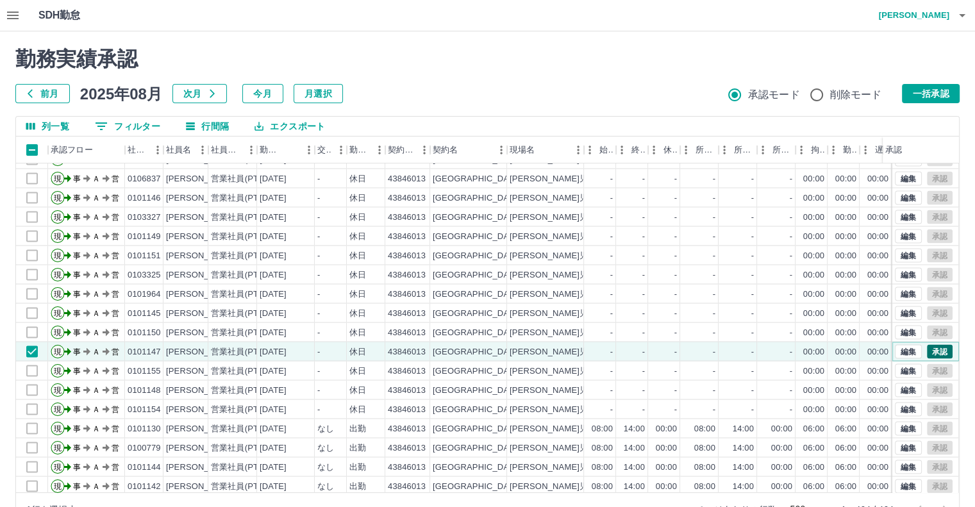
click at [927, 350] on button "承認" at bounding box center [940, 351] width 26 height 14
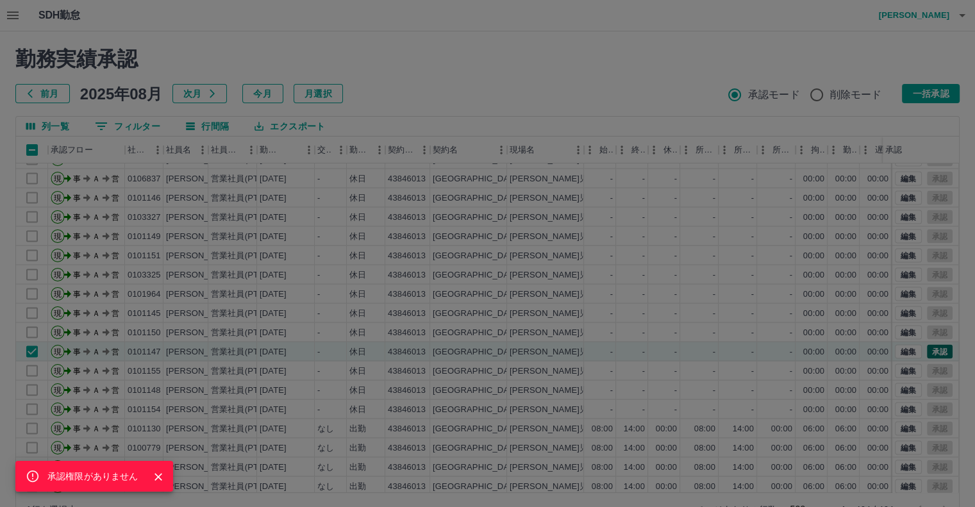
click at [926, 350] on div "承認権限がありません" at bounding box center [487, 253] width 975 height 507
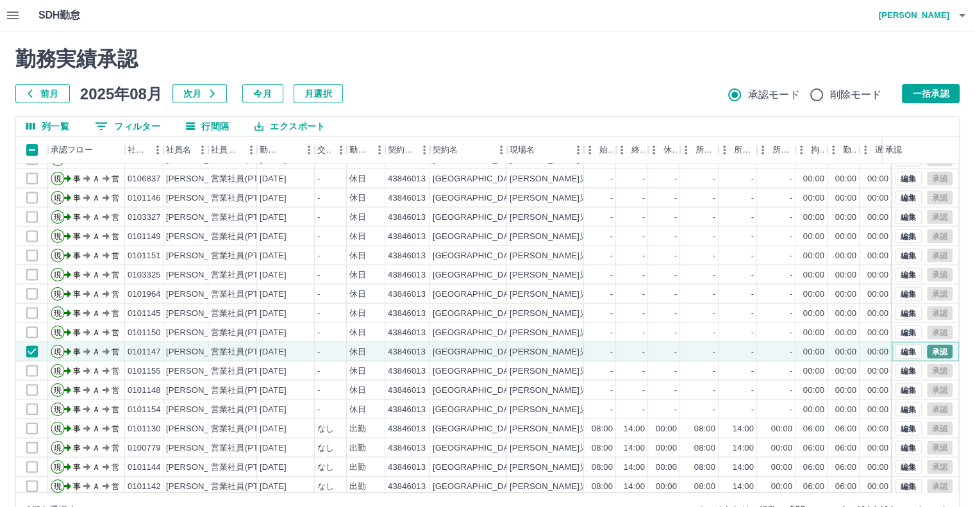
click at [927, 350] on button "承認" at bounding box center [940, 351] width 26 height 14
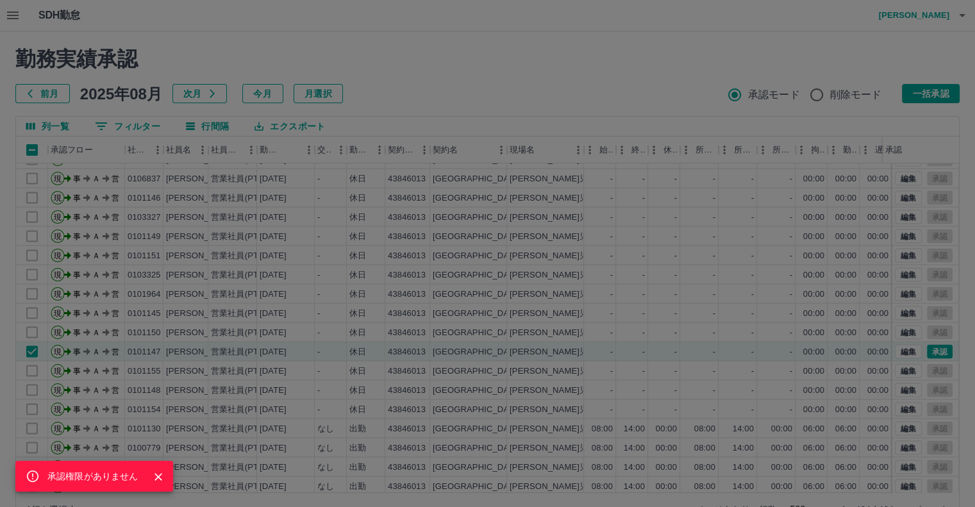
click at [156, 479] on icon "Close" at bounding box center [158, 476] width 13 height 13
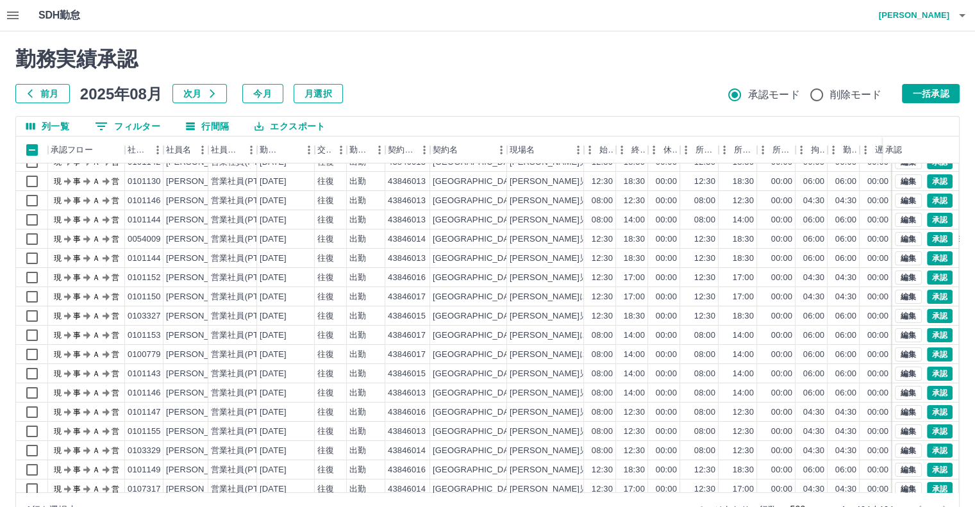
scroll to position [0, 0]
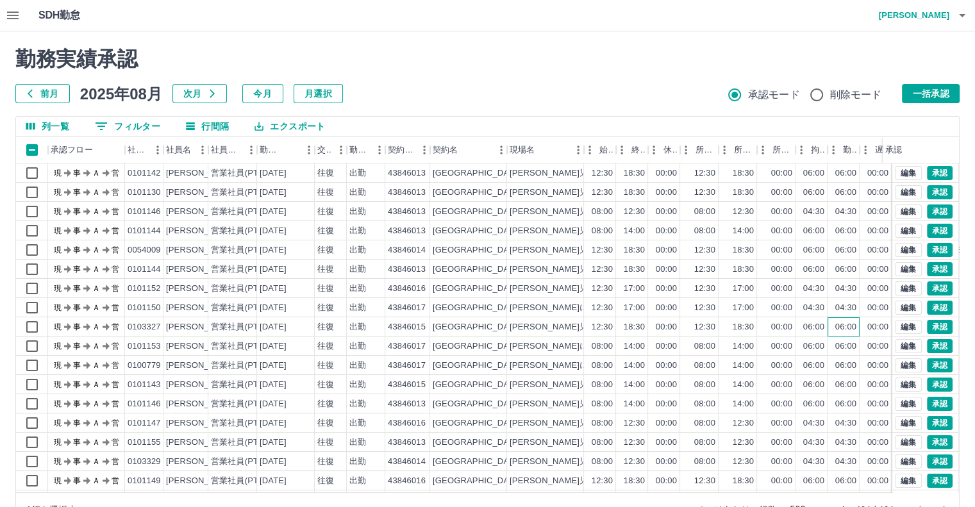
click at [840, 333] on div "06:00" at bounding box center [844, 326] width 32 height 19
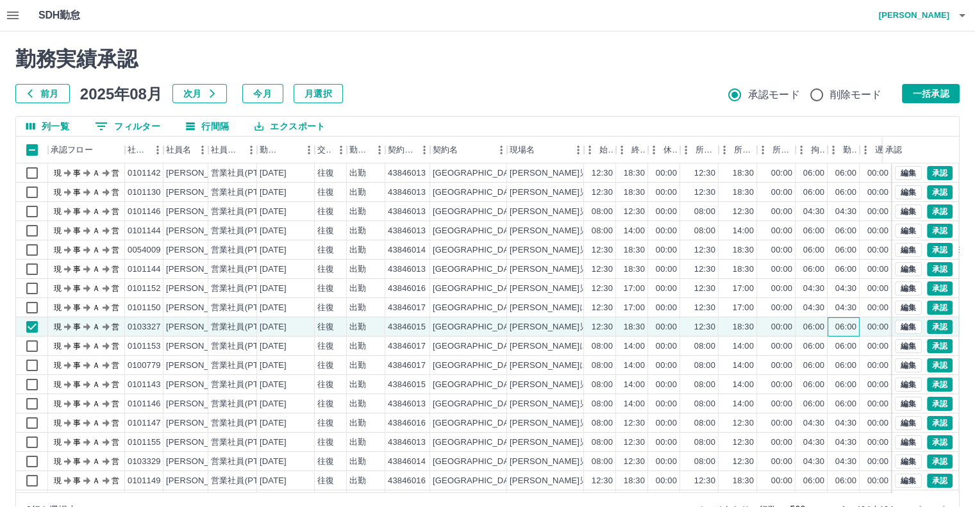
click at [840, 333] on div "06:00" at bounding box center [844, 326] width 32 height 19
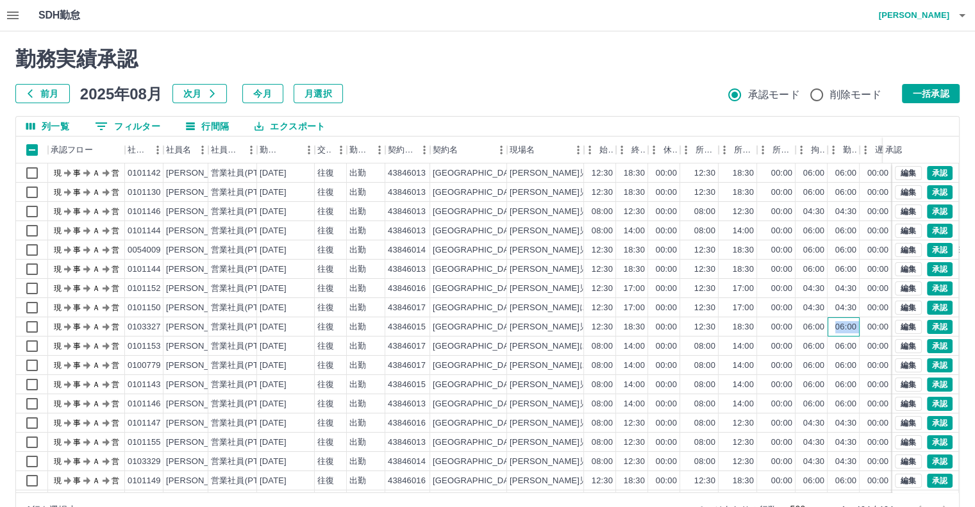
click at [840, 333] on div "06:00" at bounding box center [844, 326] width 32 height 19
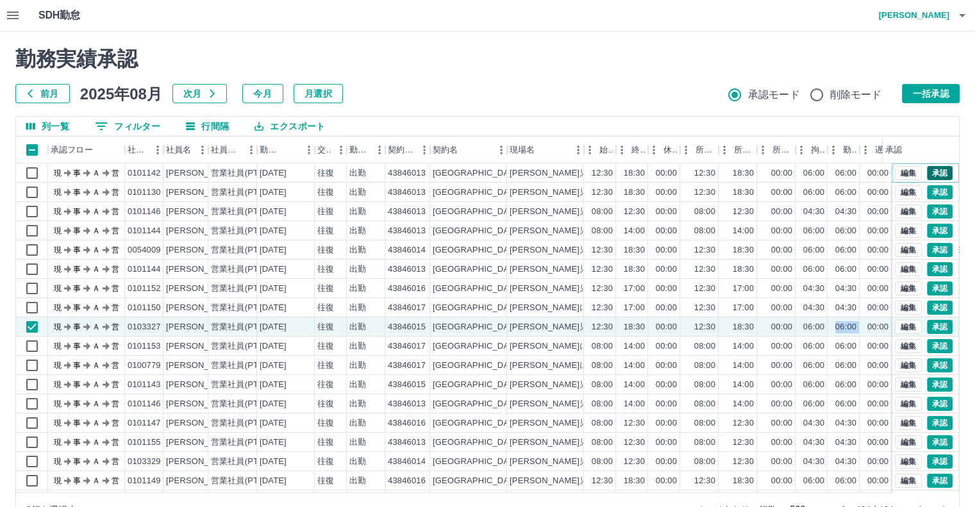
click at [934, 169] on button "承認" at bounding box center [940, 173] width 26 height 14
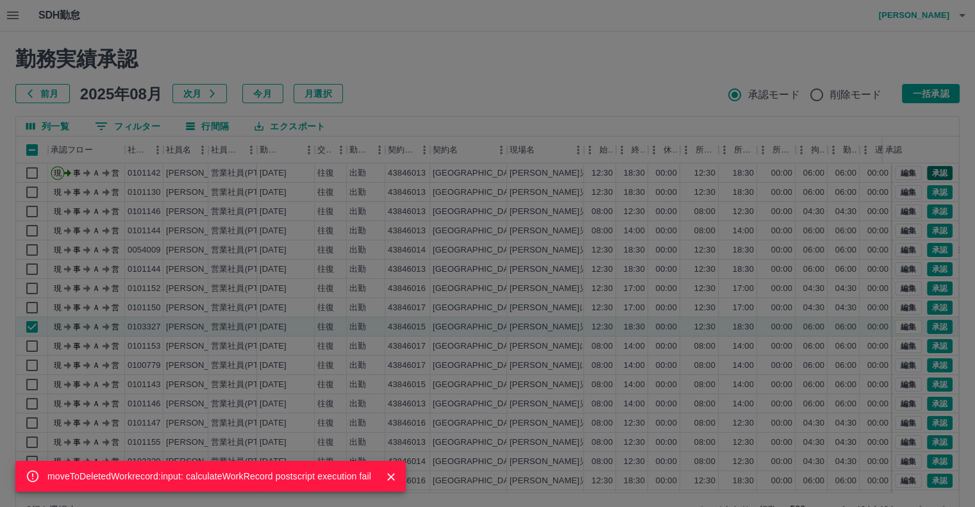
click at [934, 169] on div "moveToDeletedWorkrecord:input: calculateWorkRecord postscript execution fail" at bounding box center [487, 253] width 975 height 507
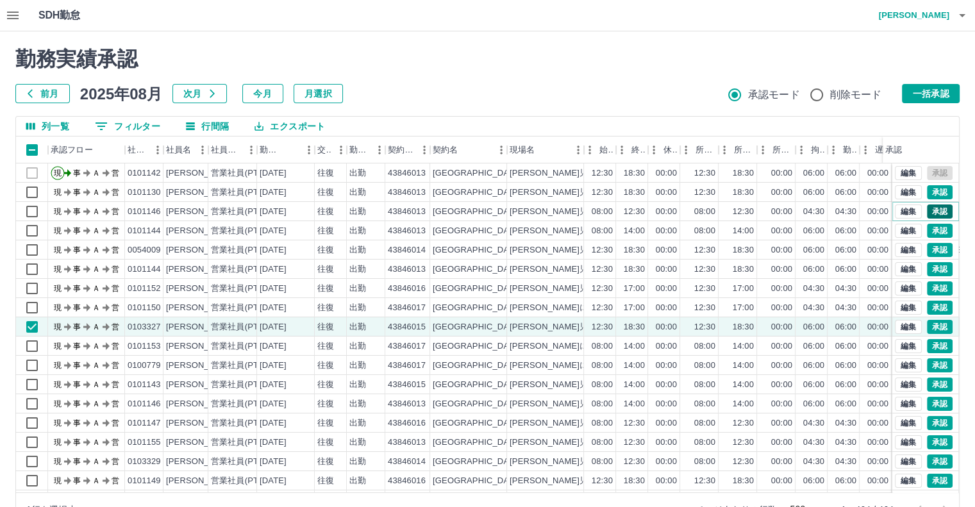
click at [927, 206] on button "承認" at bounding box center [940, 211] width 26 height 14
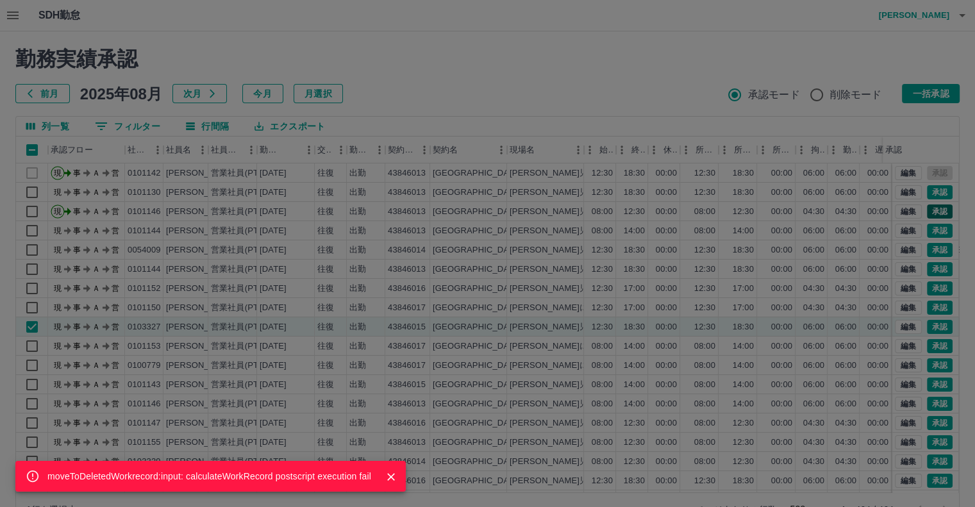
click at [926, 206] on div "moveToDeletedWorkrecord:input: calculateWorkRecord postscript execution fail" at bounding box center [487, 253] width 975 height 507
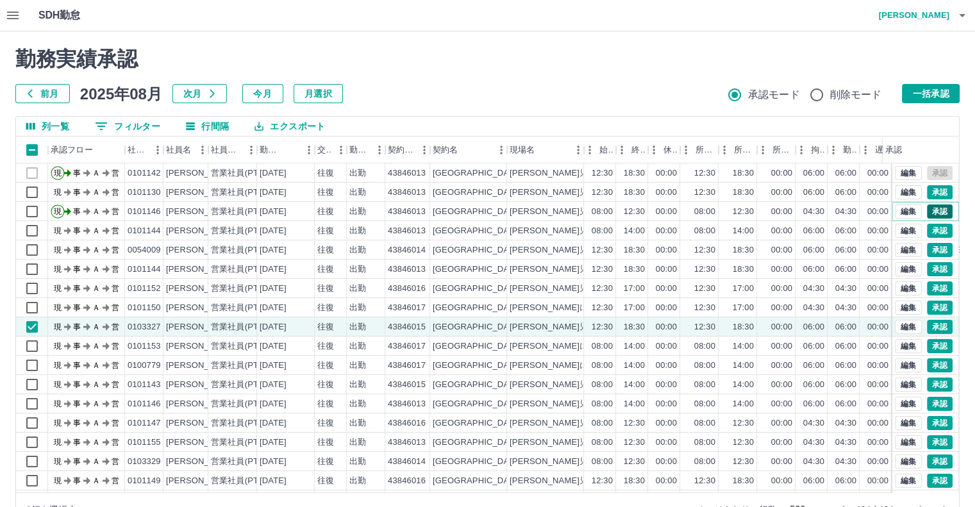
click at [927, 206] on button "承認" at bounding box center [940, 211] width 26 height 14
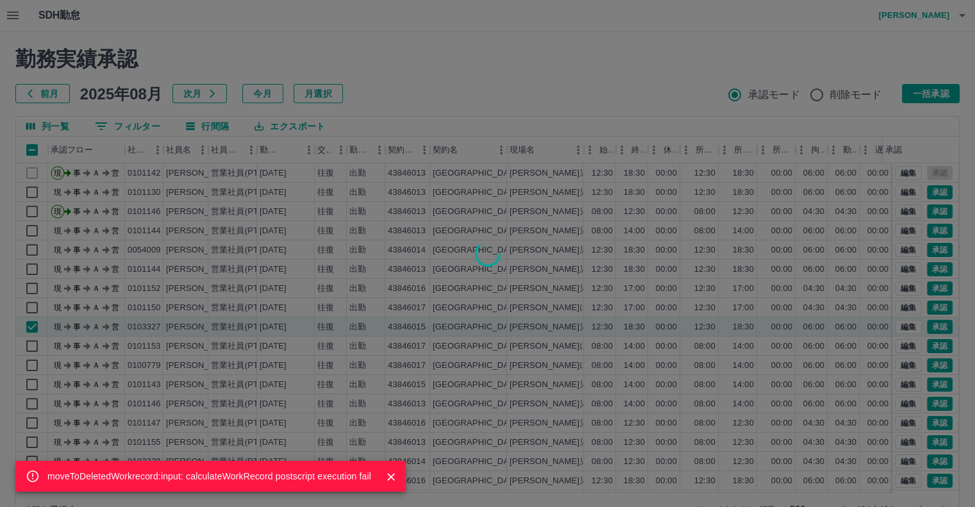
click at [933, 192] on div "moveToDeletedWorkrecord:input: calculateWorkRecord postscript execution fail" at bounding box center [487, 253] width 975 height 507
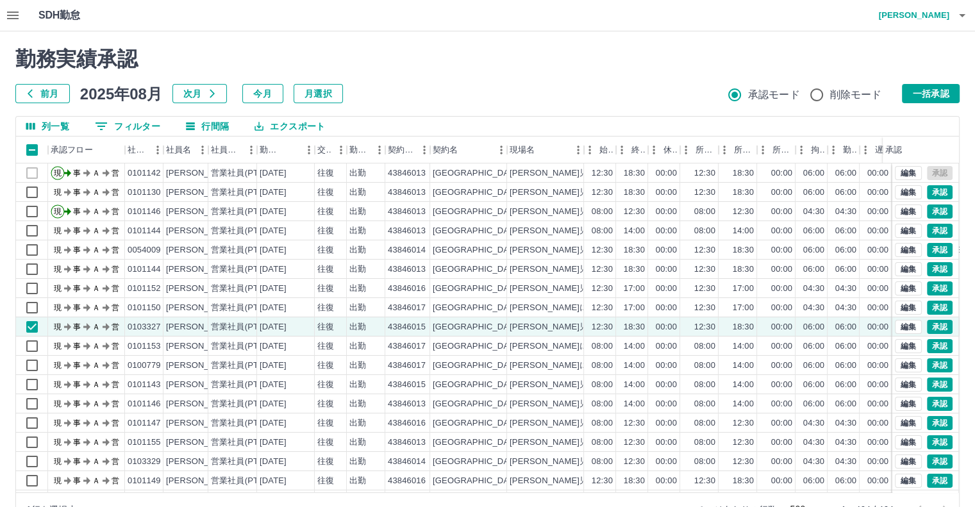
click at [933, 192] on div "承認権限がありません" at bounding box center [487, 253] width 975 height 507
click at [933, 192] on button "承認" at bounding box center [940, 192] width 26 height 14
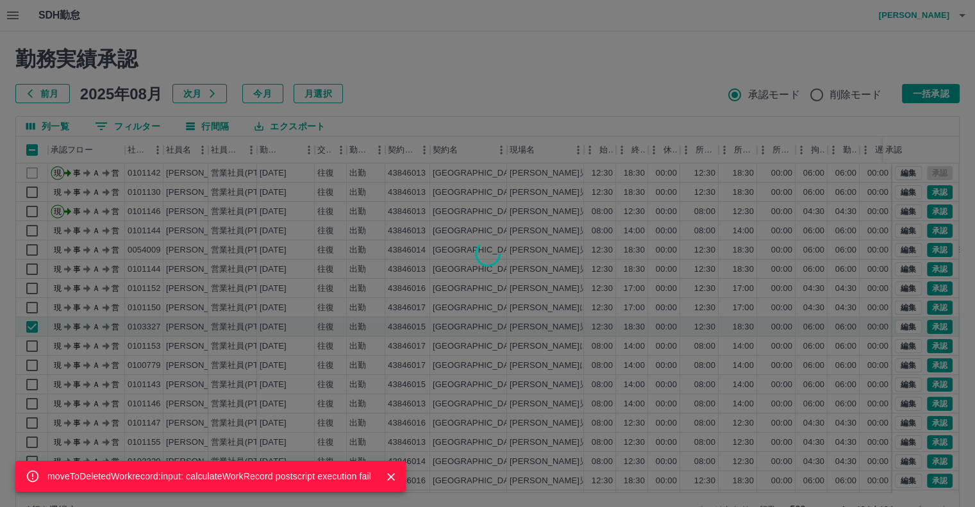
click at [932, 209] on div "moveToDeletedWorkrecord:input: calculateWorkRecord postscript execution fail" at bounding box center [487, 253] width 975 height 507
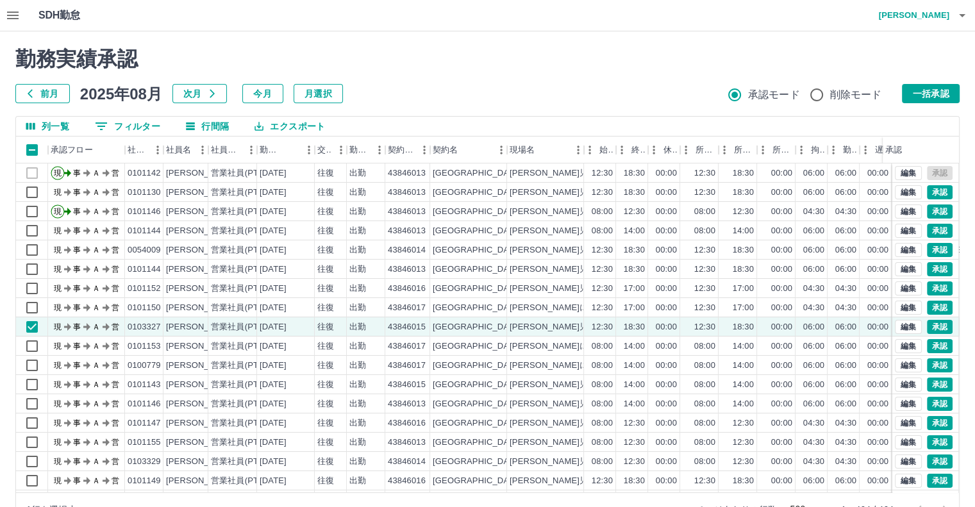
click at [932, 209] on div "moveToDeletedWorkrecord:input: calculateWorkRecord postscript execution fail" at bounding box center [487, 253] width 975 height 507
click at [932, 209] on div "moveToDeletedWorkrecord:input: calculateWorkRecord postscript execution fail 勤務…" at bounding box center [487, 286] width 975 height 510
click at [937, 208] on div "編集 承認" at bounding box center [924, 211] width 58 height 14
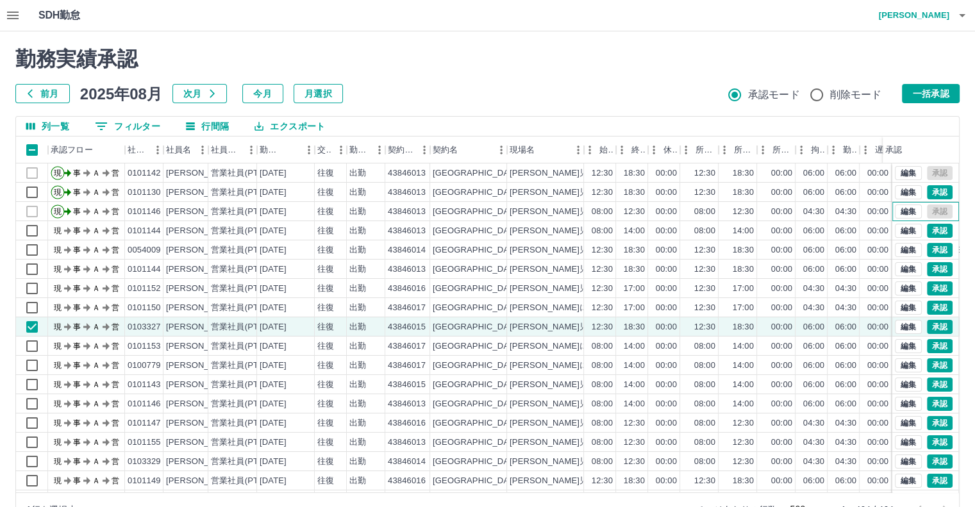
click at [937, 208] on div "編集 承認" at bounding box center [924, 211] width 58 height 14
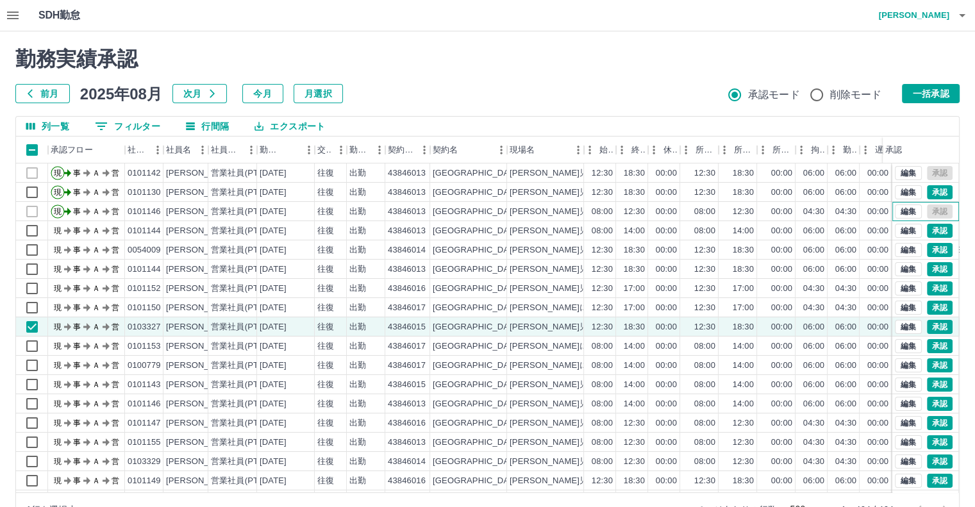
click at [937, 208] on div "編集 承認" at bounding box center [924, 211] width 58 height 14
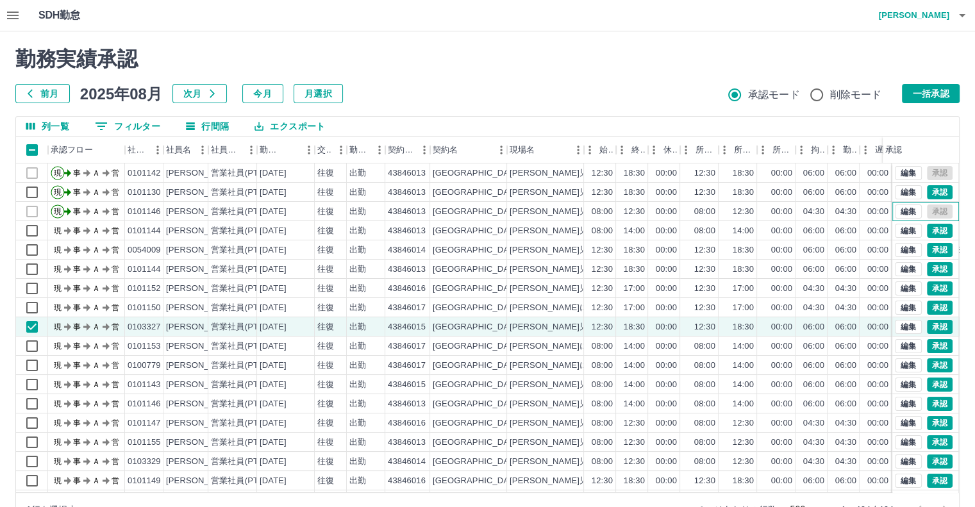
click at [937, 208] on div "編集 承認" at bounding box center [924, 211] width 58 height 14
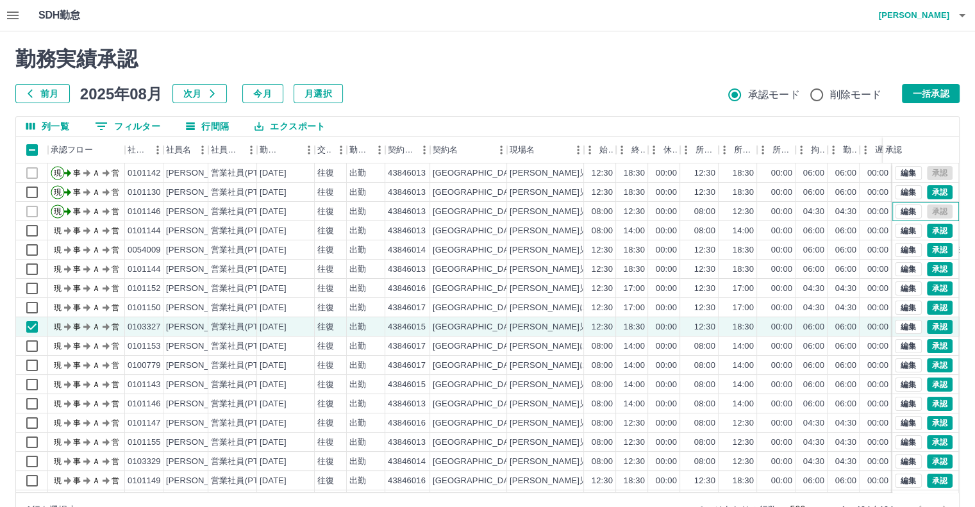
click at [937, 208] on div "編集 承認" at bounding box center [924, 211] width 58 height 14
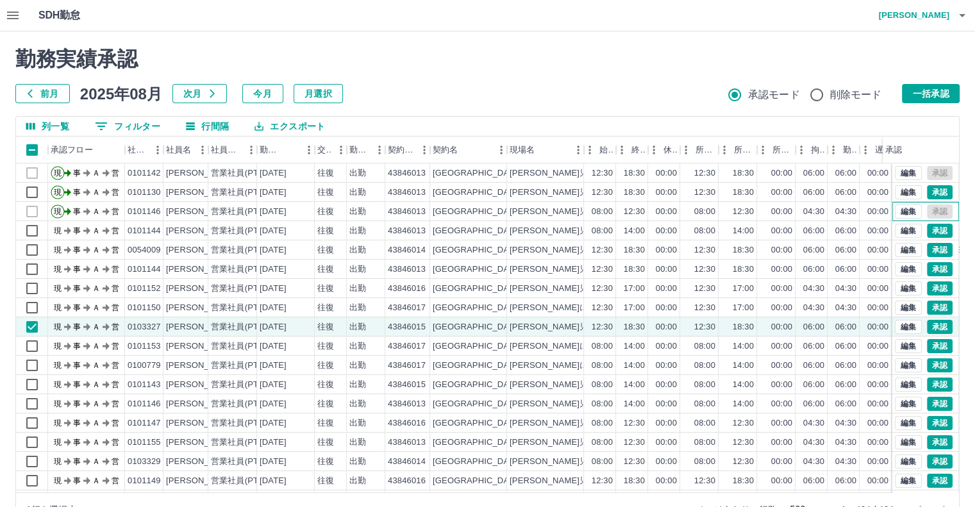
click at [937, 208] on div "編集 承認" at bounding box center [924, 211] width 58 height 14
click at [928, 188] on button "承認" at bounding box center [940, 192] width 26 height 14
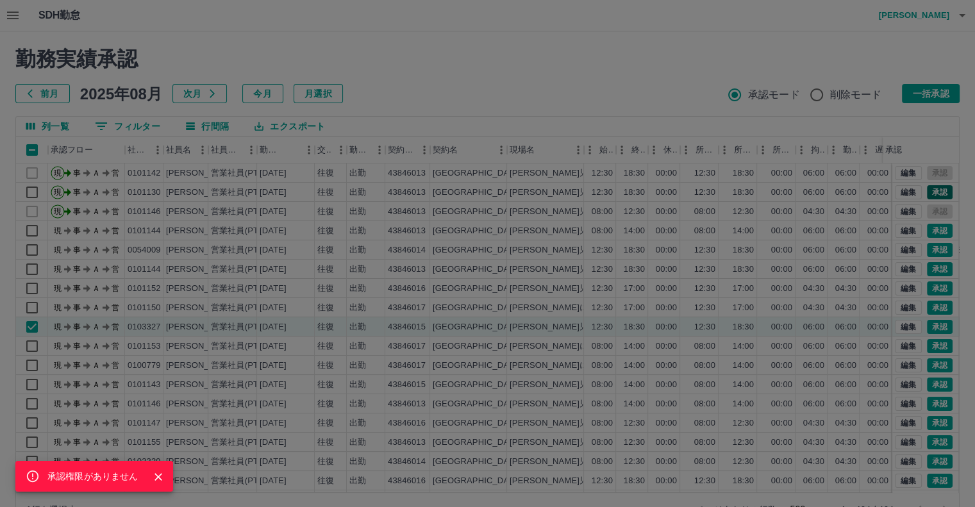
click at [928, 188] on div "承認権限がありません" at bounding box center [487, 253] width 975 height 507
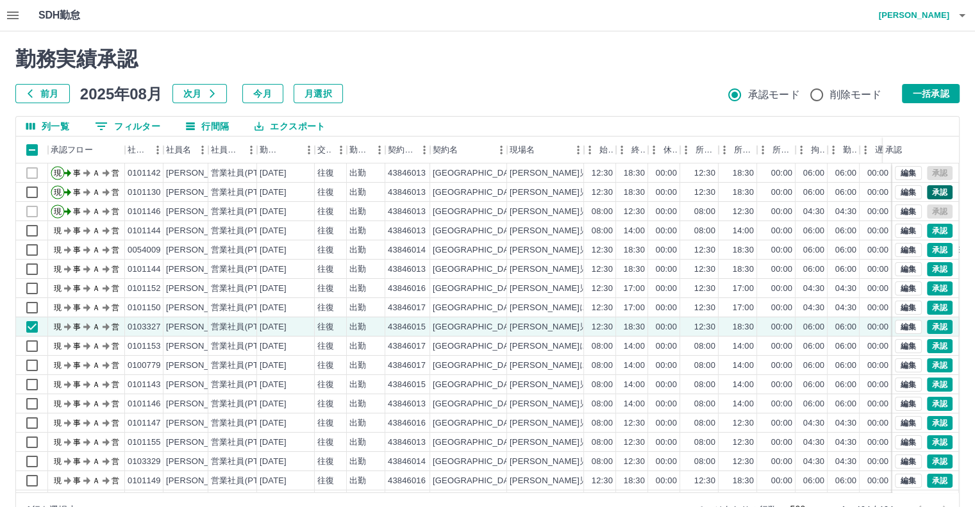
click at [928, 188] on div "承認権限がありません 勤務実績承認 前月 [DATE] 次月 今月 月選択 承認モード 削除モード 一括承認 列一覧 0 フィルター 行間隔 エクスポート 承…" at bounding box center [487, 286] width 975 height 510
click at [931, 231] on button "承認" at bounding box center [940, 231] width 26 height 14
click at [931, 231] on div "承認権限がありません" at bounding box center [487, 253] width 975 height 507
click at [931, 231] on button "承認" at bounding box center [940, 231] width 26 height 14
click at [931, 231] on div "moveToDeletedWorkrecord:input: calculateWorkRecord postscript execution fail" at bounding box center [487, 253] width 975 height 507
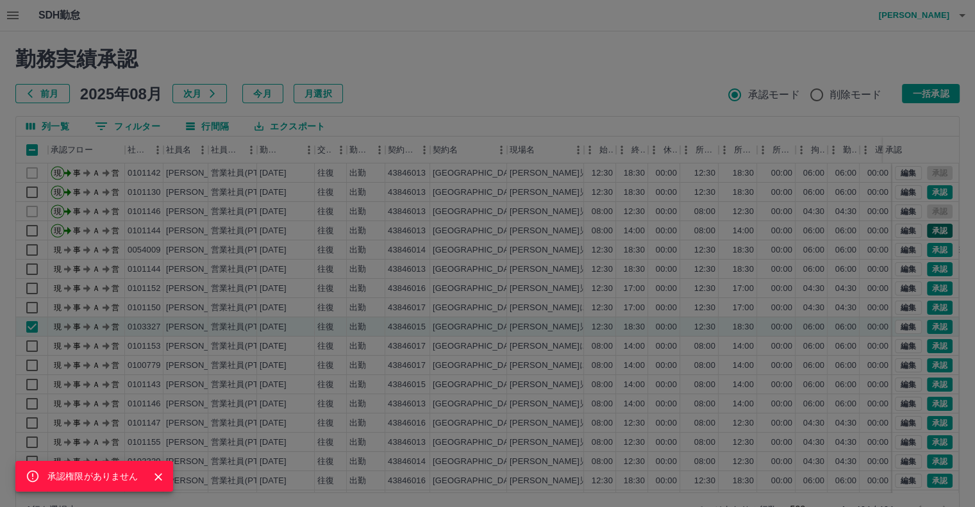
click at [931, 231] on div "承認権限がありません" at bounding box center [487, 253] width 975 height 507
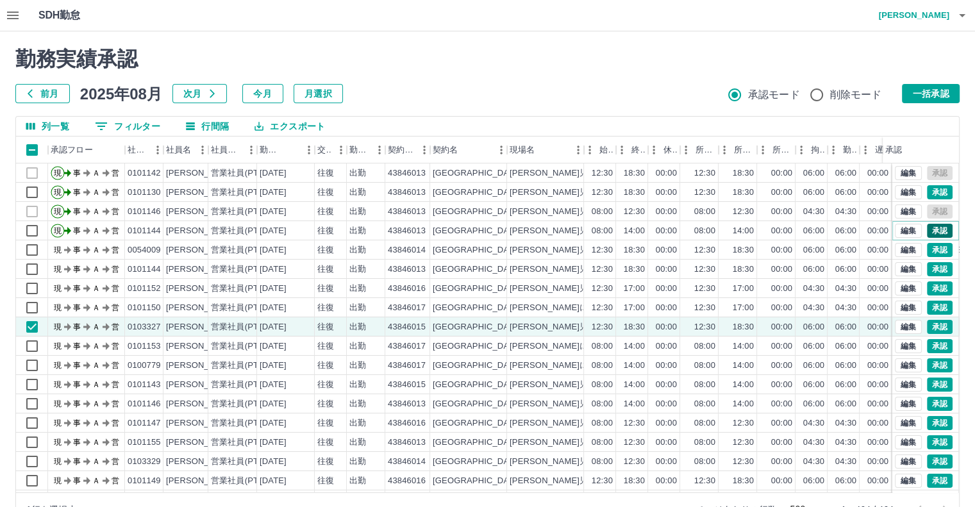
click at [931, 231] on button "承認" at bounding box center [940, 231] width 26 height 14
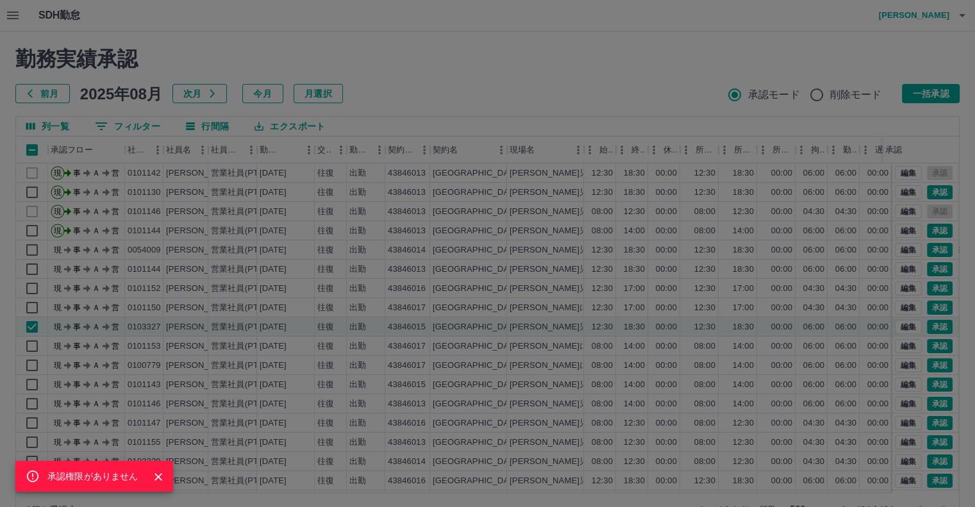
click at [931, 190] on div "承認権限がありません" at bounding box center [487, 253] width 975 height 507
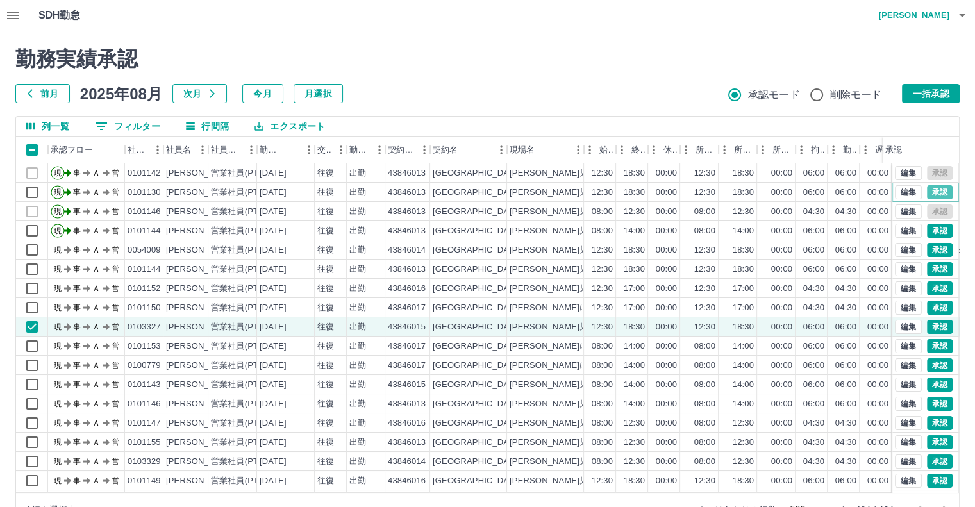
click at [931, 190] on button "承認" at bounding box center [940, 192] width 26 height 14
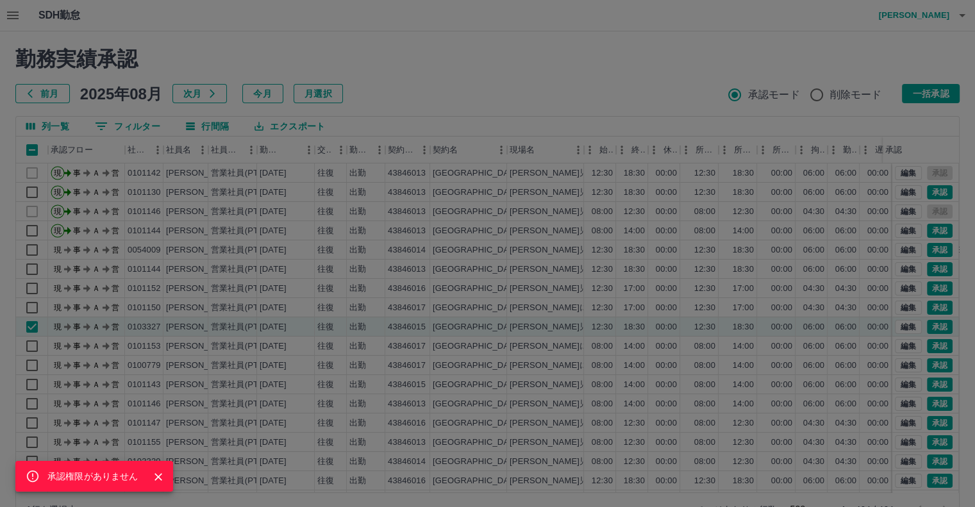
click at [931, 190] on div "承認権限がありません" at bounding box center [487, 253] width 975 height 507
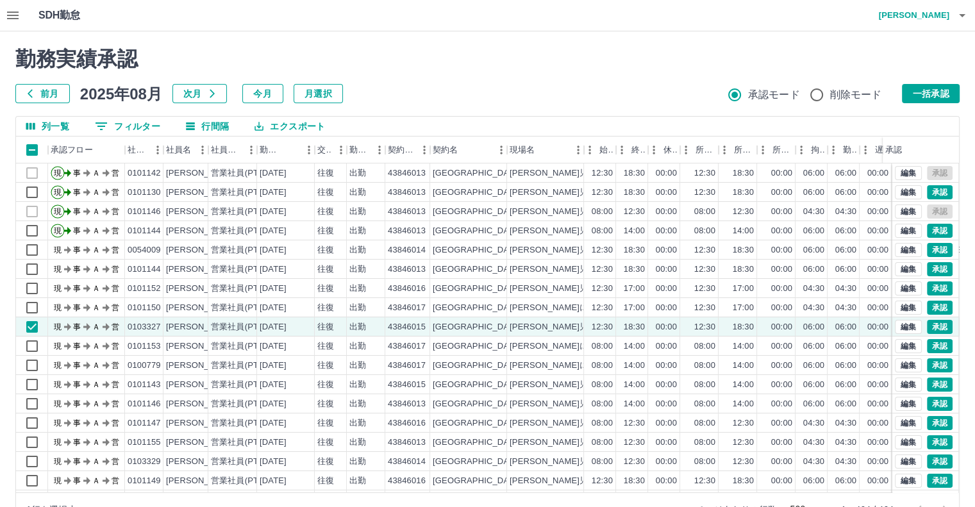
click at [931, 190] on div "承認権限がありません 勤務実績承認 前月 [DATE] 次月 今月 月選択 承認モード 削除モード 一括承認 列一覧 0 フィルター 行間隔 エクスポート 承…" at bounding box center [487, 286] width 975 height 510
click at [927, 230] on button "承認" at bounding box center [940, 231] width 26 height 14
click at [924, 230] on div "承認権限がありません" at bounding box center [487, 253] width 975 height 507
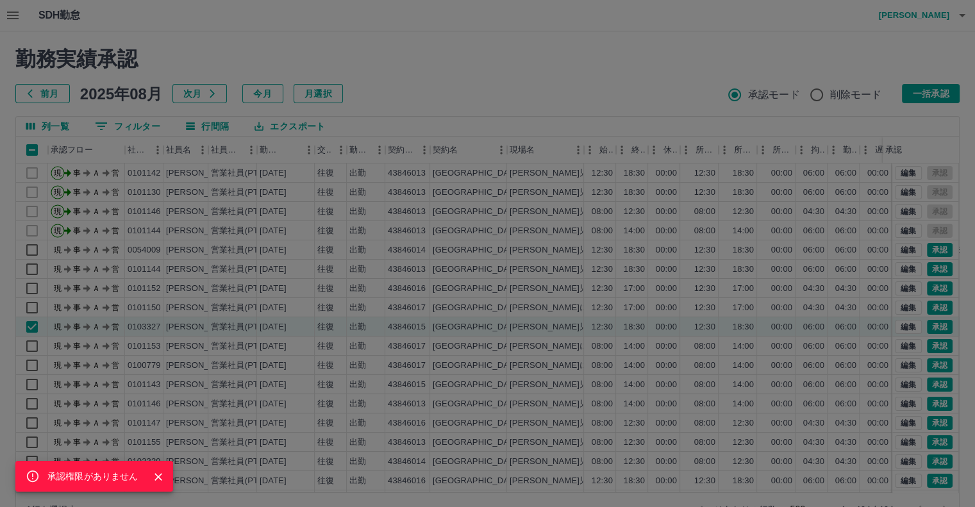
click at [634, 274] on div "承認権限がありません" at bounding box center [487, 253] width 975 height 507
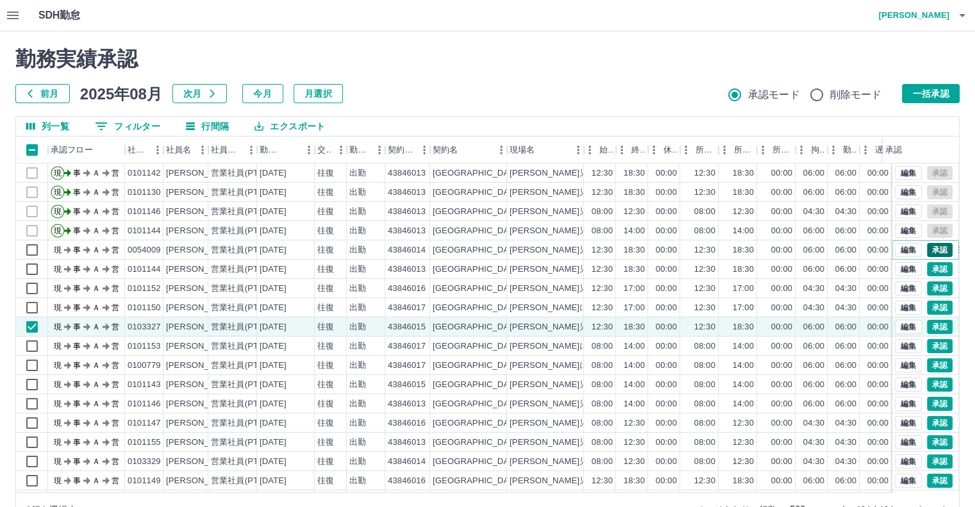
click at [931, 249] on button "承認" at bounding box center [940, 250] width 26 height 14
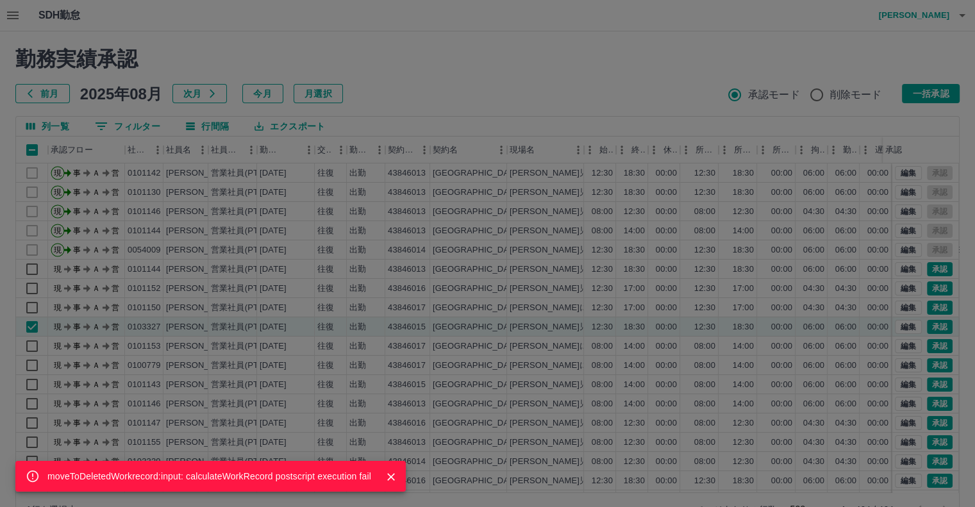
click at [921, 267] on div "moveToDeletedWorkrecord:input: calculateWorkRecord postscript execution fail" at bounding box center [487, 253] width 975 height 507
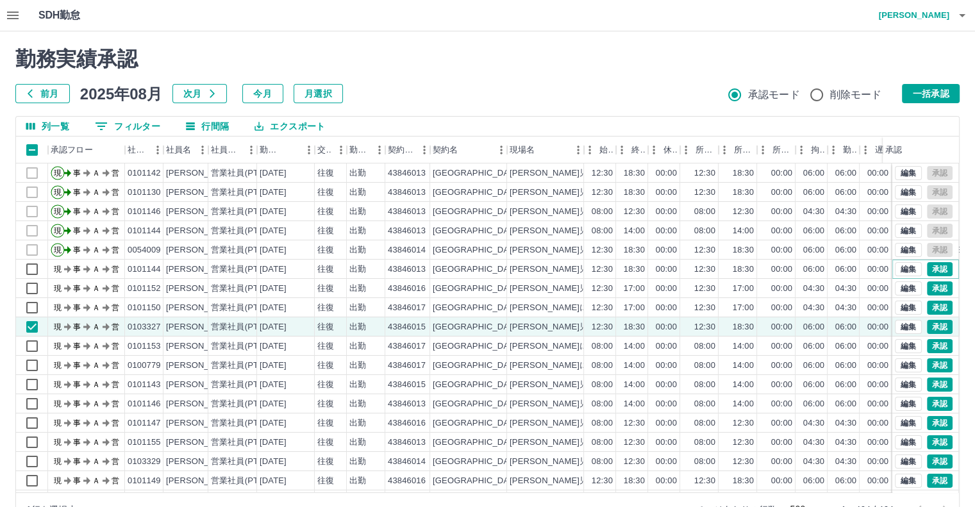
click at [927, 267] on button "承認" at bounding box center [940, 269] width 26 height 14
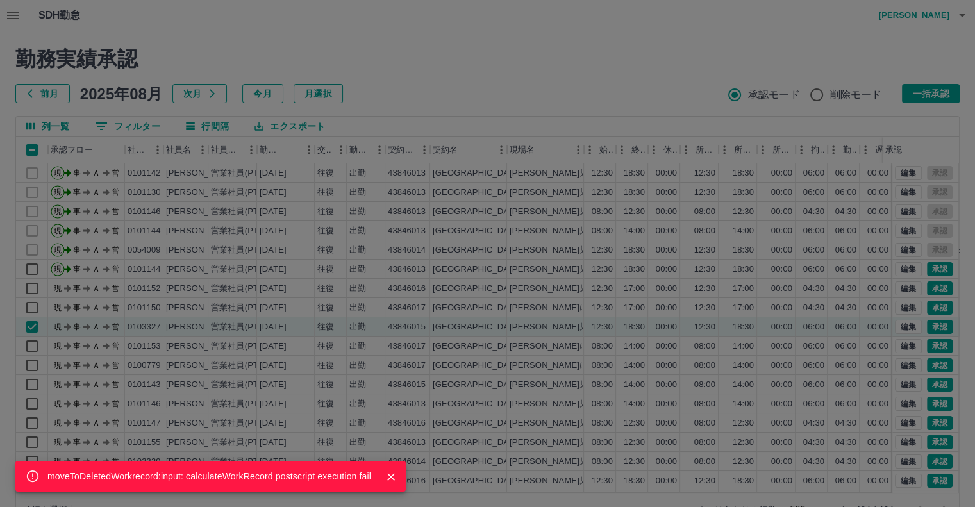
click at [923, 267] on div "moveToDeletedWorkrecord:input: calculateWorkRecord postscript execution fail" at bounding box center [487, 253] width 975 height 507
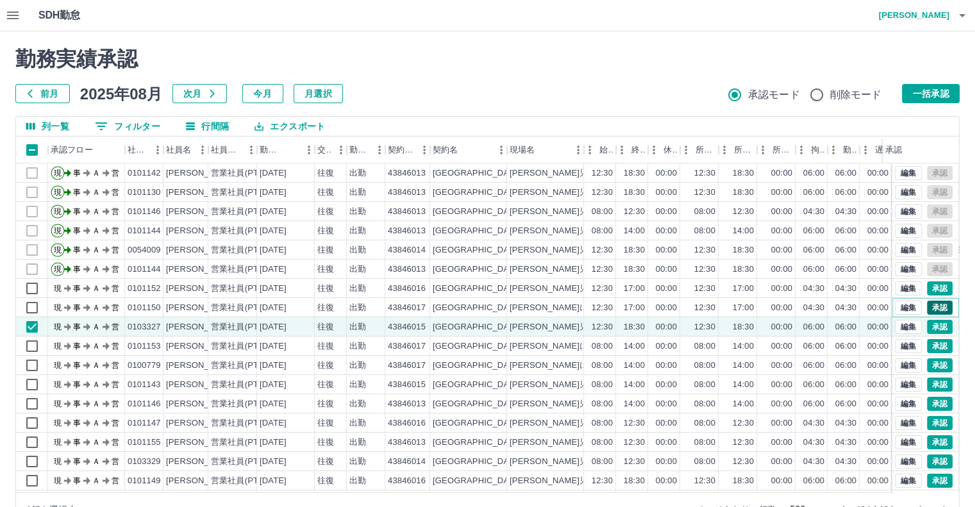
click at [927, 308] on button "承認" at bounding box center [940, 308] width 26 height 14
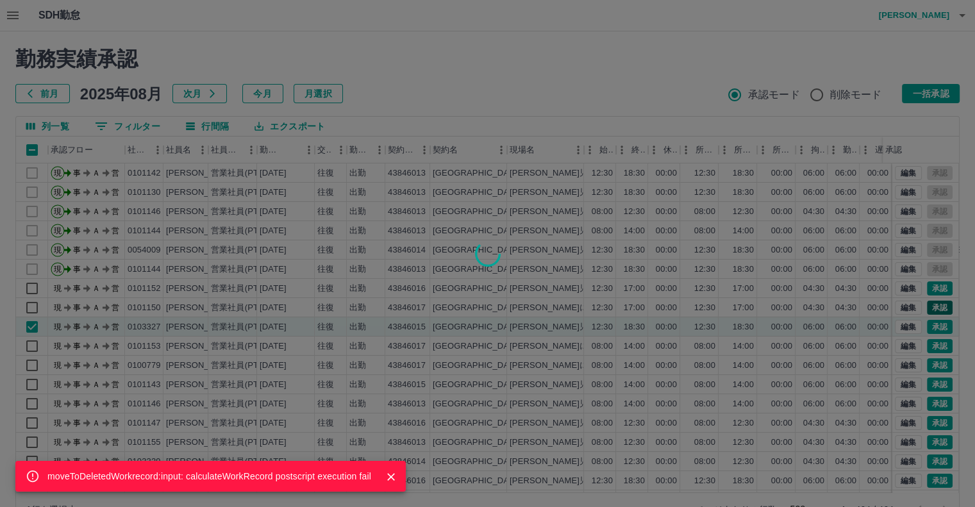
click at [923, 308] on div "moveToDeletedWorkrecord:input: calculateWorkRecord postscript execution fail" at bounding box center [487, 253] width 975 height 507
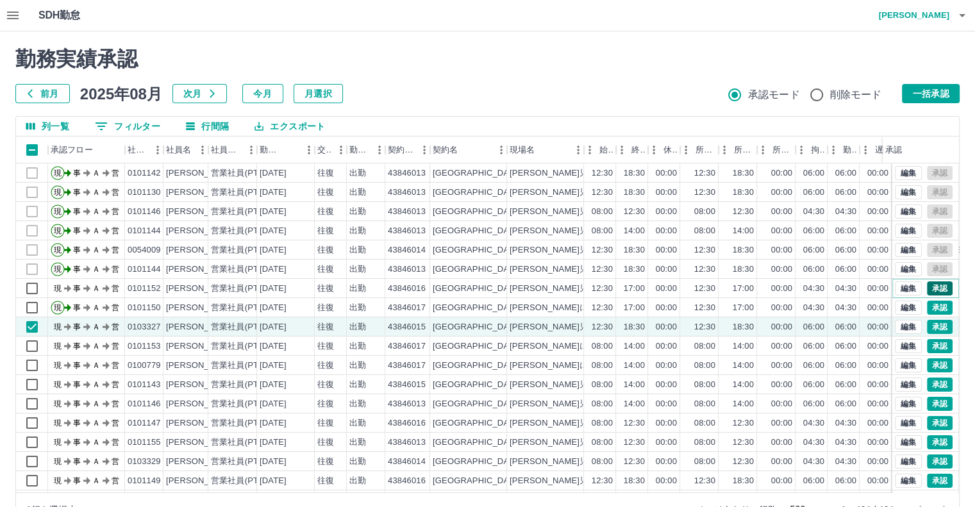
click at [936, 288] on button "承認" at bounding box center [940, 288] width 26 height 14
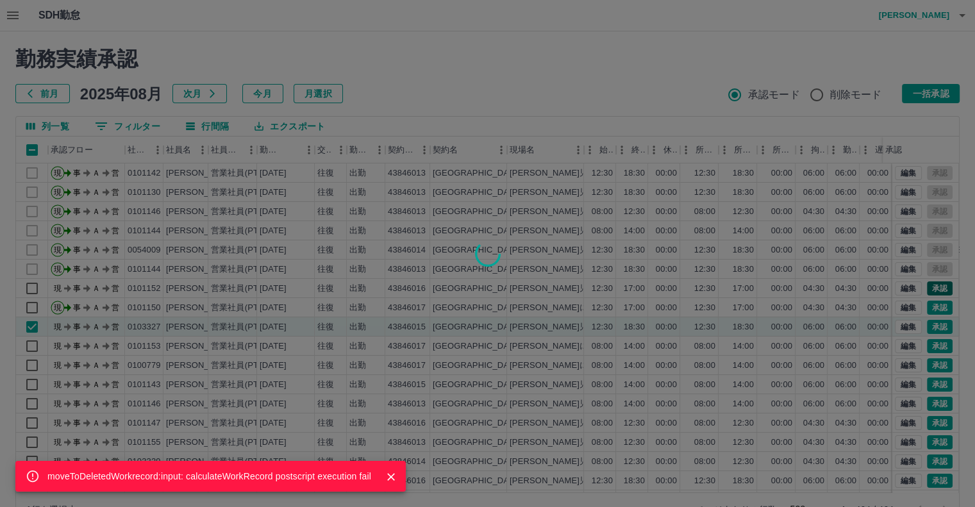
click at [936, 288] on div "moveToDeletedWorkrecord:input: calculateWorkRecord postscript execution fail" at bounding box center [487, 253] width 975 height 507
click at [931, 304] on div "moveToDeletedWorkrecord:input: calculateWorkRecord postscript execution fail" at bounding box center [487, 253] width 975 height 507
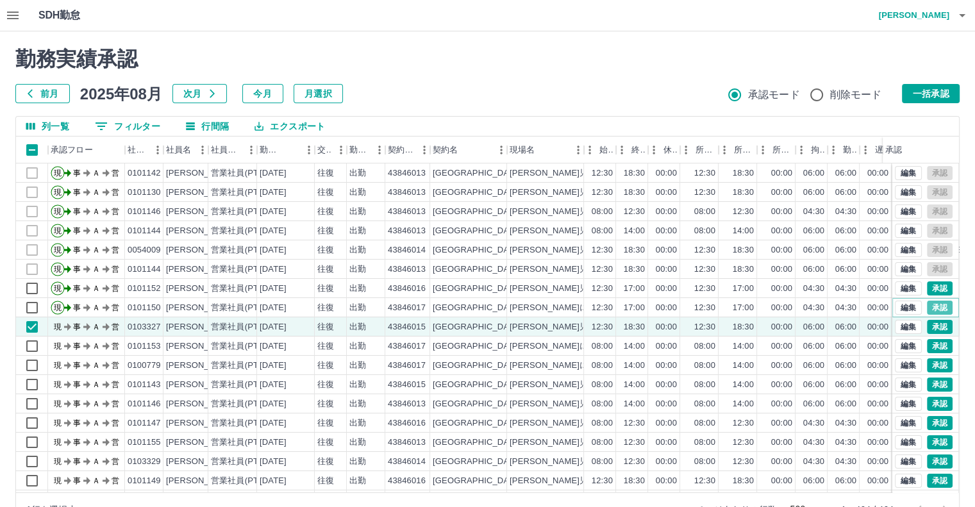
click at [931, 304] on button "承認" at bounding box center [940, 308] width 26 height 14
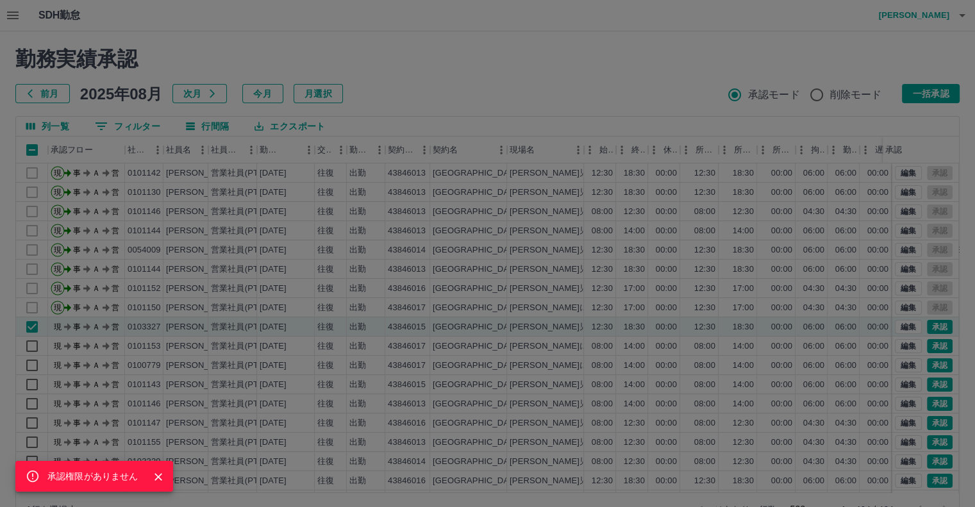
click at [740, 342] on div "承認権限がありません" at bounding box center [487, 253] width 975 height 507
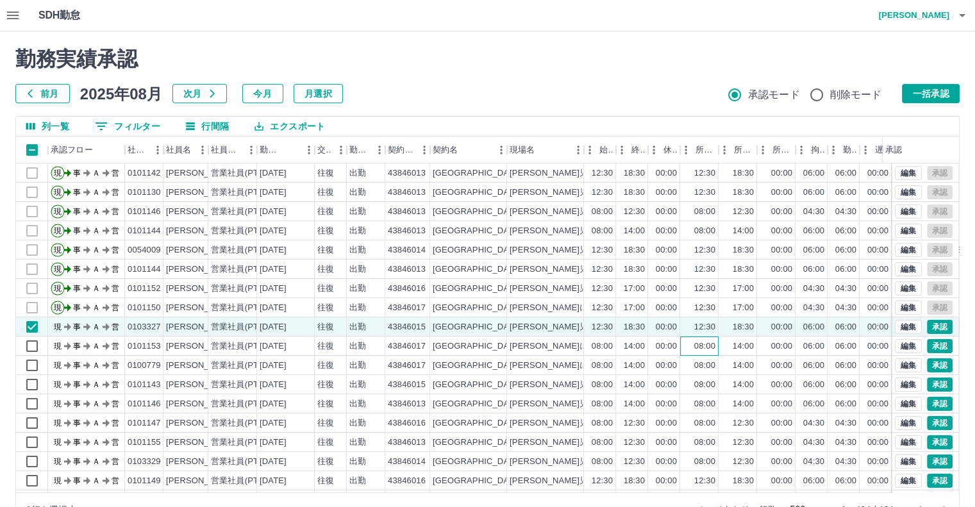
click at [680, 344] on div "08:00" at bounding box center [699, 346] width 38 height 19
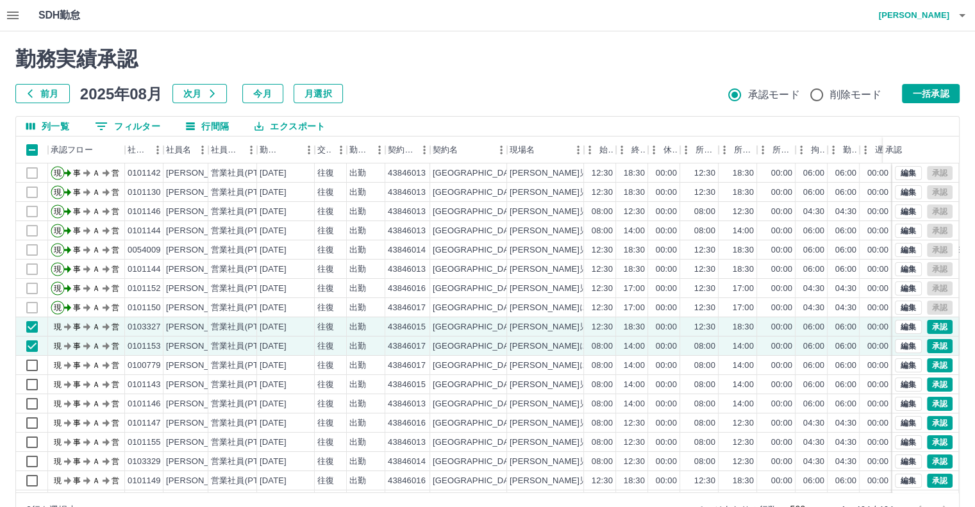
drag, startPoint x: 679, startPoint y: 344, endPoint x: 422, endPoint y: 65, distance: 379.2
click at [422, 65] on h2 "勤務実績承認" at bounding box center [487, 59] width 944 height 24
click at [927, 328] on button "承認" at bounding box center [940, 327] width 26 height 14
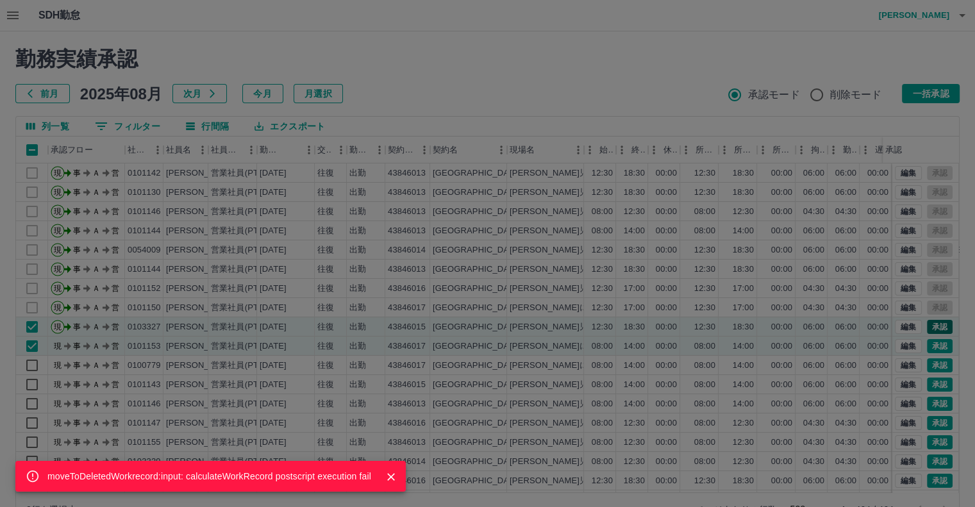
click at [927, 328] on div "moveToDeletedWorkrecord:input: calculateWorkRecord postscript execution fail" at bounding box center [487, 253] width 975 height 507
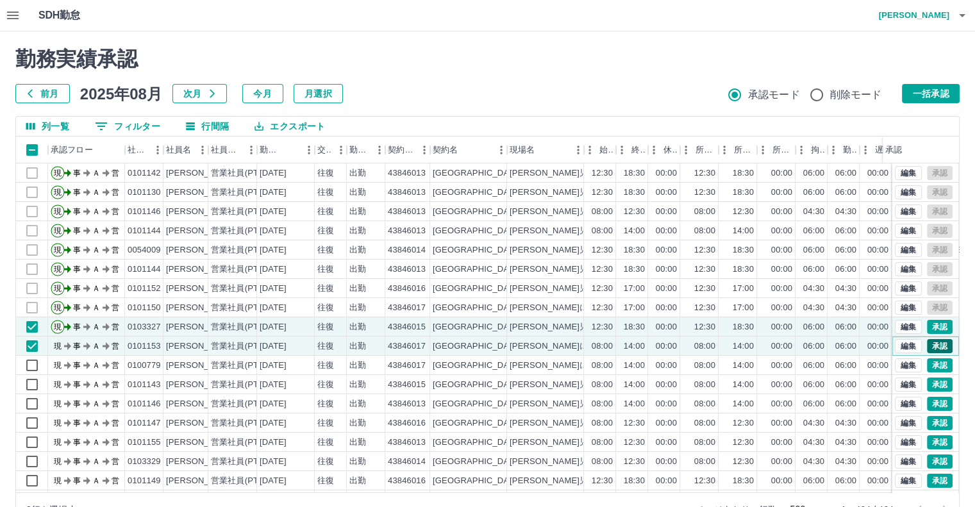
click at [929, 346] on button "承認" at bounding box center [940, 346] width 26 height 14
click at [929, 346] on div "moveToDeletedWorkrecord:input: calculateWorkRecord postscript execution fail" at bounding box center [487, 253] width 975 height 507
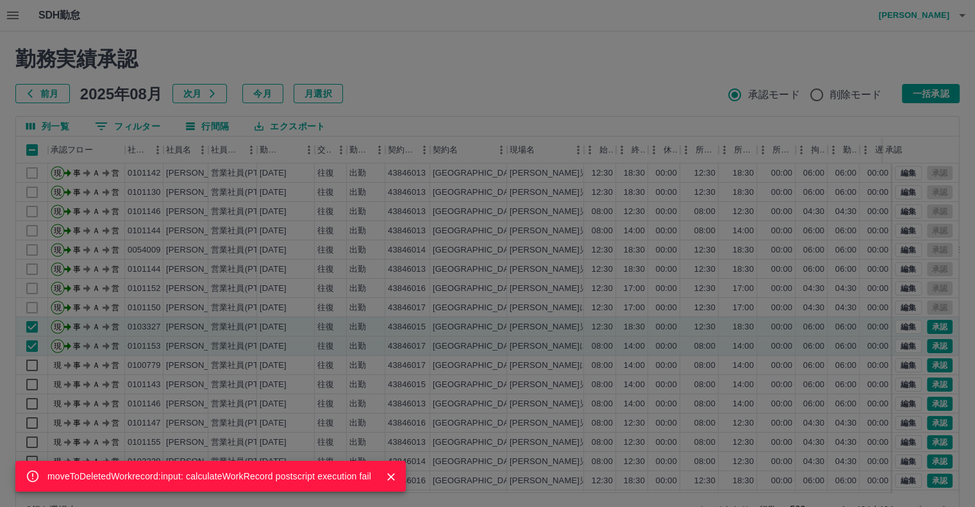
click at [869, 366] on div "moveToDeletedWorkrecord:input: calculateWorkRecord postscript execution fail" at bounding box center [487, 253] width 975 height 507
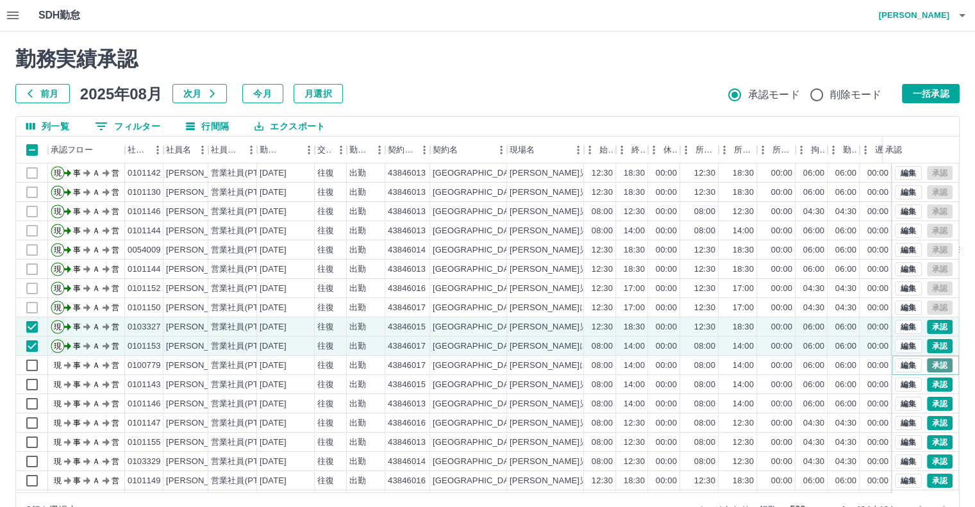
click at [927, 363] on button "承認" at bounding box center [940, 365] width 26 height 14
click at [924, 363] on div "moveToDeletedWorkrecord:input: calculateWorkRecord postscript execution fail" at bounding box center [487, 253] width 975 height 507
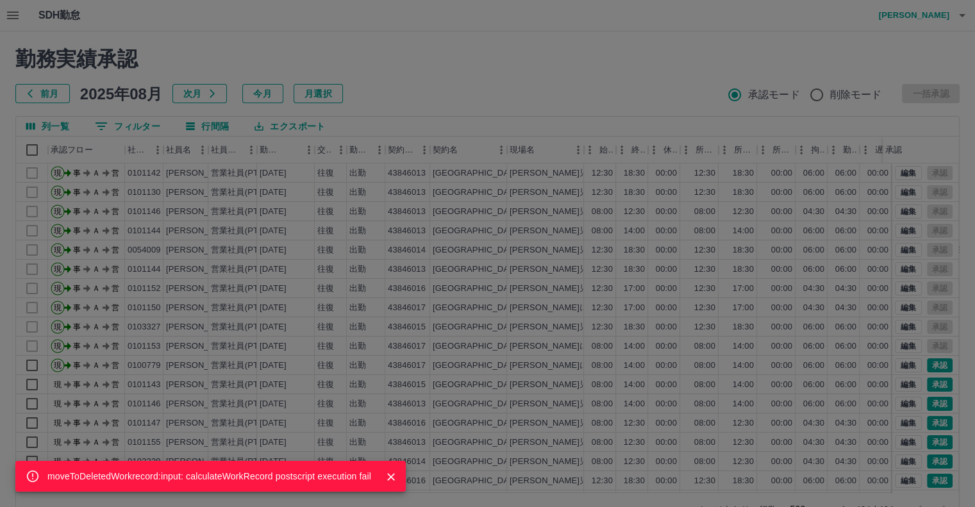
click at [904, 363] on div "moveToDeletedWorkrecord:input: calculateWorkRecord postscript execution fail" at bounding box center [487, 253] width 975 height 507
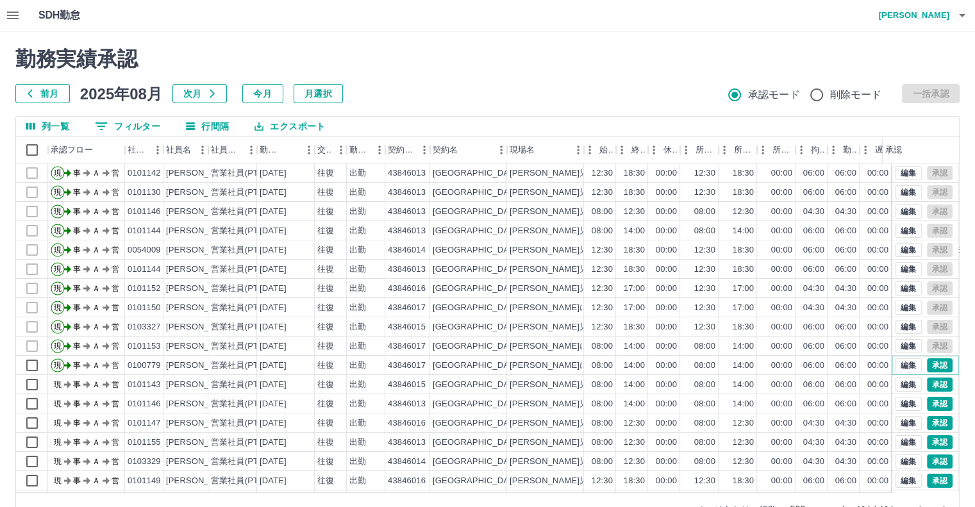
click at [904, 363] on button "編集" at bounding box center [908, 365] width 27 height 14
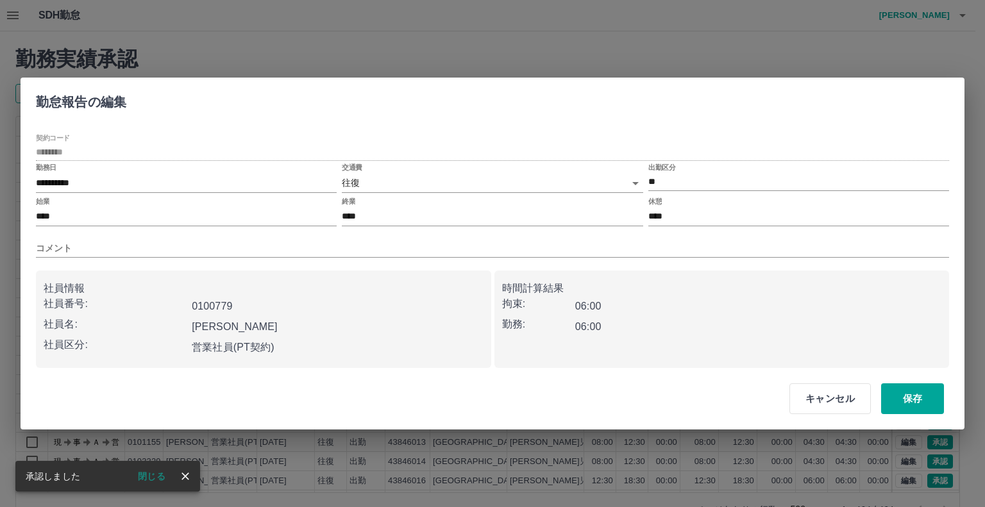
click at [554, 12] on div "**********" at bounding box center [492, 253] width 985 height 507
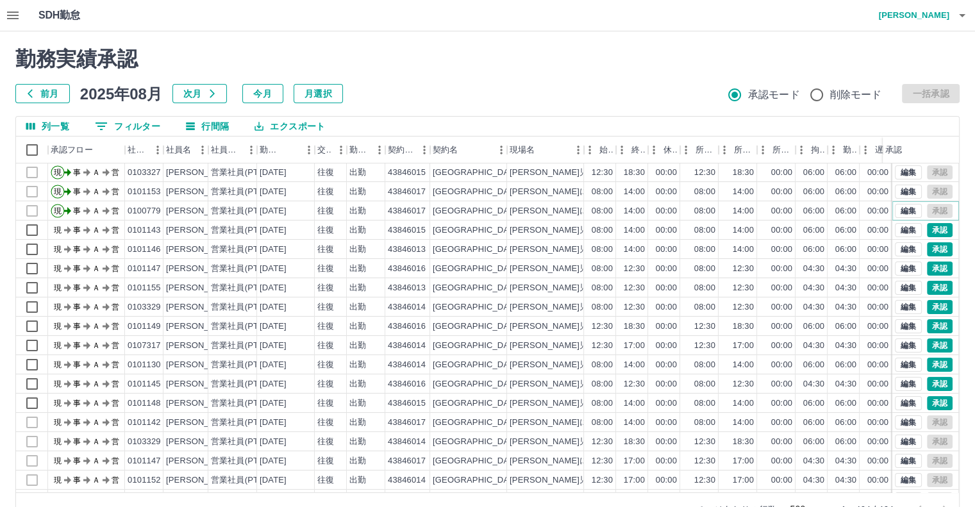
scroll to position [192, 0]
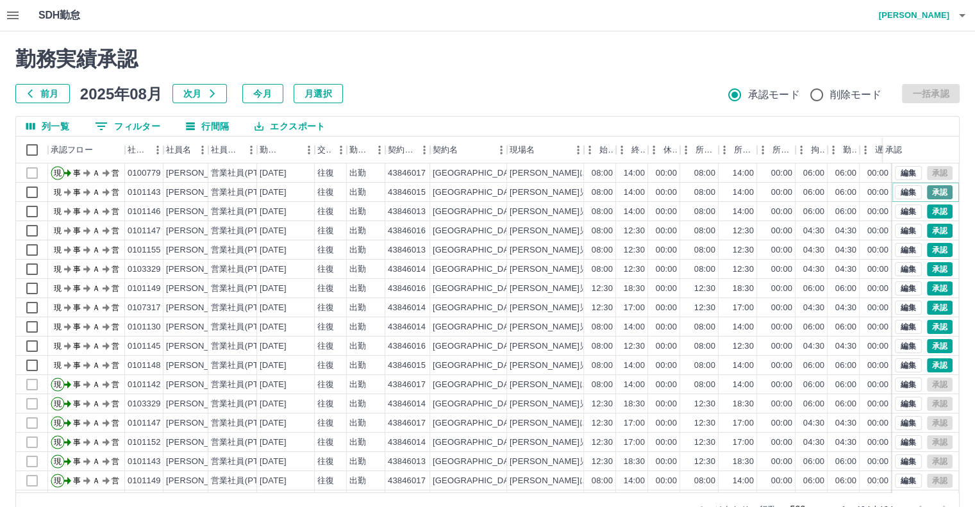
click at [929, 185] on button "承認" at bounding box center [940, 192] width 26 height 14
click at [929, 185] on div "moveToDeletedWorkrecord:input: calculateWorkRecord postscript execution fail" at bounding box center [487, 253] width 975 height 507
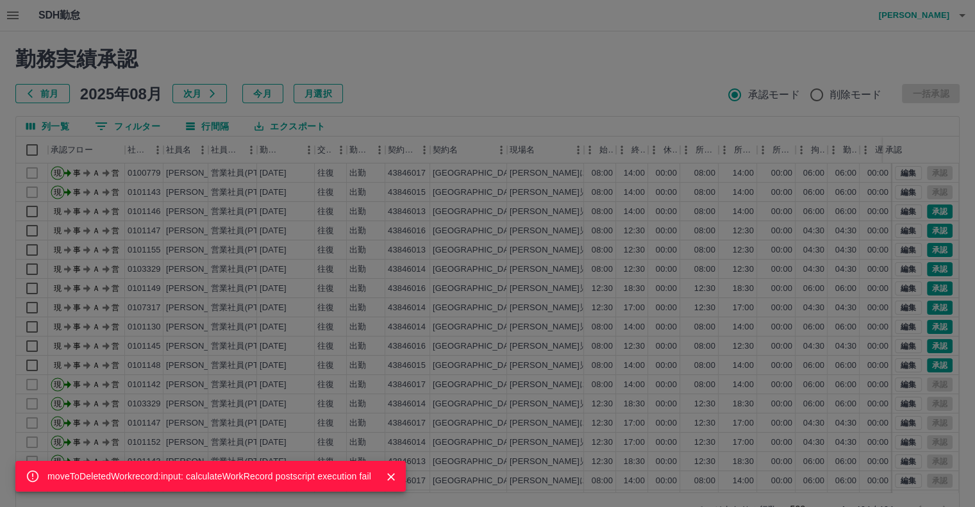
click at [930, 208] on div "moveToDeletedWorkrecord:input: calculateWorkRecord postscript execution fail" at bounding box center [487, 253] width 975 height 507
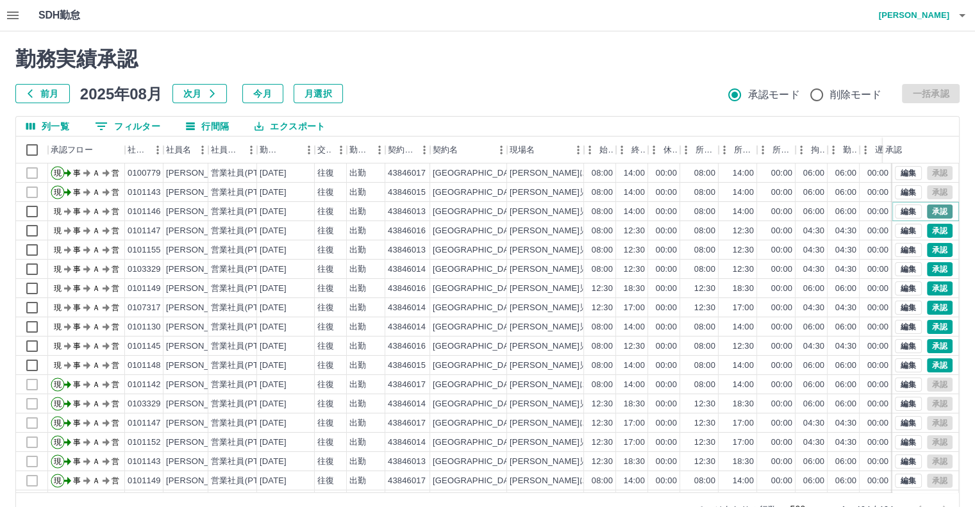
click at [929, 213] on button "承認" at bounding box center [940, 211] width 26 height 14
click at [929, 213] on div "moveToDeletedWorkrecord:input: calculateWorkRecord postscript execution fail" at bounding box center [487, 253] width 975 height 507
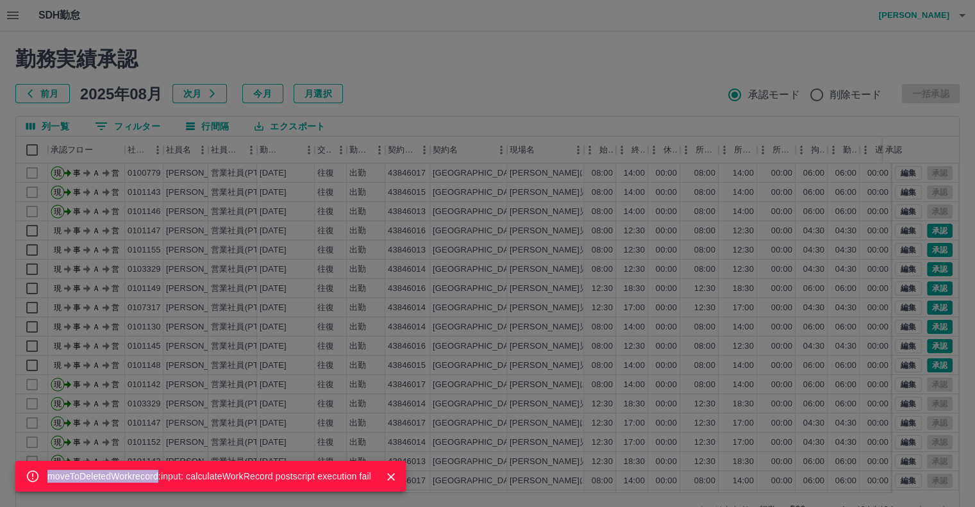
click at [926, 226] on div "moveToDeletedWorkrecord:input: calculateWorkRecord postscript execution fail" at bounding box center [487, 253] width 975 height 507
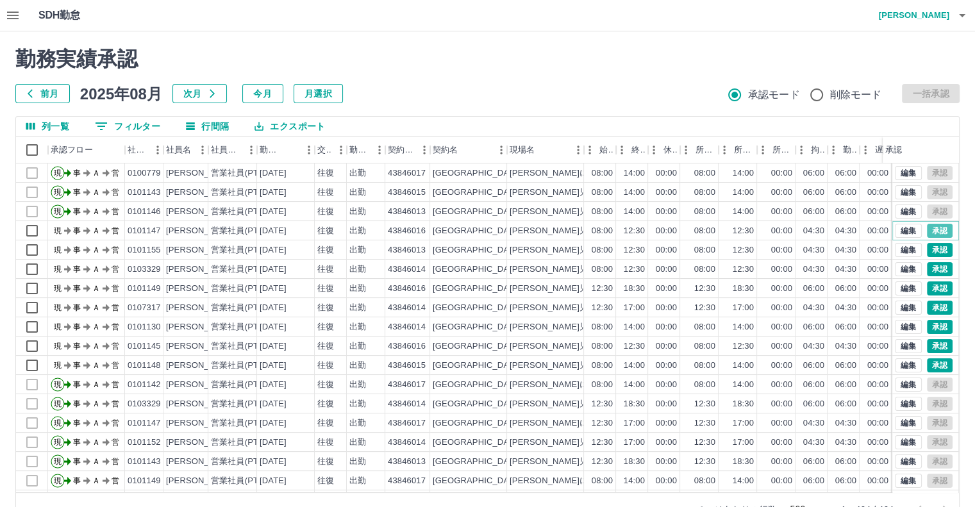
click at [927, 226] on button "承認" at bounding box center [940, 231] width 26 height 14
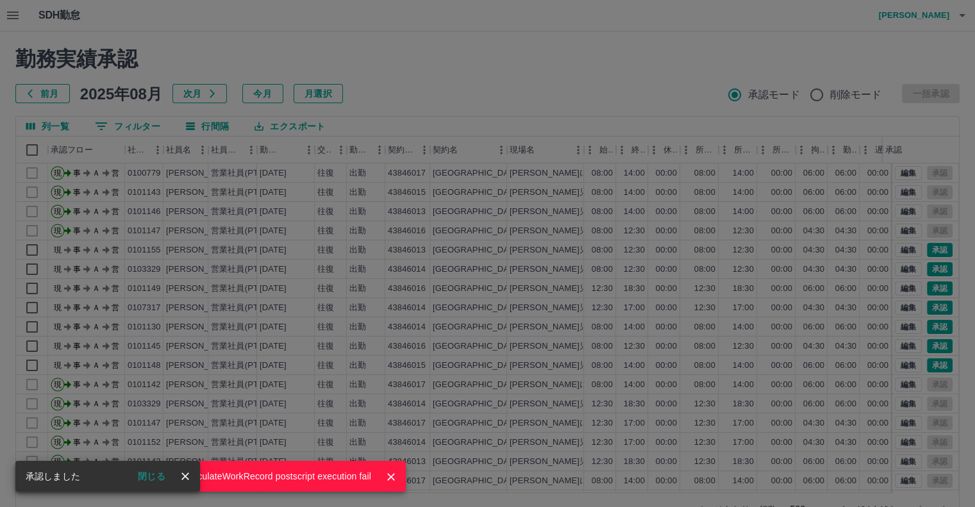
click at [927, 250] on div "moveToDeletedWorkrecord:input: calculateWorkRecord postscript execution fail" at bounding box center [487, 253] width 975 height 507
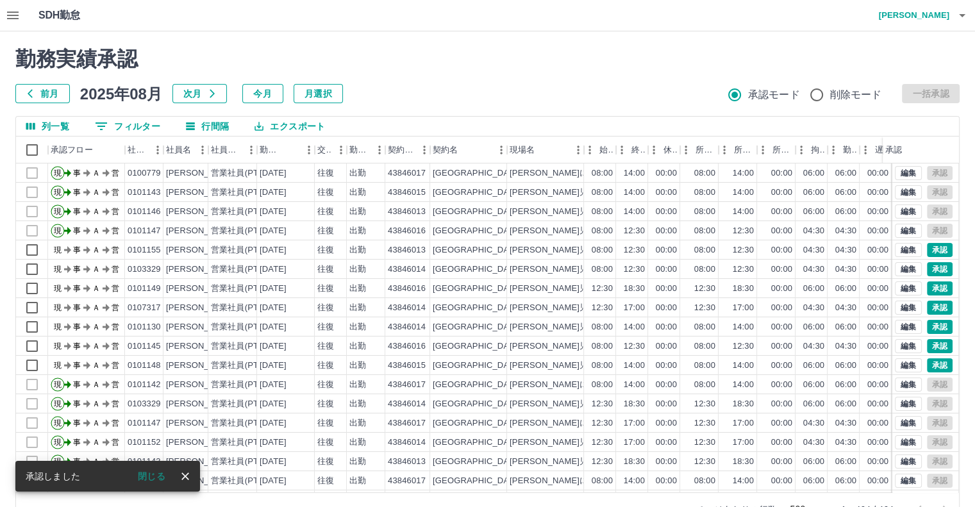
click at [927, 250] on div "moveToDeletedWorkrecord:input: calculateWorkRecord postscript execution fail 勤務…" at bounding box center [487, 286] width 975 height 510
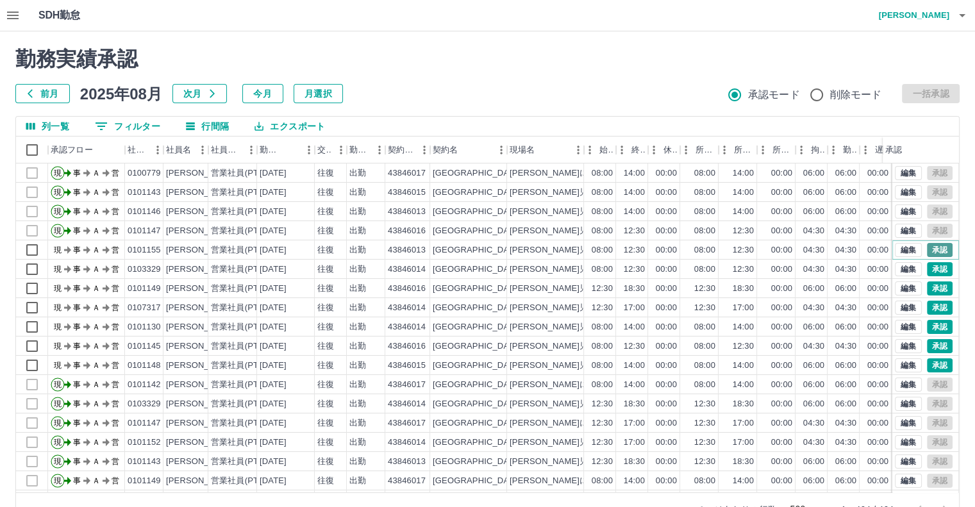
click at [927, 246] on button "承認" at bounding box center [940, 250] width 26 height 14
click at [927, 246] on div "moveToDeletedWorkrecord:input: calculateWorkRecord postscript execution fail" at bounding box center [487, 253] width 975 height 507
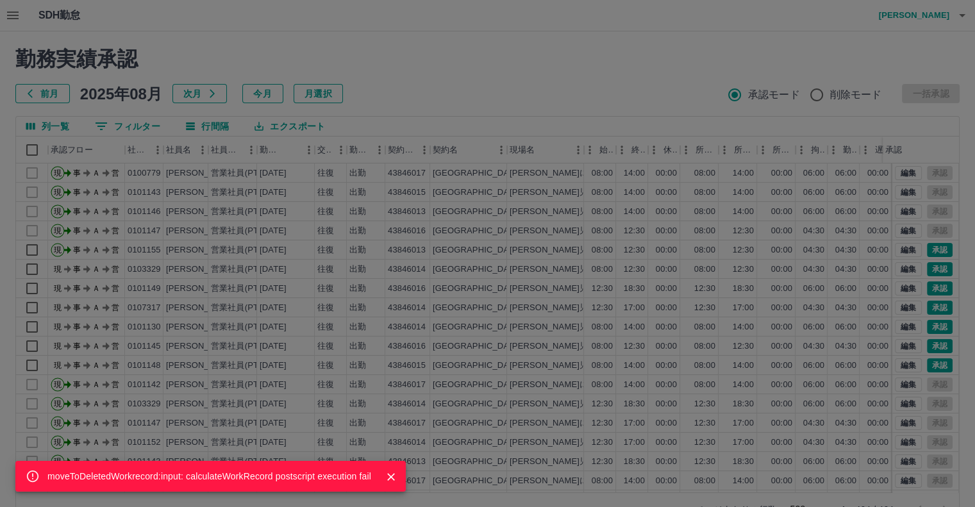
click at [931, 269] on div "moveToDeletedWorkrecord:input: calculateWorkRecord postscript execution fail" at bounding box center [487, 253] width 975 height 507
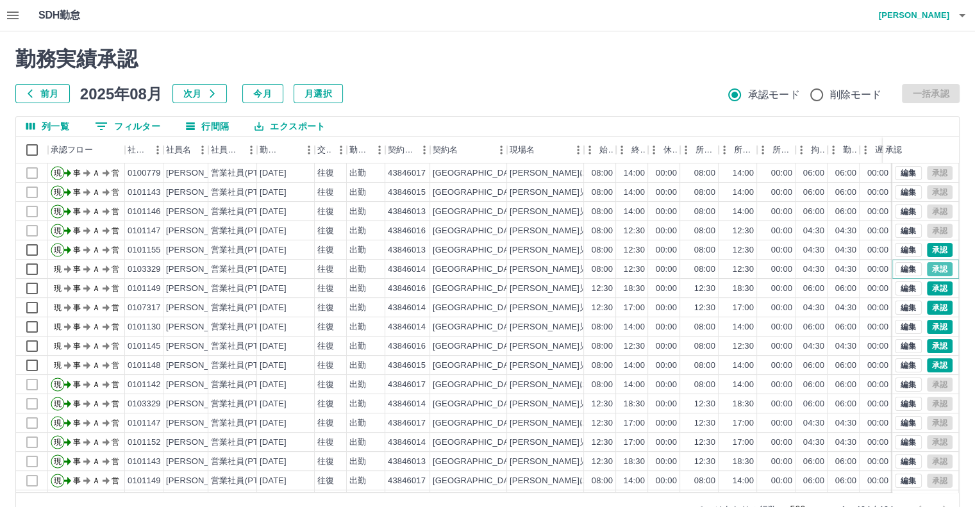
click at [931, 269] on button "承認" at bounding box center [940, 269] width 26 height 14
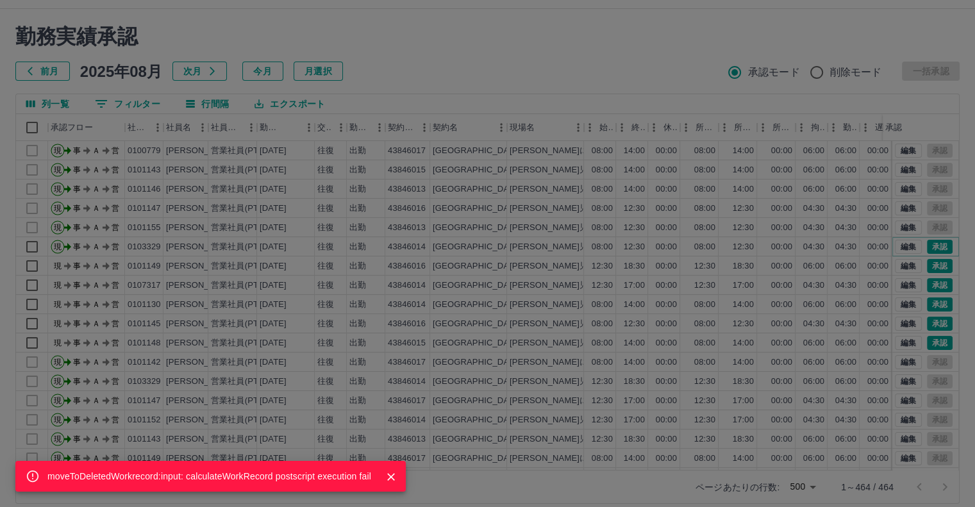
scroll to position [35, 0]
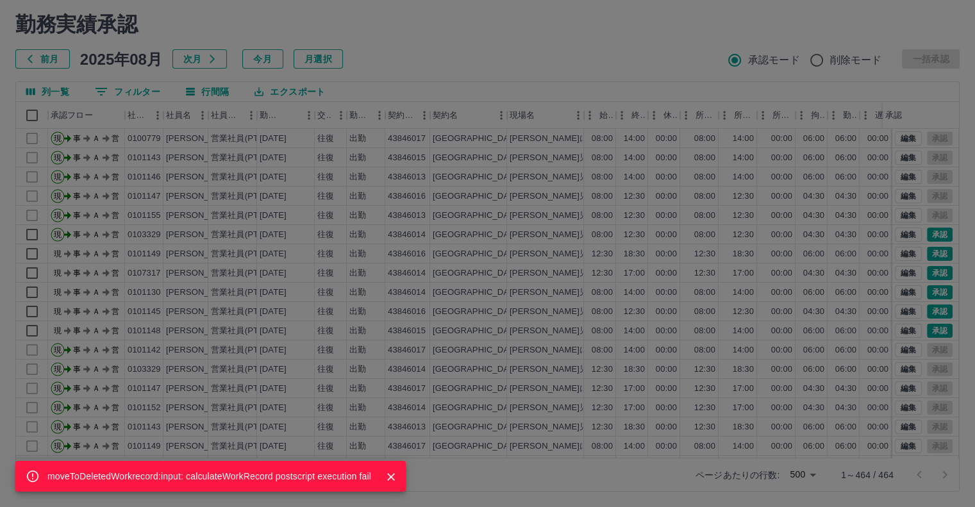
click at [957, 356] on div "moveToDeletedWorkrecord:input: calculateWorkRecord postscript execution fail" at bounding box center [487, 253] width 975 height 507
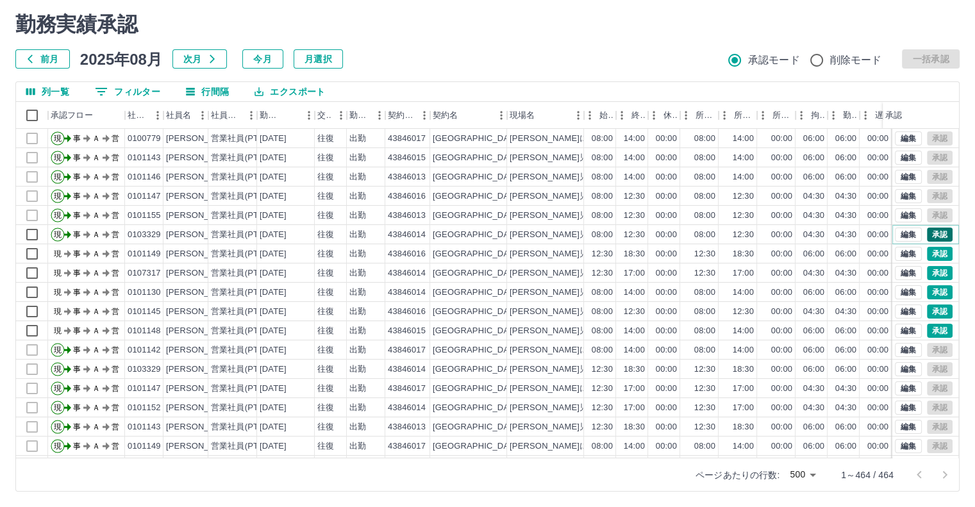
click at [935, 232] on button "承認" at bounding box center [940, 235] width 26 height 14
click at [935, 232] on div "moveToDeletedWorkrecord:input: calculateWorkRecord postscript execution fail" at bounding box center [487, 253] width 975 height 507
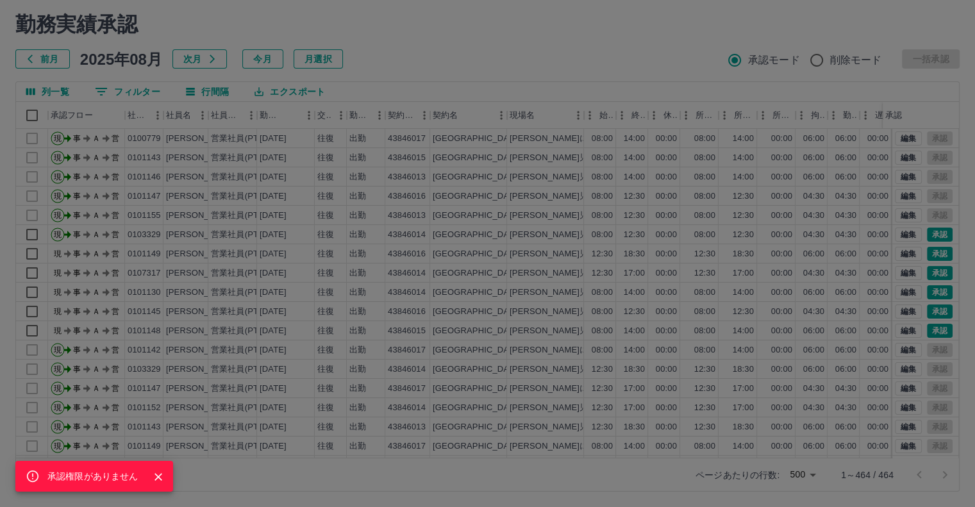
click at [929, 255] on div "承認権限がありません" at bounding box center [487, 253] width 975 height 507
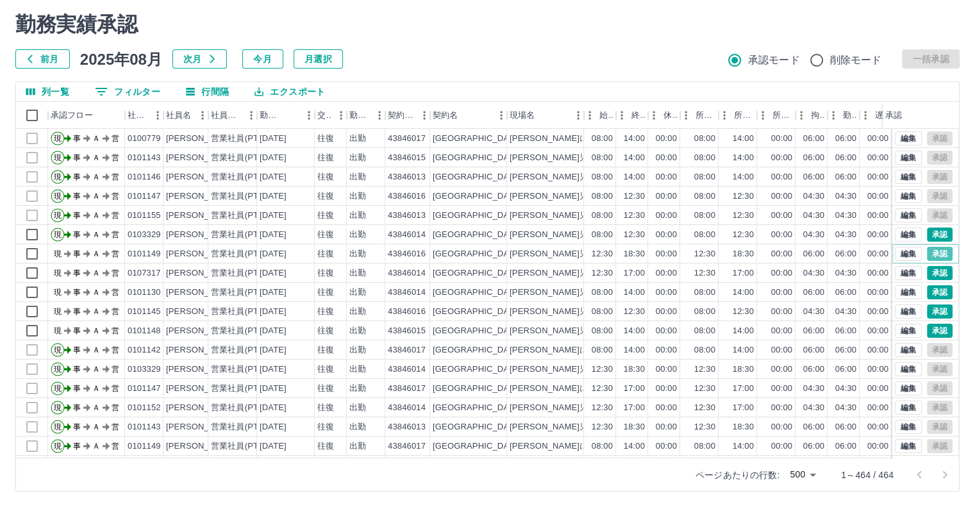
click at [929, 255] on button "承認" at bounding box center [940, 254] width 26 height 14
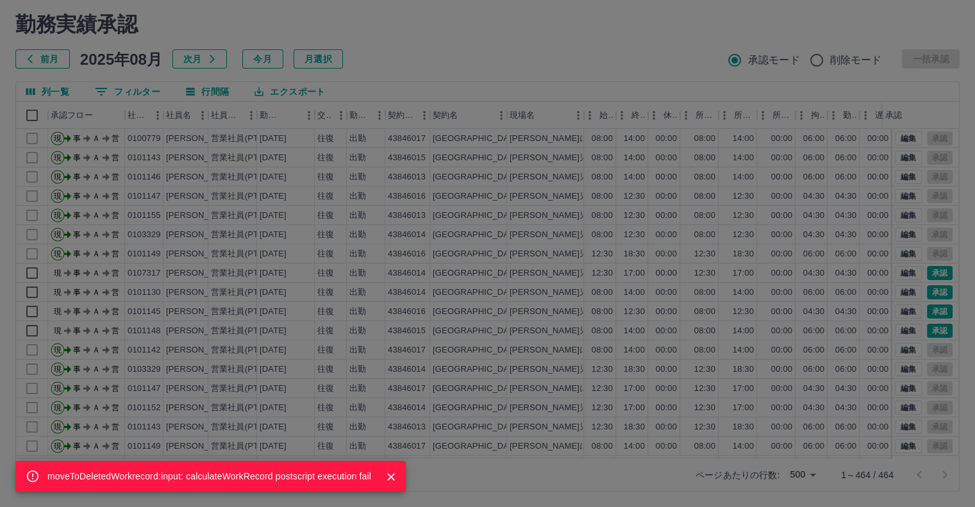
click at [758, 241] on div "moveToDeletedWorkrecord:input: calculateWorkRecord postscript execution fail" at bounding box center [487, 253] width 975 height 507
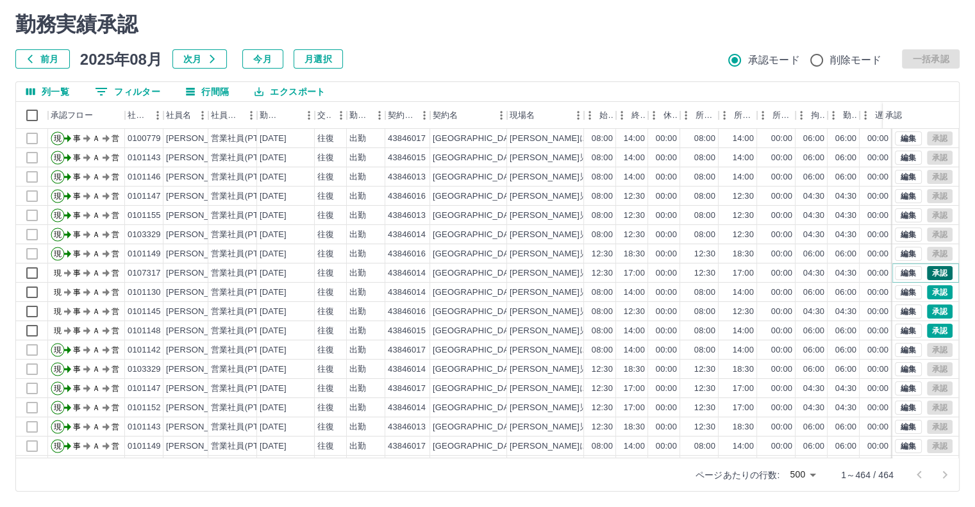
click at [927, 269] on button "承認" at bounding box center [940, 273] width 26 height 14
click at [926, 269] on div "moveToDeletedWorkrecord:input: calculateWorkRecord postscript execution fail 勤務…" at bounding box center [487, 252] width 975 height 510
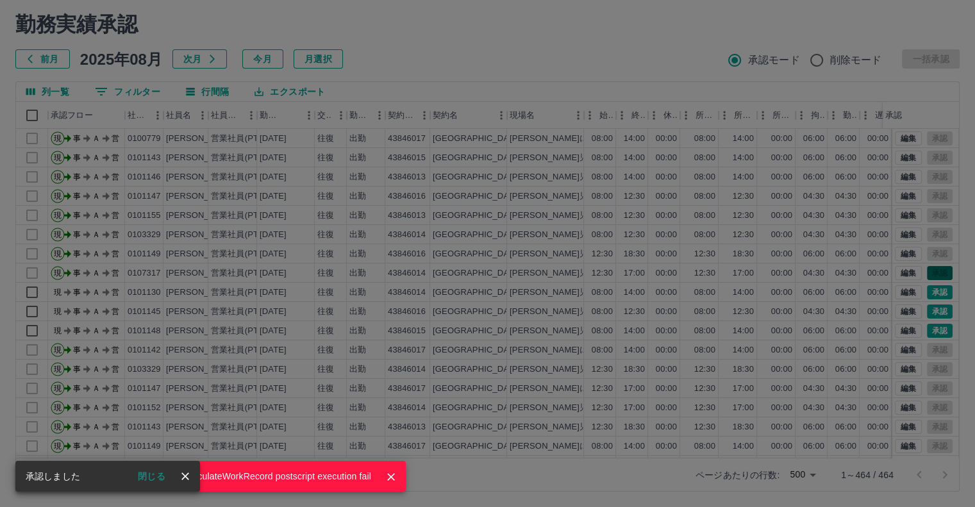
click at [926, 269] on div "moveToDeletedWorkrecord:input: calculateWorkRecord postscript execution fail" at bounding box center [487, 253] width 975 height 507
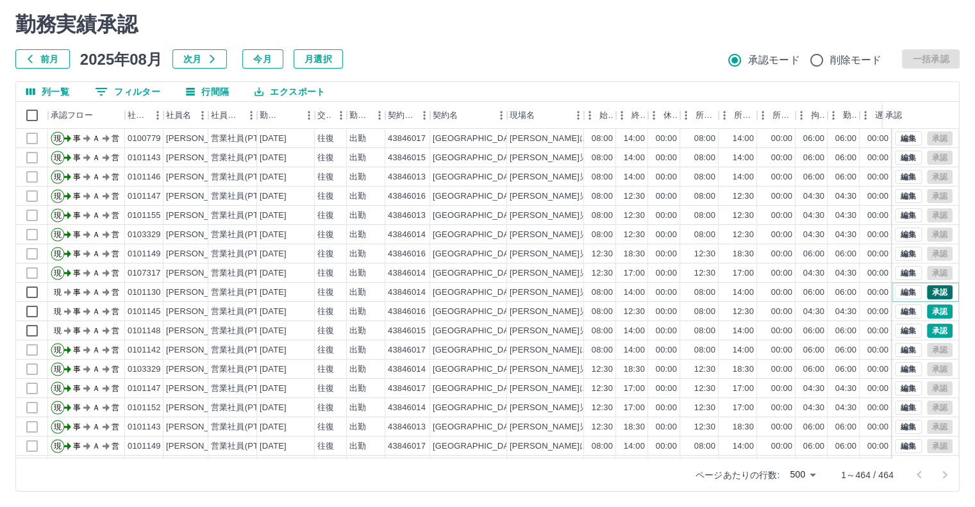
click at [927, 292] on button "承認" at bounding box center [940, 292] width 26 height 14
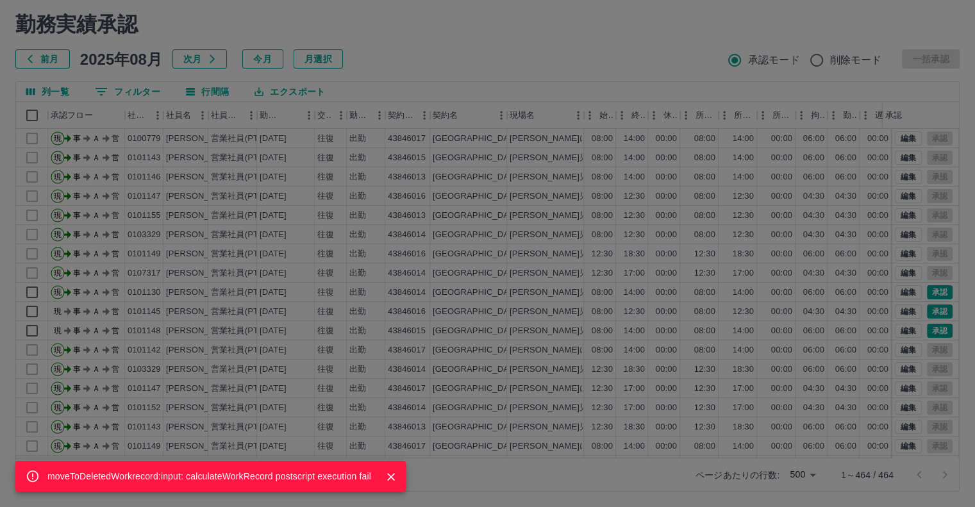
click at [933, 295] on div "moveToDeletedWorkrecord:input: calculateWorkRecord postscript execution fail" at bounding box center [487, 253] width 975 height 507
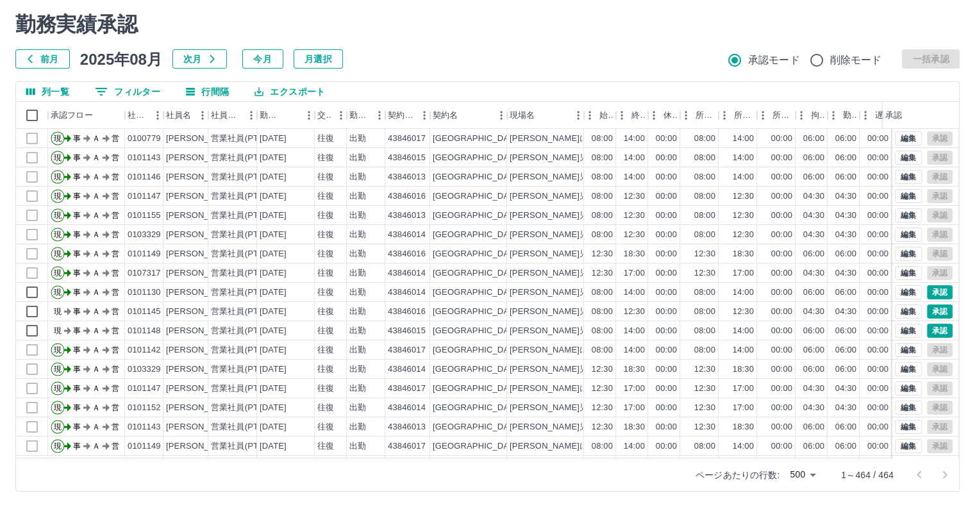
click at [933, 295] on div "moveToDeletedWorkrecord:input: calculateWorkRecord postscript execution fail 勤務…" at bounding box center [487, 252] width 975 height 510
click at [933, 314] on button "承認" at bounding box center [940, 311] width 26 height 14
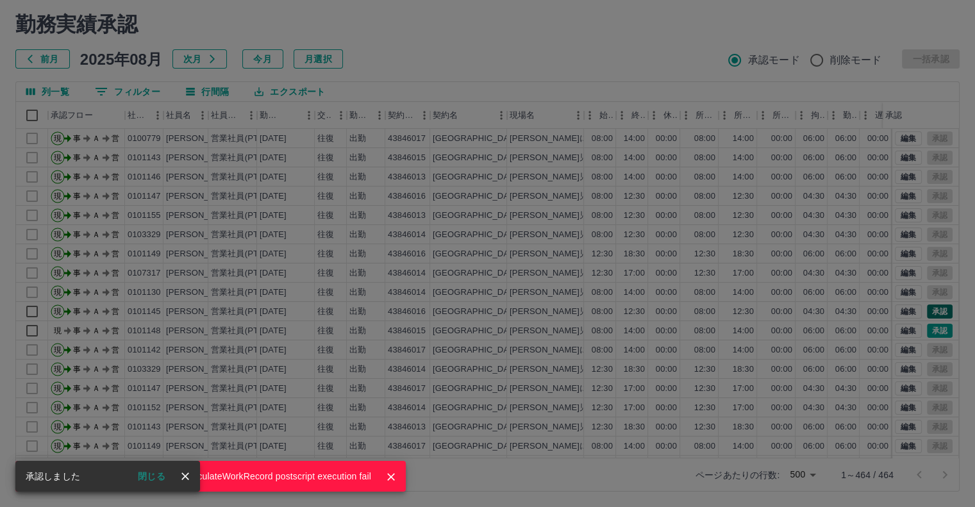
click at [933, 314] on div "moveToDeletedWorkrecord:input: calculateWorkRecord postscript execution fail" at bounding box center [487, 253] width 975 height 507
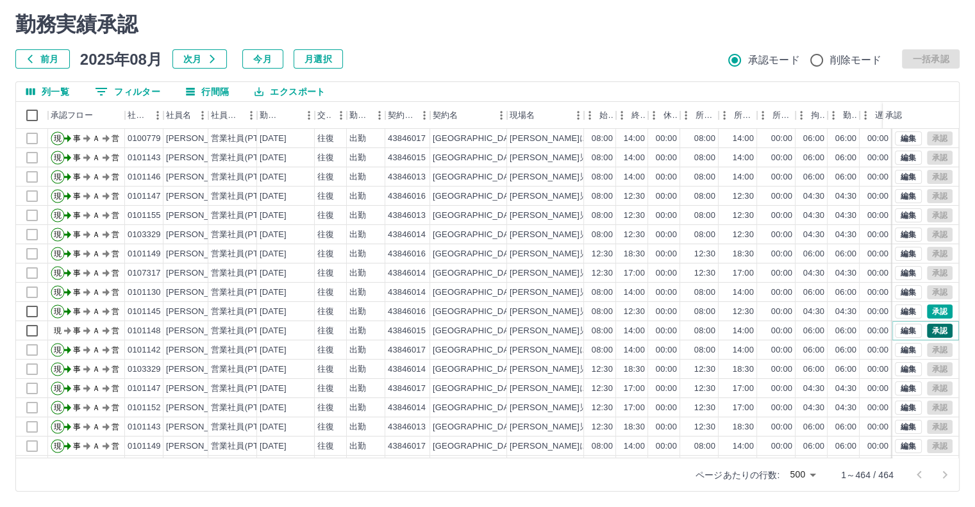
click at [933, 328] on button "承認" at bounding box center [940, 331] width 26 height 14
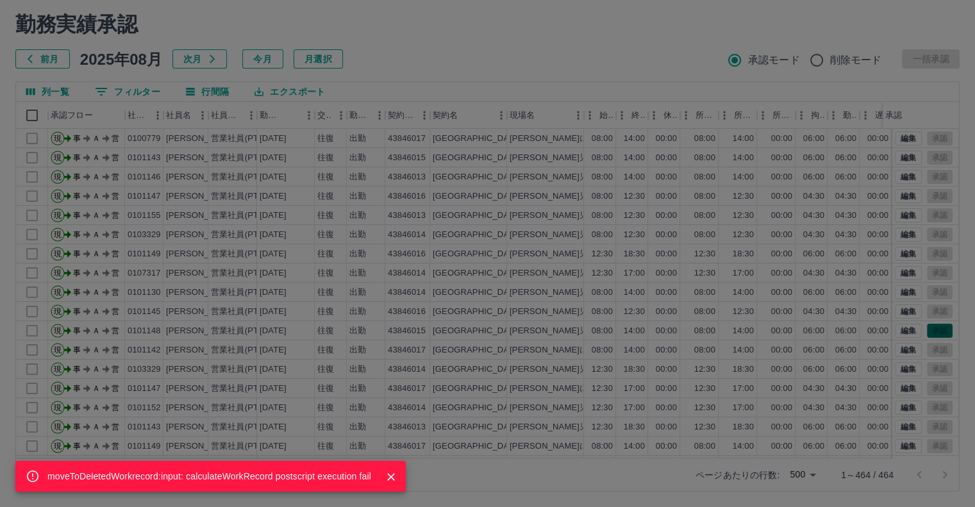
click at [933, 328] on div "moveToDeletedWorkrecord:input: calculateWorkRecord postscript execution fail" at bounding box center [487, 253] width 975 height 507
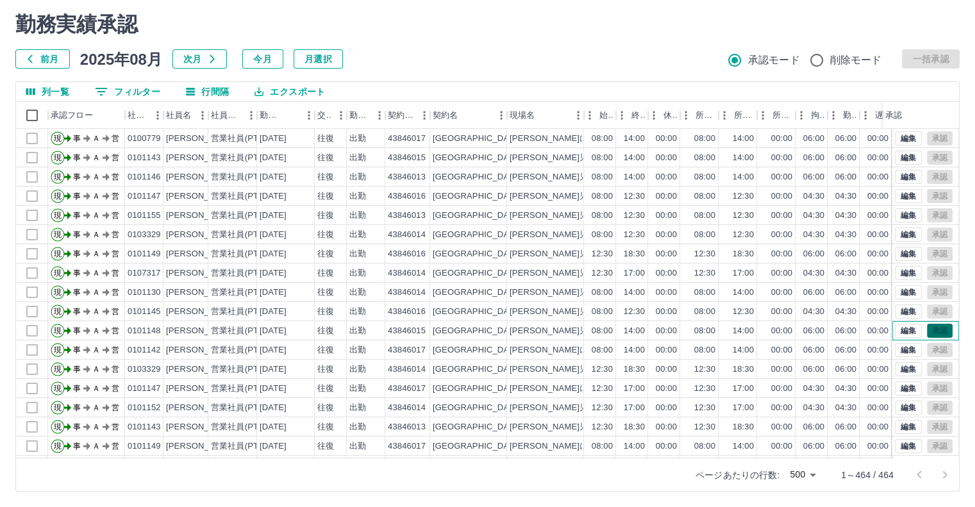
click at [933, 328] on div "編集 承認" at bounding box center [924, 331] width 58 height 14
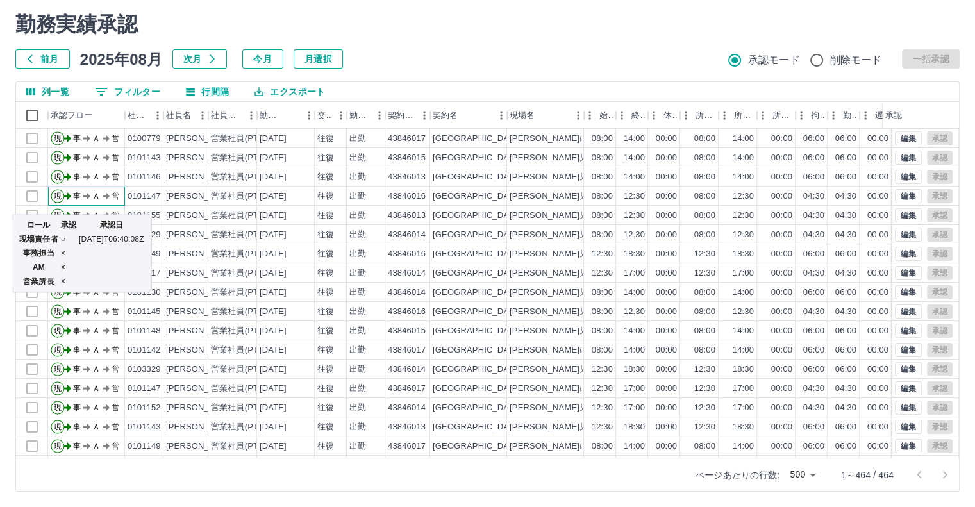
click at [90, 202] on icon "現 事 Ａ 営" at bounding box center [89, 194] width 77 height 22
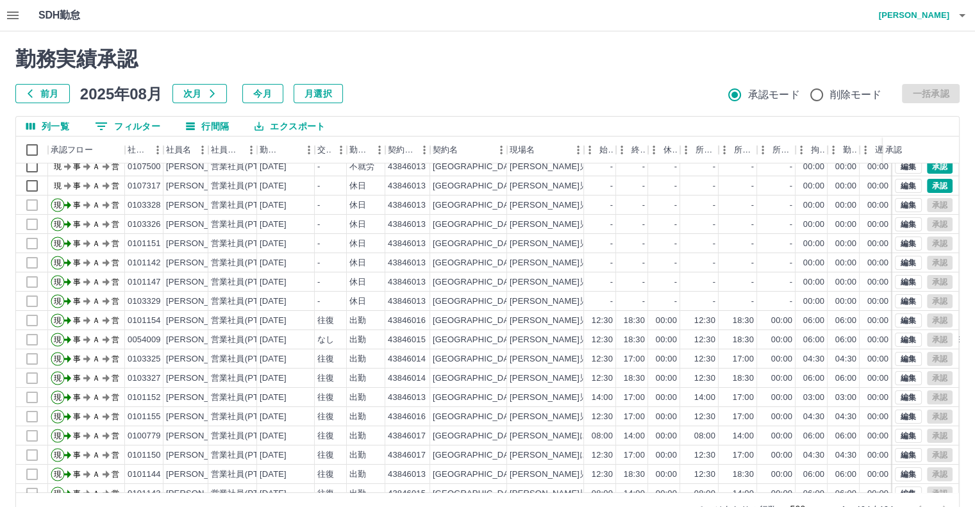
scroll to position [4808, 0]
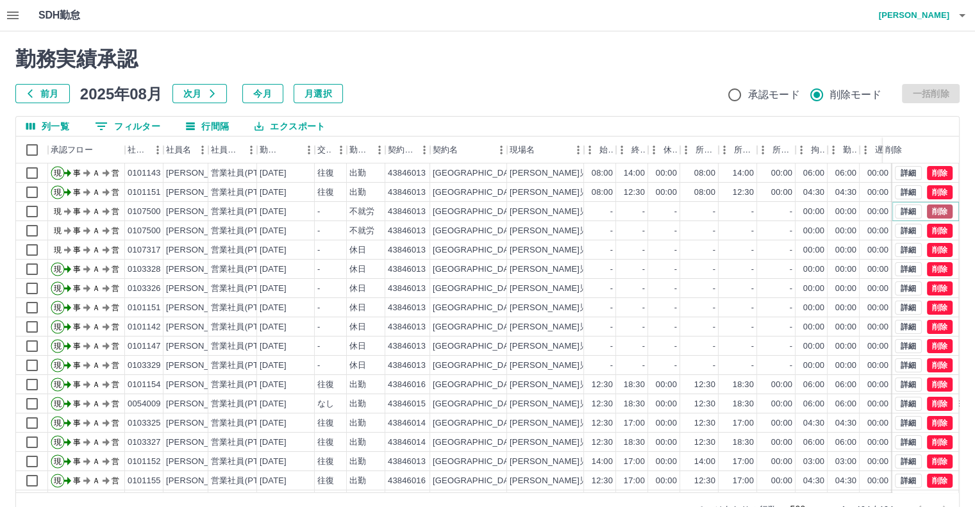
click at [936, 212] on button "削除" at bounding box center [940, 211] width 26 height 14
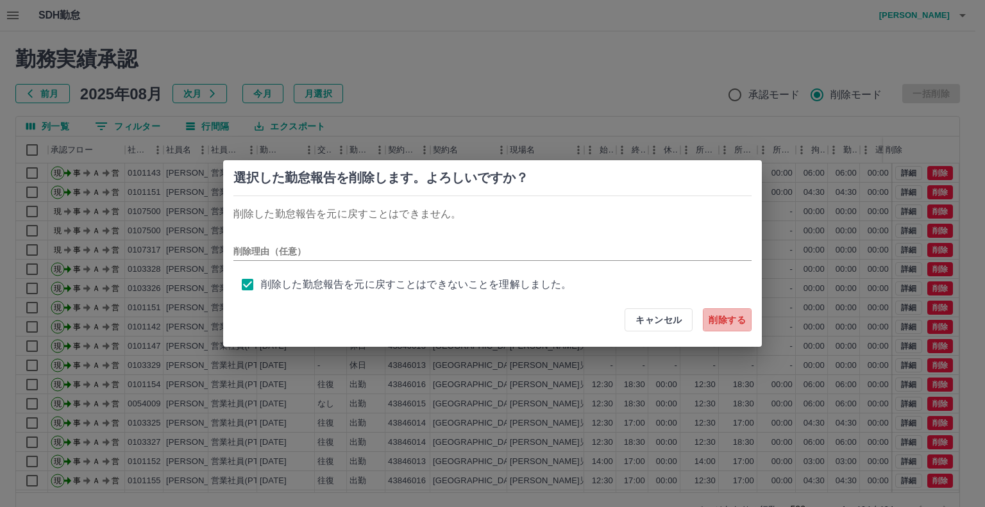
click at [728, 319] on button "削除する" at bounding box center [727, 319] width 49 height 23
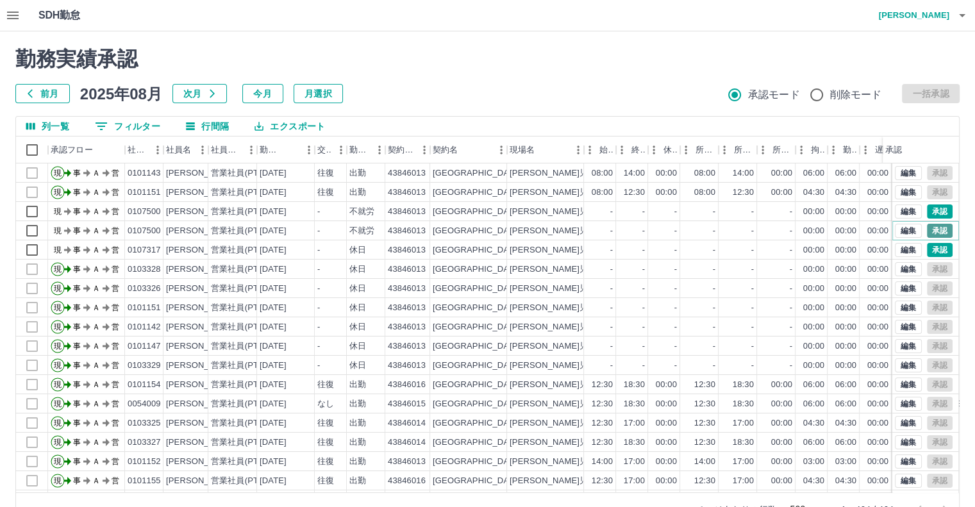
click at [930, 229] on button "承認" at bounding box center [940, 231] width 26 height 14
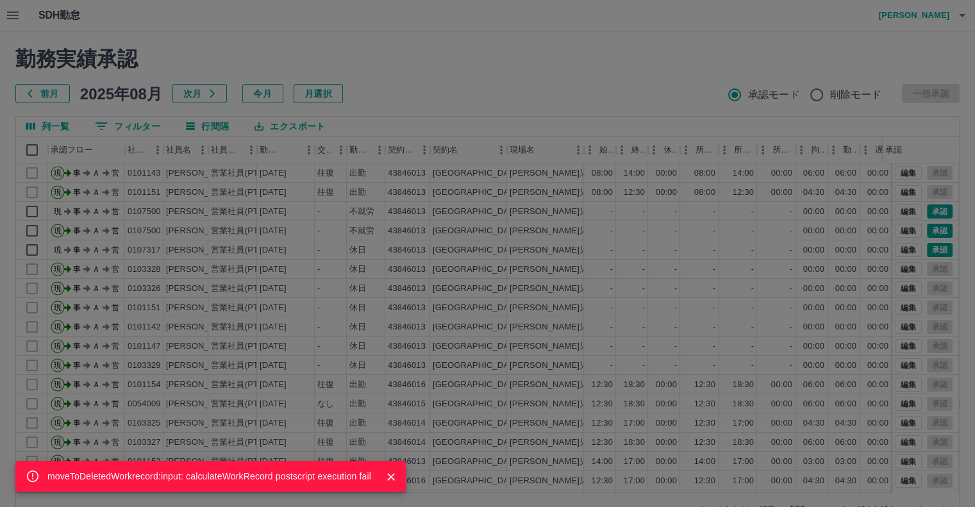
click at [929, 248] on div "moveToDeletedWorkrecord:input: calculateWorkRecord postscript execution fail" at bounding box center [487, 253] width 975 height 507
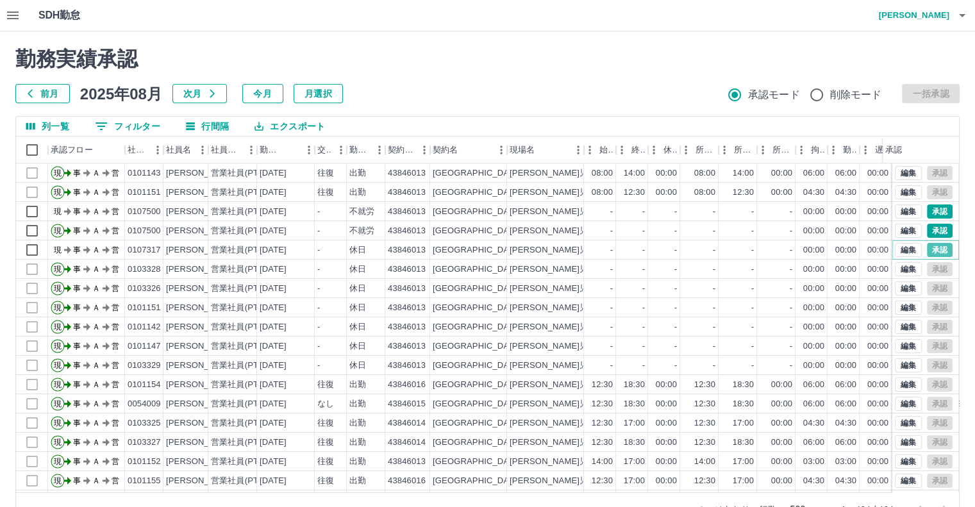
click at [929, 248] on button "承認" at bounding box center [940, 250] width 26 height 14
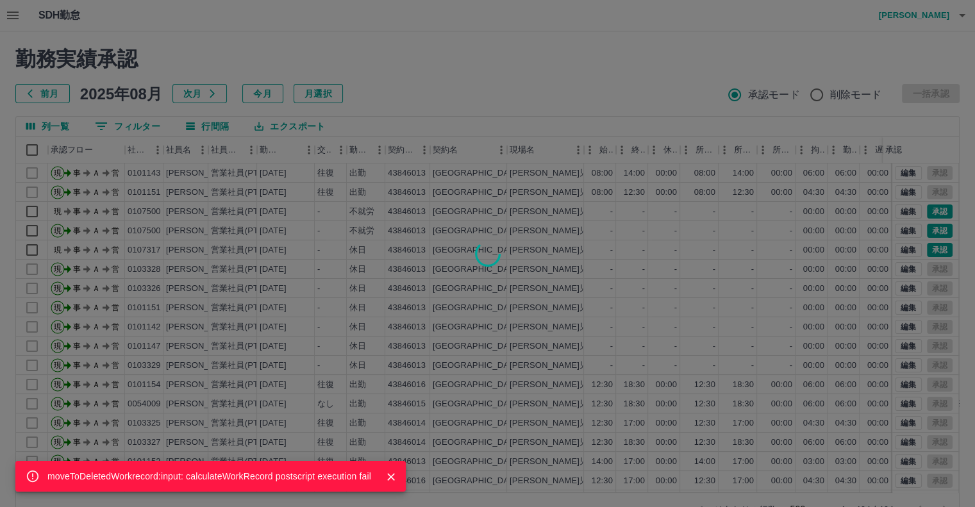
click at [926, 229] on div "moveToDeletedWorkrecord:input: calculateWorkRecord postscript execution fail" at bounding box center [487, 253] width 975 height 507
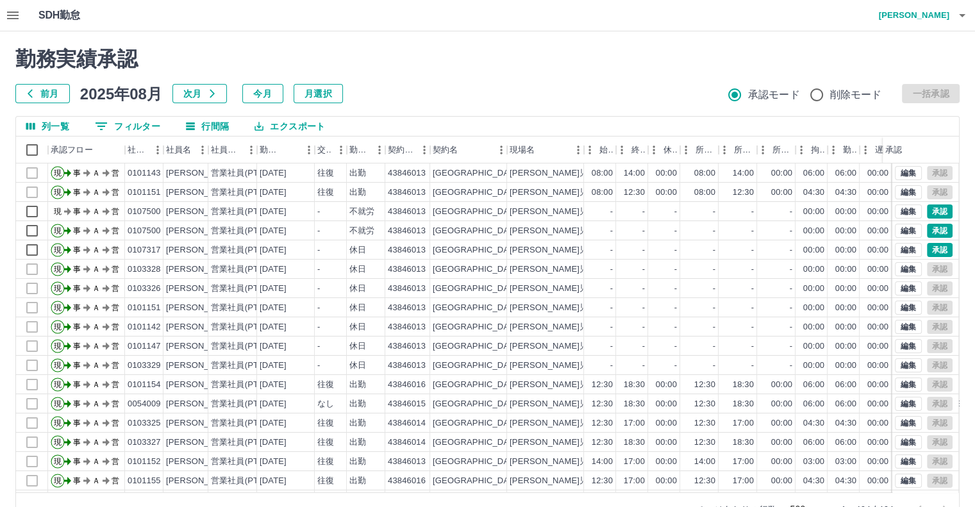
click at [926, 229] on div "moveToDeletedWorkrecord:input: calculateWorkRecord postscript execution fail 勤務…" at bounding box center [487, 286] width 975 height 510
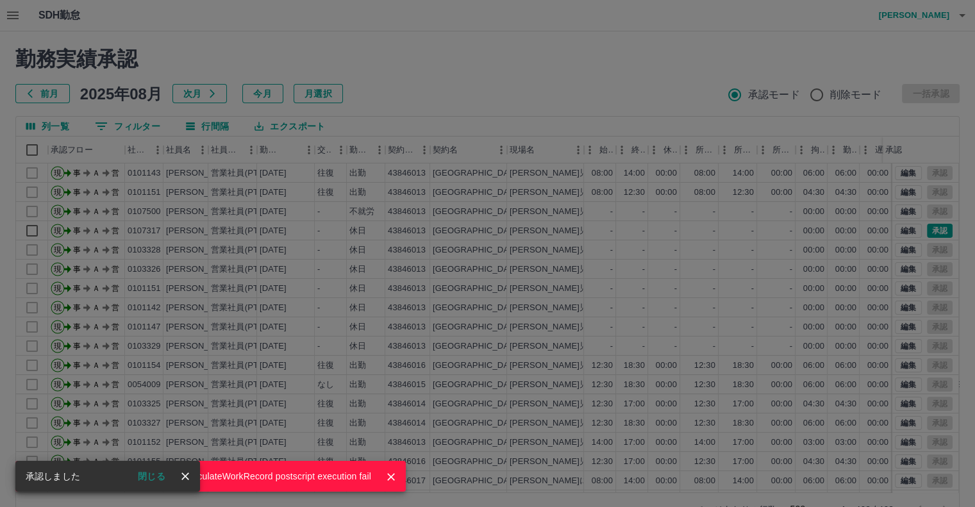
click at [924, 228] on div "moveToDeletedWorkrecord:input: calculateWorkRecord postscript execution fail" at bounding box center [487, 253] width 975 height 507
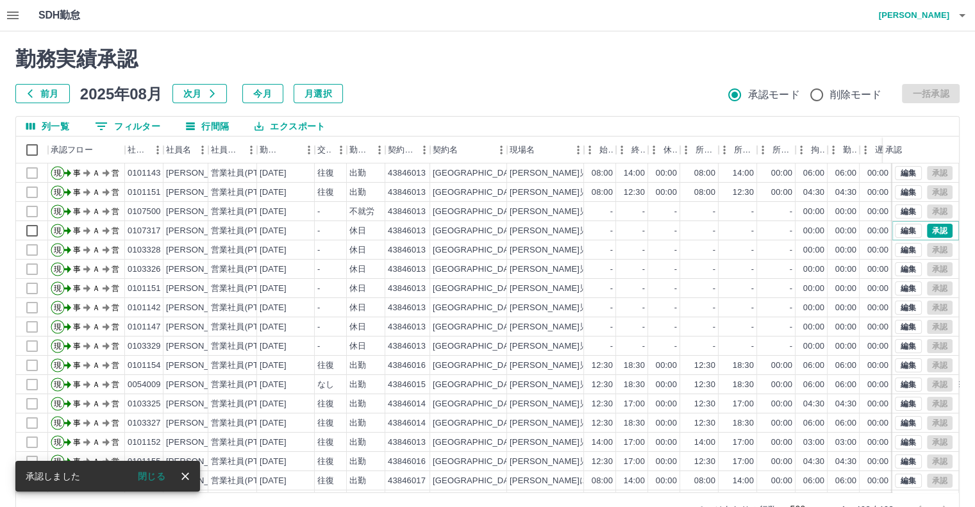
click at [927, 228] on button "承認" at bounding box center [940, 231] width 26 height 14
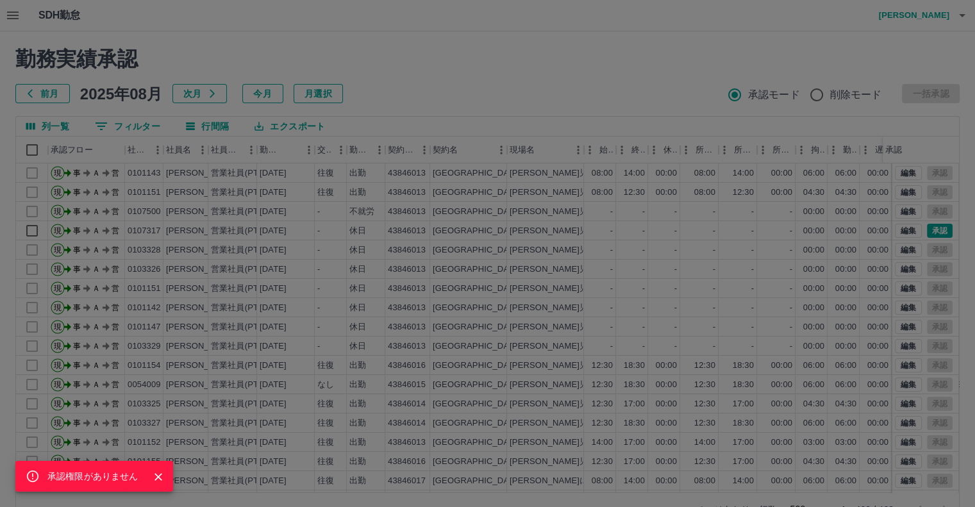
click at [924, 228] on div "承認権限がありません" at bounding box center [487, 253] width 975 height 507
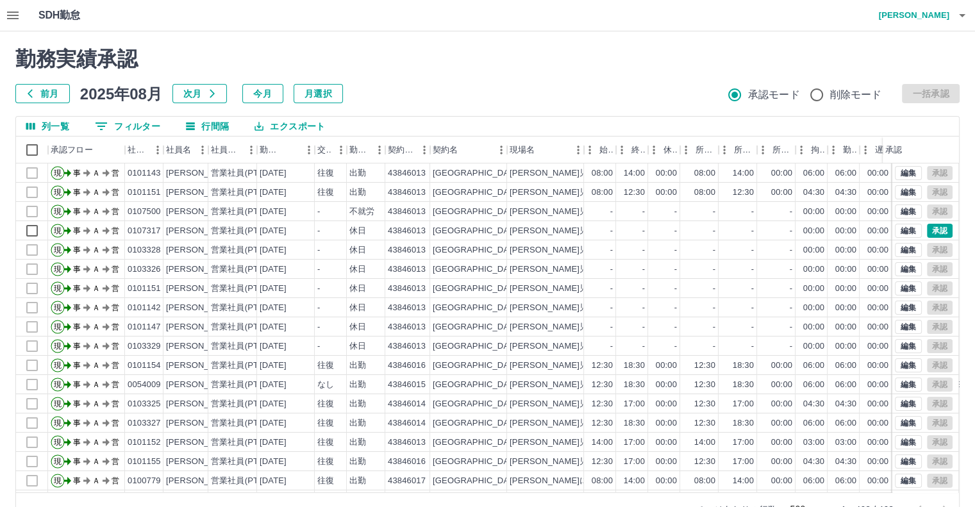
click at [924, 228] on div "承認権限がありません 勤務実績承認 前月 [DATE] 次月 今月 月選択 承認モード 削除モード 一括承認 列一覧 0 フィルター 行間隔 エクスポート 承…" at bounding box center [487, 286] width 975 height 510
click at [927, 228] on button "承認" at bounding box center [940, 231] width 26 height 14
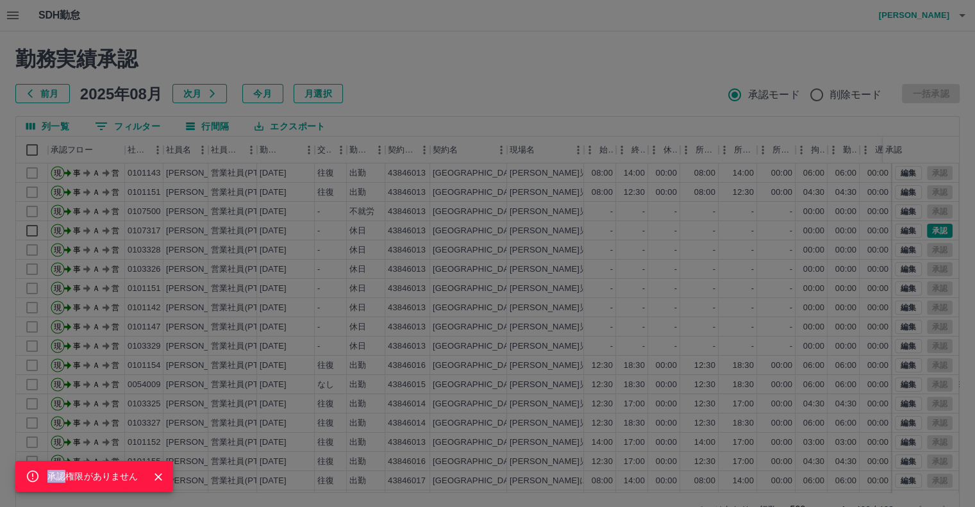
drag, startPoint x: 955, startPoint y: 342, endPoint x: 954, endPoint y: 379, distance: 37.2
click at [958, 394] on div "承認権限がありません" at bounding box center [487, 253] width 975 height 507
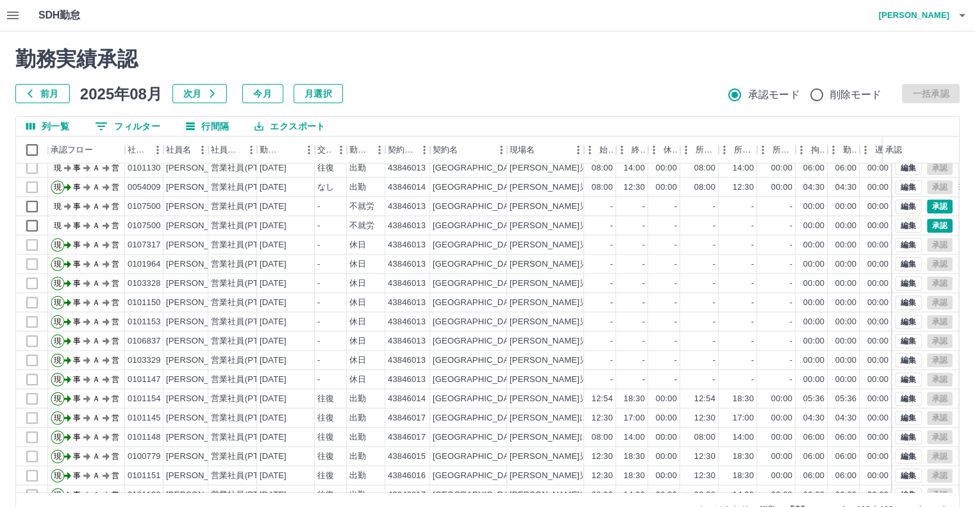
scroll to position [6295, 0]
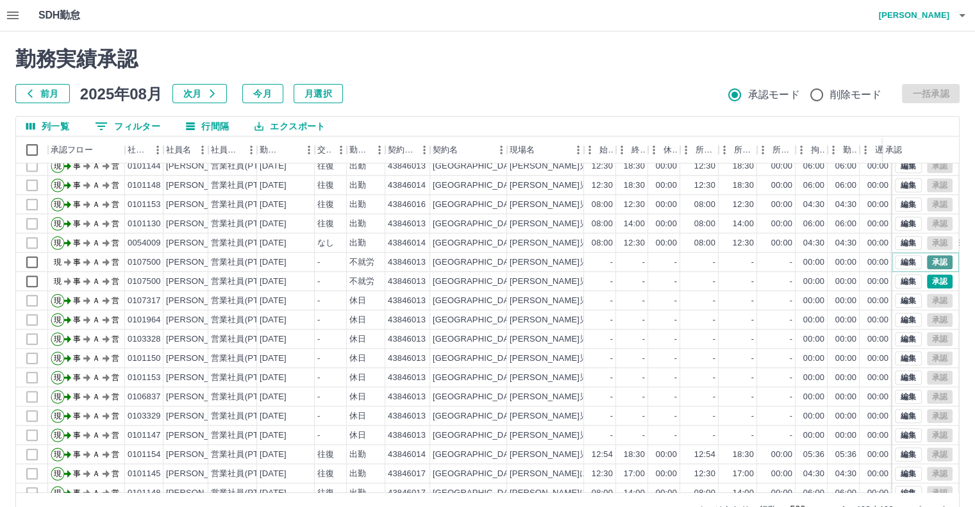
click at [931, 258] on button "承認" at bounding box center [940, 262] width 26 height 14
click at [931, 258] on div "承認権限がありません" at bounding box center [487, 253] width 975 height 507
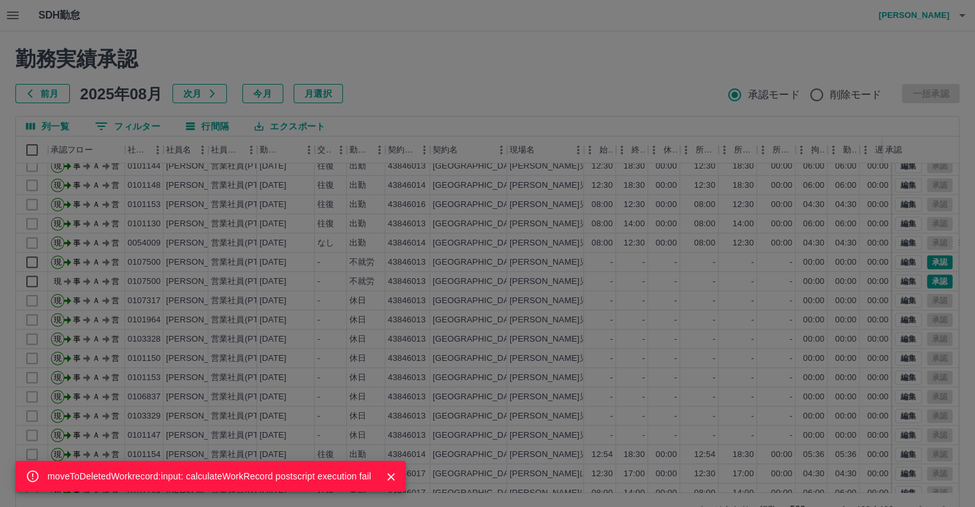
click at [811, 94] on div "moveToDeletedWorkrecord:input: calculateWorkRecord postscript execution fail" at bounding box center [487, 253] width 975 height 507
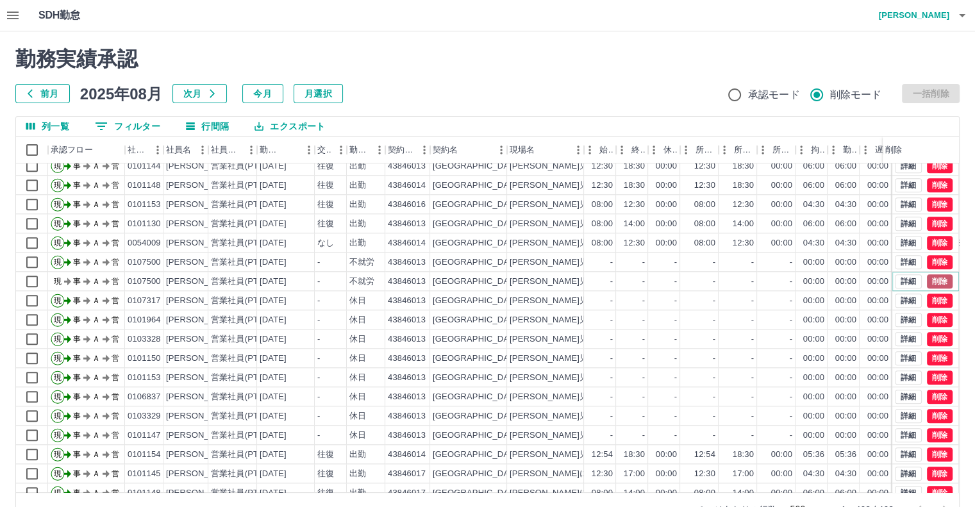
click at [927, 281] on button "削除" at bounding box center [940, 281] width 26 height 14
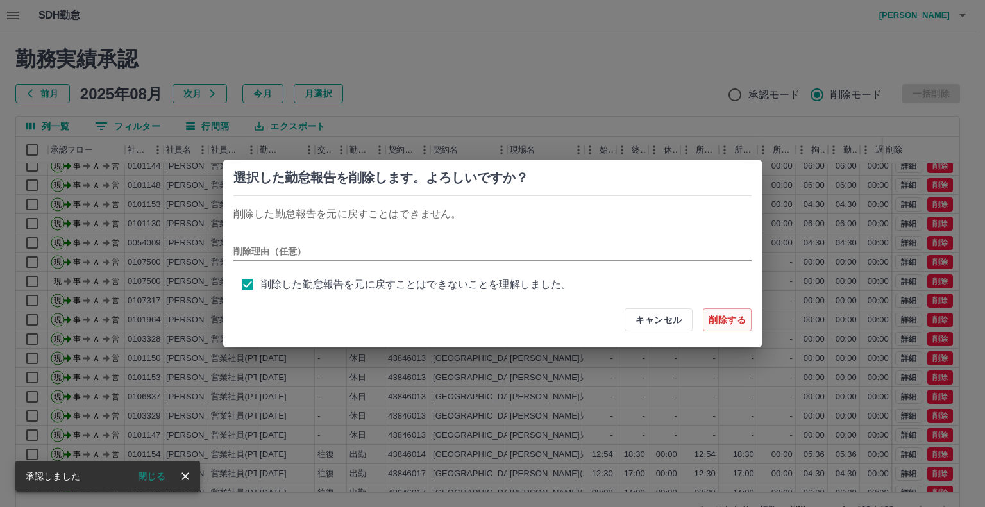
click at [720, 318] on button "削除する" at bounding box center [727, 319] width 49 height 23
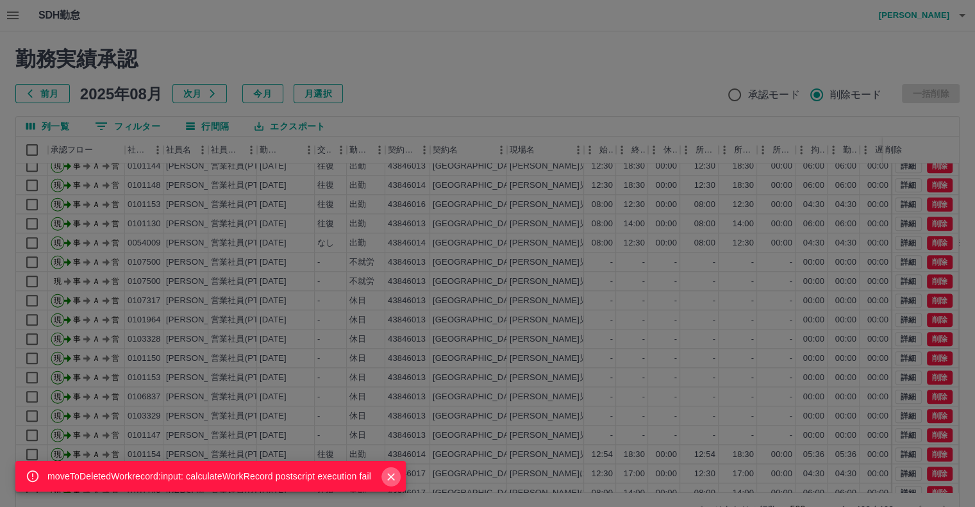
click at [387, 476] on icon "Close" at bounding box center [391, 476] width 13 height 13
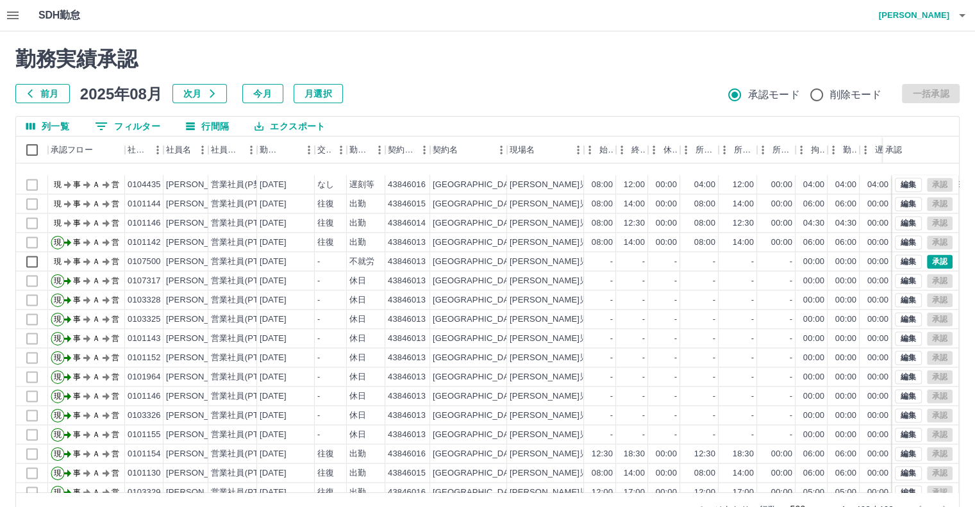
scroll to position [6808, 0]
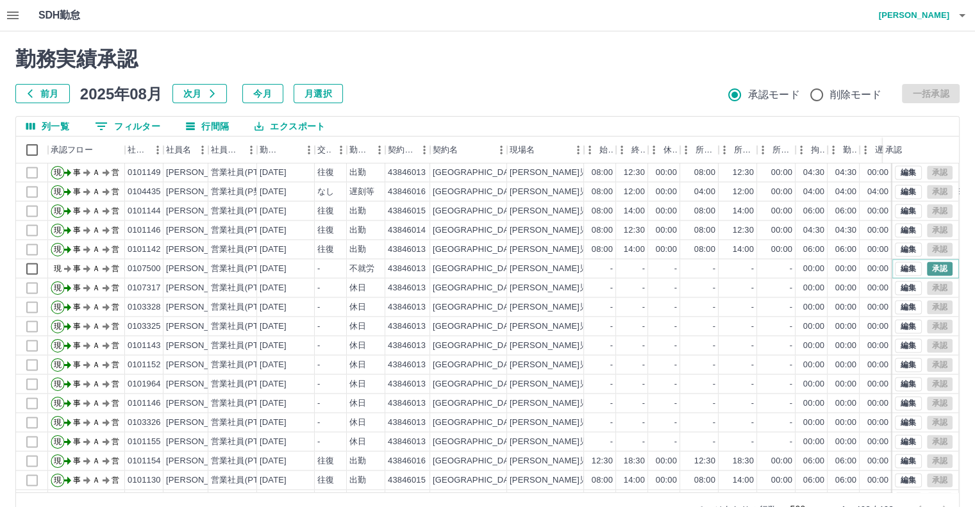
click at [931, 265] on button "承認" at bounding box center [940, 269] width 26 height 14
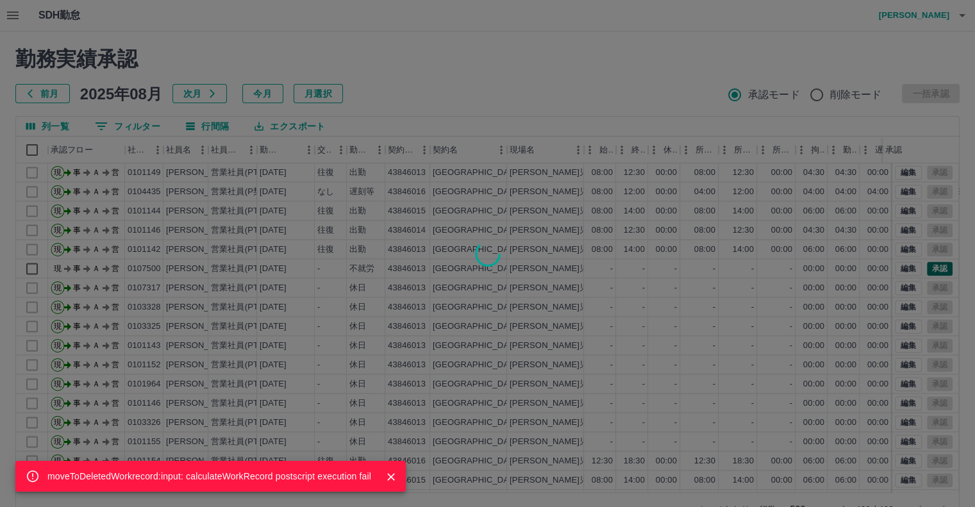
click at [931, 265] on div "moveToDeletedWorkrecord:input: calculateWorkRecord postscript execution fail" at bounding box center [487, 253] width 975 height 507
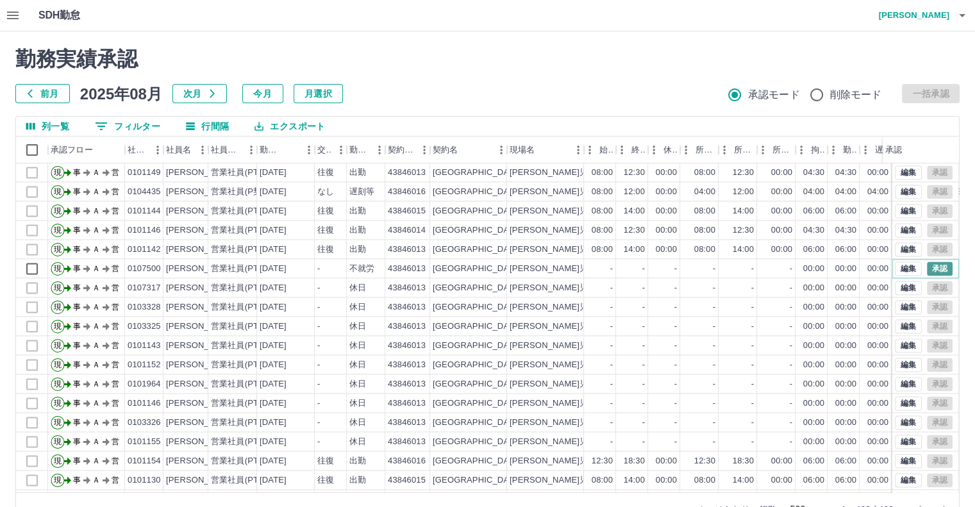
click at [927, 269] on button "承認" at bounding box center [940, 269] width 26 height 14
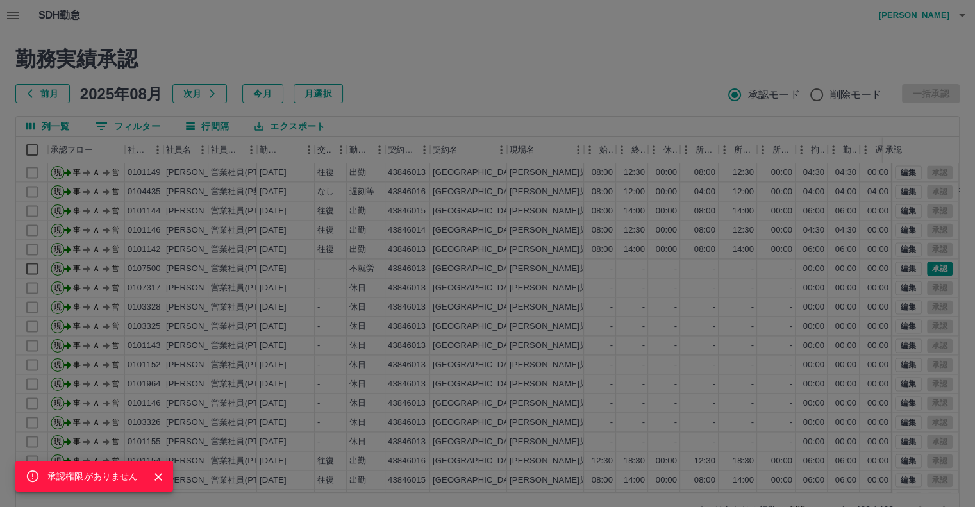
click at [923, 269] on div "承認権限がありません" at bounding box center [487, 253] width 975 height 507
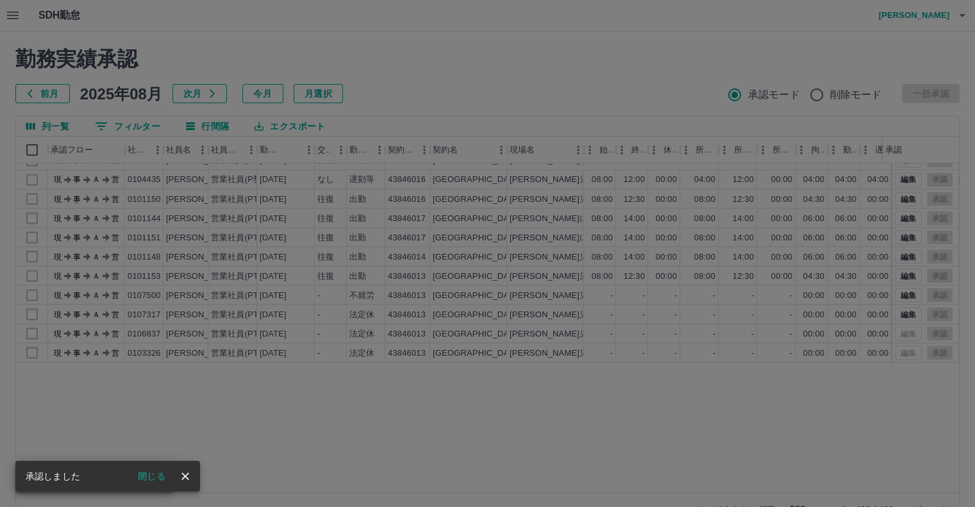
scroll to position [7089, 0]
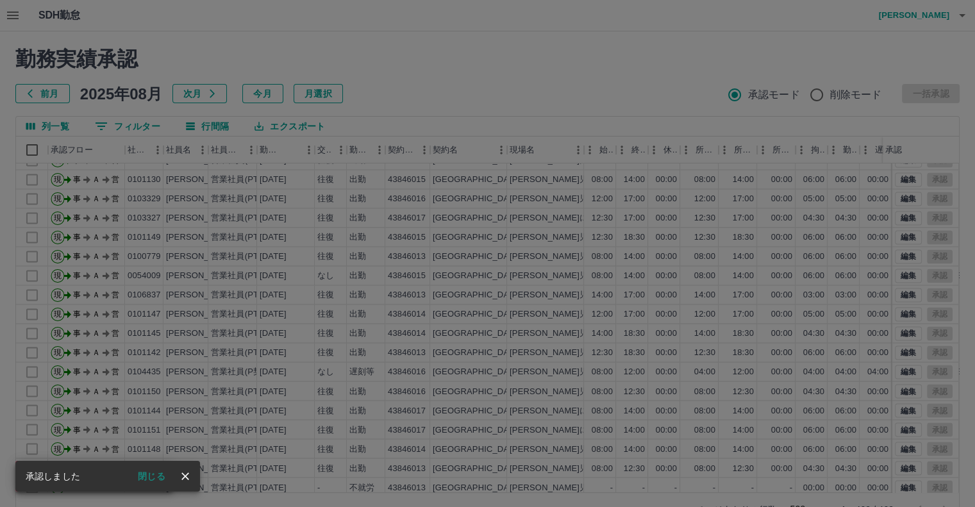
click at [754, 374] on div "承認権限がありません" at bounding box center [487, 253] width 975 height 507
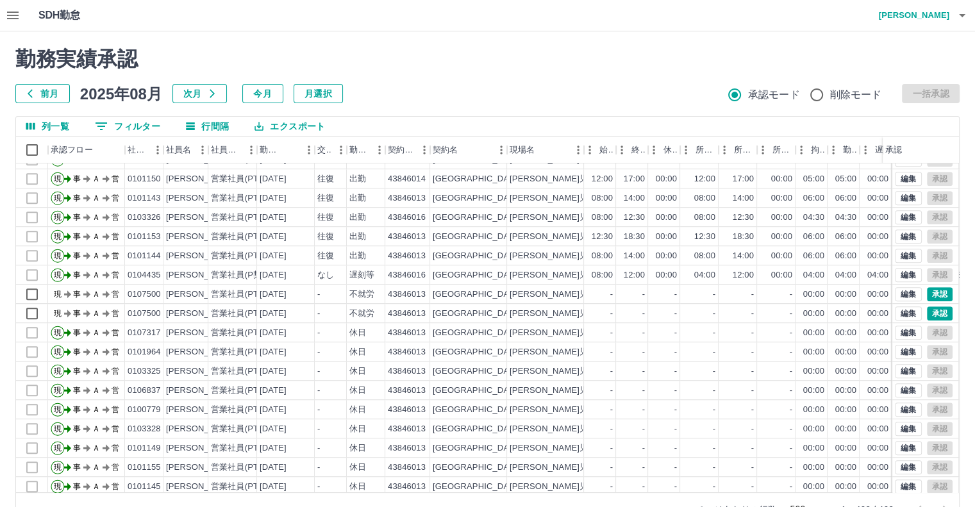
scroll to position [5743, 0]
click at [930, 310] on button "承認" at bounding box center [940, 314] width 26 height 14
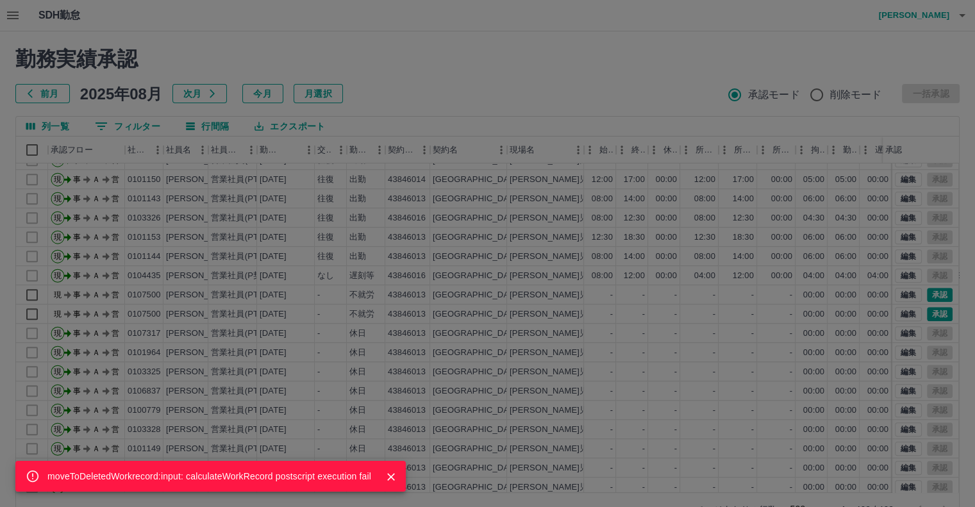
click at [931, 310] on div "moveToDeletedWorkrecord:input: calculateWorkRecord postscript execution fail" at bounding box center [487, 253] width 975 height 507
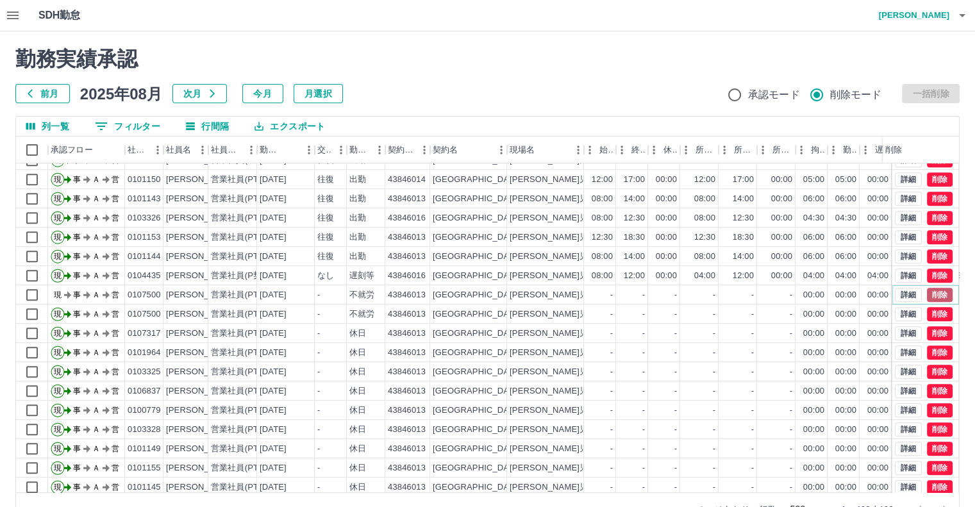
click at [927, 292] on button "削除" at bounding box center [940, 295] width 26 height 14
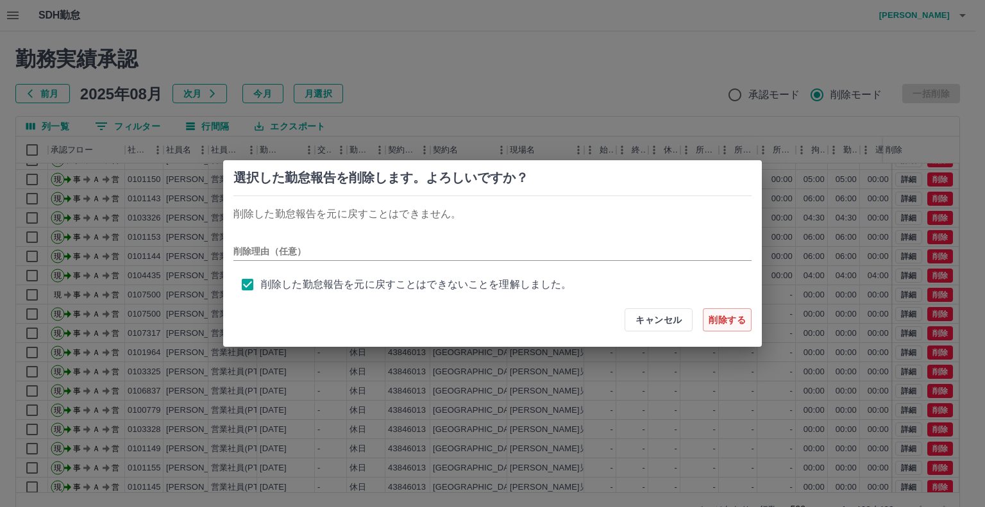
click at [731, 321] on button "削除する" at bounding box center [727, 319] width 49 height 23
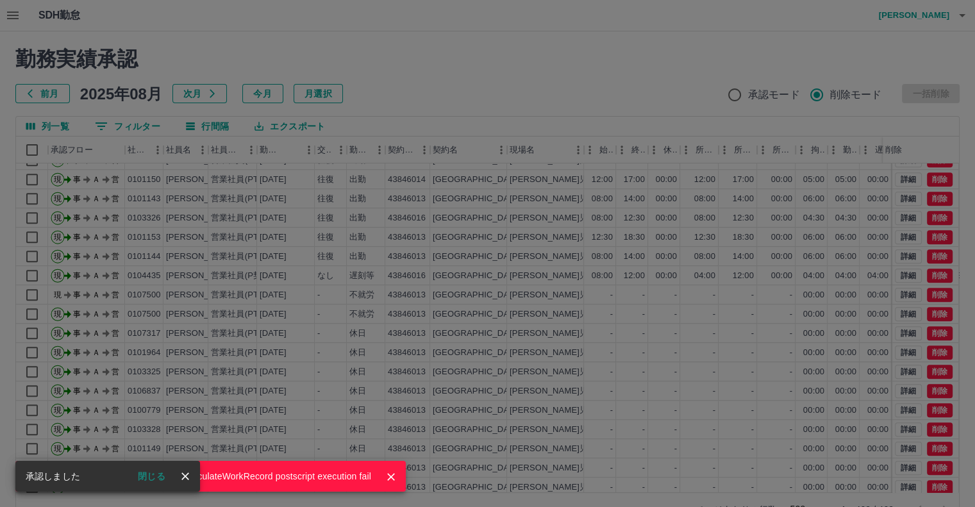
click at [695, 81] on div "moveToDeletedWorkrecord:input: calculateWorkRecord postscript execution fail" at bounding box center [487, 253] width 975 height 507
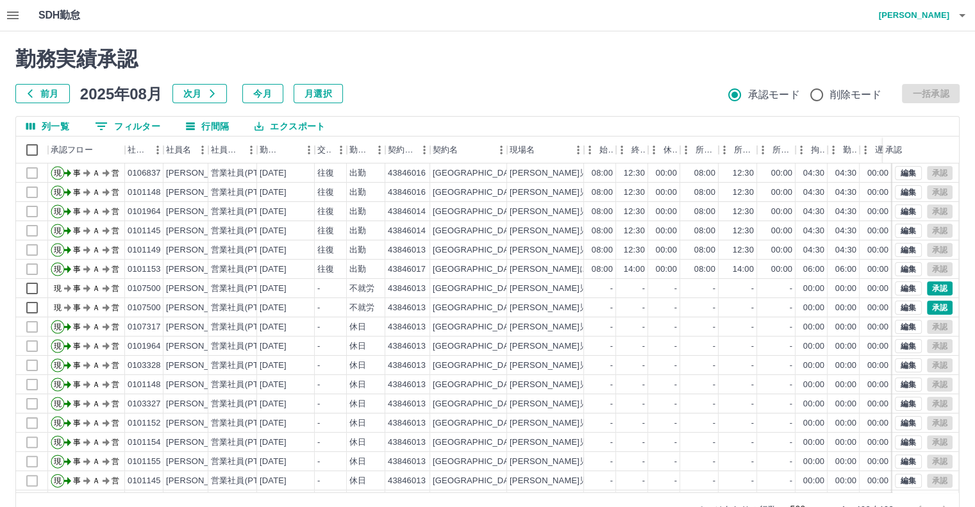
scroll to position [5295, 0]
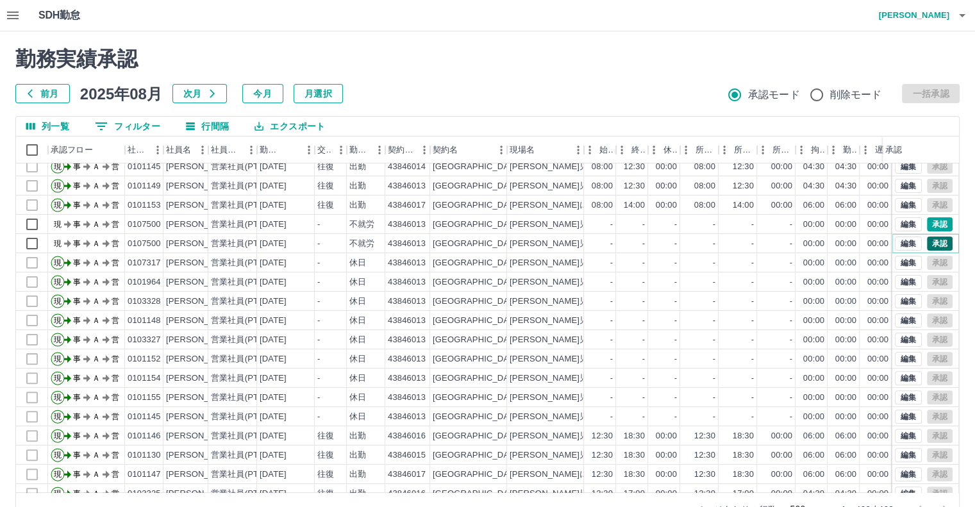
click at [927, 240] on button "承認" at bounding box center [940, 244] width 26 height 14
click at [926, 240] on div "moveToDeletedWorkrecord:input: calculateWorkRecord postscript execution fail" at bounding box center [487, 253] width 975 height 507
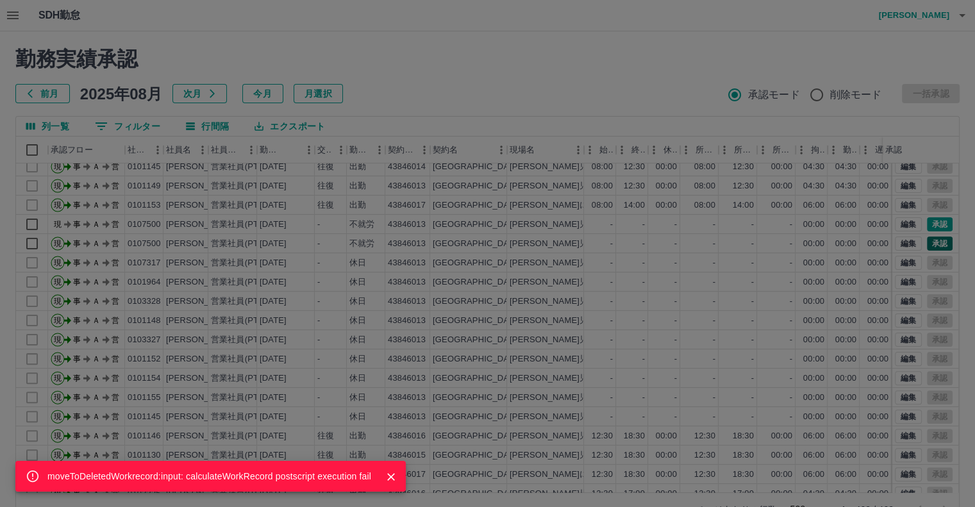
click at [926, 240] on div "moveToDeletedWorkrecord:input: calculateWorkRecord postscript execution fail" at bounding box center [487, 253] width 975 height 507
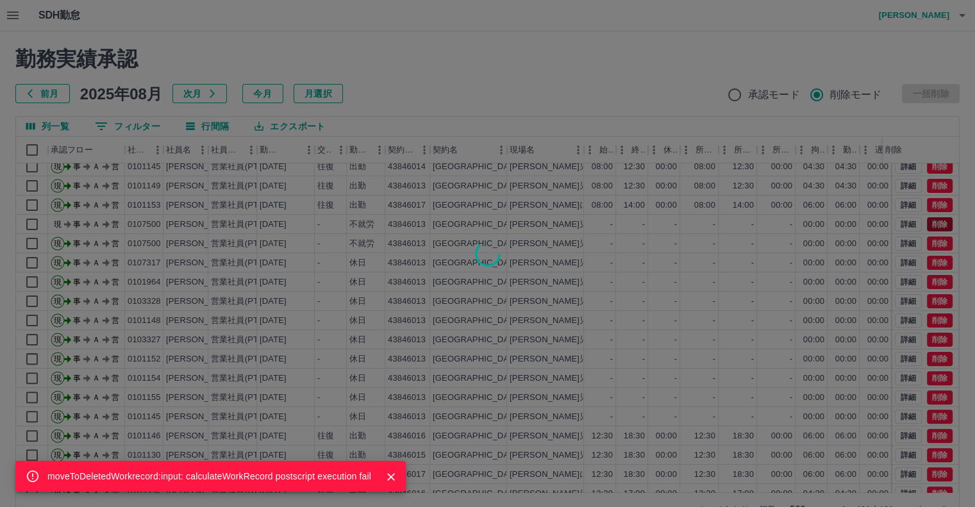
click at [926, 221] on div "moveToDeletedWorkrecord:input: calculateWorkRecord postscript execution fail" at bounding box center [487, 253] width 975 height 507
click at [933, 225] on div "moveToDeletedWorkrecord:input: calculateWorkRecord postscript execution fail" at bounding box center [487, 253] width 975 height 507
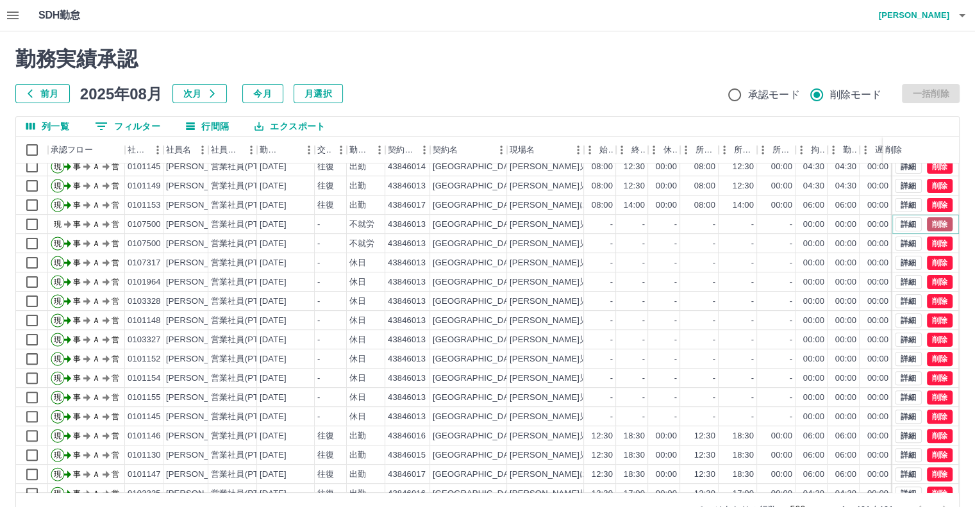
click at [927, 220] on button "削除" at bounding box center [940, 224] width 26 height 14
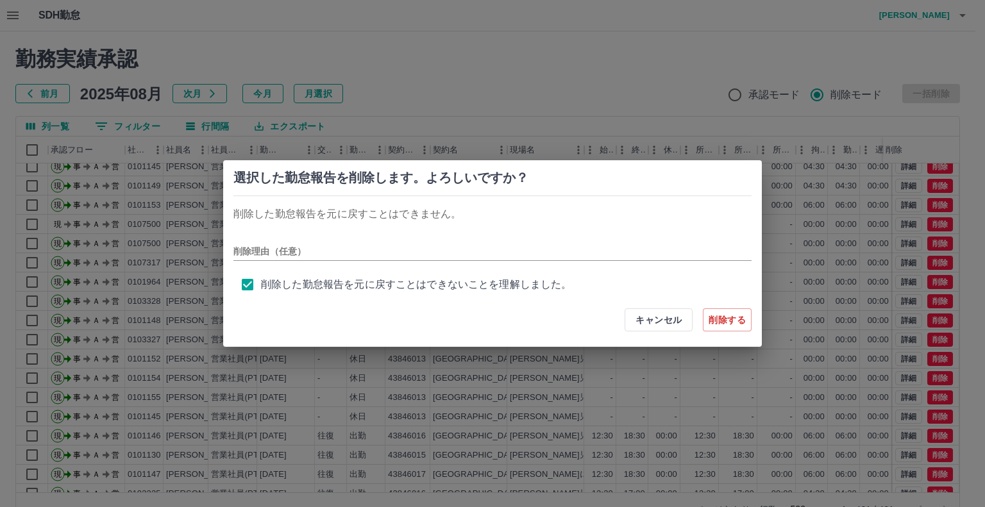
click at [725, 318] on button "削除する" at bounding box center [727, 319] width 49 height 23
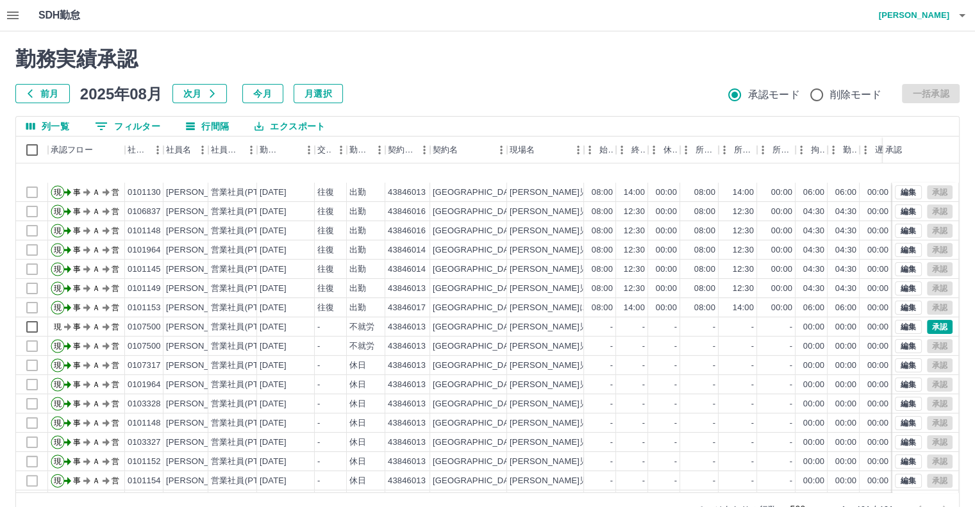
scroll to position [5256, 0]
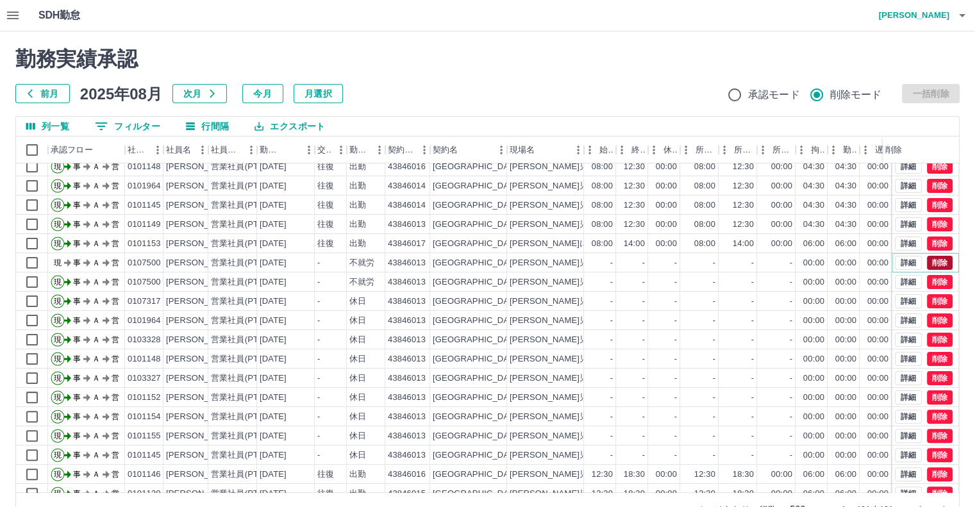
click at [936, 262] on button "削除" at bounding box center [940, 263] width 26 height 14
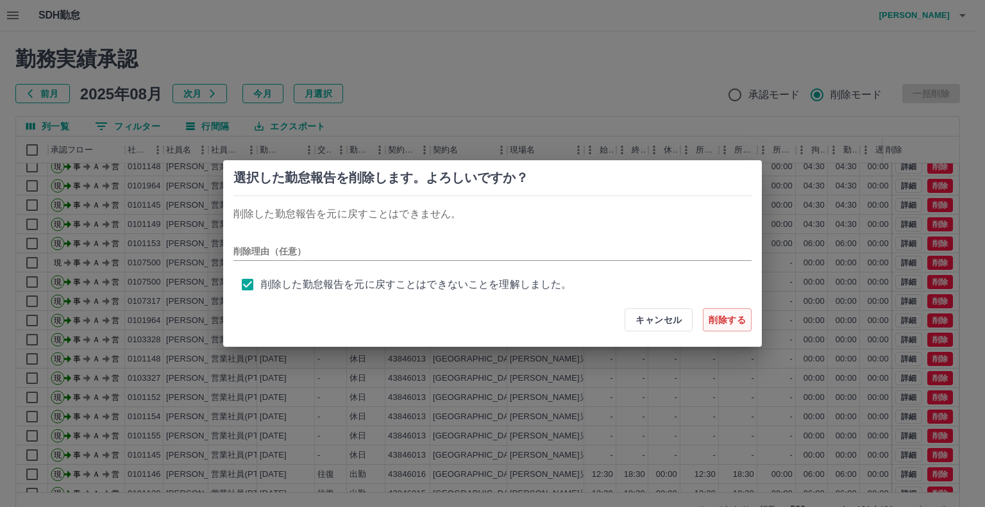
click at [724, 317] on button "削除する" at bounding box center [727, 319] width 49 height 23
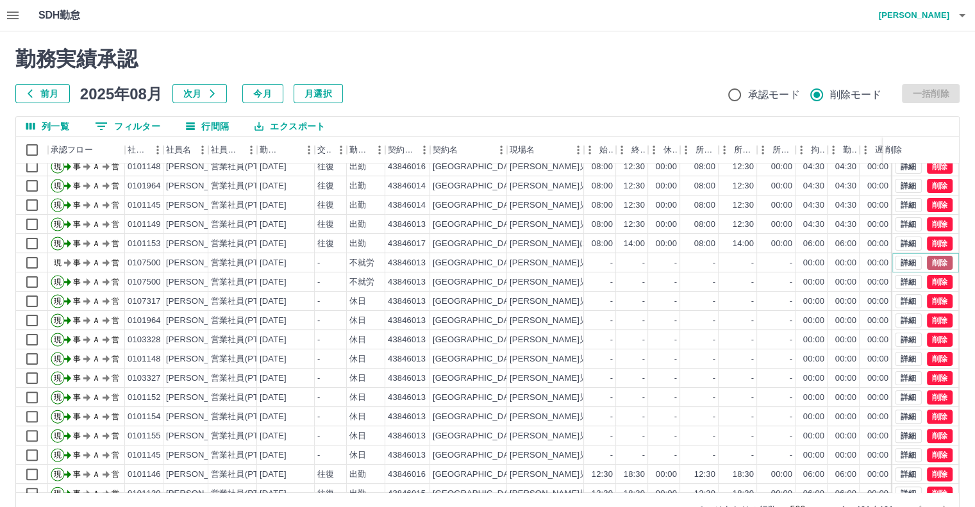
click at [933, 263] on button "削除" at bounding box center [940, 263] width 26 height 14
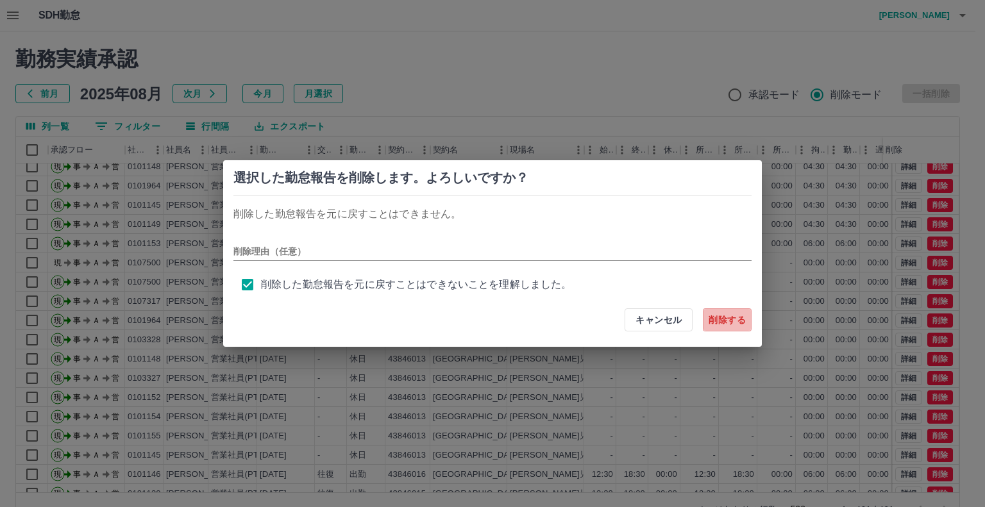
click at [715, 319] on button "削除する" at bounding box center [727, 319] width 49 height 23
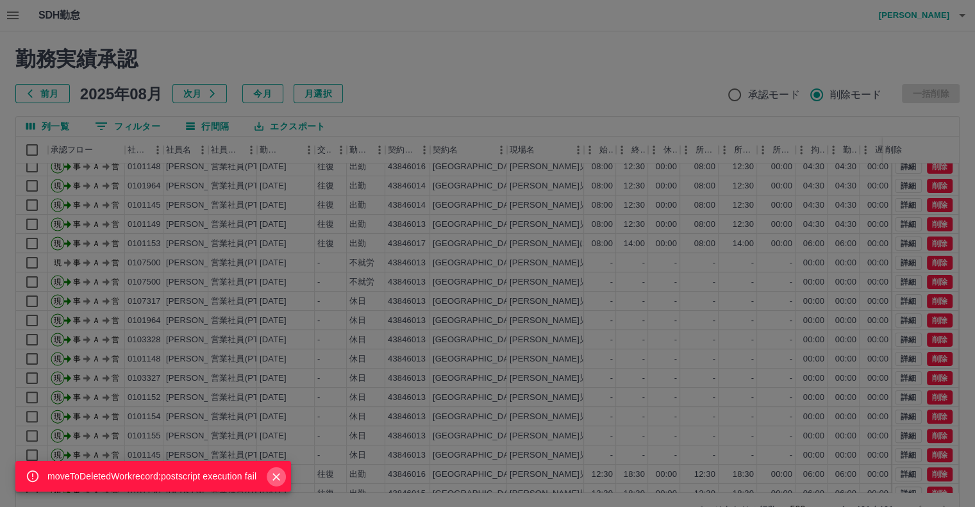
click at [281, 469] on button "Close" at bounding box center [276, 476] width 19 height 19
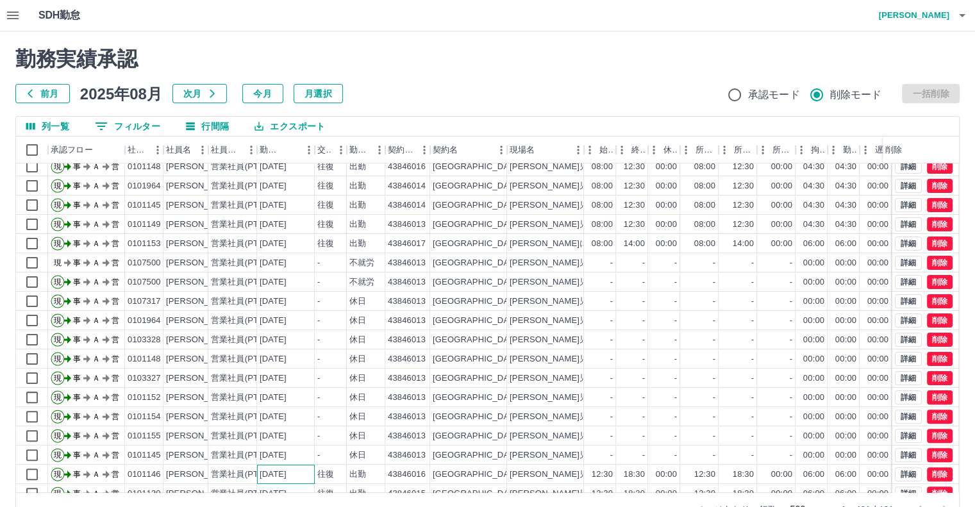
click at [284, 471] on div "[DATE]" at bounding box center [273, 475] width 27 height 12
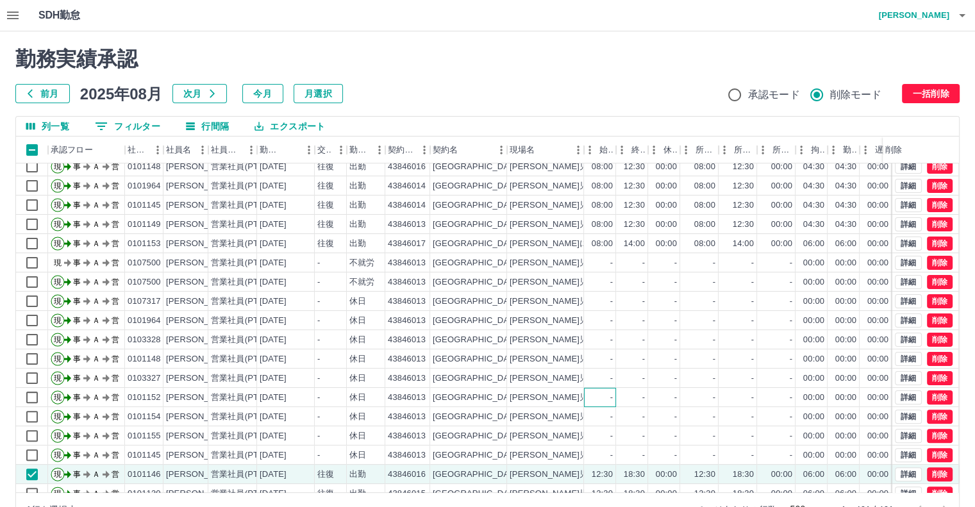
click at [601, 388] on div "-" at bounding box center [600, 397] width 32 height 19
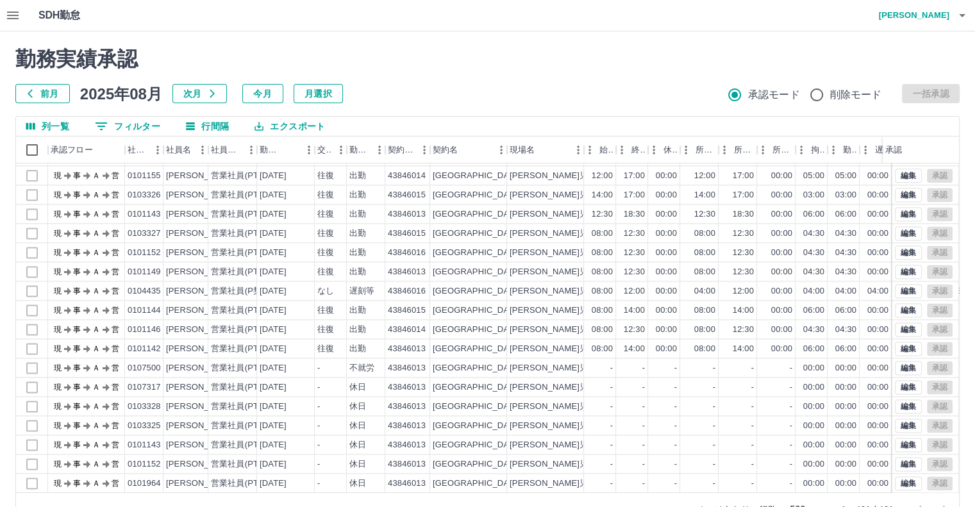
scroll to position [7051, 0]
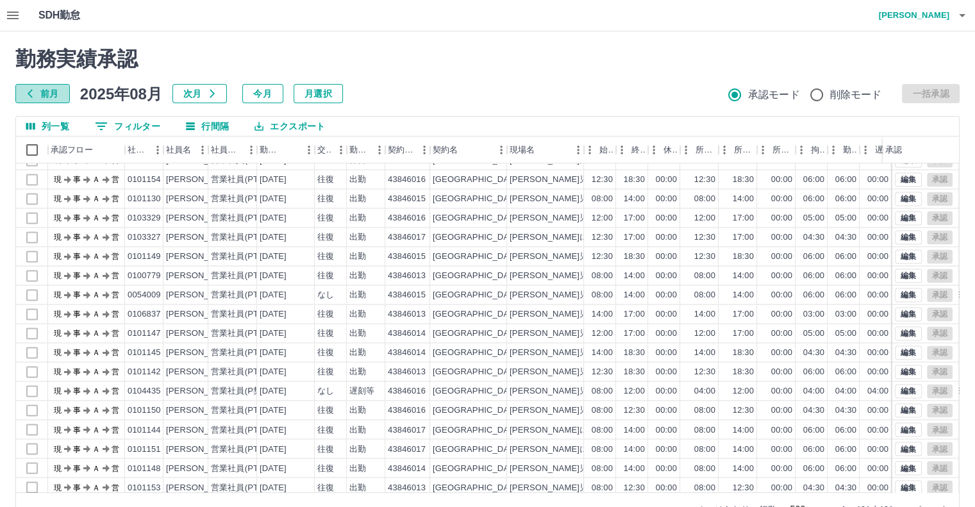
click at [54, 92] on button "前月" at bounding box center [42, 93] width 54 height 19
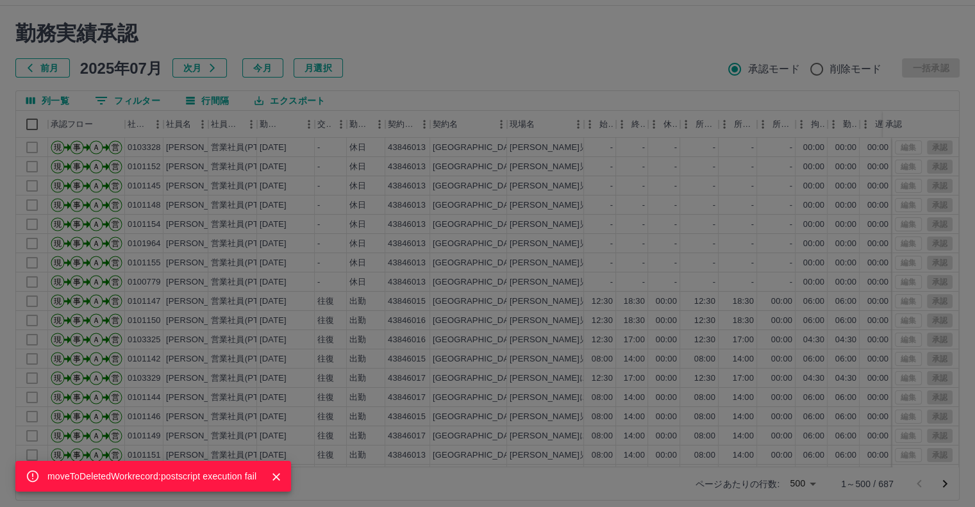
scroll to position [35, 0]
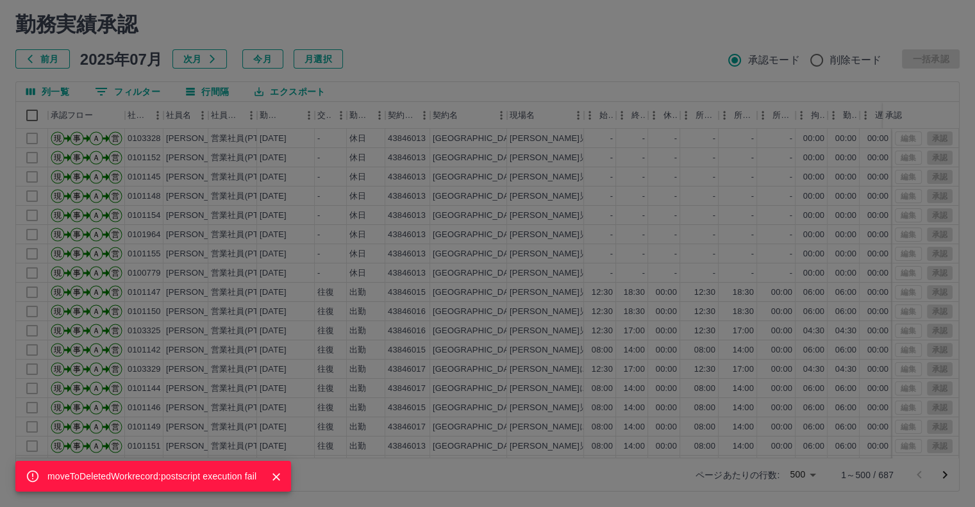
click at [812, 476] on div "moveToDeletedWorkrecord:postscript execution fail" at bounding box center [487, 253] width 975 height 507
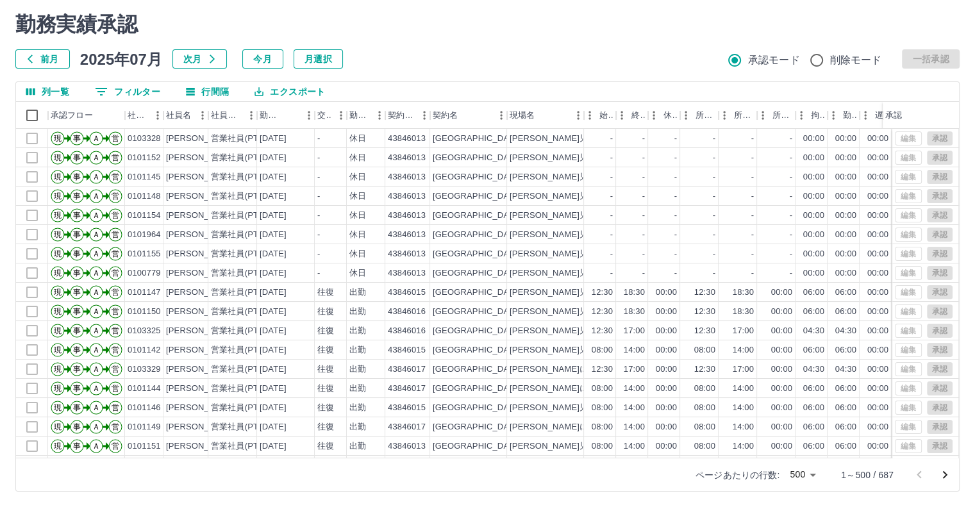
click at [812, 474] on body "SDH勤怠 加藤　裕子 moveToDeletedWorkrecord:postscript execution fail 勤務実績承認 前月 2025年07…" at bounding box center [487, 236] width 975 height 542
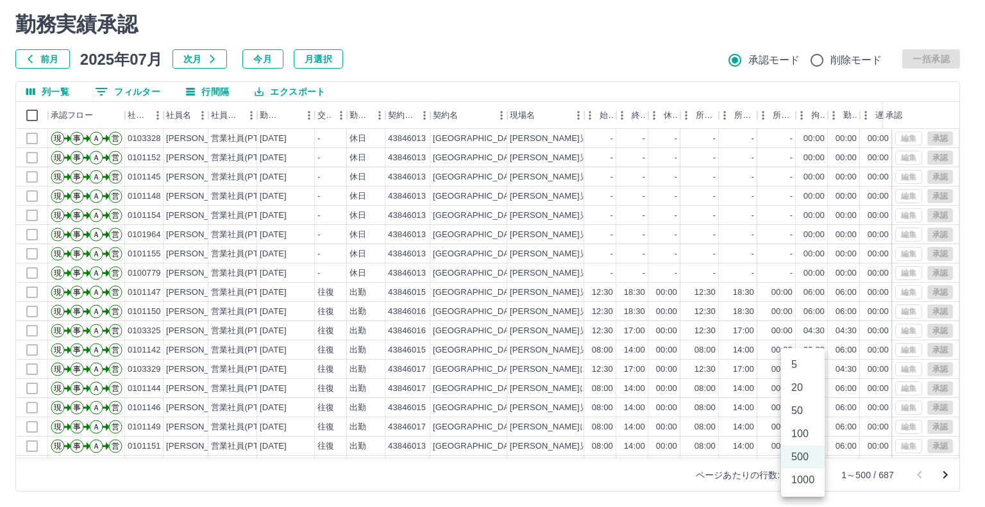
click at [801, 478] on li "1000" at bounding box center [803, 480] width 44 height 23
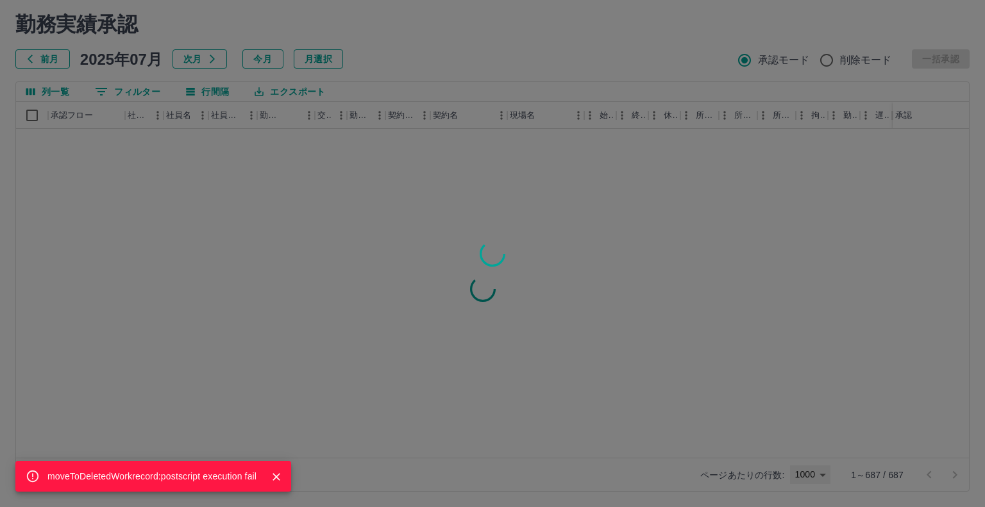
type input "****"
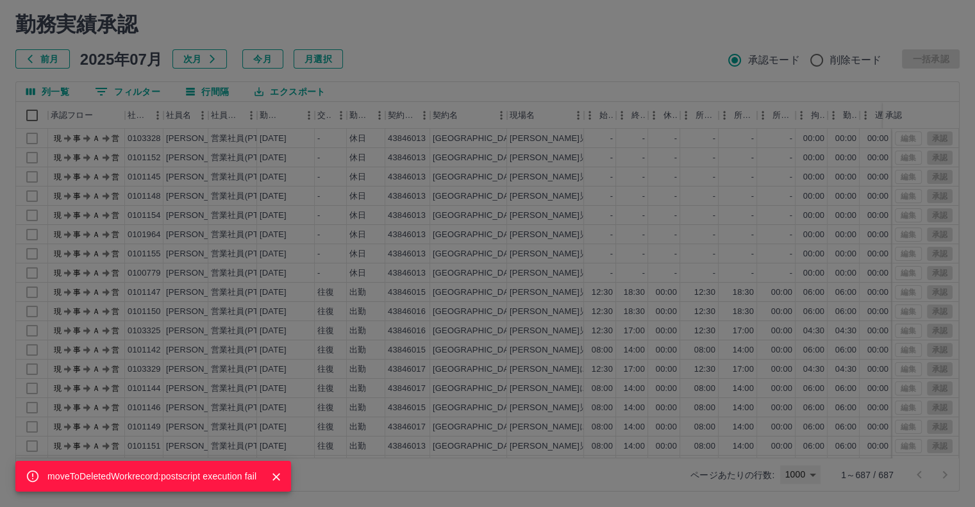
scroll to position [0, 0]
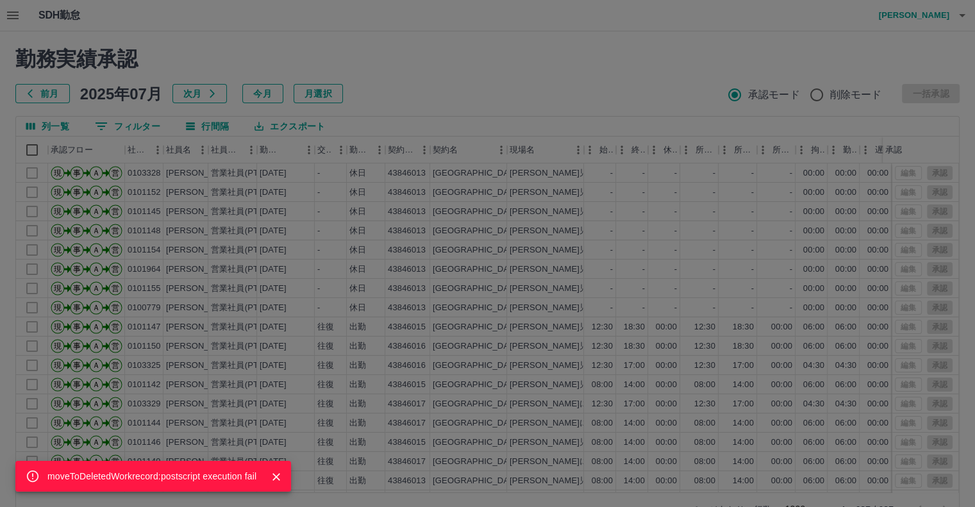
click at [9, 14] on div "moveToDeletedWorkrecord:postscript execution fail" at bounding box center [487, 253] width 975 height 507
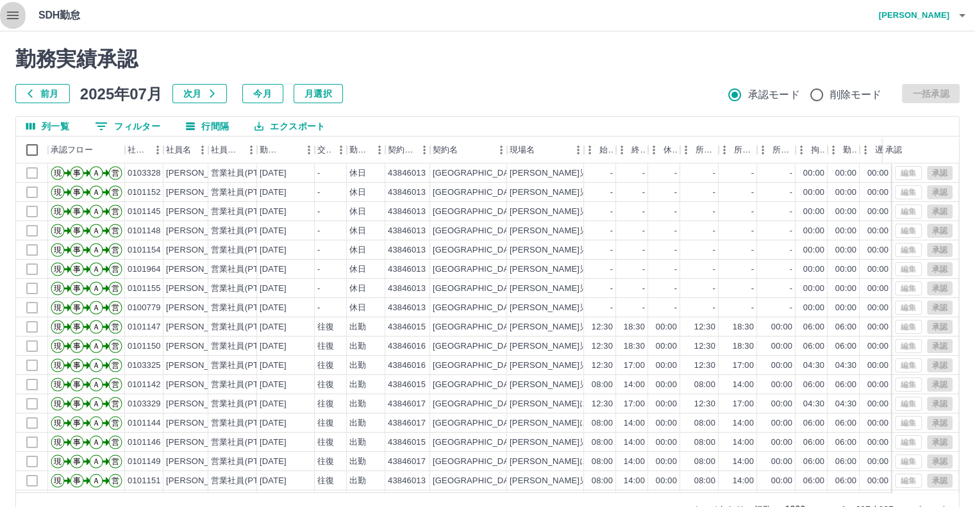
click at [9, 14] on icon "button" at bounding box center [12, 15] width 15 height 15
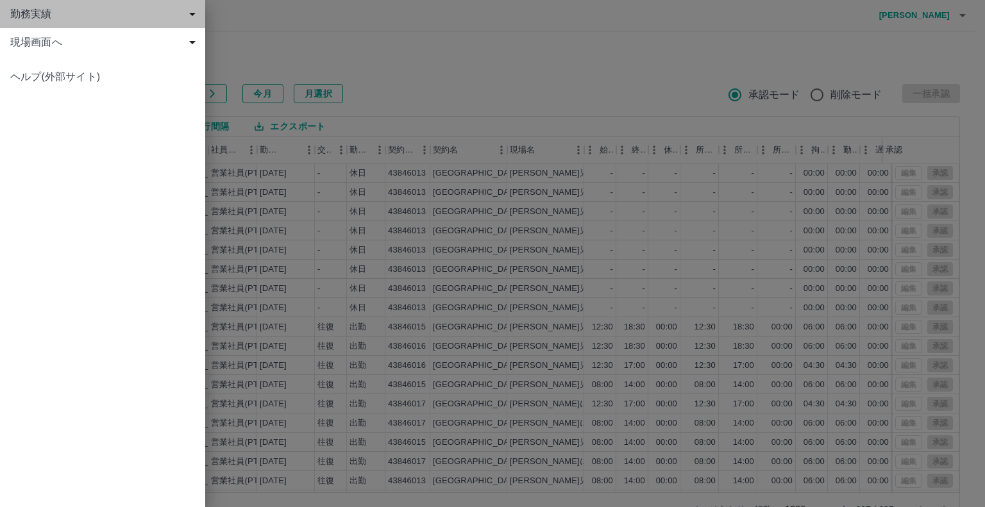
click at [195, 12] on span "勤務実績" at bounding box center [105, 13] width 190 height 15
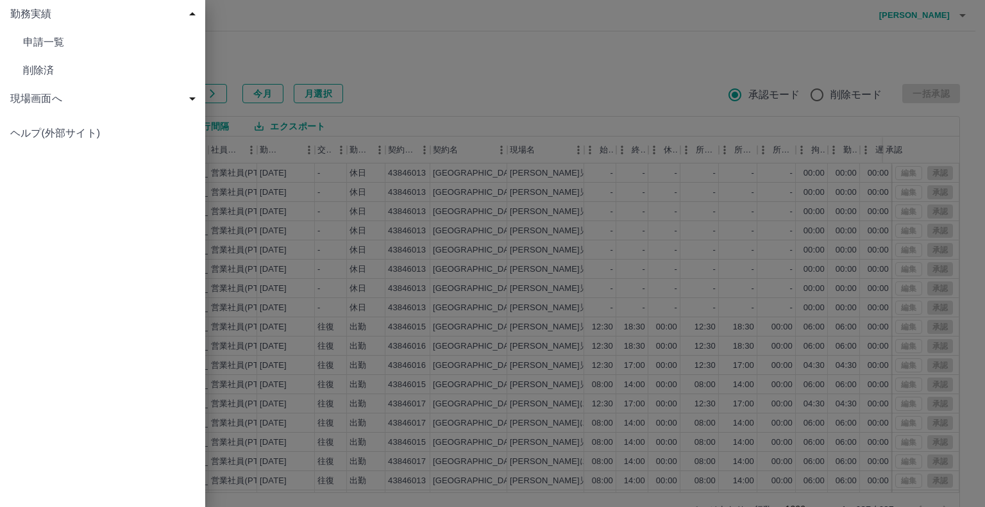
click at [101, 39] on span "申請一覧" at bounding box center [109, 42] width 172 height 15
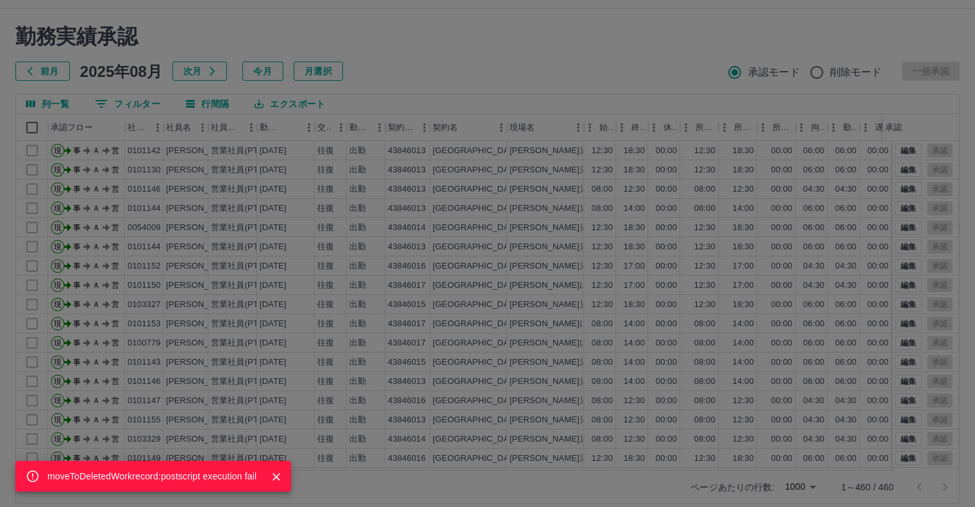
scroll to position [35, 0]
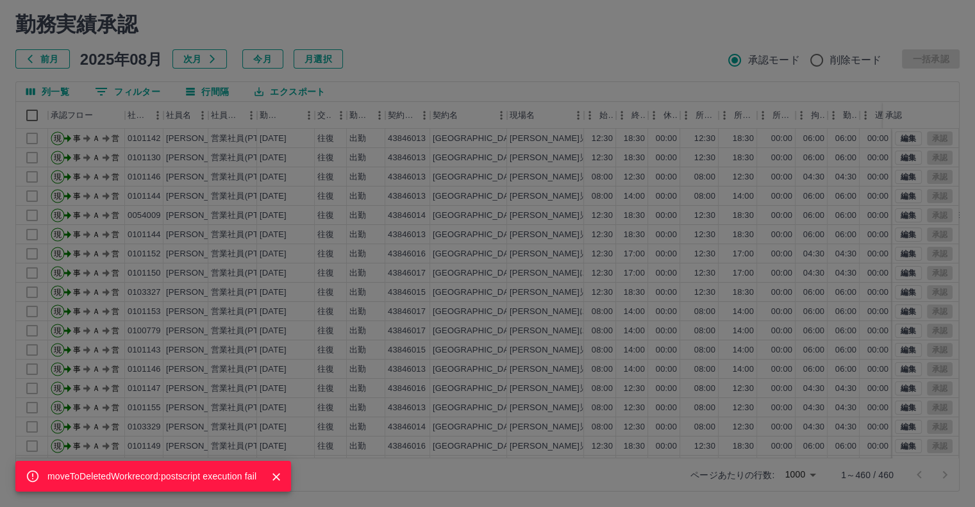
click at [28, 58] on div "moveToDeletedWorkrecord:postscript execution fail" at bounding box center [487, 253] width 975 height 507
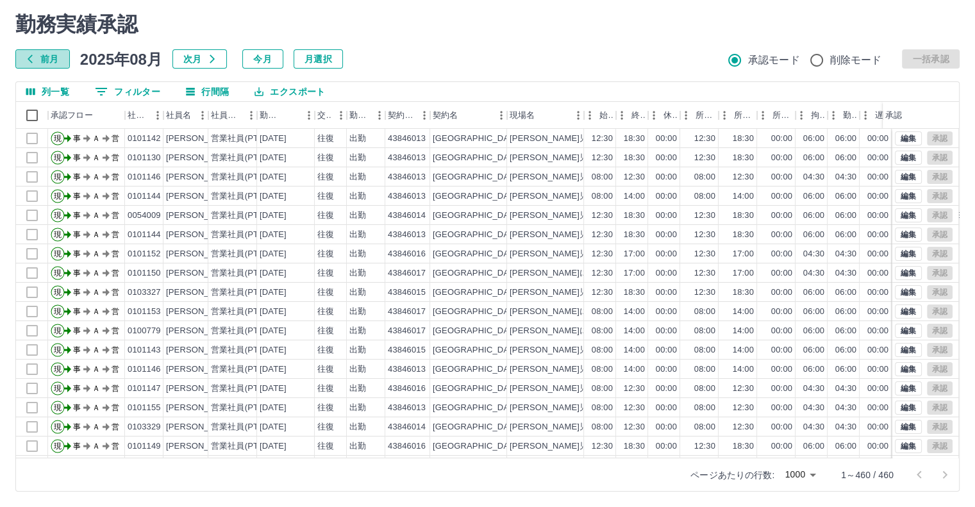
click at [28, 58] on icon "button" at bounding box center [30, 59] width 5 height 8
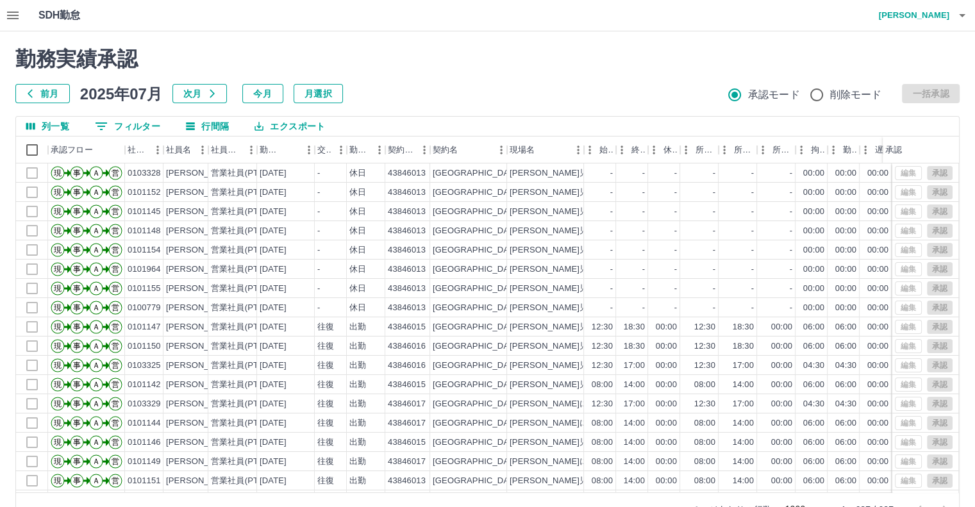
click at [10, 12] on icon "button" at bounding box center [13, 16] width 12 height 8
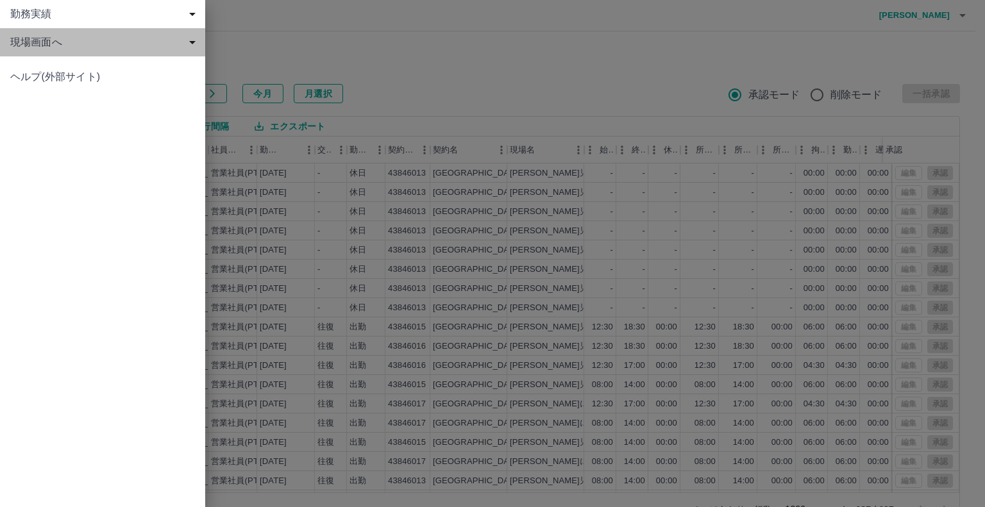
click at [23, 44] on span "現場画面へ" at bounding box center [105, 42] width 190 height 15
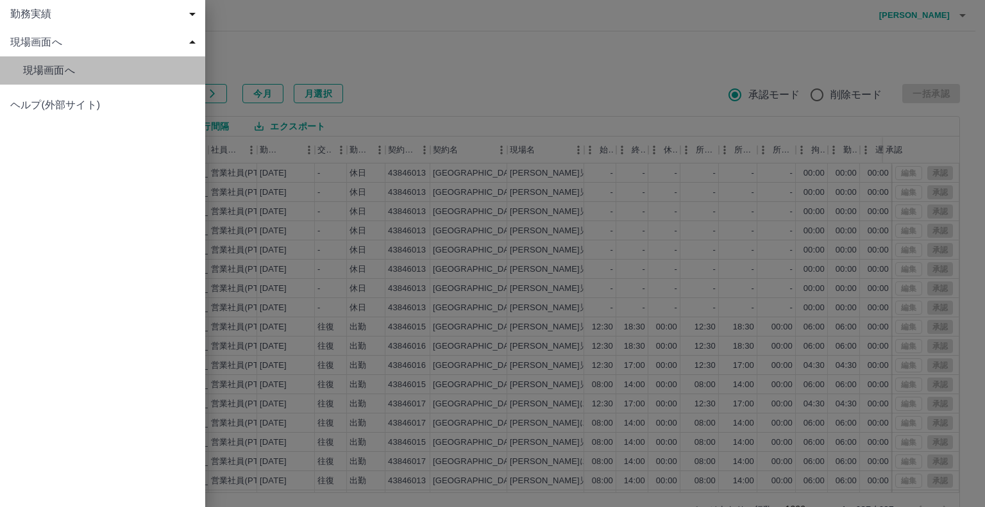
click at [32, 69] on span "現場画面へ" at bounding box center [109, 70] width 172 height 15
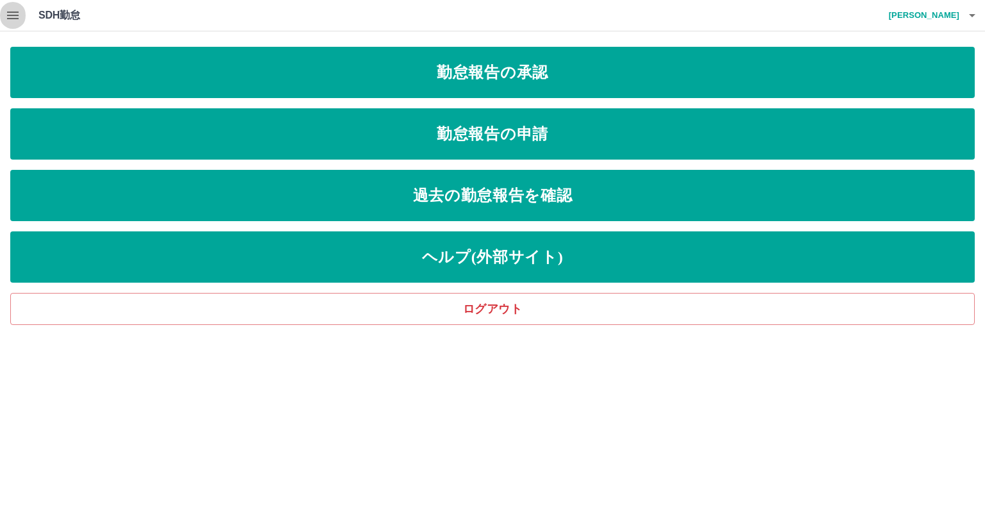
click at [15, 17] on icon "button" at bounding box center [12, 15] width 15 height 15
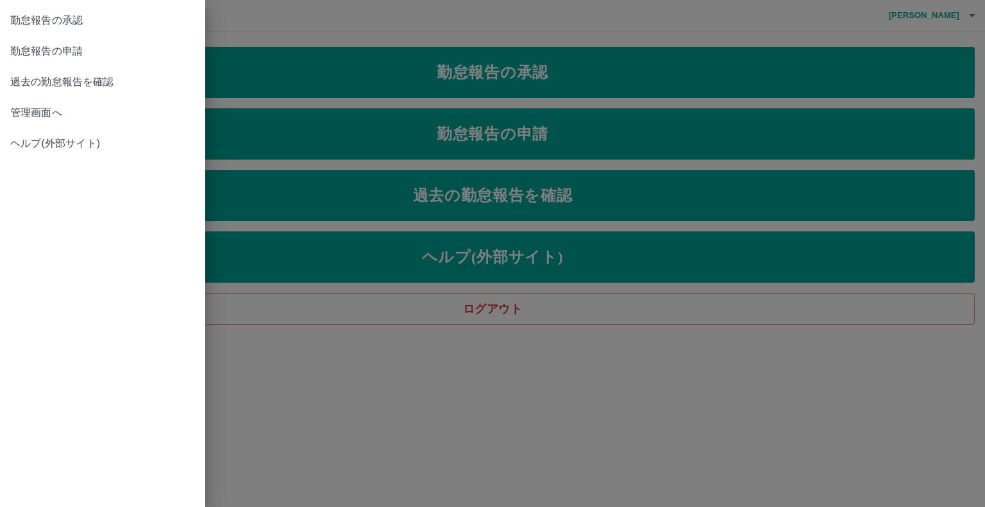
click at [49, 113] on span "管理画面へ" at bounding box center [102, 112] width 185 height 15
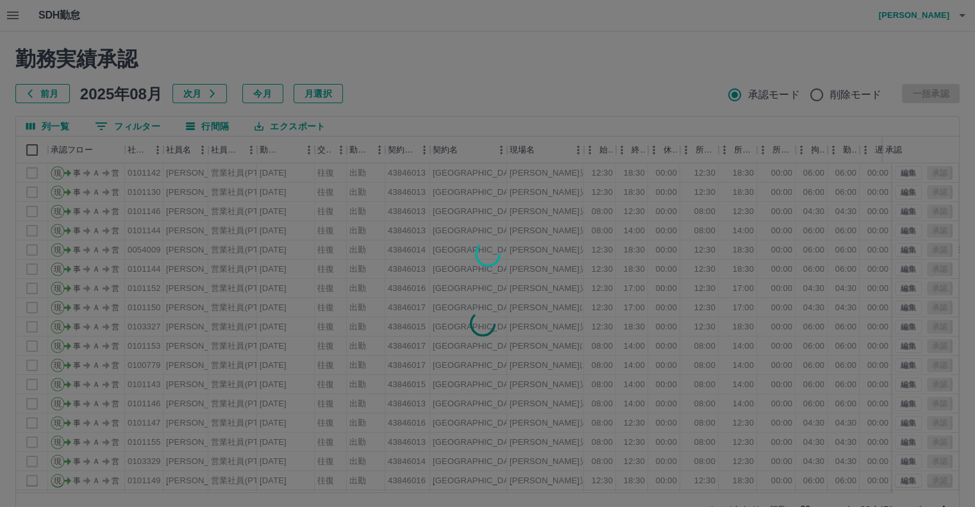
click at [12, 15] on div at bounding box center [487, 253] width 975 height 507
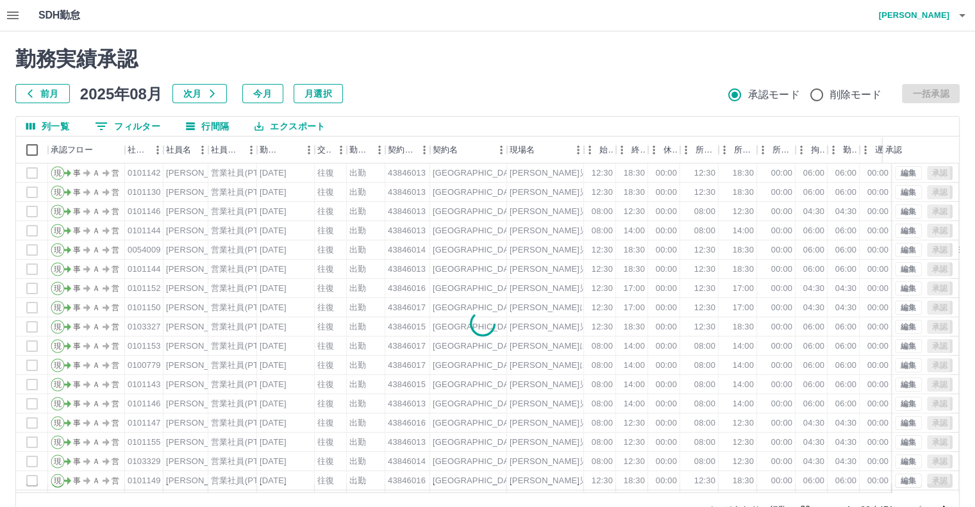
click at [12, 15] on icon "button" at bounding box center [13, 16] width 12 height 8
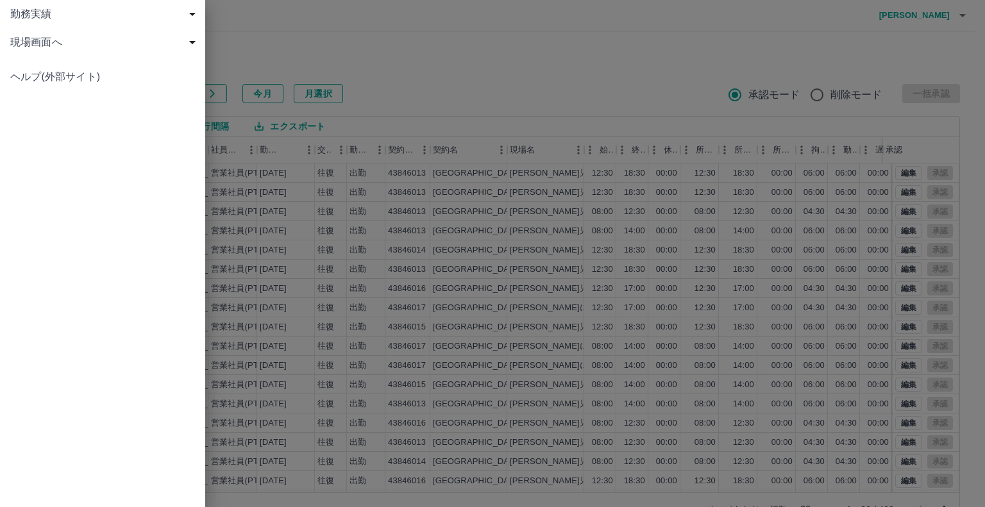
click at [33, 41] on span "現場画面へ" at bounding box center [105, 42] width 190 height 15
click at [42, 71] on span "現場画面へ" at bounding box center [109, 70] width 172 height 15
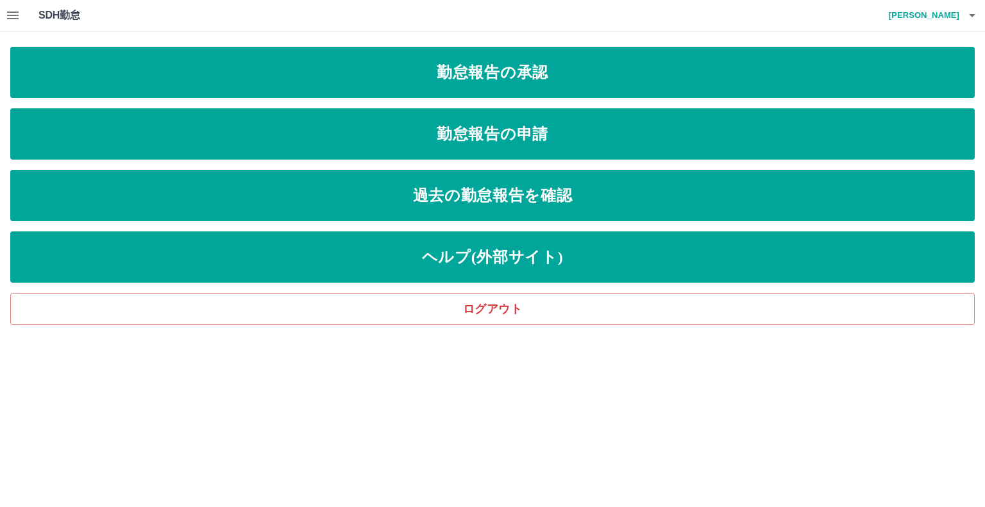
click at [12, 17] on icon "button" at bounding box center [12, 15] width 15 height 15
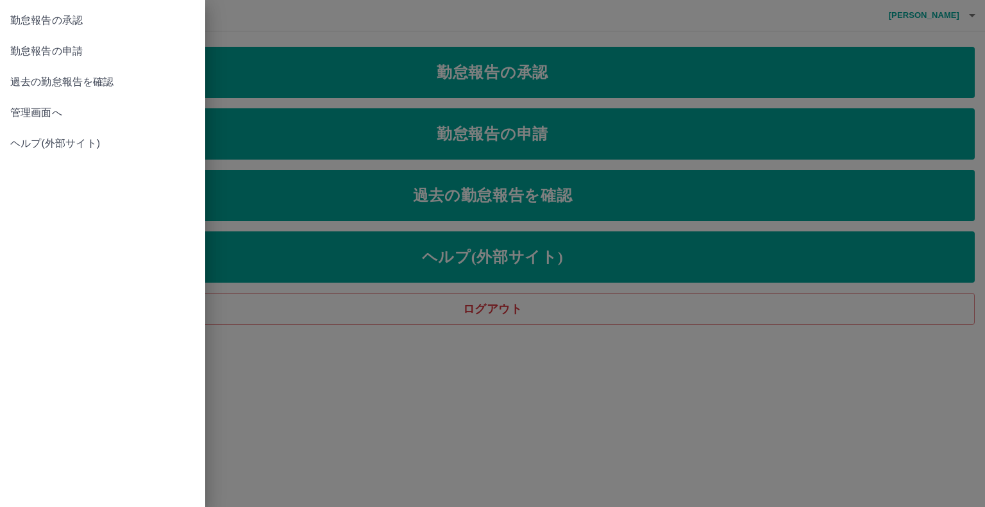
click at [21, 112] on span "管理画面へ" at bounding box center [102, 112] width 185 height 15
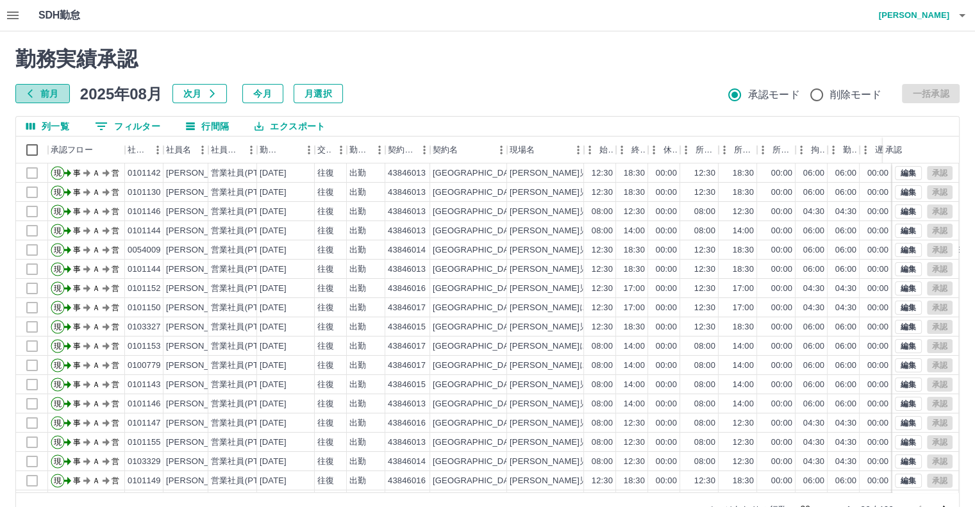
click at [42, 90] on button "前月" at bounding box center [42, 93] width 54 height 19
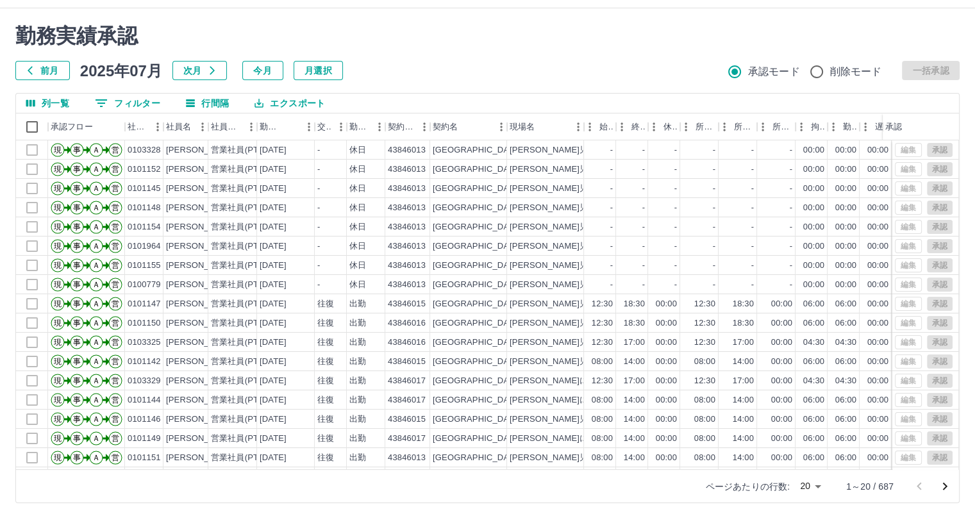
scroll to position [35, 0]
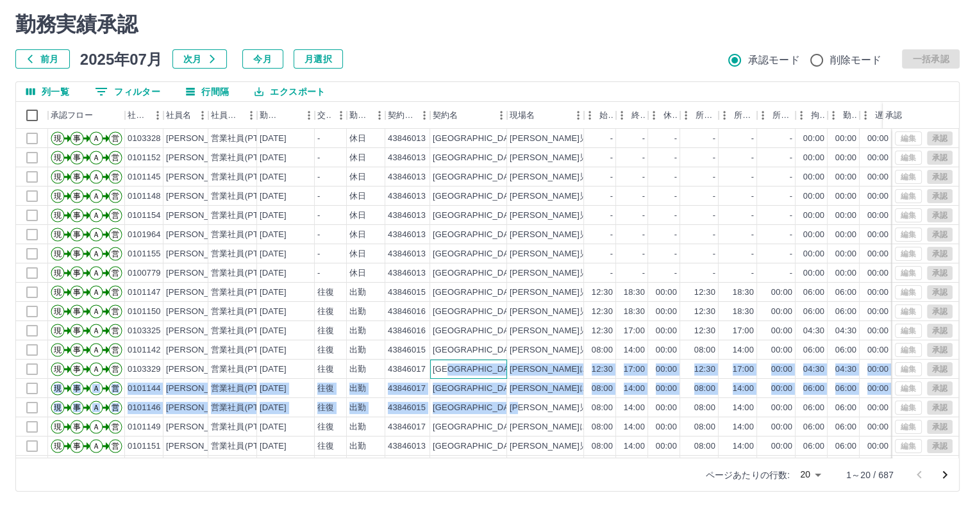
drag, startPoint x: 540, startPoint y: 417, endPoint x: 553, endPoint y: 423, distance: 14.1
click at [553, 423] on div "現 事 Ａ 営 0103328 儀間　萌衣 営業社員(PT契約) 2025-07-31 - 休日 43846013 佐賀市 鍋島星児童クラブ① - - - -…" at bounding box center [542, 321] width 1053 height 385
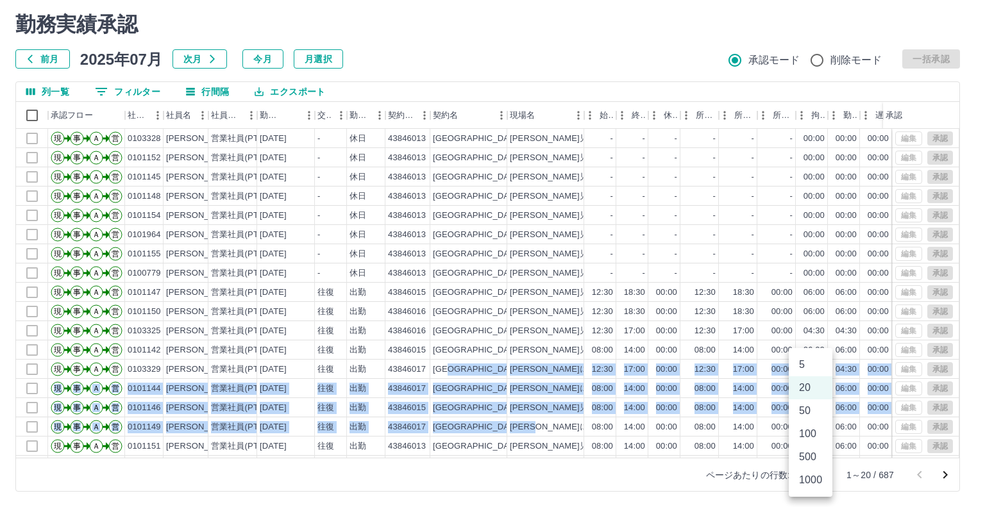
click at [818, 475] on body "SDH勤怠 加藤　裕子 勤務実績承認 前月 2025年07月 次月 今月 月選択 承認モード 削除モード 一括承認 列一覧 0 フィルター 行間隔 エクスポー…" at bounding box center [492, 236] width 985 height 542
click at [813, 482] on li "1000" at bounding box center [810, 480] width 44 height 23
type input "****"
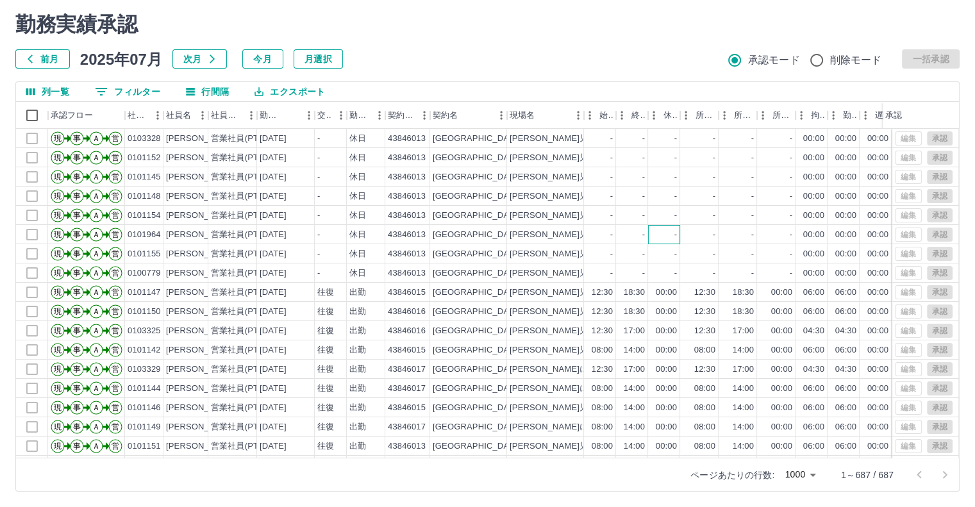
click at [659, 235] on div "-" at bounding box center [664, 234] width 32 height 19
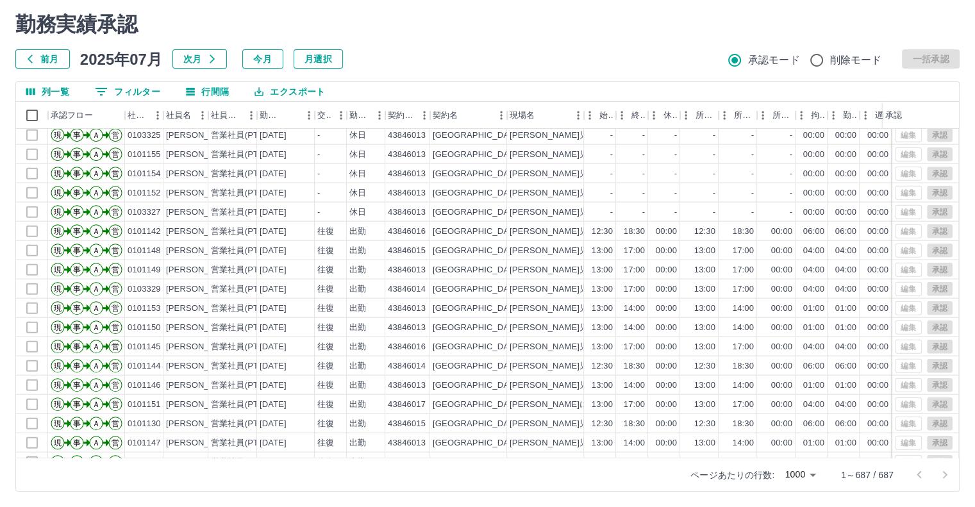
scroll to position [12827, 0]
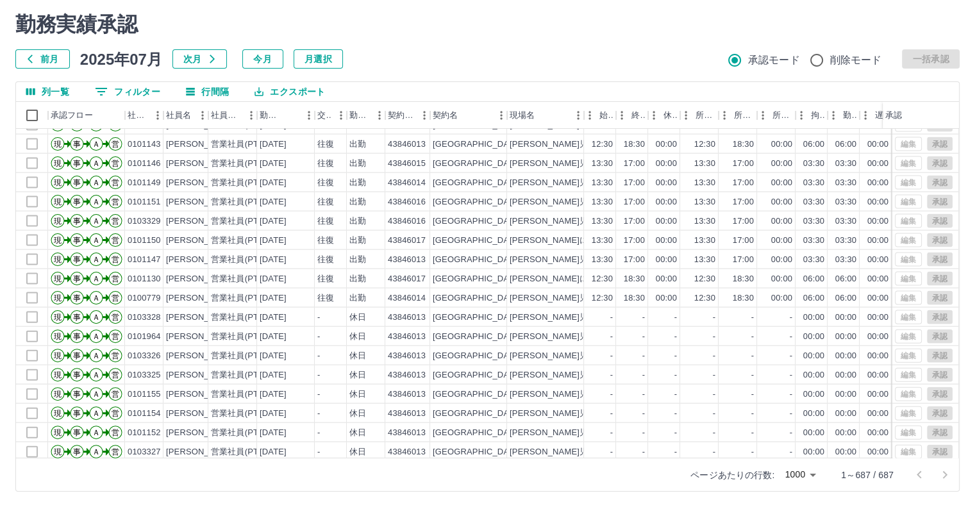
drag, startPoint x: 667, startPoint y: 267, endPoint x: 665, endPoint y: 254, distance: 12.9
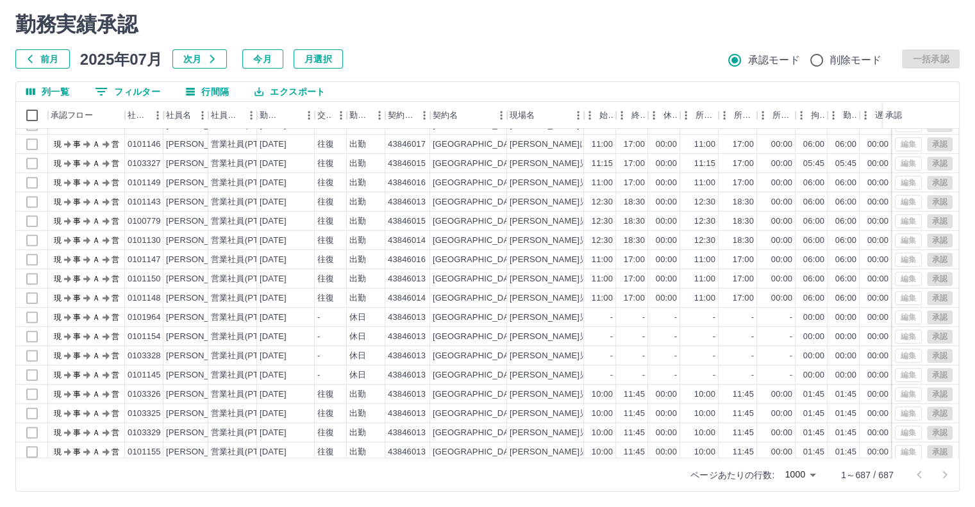
scroll to position [5391, 0]
